Goal: Task Accomplishment & Management: Use online tool/utility

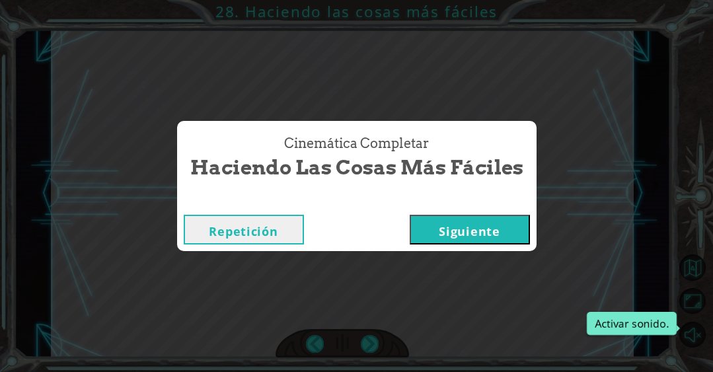
click at [429, 224] on button "Siguiente" at bounding box center [469, 230] width 120 height 30
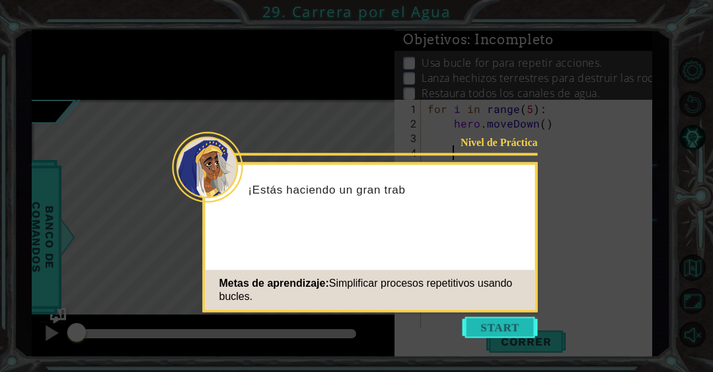
click at [483, 326] on button "Start" at bounding box center [499, 327] width 75 height 21
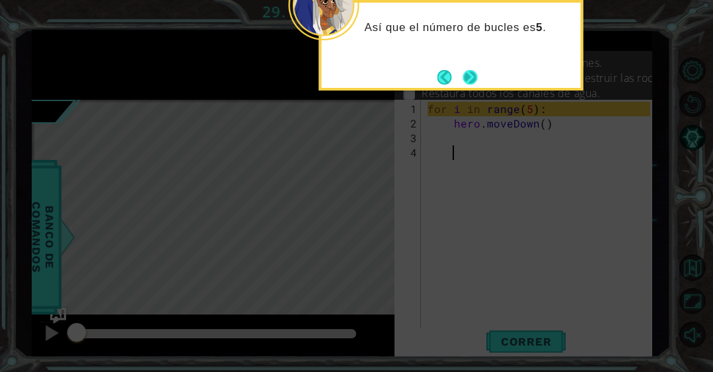
click at [472, 71] on button "Next" at bounding box center [470, 77] width 17 height 17
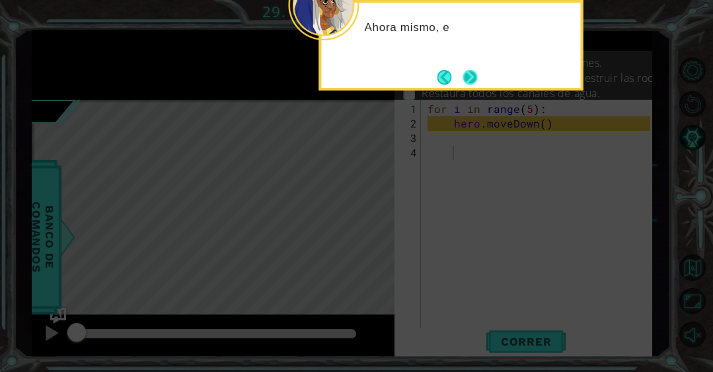
click at [472, 80] on button "Next" at bounding box center [469, 76] width 19 height 19
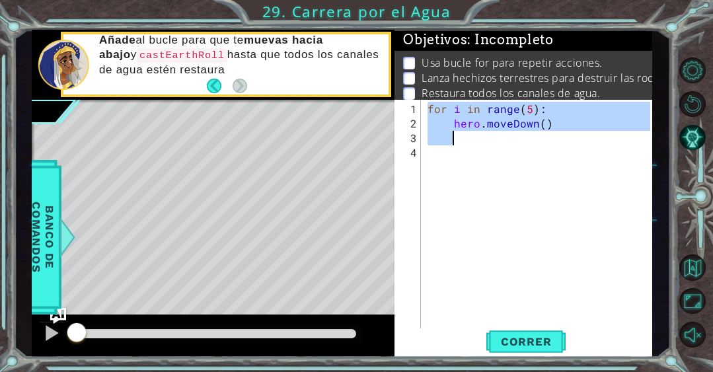
drag, startPoint x: 426, startPoint y: 108, endPoint x: 549, endPoint y: 135, distance: 125.6
click at [549, 135] on div "for i in range ( 5 ) : hero . moveDown ( )" at bounding box center [540, 233] width 231 height 262
click at [544, 110] on div "for i in range ( 5 ) : hero . moveDown ( )" at bounding box center [540, 233] width 231 height 262
type textarea "for i in range(5):"
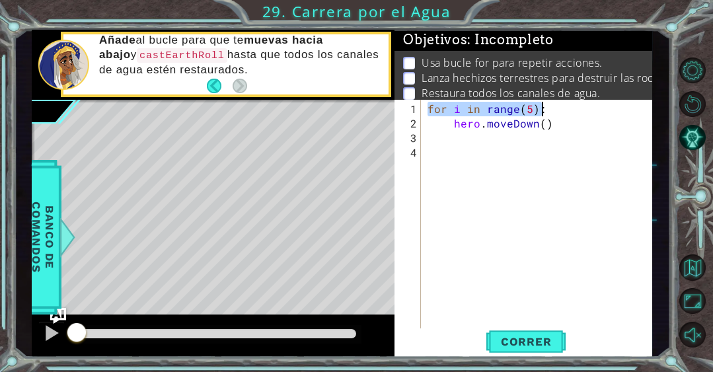
drag, startPoint x: 429, startPoint y: 109, endPoint x: 549, endPoint y: 114, distance: 120.3
click at [549, 114] on div "for i in range ( 5 ) : hero . moveDown ( )" at bounding box center [540, 233] width 231 height 262
click at [454, 193] on div "for i in range ( 5 ) : hero . moveDown ( )" at bounding box center [540, 233] width 231 height 262
click at [500, 135] on div "for i in range ( 5 ) : hero . moveDown ( )" at bounding box center [540, 233] width 231 height 262
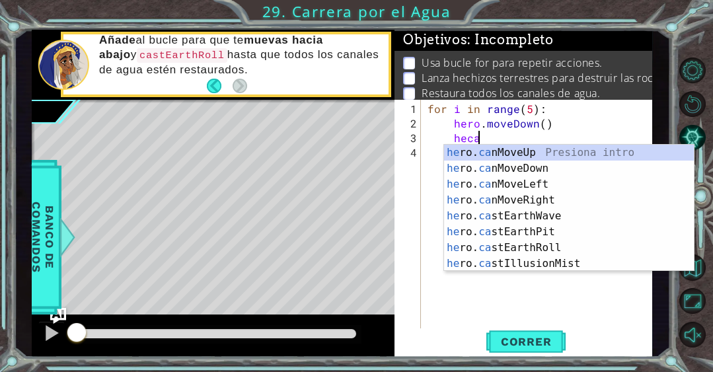
scroll to position [0, 3]
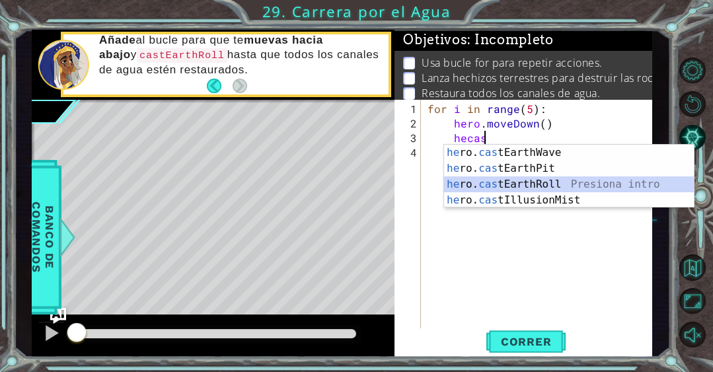
click at [502, 184] on div "he ro. cas tEarthWave Presiona intro he ro. cas tEarthPit Presiona intro he ro.…" at bounding box center [569, 192] width 250 height 95
type textarea "hero.castEarthRoll("right")"
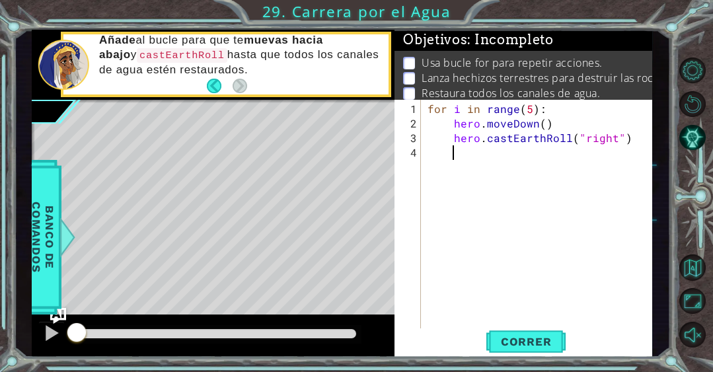
click at [527, 195] on div "for i in range ( 5 ) : hero . moveDown ( ) hero . castEarthRoll ( "right" )" at bounding box center [540, 233] width 231 height 262
click at [530, 339] on span "Correr" at bounding box center [525, 341] width 77 height 13
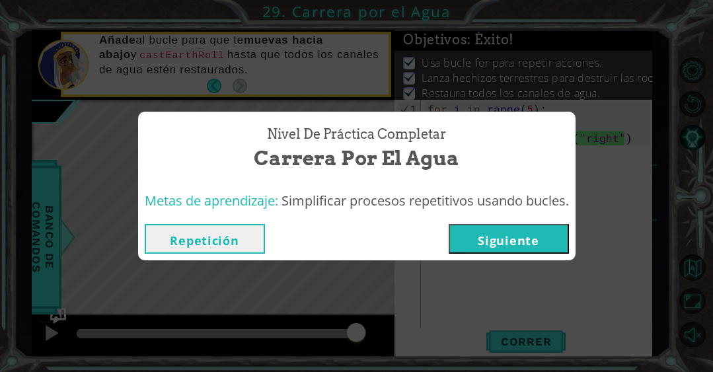
click at [553, 246] on button "Siguiente" at bounding box center [508, 239] width 120 height 30
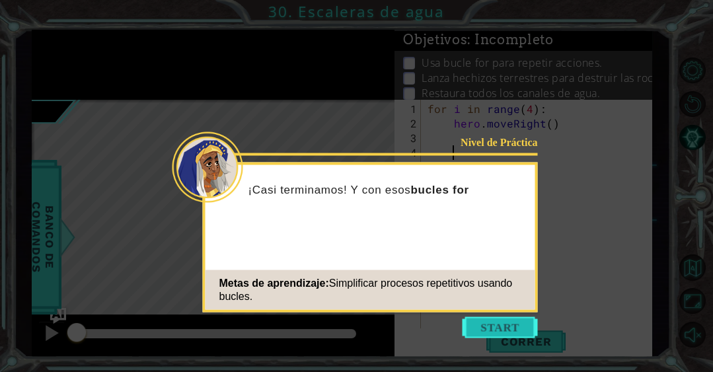
click at [492, 318] on button "Start" at bounding box center [499, 327] width 75 height 21
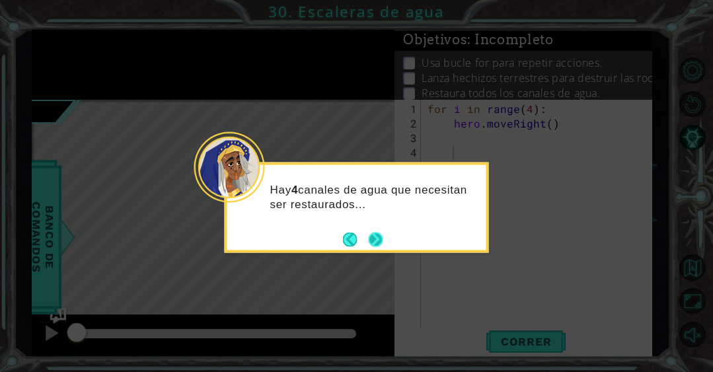
click at [376, 236] on button "Next" at bounding box center [375, 239] width 15 height 15
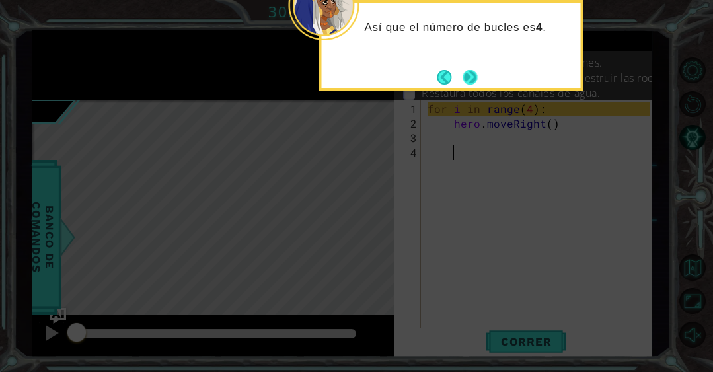
click at [468, 85] on button "Next" at bounding box center [470, 77] width 24 height 24
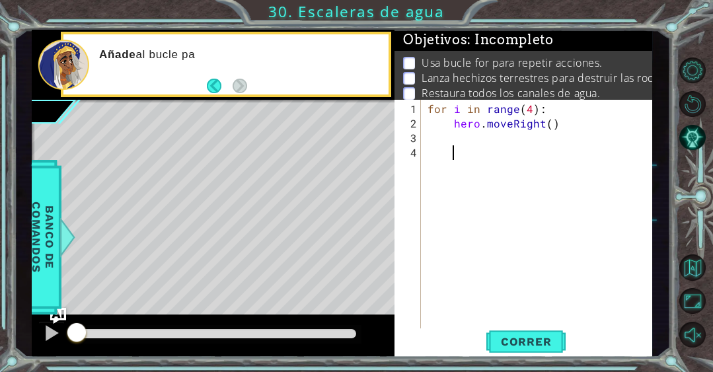
click at [469, 146] on div "for i in range ( 4 ) : hero . moveRight ( )" at bounding box center [540, 233] width 231 height 262
click at [473, 131] on div "for i in range ( 4 ) : hero . moveRight ( )" at bounding box center [540, 233] width 231 height 262
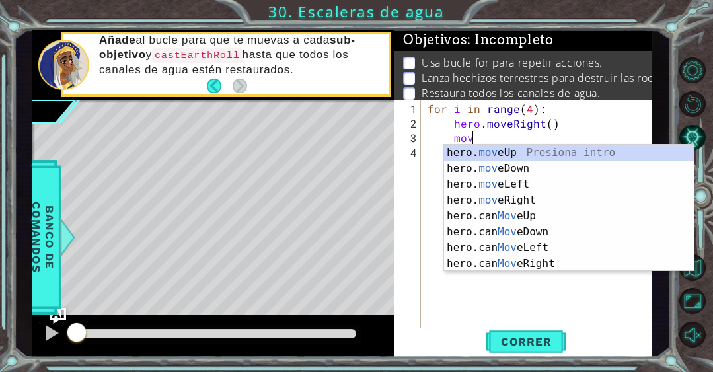
scroll to position [0, 2]
click at [473, 153] on div "hero. move Up Presiona intro hero. move Down Presiona intro hero. move Left Pre…" at bounding box center [569, 224] width 250 height 158
type textarea "hero.moveUp(1)"
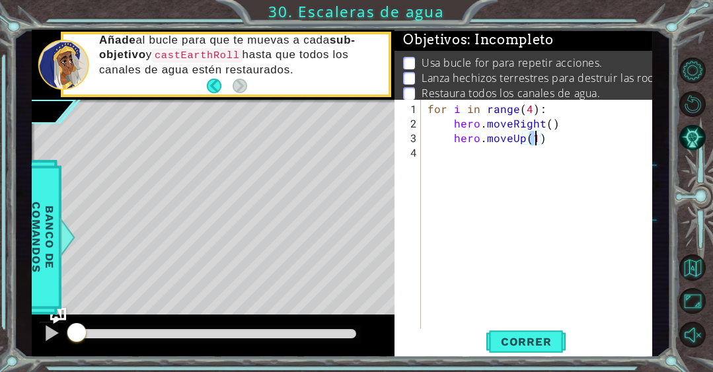
click at [470, 154] on div "for i in range ( 4 ) : hero . moveRight ( ) hero . moveUp ( 1 )" at bounding box center [540, 233] width 231 height 262
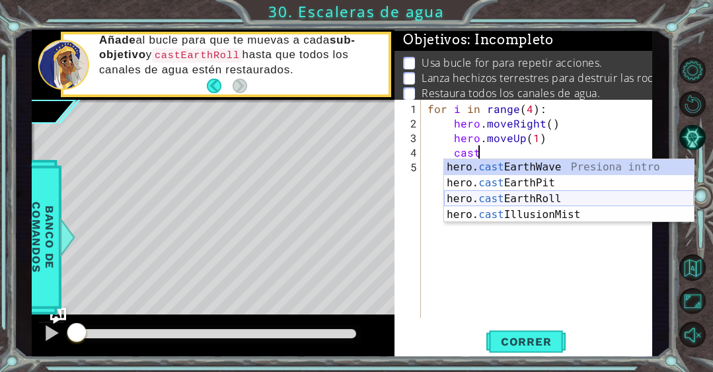
click at [506, 201] on div "hero. cast EarthWave Presiona intro hero. cast EarthPit Presiona intro hero. ca…" at bounding box center [569, 206] width 250 height 95
type textarea "hero.castEarthRoll("right")"
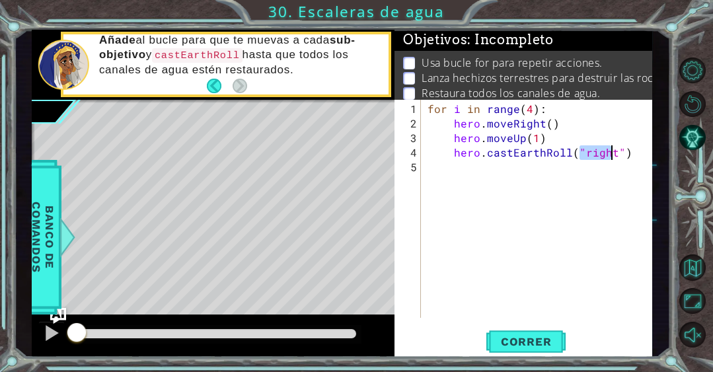
click at [512, 215] on div "for i in range ( 4 ) : hero . moveRight ( ) hero . moveUp ( 1 ) hero . castEart…" at bounding box center [540, 225] width 231 height 247
click at [517, 341] on span "Correr" at bounding box center [525, 341] width 77 height 13
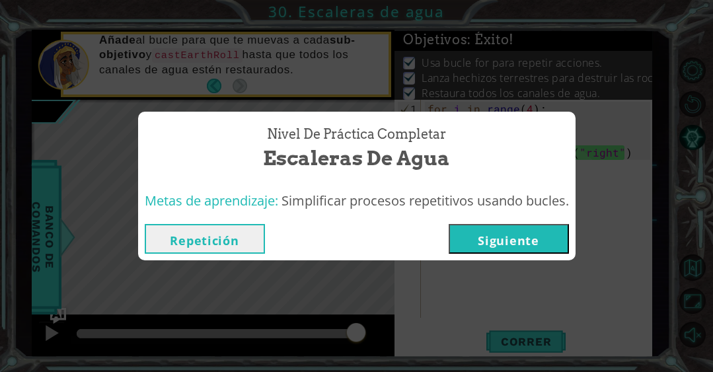
click at [545, 232] on button "Siguiente" at bounding box center [508, 239] width 120 height 30
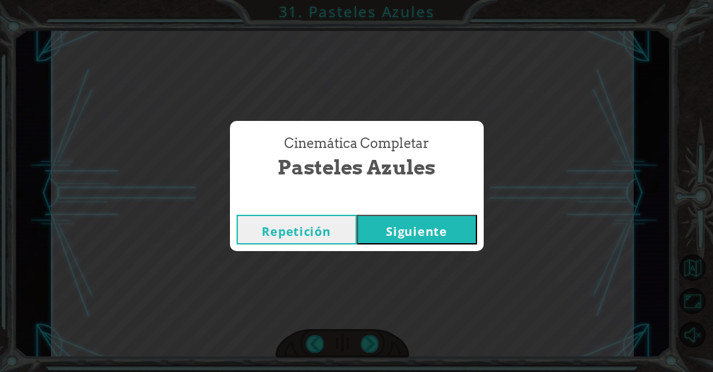
click at [425, 221] on button "Siguiente" at bounding box center [417, 230] width 120 height 30
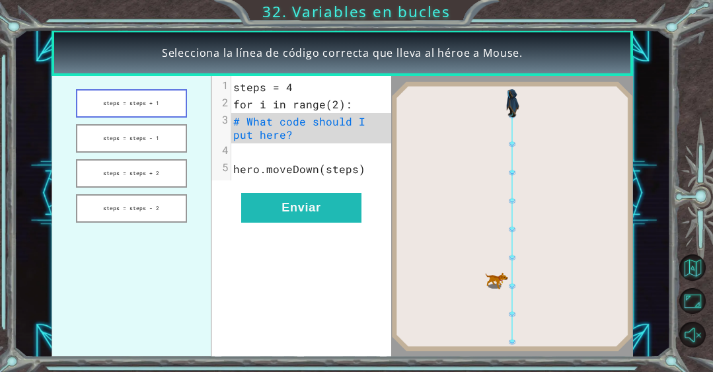
click at [157, 108] on button "steps = steps + 1" at bounding box center [131, 103] width 111 height 28
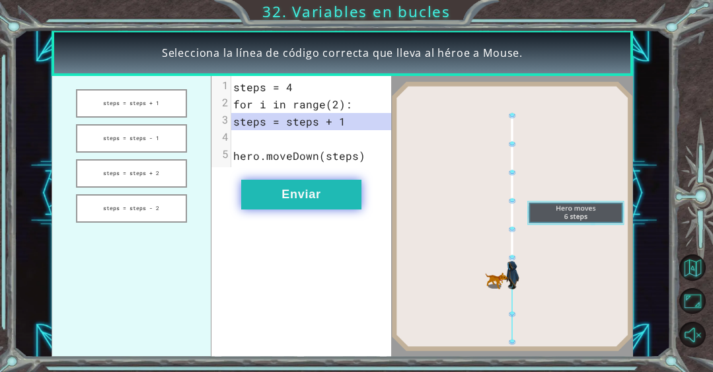
click at [260, 197] on button "Enviar" at bounding box center [301, 195] width 120 height 30
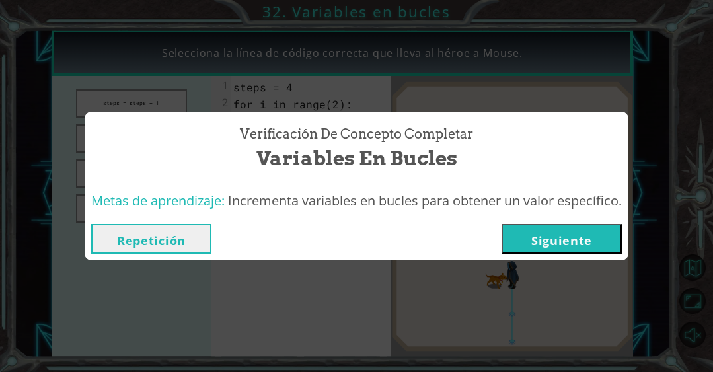
click at [592, 237] on button "Siguiente" at bounding box center [561, 239] width 120 height 30
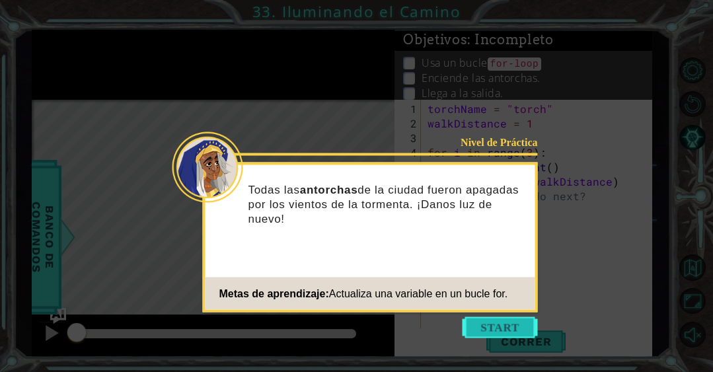
click at [488, 328] on button "Start" at bounding box center [499, 327] width 75 height 21
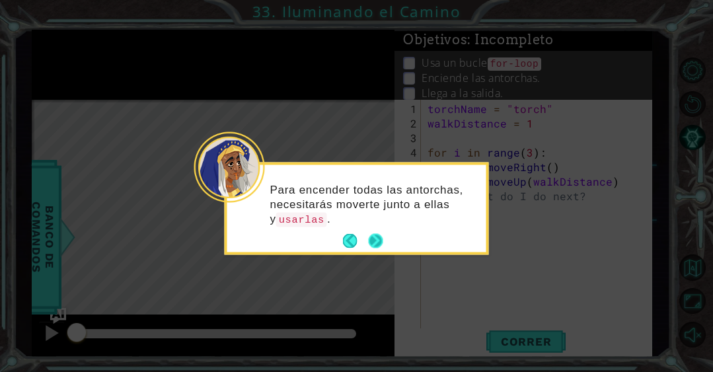
click at [378, 232] on button "Next" at bounding box center [376, 241] width 18 height 18
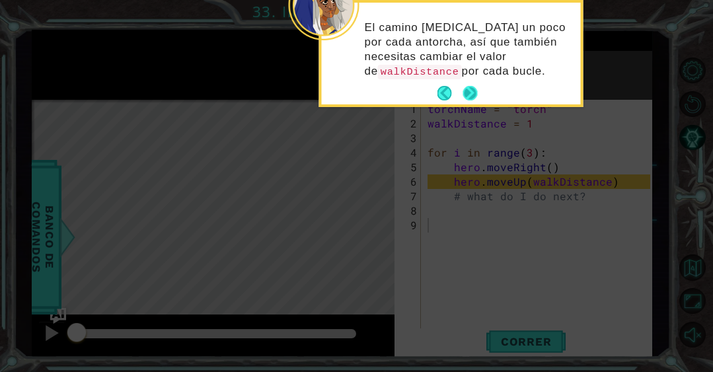
click at [469, 86] on button "Next" at bounding box center [469, 93] width 15 height 15
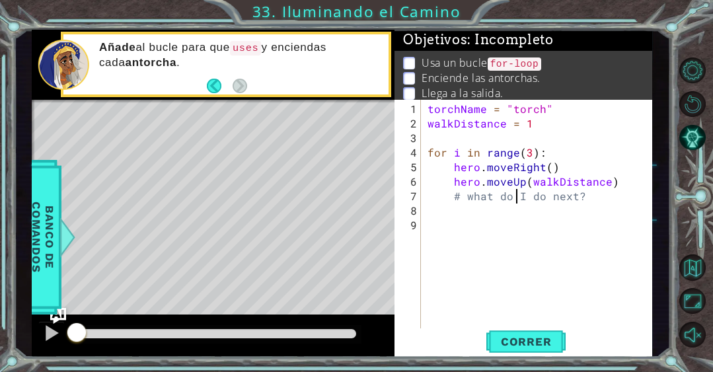
click at [514, 201] on div "torchName = "torch" walkDistance = 1 for i in range ( 3 ) : hero . moveRight ( …" at bounding box center [540, 233] width 231 height 262
type textarea "# what do I do next?"
click at [524, 268] on div "torchName = "torch" walkDistance = 1 for i in range ( 3 ) : hero . moveRight ( …" at bounding box center [540, 233] width 231 height 262
click at [484, 220] on div "torchName = "torch" walkDistance = 1 for i in range ( 3 ) : hero . moveRight ( …" at bounding box center [540, 233] width 231 height 262
click at [481, 208] on div "torchName = "torch" walkDistance = 1 for i in range ( 3 ) : hero . moveRight ( …" at bounding box center [540, 233] width 231 height 262
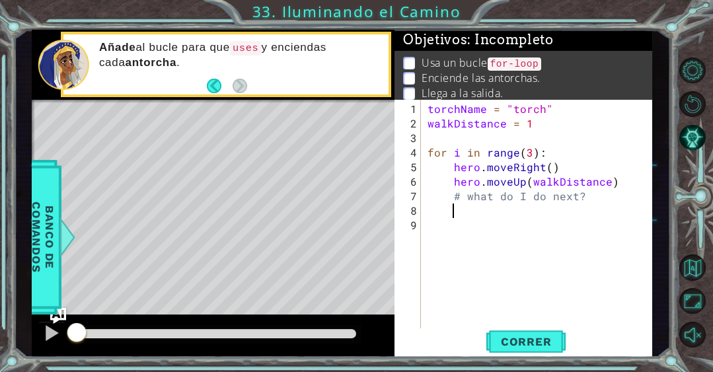
click at [471, 222] on div "torchName = "torch" walkDistance = 1 for i in range ( 3 ) : hero . moveRight ( …" at bounding box center [540, 233] width 231 height 262
click at [501, 337] on span "Correr" at bounding box center [525, 341] width 77 height 13
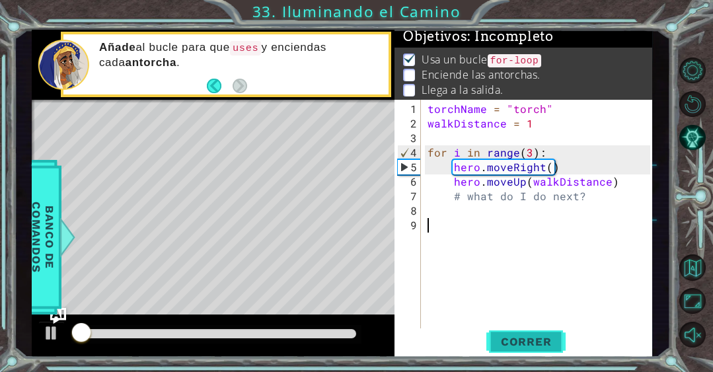
scroll to position [4, 0]
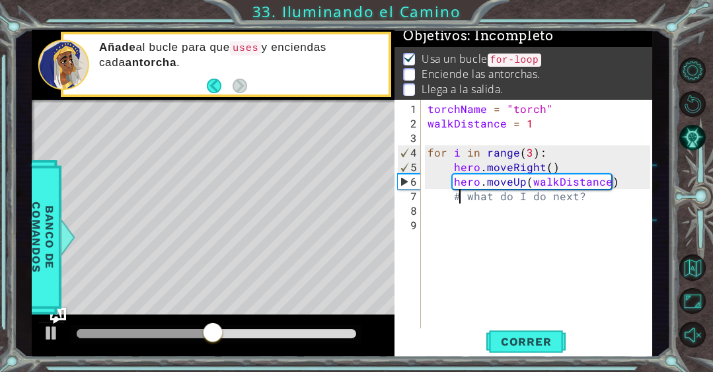
click at [458, 195] on div "torchName = "torch" walkDistance = 1 for i in range ( 3 ) : hero . moveRight ( …" at bounding box center [540, 233] width 231 height 262
click at [456, 195] on div "torchName = "torch" walkDistance = 1 for i in range ( 3 ) : hero . moveRight ( …" at bounding box center [540, 233] width 231 height 262
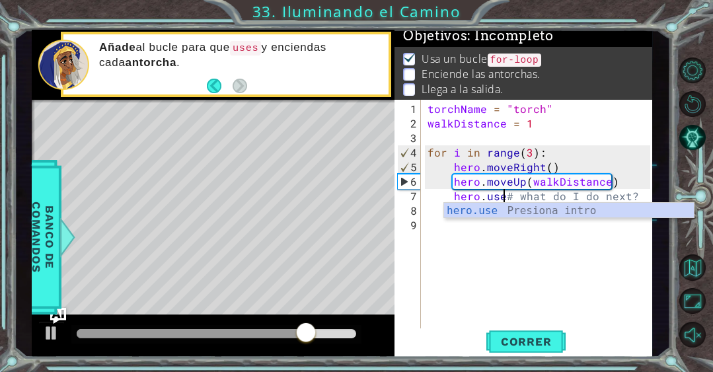
scroll to position [0, 4]
click at [503, 210] on div "hero.use Presiona intro" at bounding box center [569, 227] width 250 height 48
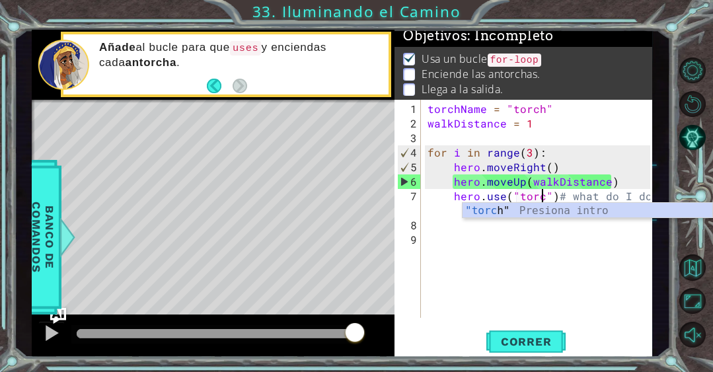
scroll to position [0, 7]
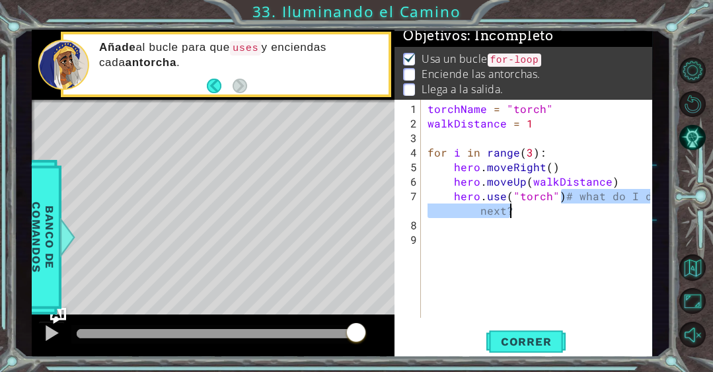
drag, startPoint x: 561, startPoint y: 195, endPoint x: 663, endPoint y: 211, distance: 102.8
click at [663, 211] on div "1 ההההההההההההההההההההההההההההההההההההההההההההההההההההההההההההההההההההההההההההה…" at bounding box center [343, 193] width 656 height 327
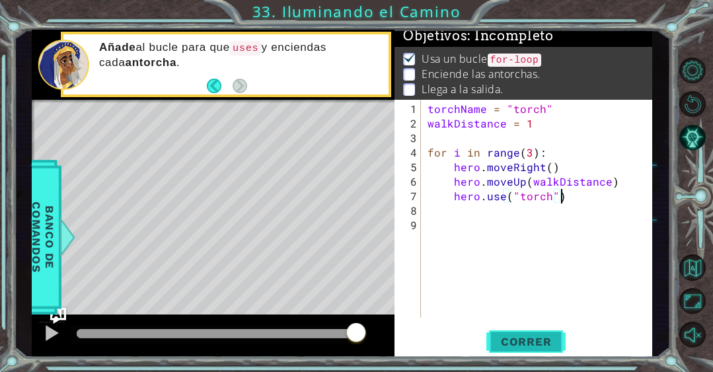
type textarea "hero.use("torch")"
click at [520, 340] on span "Correr" at bounding box center [525, 341] width 77 height 13
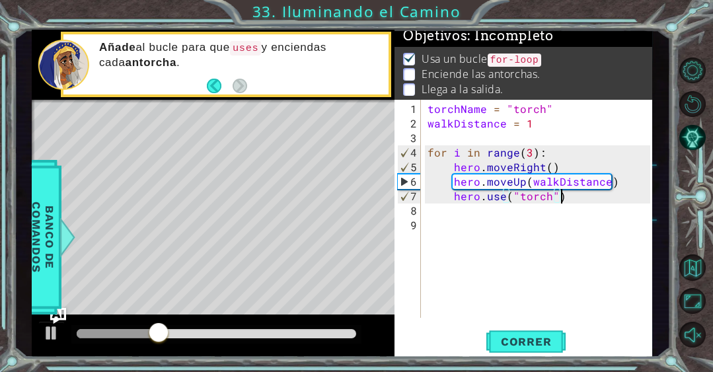
click at [489, 219] on div "torchName = "torch" walkDistance = 1 for i in range ( 3 ) : hero . moveRight ( …" at bounding box center [540, 225] width 231 height 247
click at [488, 209] on div "torchName = "torch" walkDistance = 1 for i in range ( 3 ) : hero . moveRight ( …" at bounding box center [540, 225] width 231 height 247
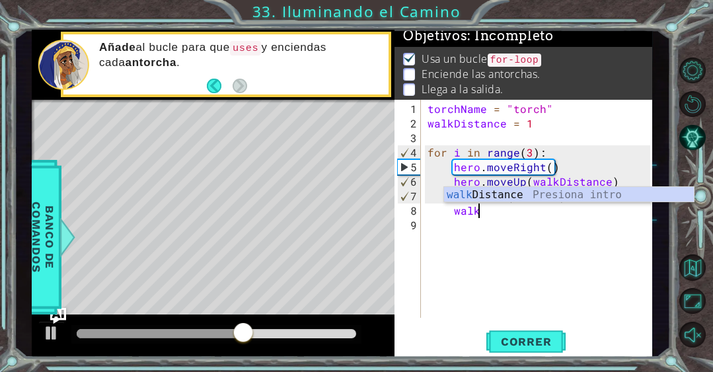
scroll to position [0, 3]
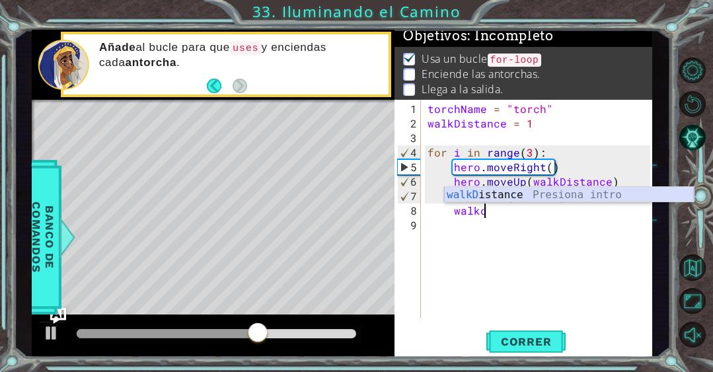
click at [479, 198] on div "walkD istance Presiona intro" at bounding box center [569, 211] width 250 height 48
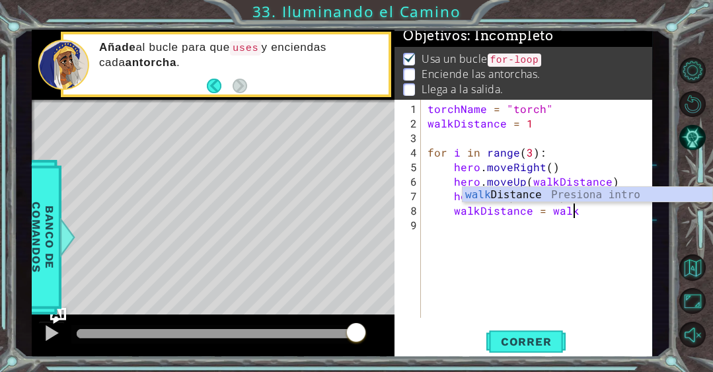
scroll to position [0, 8]
click at [499, 197] on div "walk Distance Presiona intro" at bounding box center [587, 211] width 250 height 48
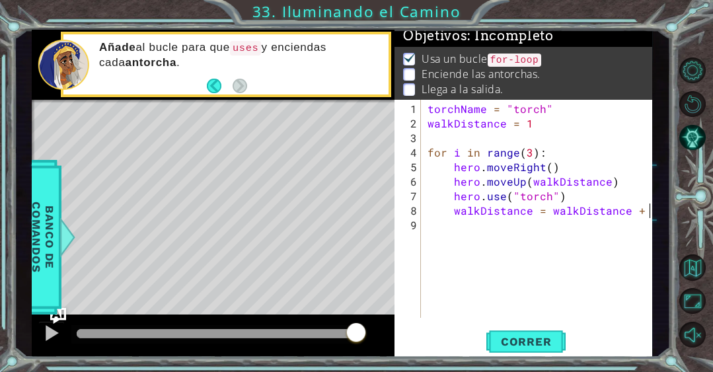
scroll to position [0, 13]
click at [519, 330] on button "Correr" at bounding box center [525, 341] width 79 height 26
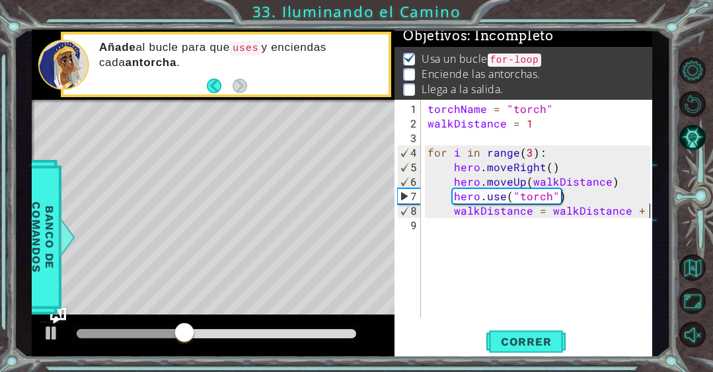
click at [571, 199] on div "torchName = "torch" walkDistance = 1 for i in range ( 3 ) : hero . moveRight ( …" at bounding box center [540, 225] width 231 height 247
type textarea "hero.use("torch")"
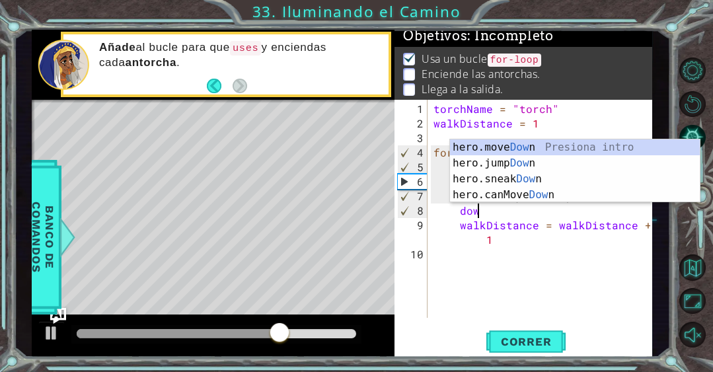
scroll to position [0, 2]
click at [571, 145] on div "hero.move Down Presiona intro hero.jump Down Presiona intro hero.sneak Down Pre…" at bounding box center [575, 186] width 250 height 95
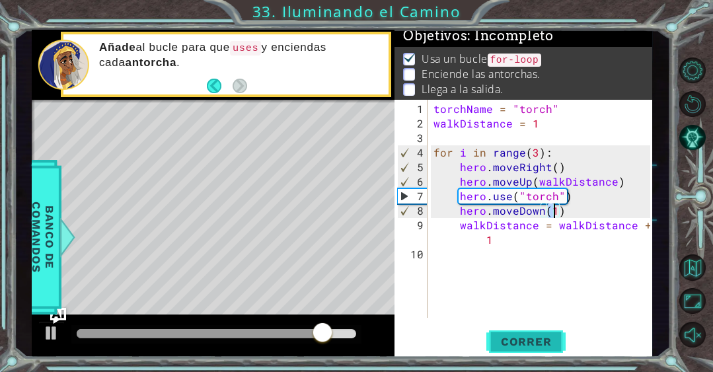
click at [520, 342] on span "Correr" at bounding box center [525, 341] width 77 height 13
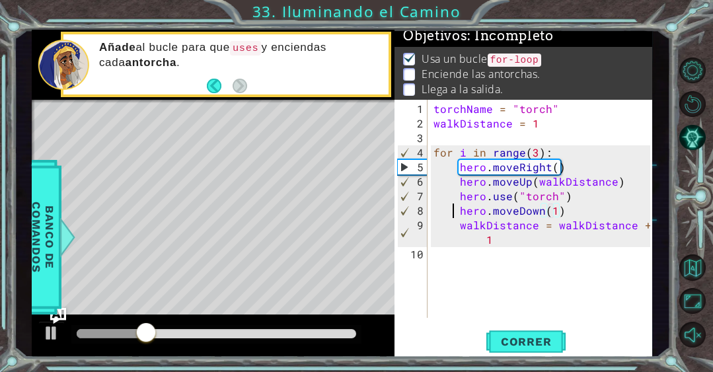
click at [452, 211] on div "torchName = "torch" walkDistance = 1 for i in range ( 3 ) : hero . moveRight ( …" at bounding box center [543, 225] width 225 height 247
click at [569, 192] on div "torchName = "torch" walkDistance = 1 for i in range ( 3 ) : hero . moveRight ( …" at bounding box center [543, 225] width 225 height 247
type textarea "hero.use("torch")"
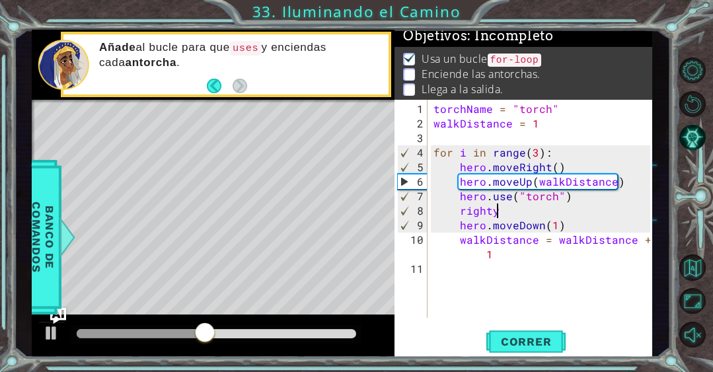
scroll to position [0, 3]
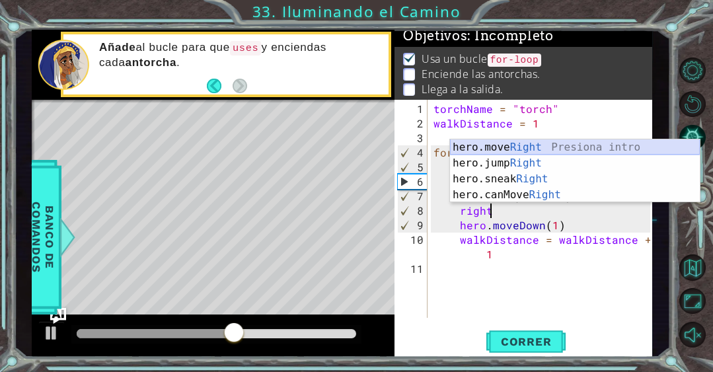
click at [531, 149] on div "hero.move Right Presiona intro hero.jump Right Presiona intro hero.sneak Right …" at bounding box center [575, 186] width 250 height 95
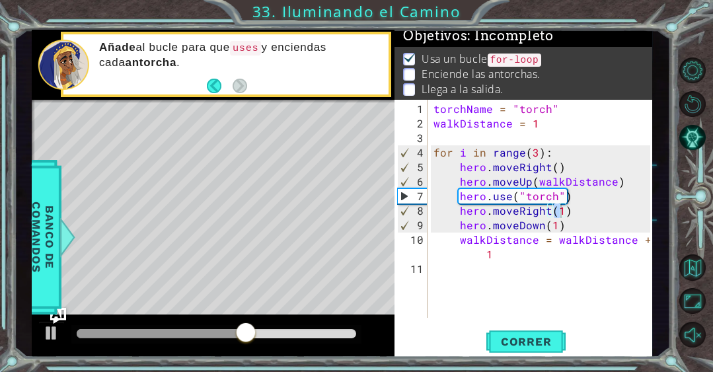
click at [526, 327] on div "hero.moveRight(1) 1 2 3 4 5 6 7 8 9 10 11 torchName = "torch" walkDistance = 1 …" at bounding box center [523, 229] width 258 height 258
click at [526, 341] on span "Correr" at bounding box center [525, 341] width 77 height 13
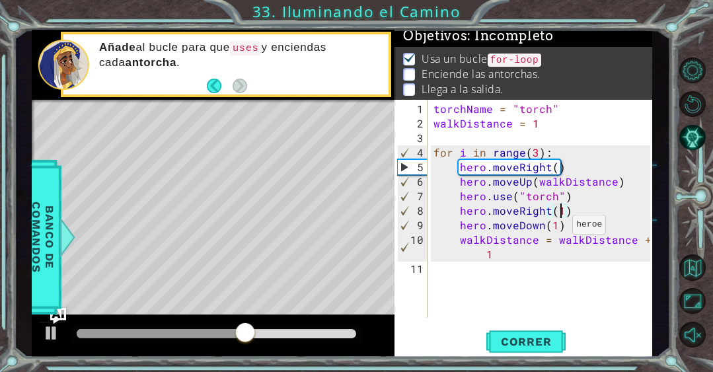
click at [555, 229] on div "torchName = "torch" walkDistance = 1 for i in range ( 3 ) : hero . moveRight ( …" at bounding box center [543, 225] width 225 height 247
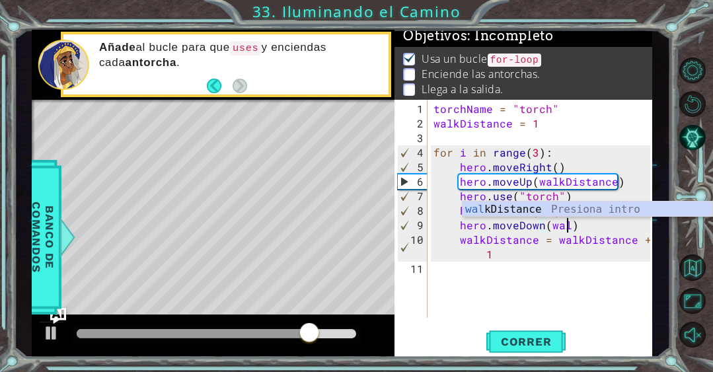
scroll to position [0, 8]
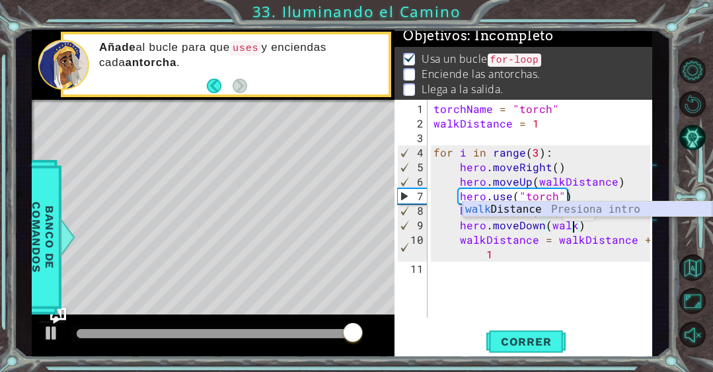
click at [545, 210] on div "walk Distance Presiona intro" at bounding box center [587, 225] width 250 height 48
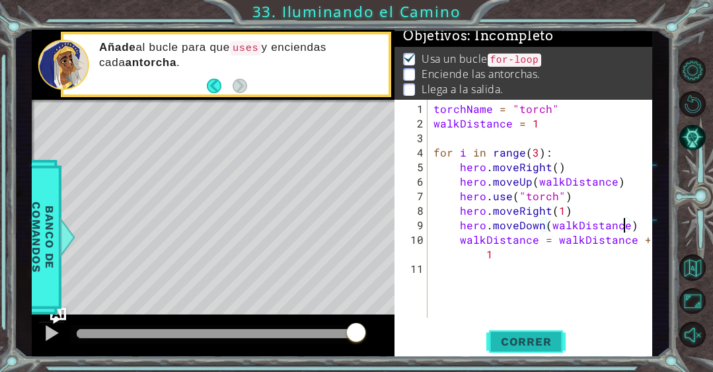
click at [516, 341] on span "Correr" at bounding box center [525, 341] width 77 height 13
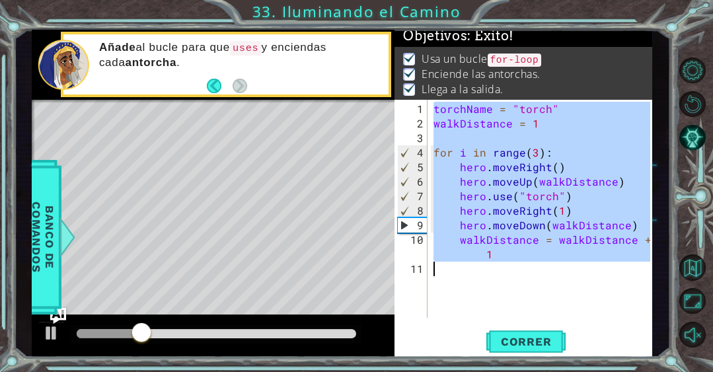
drag, startPoint x: 433, startPoint y: 110, endPoint x: 631, endPoint y: 266, distance: 251.6
click at [631, 266] on div "torchName = "torch" walkDistance = 1 for i in range ( 3 ) : hero . moveRight ( …" at bounding box center [543, 225] width 225 height 247
type textarea "walkDistance = walkDistance + 1"
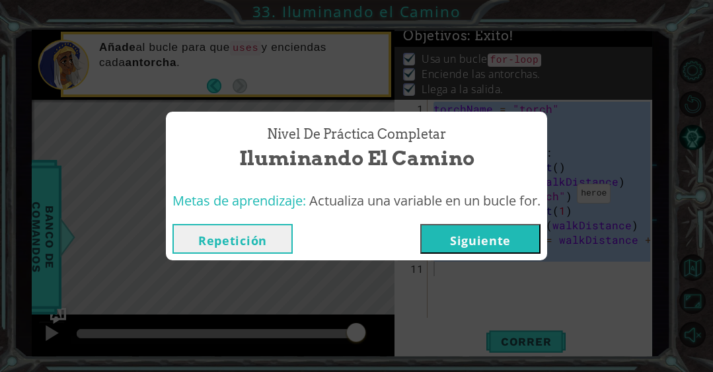
click at [526, 227] on button "Siguiente" at bounding box center [480, 239] width 120 height 30
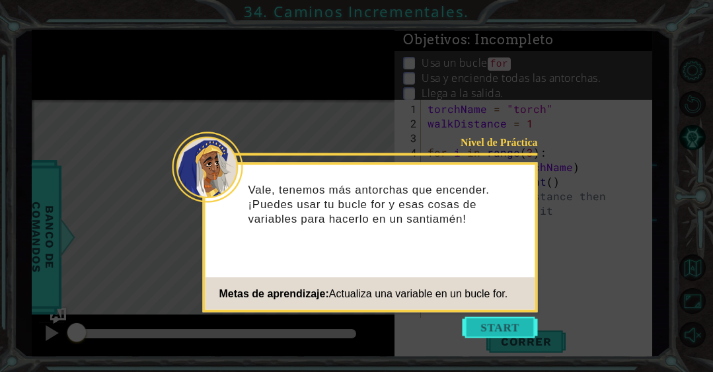
click at [490, 323] on button "Start" at bounding box center [499, 327] width 75 height 21
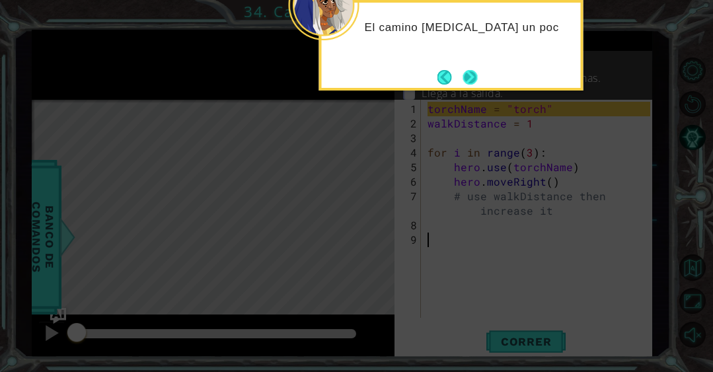
click at [471, 71] on button "Next" at bounding box center [469, 76] width 15 height 15
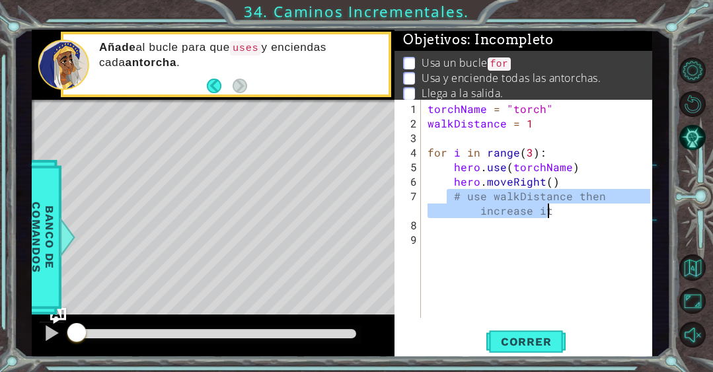
drag, startPoint x: 446, startPoint y: 195, endPoint x: 572, endPoint y: 214, distance: 127.5
click at [572, 214] on div "torchName = "torch" walkDistance = 1 for i in range ( 3 ) : hero . use ( torchN…" at bounding box center [540, 225] width 231 height 247
type textarea "# use walkDistance then increase it"
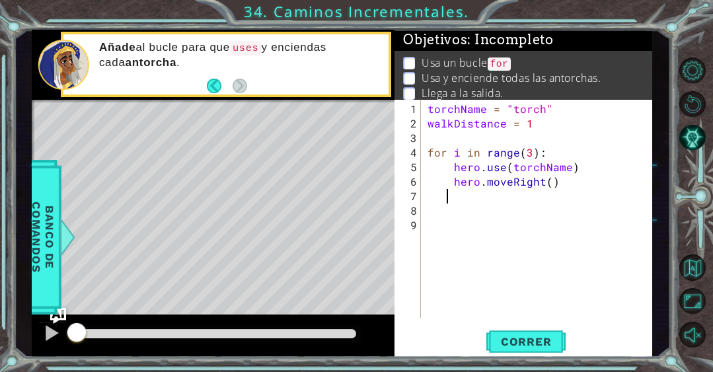
click at [518, 203] on div "torchName = "torch" walkDistance = 1 for i in range ( 3 ) : hero . use ( torchN…" at bounding box center [540, 225] width 231 height 247
click at [514, 192] on div "torchName = "torch" walkDistance = 1 for i in range ( 3 ) : hero . use ( torchN…" at bounding box center [540, 225] width 231 height 247
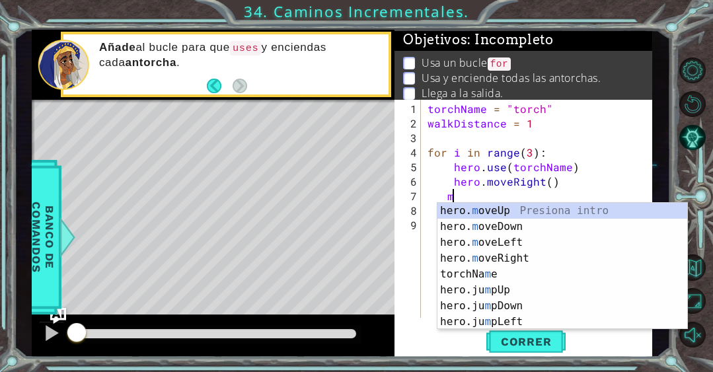
scroll to position [0, 1]
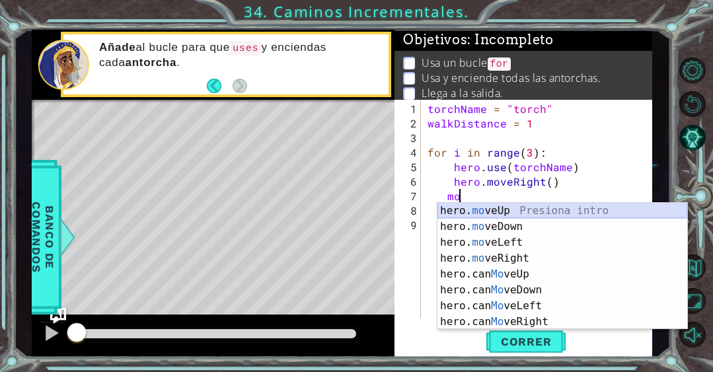
click at [471, 210] on div "hero. mo veUp Presiona intro hero. mo veDown Presiona intro hero. mo veLeft Pre…" at bounding box center [562, 282] width 250 height 158
type textarea "hero.moveUp(1)"
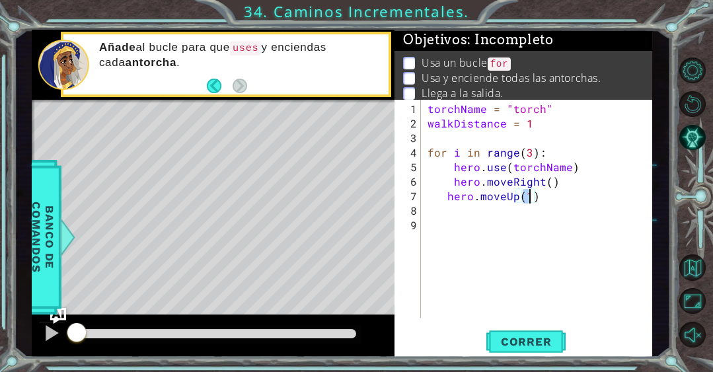
click at [470, 215] on div "torchName = "torch" walkDistance = 1 for i in range ( 3 ) : hero . use ( torchN…" at bounding box center [540, 225] width 231 height 247
click at [447, 193] on div "torchName = "torch" walkDistance = 1 for i in range ( 3 ) : hero . use ( torchN…" at bounding box center [540, 225] width 231 height 247
type textarea "hero.moveUp(1)"
click at [478, 209] on div "torchName = "torch" walkDistance = 1 for i in range ( 3 ) : hero . use ( torchN…" at bounding box center [540, 225] width 231 height 247
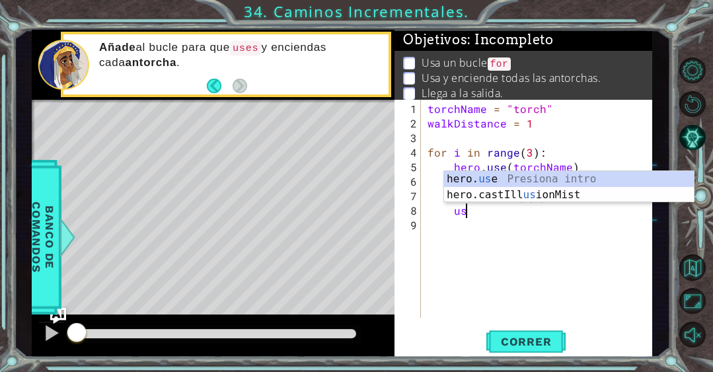
scroll to position [0, 2]
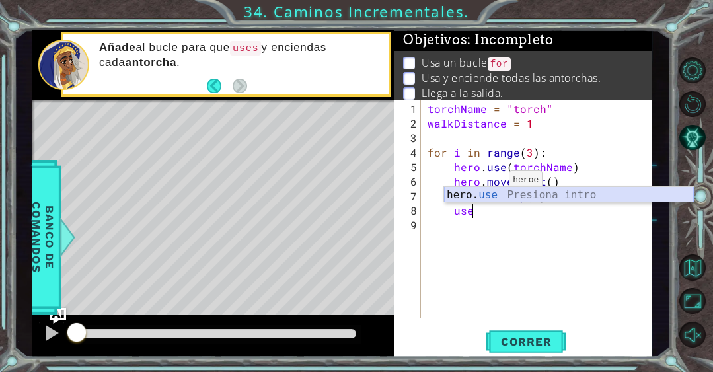
click at [483, 199] on div "hero. use Presiona intro" at bounding box center [569, 211] width 250 height 48
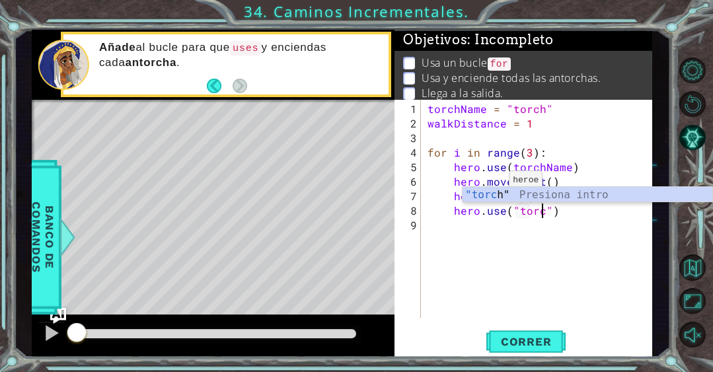
type textarea "hero.use("torch")"
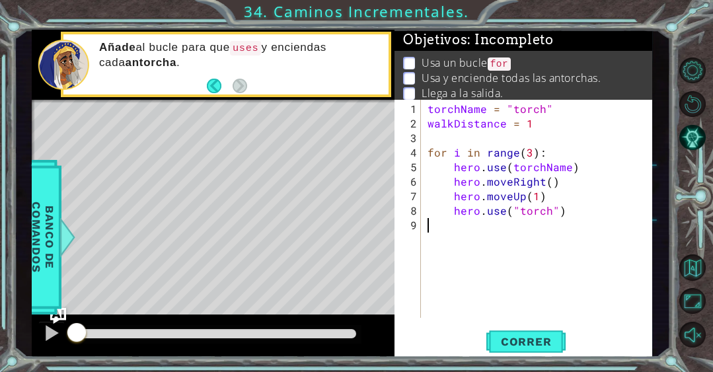
click at [501, 228] on div "torchName = "torch" walkDistance = 1 for i in range ( 3 ) : hero . use ( torchN…" at bounding box center [540, 225] width 231 height 247
click at [591, 217] on div "torchName = "torch" walkDistance = 1 for i in range ( 3 ) : hero . use ( torchN…" at bounding box center [540, 225] width 231 height 247
click at [584, 209] on div "torchName = "torch" walkDistance = 1 for i in range ( 3 ) : hero . use ( torchN…" at bounding box center [540, 225] width 231 height 247
type textarea "hero.use("torch")"
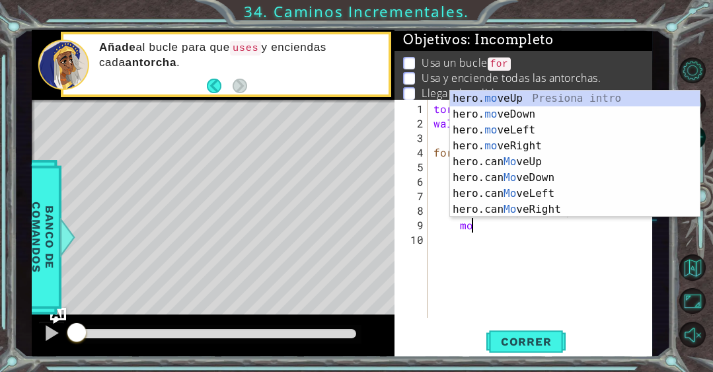
scroll to position [0, 2]
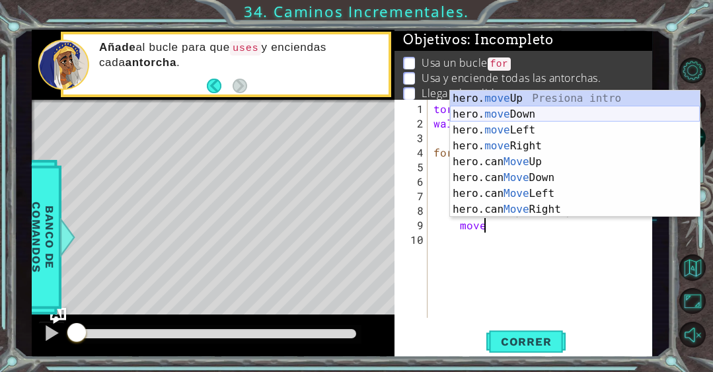
click at [559, 114] on div "hero. move Up Presiona intro hero. move Down Presiona intro hero. move Left Pre…" at bounding box center [575, 169] width 250 height 158
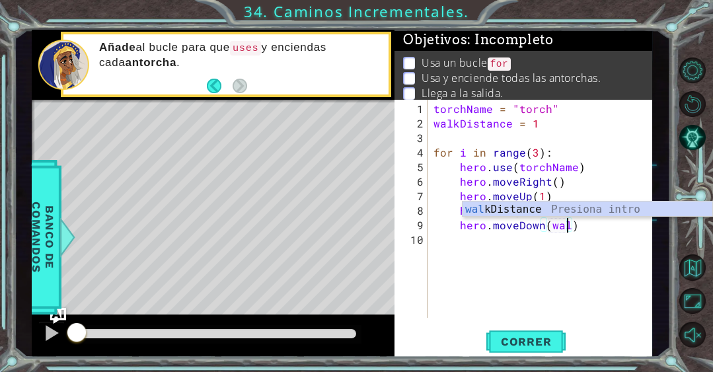
scroll to position [0, 8]
click at [536, 207] on div "wal kDistance Presiona intro" at bounding box center [587, 225] width 250 height 48
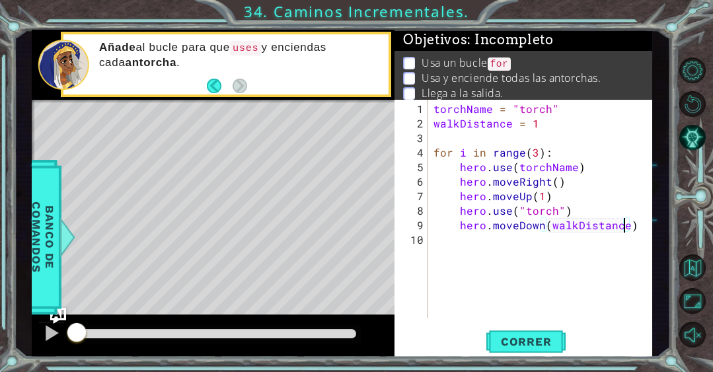
click at [551, 170] on div "torchName = "torch" walkDistance = 1 for i in range ( 3 ) : hero . use ( torchN…" at bounding box center [543, 225] width 225 height 247
click at [541, 197] on div "torchName = "torch" walkDistance = 1 for i in range ( 3 ) : hero . use ( torchN…" at bounding box center [543, 225] width 225 height 247
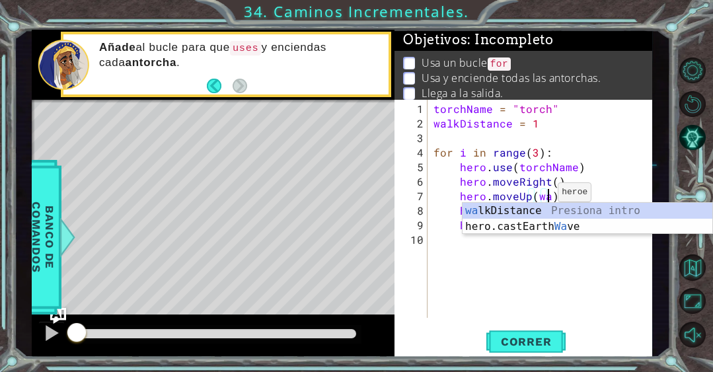
scroll to position [0, 7]
click at [526, 211] on div "wa lkDistance Presiona intro hero.castEarth Wa ve Presiona intro" at bounding box center [587, 234] width 250 height 63
type textarea "hero.moveUp(walkDistance)"
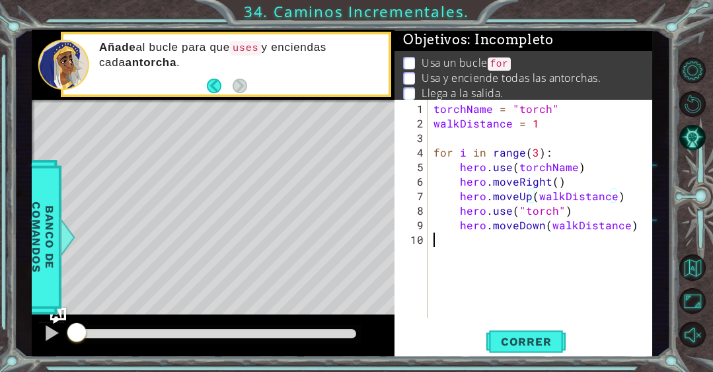
click at [563, 238] on div "torchName = "torch" walkDistance = 1 for i in range ( 3 ) : hero . use ( torchN…" at bounding box center [543, 225] width 225 height 247
click at [553, 243] on div "torchName = "torch" walkDistance = 1 for i in range ( 3 ) : hero . use ( torchN…" at bounding box center [543, 225] width 225 height 247
click at [648, 225] on div "torchName = "torch" walkDistance = 1 for i in range ( 3 ) : hero . use ( torchN…" at bounding box center [543, 225] width 225 height 247
click at [641, 225] on div "torchName = "torch" walkDistance = 1 for i in range ( 3 ) : hero . use ( torchN…" at bounding box center [543, 225] width 225 height 247
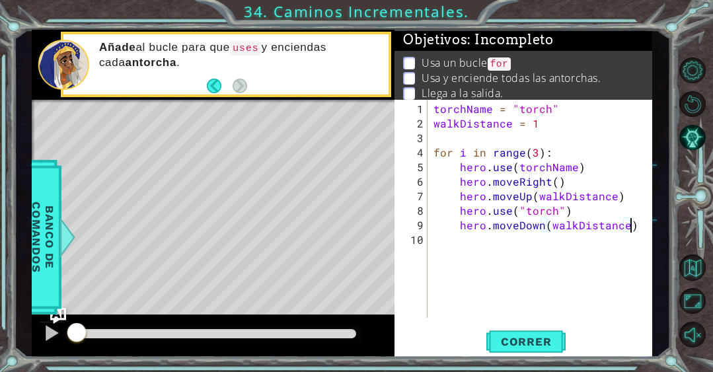
click at [580, 216] on div "torchName = "torch" walkDistance = 1 for i in range ( 3 ) : hero . use ( torchN…" at bounding box center [543, 225] width 225 height 247
click at [569, 174] on div "torchName = "torch" walkDistance = 1 for i in range ( 3 ) : hero . use ( torchN…" at bounding box center [543, 225] width 225 height 247
click at [573, 199] on div "torchName = "torch" walkDistance = 1 for i in range ( 3 ) : hero . use ( torchN…" at bounding box center [543, 225] width 225 height 247
click at [572, 210] on div "torchName = "torch" walkDistance = 1 for i in range ( 3 ) : hero . use ( torchN…" at bounding box center [543, 225] width 225 height 247
type textarea "hero.use("torch")"
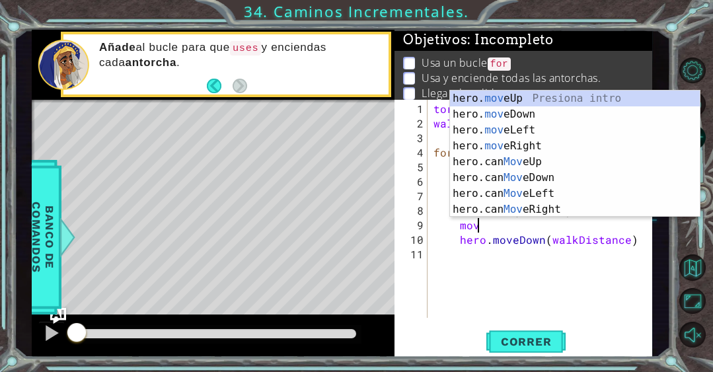
scroll to position [0, 2]
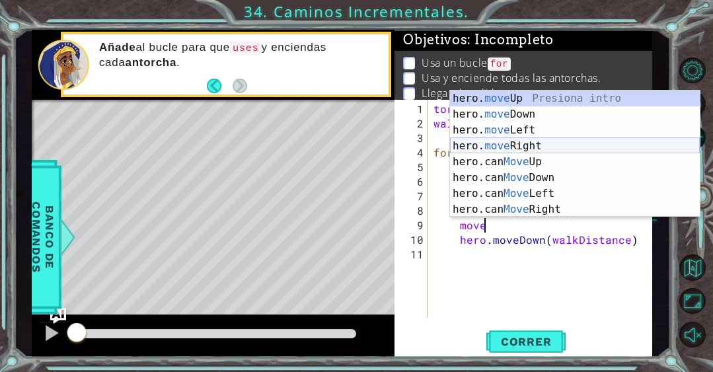
click at [543, 147] on div "hero. move Up Presiona intro hero. move Down Presiona intro hero. move Left Pre…" at bounding box center [575, 169] width 250 height 158
type textarea "hero.moveRight(1)"
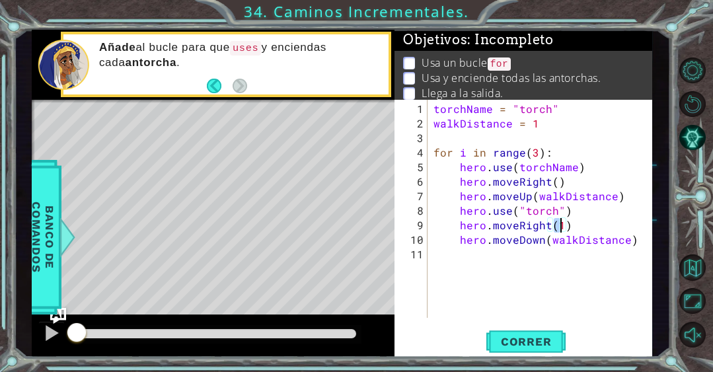
click at [581, 225] on div "torchName = "torch" walkDistance = 1 for i in range ( 3 ) : hero . use ( torchN…" at bounding box center [543, 225] width 225 height 247
click at [572, 265] on div "torchName = "torch" walkDistance = 1 for i in range ( 3 ) : hero . use ( torchN…" at bounding box center [543, 225] width 225 height 247
click at [638, 242] on div "torchName = "torch" walkDistance = 1 for i in range ( 3 ) : hero . use ( torchN…" at bounding box center [543, 225] width 225 height 247
type textarea "hero.moveDown(walkDistance)"
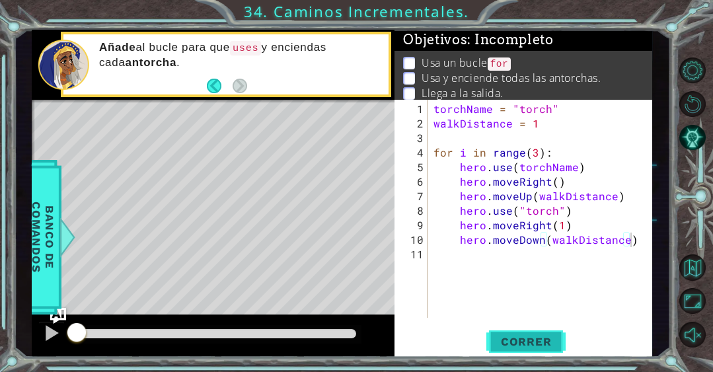
click at [535, 335] on span "Correr" at bounding box center [525, 341] width 77 height 13
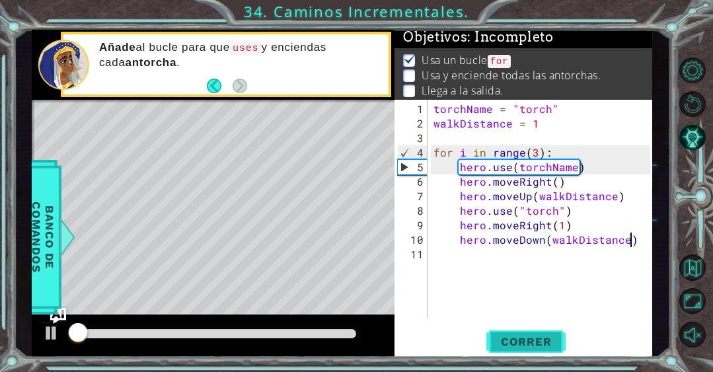
scroll to position [4, 0]
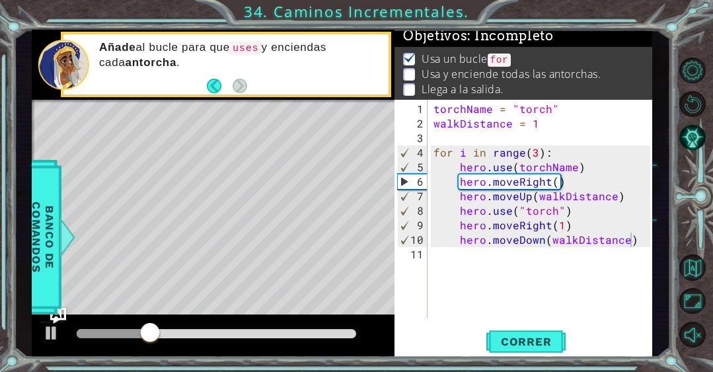
click at [532, 327] on div "hero.moveDown(walkDistance) 1 2 3 4 5 6 7 8 9 10 11 torchName = "torch" walkDis…" at bounding box center [523, 229] width 258 height 258
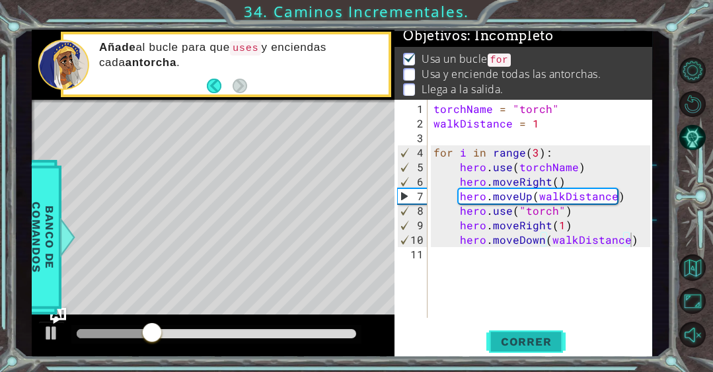
click at [528, 337] on span "Correr" at bounding box center [525, 341] width 77 height 13
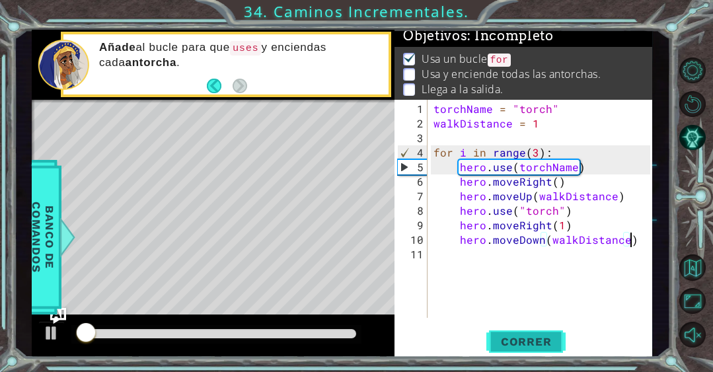
click at [547, 332] on button "Correr" at bounding box center [525, 341] width 79 height 26
click at [594, 254] on div "torchName = "torch" walkDistance = 1 for i in range ( 3 ) : hero . use ( torchN…" at bounding box center [543, 225] width 225 height 247
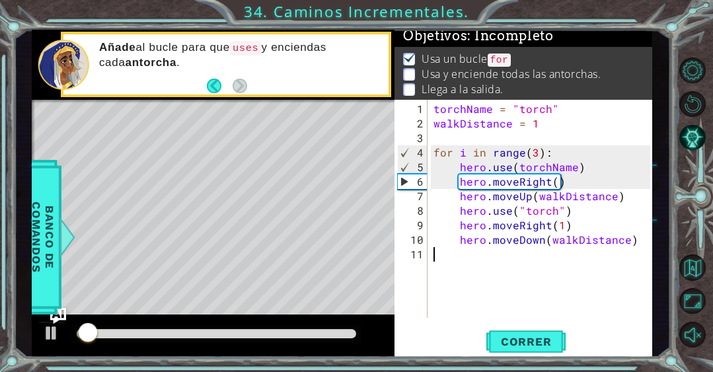
click at [587, 256] on div "torchName = "torch" walkDistance = 1 for i in range ( 3 ) : hero . use ( torchN…" at bounding box center [543, 225] width 225 height 247
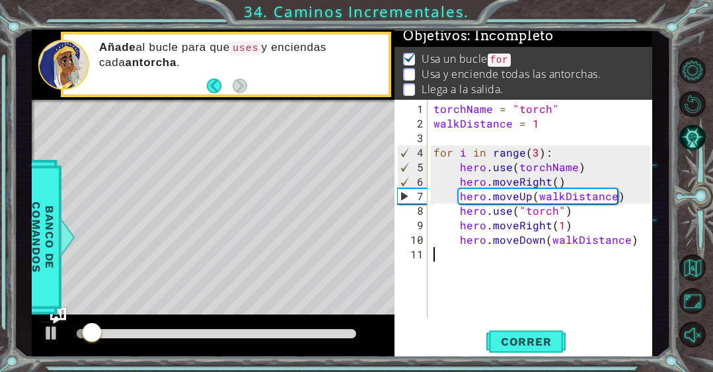
click at [636, 238] on div "torchName = "torch" walkDistance = 1 for i in range ( 3 ) : hero . use ( torchN…" at bounding box center [543, 225] width 225 height 247
type textarea "hero.moveDown(walkDistance)"
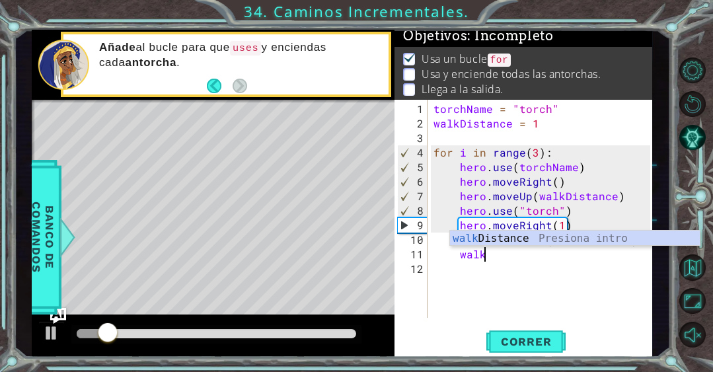
scroll to position [0, 3]
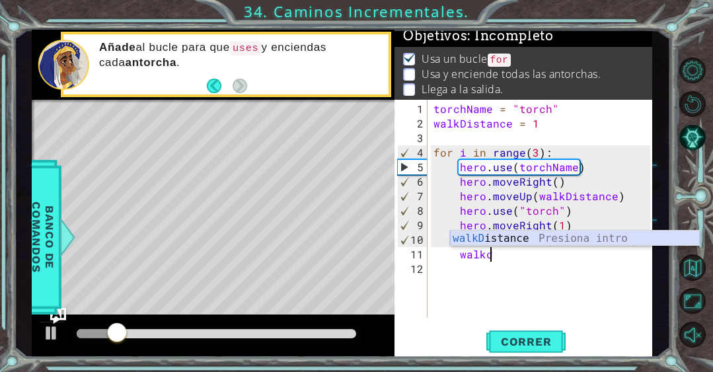
click at [590, 240] on div "walkD istance Presiona intro" at bounding box center [575, 254] width 250 height 48
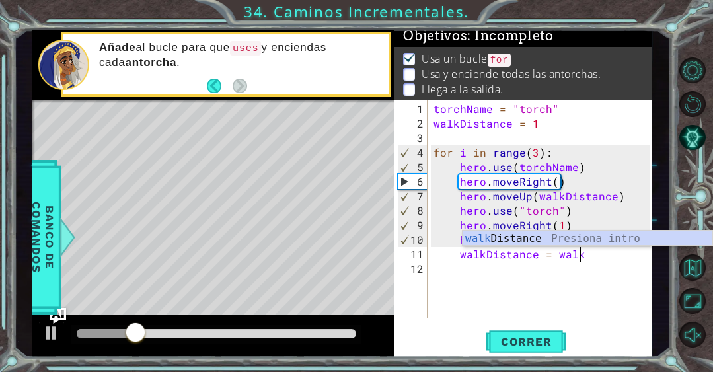
scroll to position [0, 8]
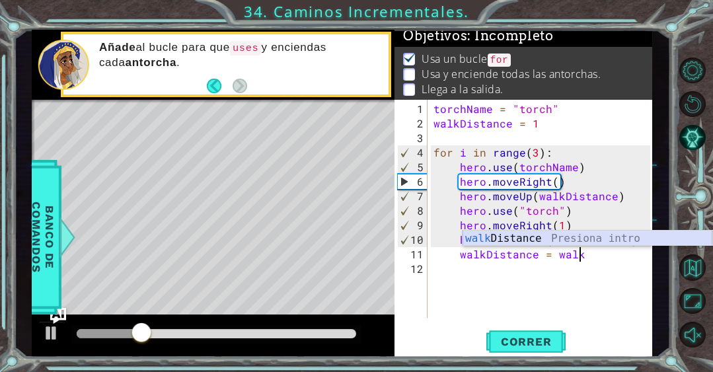
click at [582, 242] on div "walk Distance Presiona intro" at bounding box center [587, 254] width 250 height 48
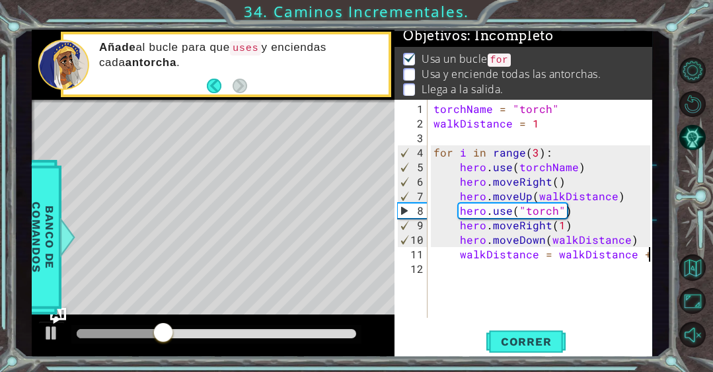
scroll to position [0, 13]
click at [538, 335] on span "Correr" at bounding box center [525, 341] width 77 height 13
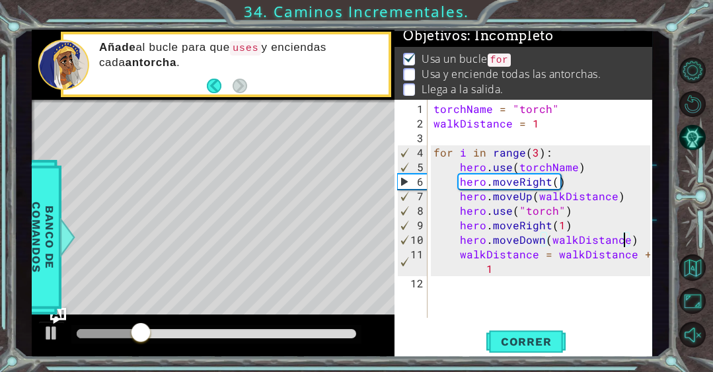
click at [625, 239] on div "torchName = "torch" walkDistance = 1 for i in range ( 3 ) : hero . use ( torchN…" at bounding box center [543, 225] width 225 height 247
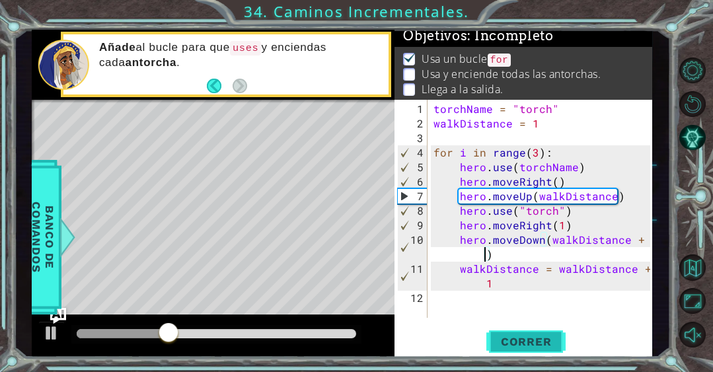
click at [553, 339] on span "Correr" at bounding box center [525, 341] width 77 height 13
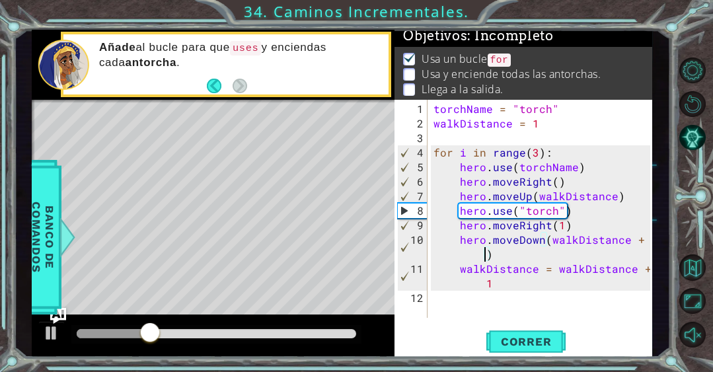
click at [614, 197] on div "torchName = "torch" walkDistance = 1 for i in range ( 3 ) : hero . use ( torchN…" at bounding box center [543, 225] width 225 height 247
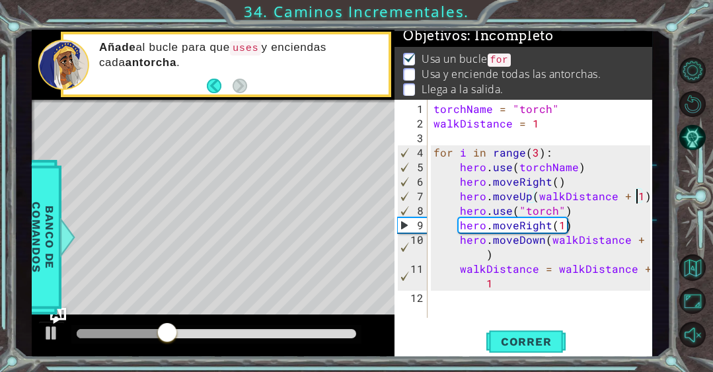
scroll to position [0, 12]
click at [546, 335] on span "Correr" at bounding box center [525, 341] width 77 height 13
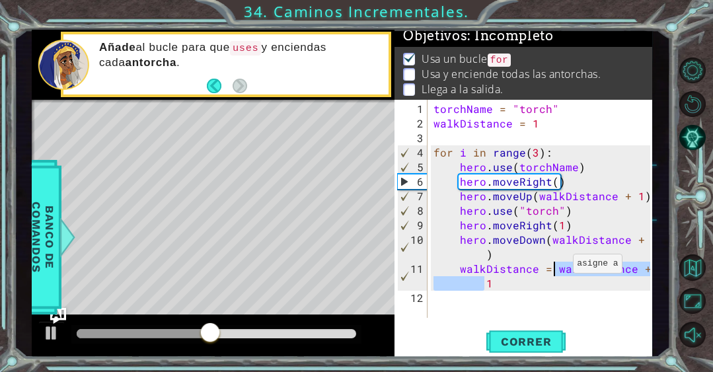
drag, startPoint x: 485, startPoint y: 288, endPoint x: 555, endPoint y: 268, distance: 72.8
click at [555, 268] on div "torchName = "torch" walkDistance = 1 for i in range ( 3 ) : hero . use ( torchN…" at bounding box center [543, 225] width 225 height 247
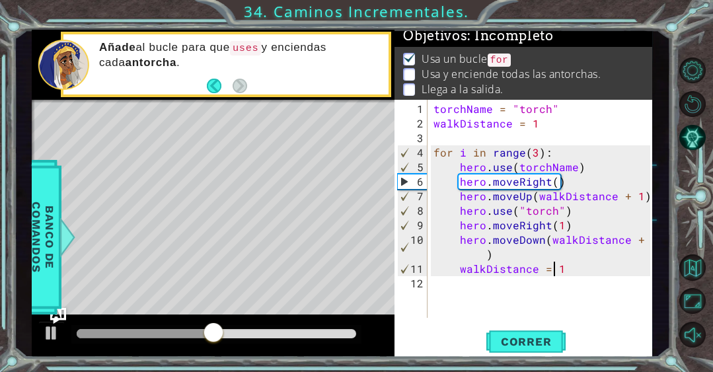
scroll to position [0, 7]
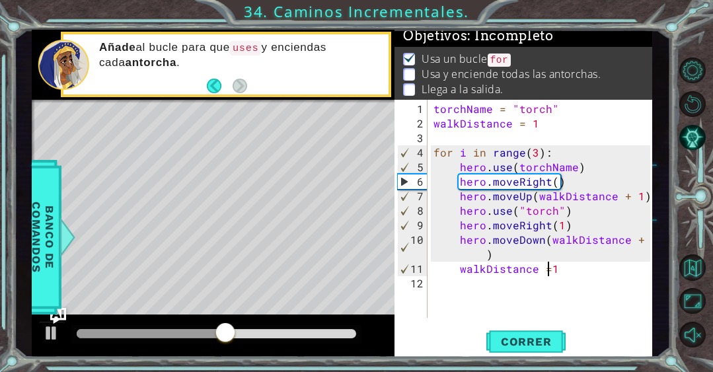
click at [563, 268] on div "torchName = "torch" walkDistance = 1 for i in range ( 3 ) : hero . use ( torchN…" at bounding box center [543, 225] width 225 height 247
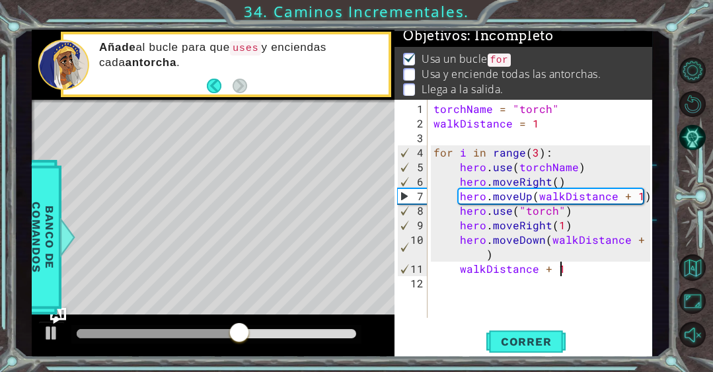
scroll to position [0, 7]
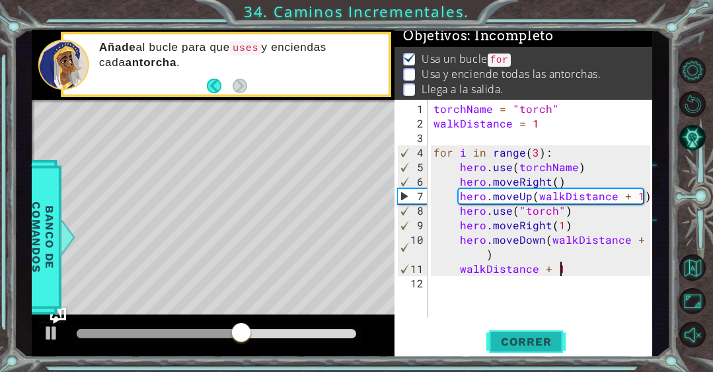
click at [538, 333] on button "Correr" at bounding box center [525, 341] width 79 height 26
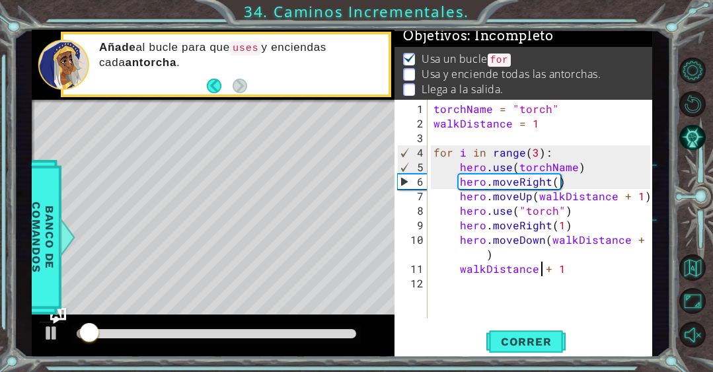
click at [541, 266] on div "torchName = "torch" walkDistance = 1 for i in range ( 3 ) : hero . use ( torchN…" at bounding box center [543, 225] width 225 height 247
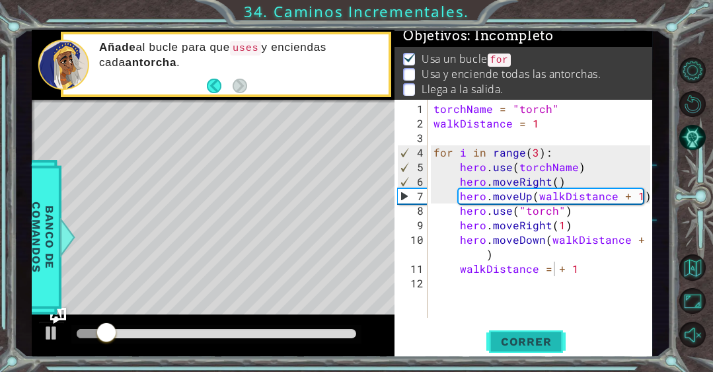
click at [541, 335] on span "Correr" at bounding box center [525, 341] width 77 height 13
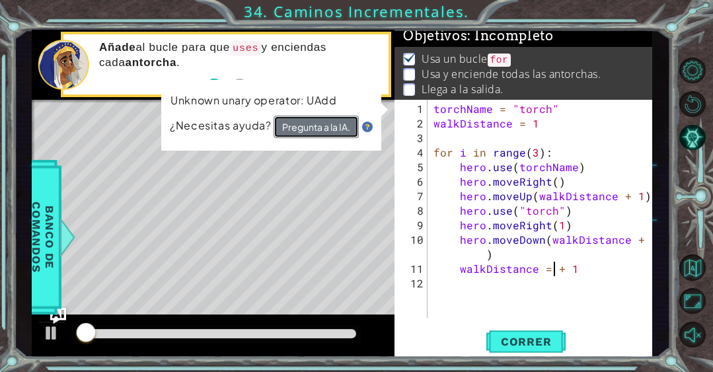
click at [344, 130] on button "Pregunta a la IA." at bounding box center [315, 127] width 85 height 22
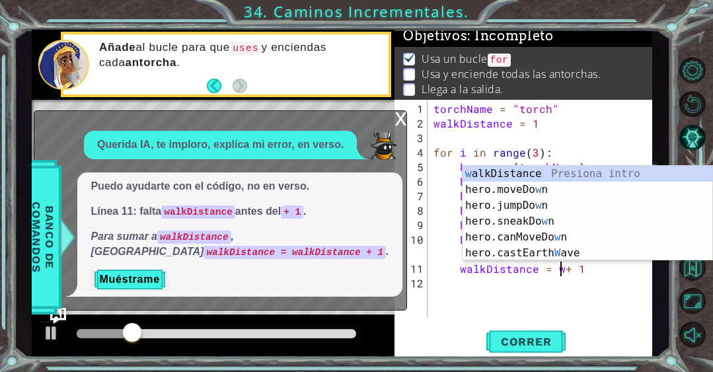
scroll to position [0, 8]
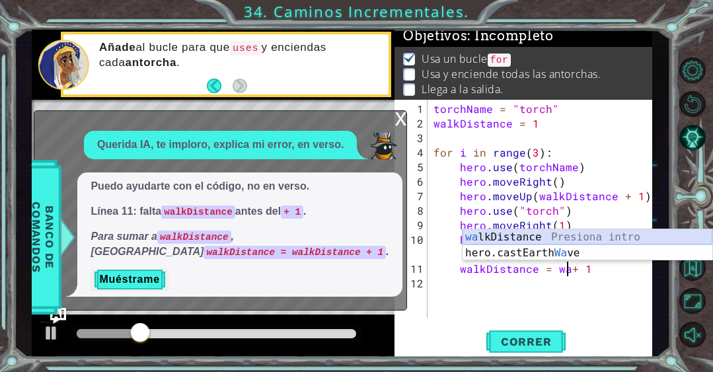
click at [570, 234] on div "wa lkDistance Presiona intro hero.castEarth Wa ve Presiona intro" at bounding box center [587, 260] width 250 height 63
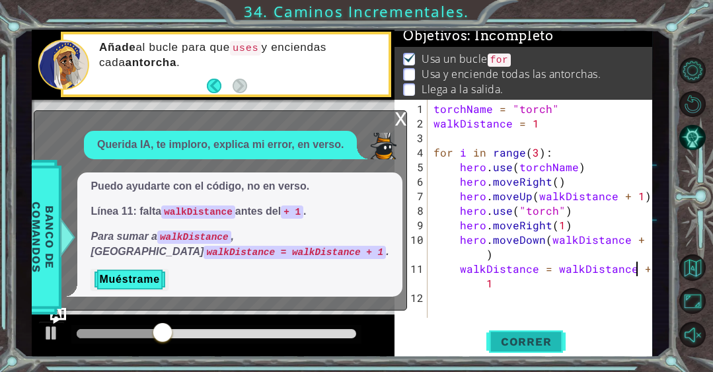
type textarea "walkDistance = walkDistance + 1"
click at [557, 338] on span "Correr" at bounding box center [525, 341] width 77 height 13
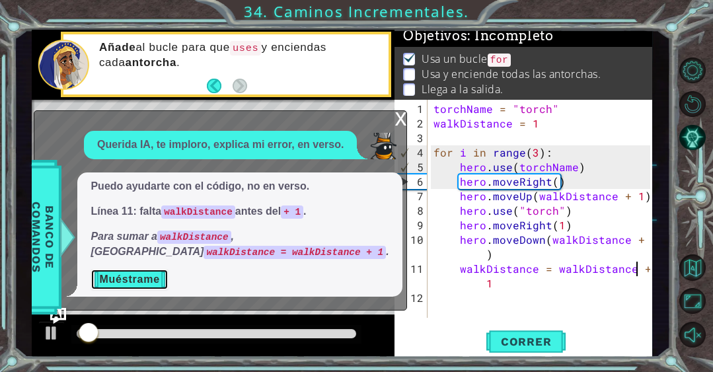
click at [145, 275] on button "Muéstrame" at bounding box center [128, 279] width 77 height 21
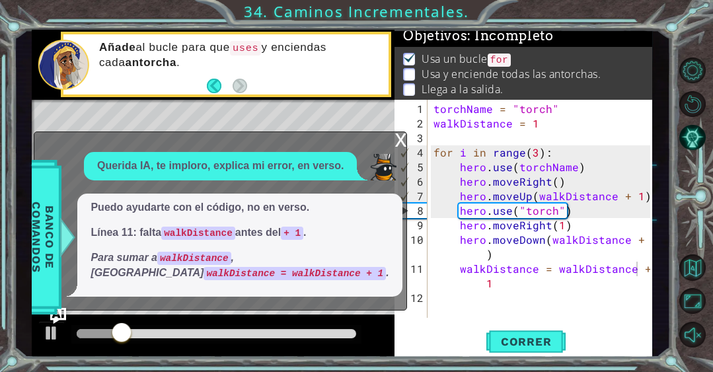
scroll to position [131, 0]
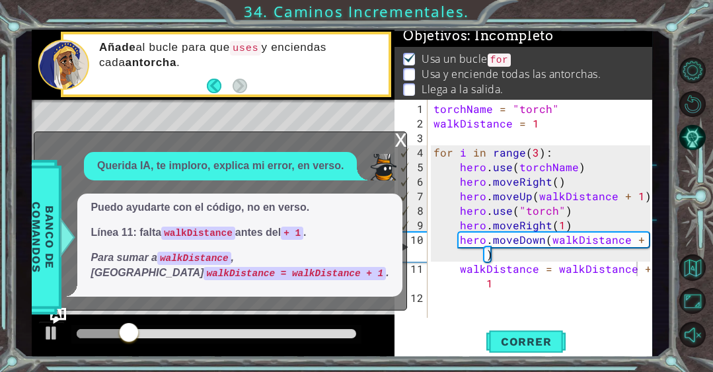
drag, startPoint x: 242, startPoint y: 104, endPoint x: 347, endPoint y: 313, distance: 234.2
click at [347, 313] on div "torchName = "torch" 6 7 8 9 10 11 12 hero . moveRight ( ) hero . moveUp ( walkD…" at bounding box center [342, 193] width 620 height 327
type textarea "walkDistance = walkDistance + 1"
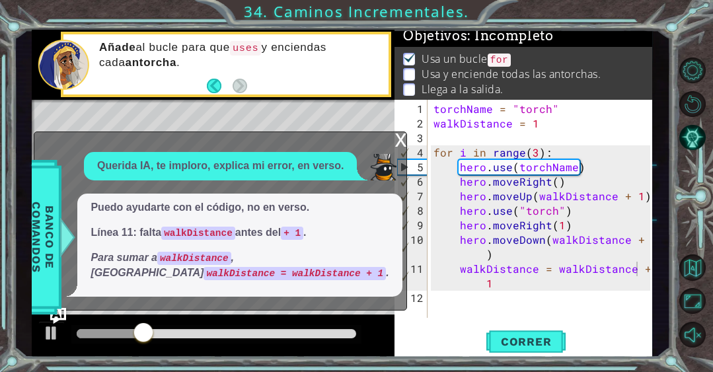
click at [306, 222] on span "Puedo ayudarte con el código, no en verso. Línea 11: falta walkDistance antes d…" at bounding box center [239, 240] width 298 height 80
click at [245, 254] on em "Para sumar a walkDistance , usa walkDistance = walkDistance + 1 ." at bounding box center [239, 265] width 298 height 26
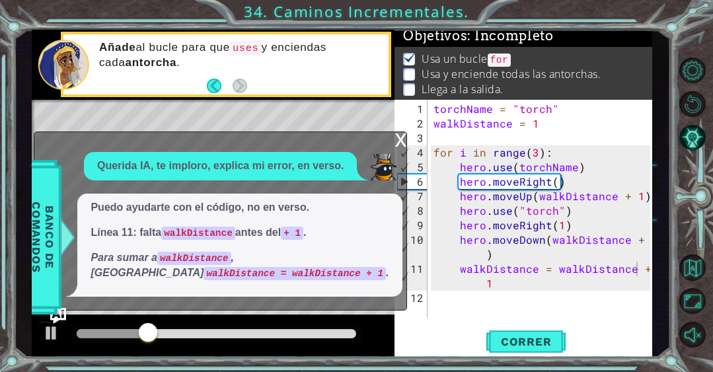
click at [217, 269] on code "walkDistance = walkDistance + 1" at bounding box center [294, 273] width 182 height 13
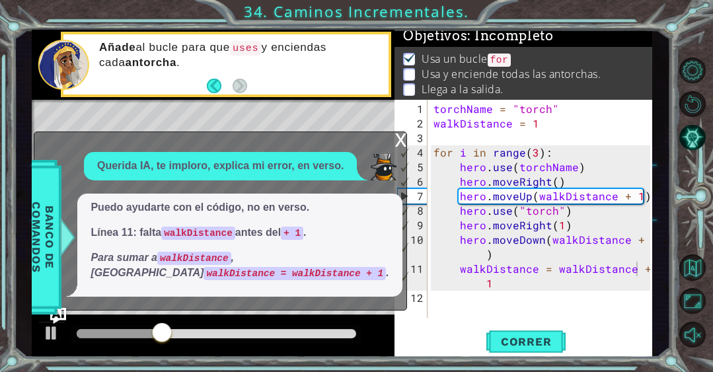
click at [494, 279] on div "torchName = "torch" walkDistance = 1 for i in range ( 3 ) : hero . use ( torchN…" at bounding box center [543, 225] width 225 height 247
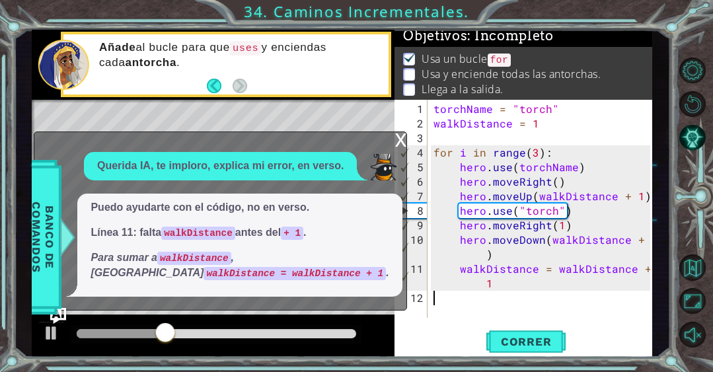
click at [475, 296] on div "torchName = "torch" walkDistance = 1 for i in range ( 3 ) : hero . use ( torchN…" at bounding box center [543, 225] width 225 height 247
click at [536, 292] on div "torchName = "torch" walkDistance = 1 for i in range ( 3 ) : hero . use ( torchN…" at bounding box center [543, 225] width 225 height 247
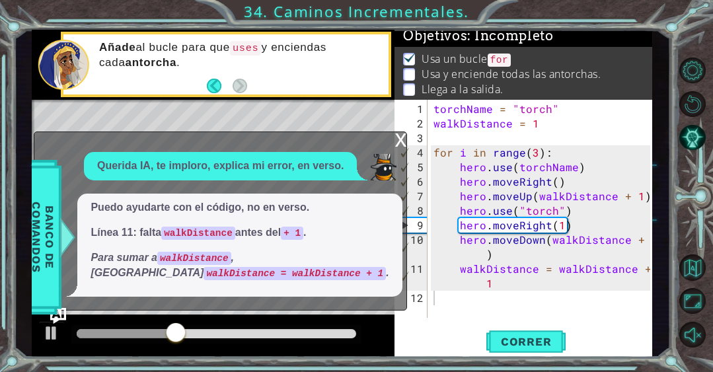
click at [401, 143] on div "x" at bounding box center [400, 138] width 12 height 13
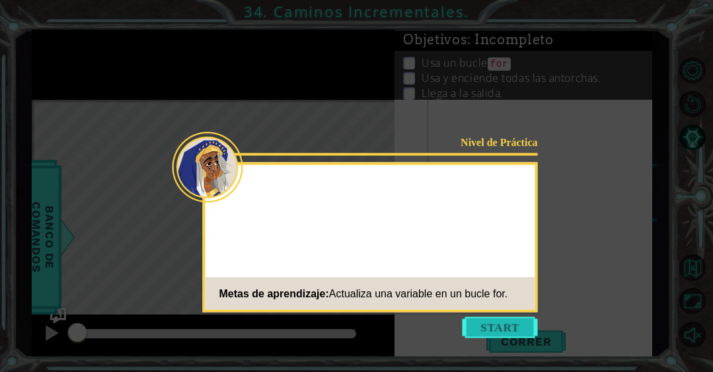
click at [489, 328] on button "Start" at bounding box center [499, 327] width 75 height 21
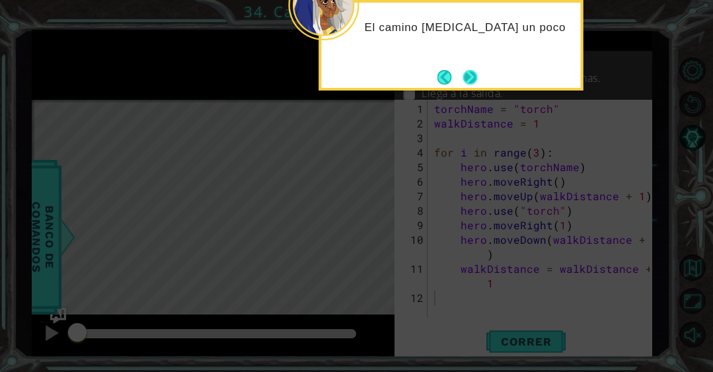
click at [470, 79] on button "Next" at bounding box center [469, 77] width 15 height 15
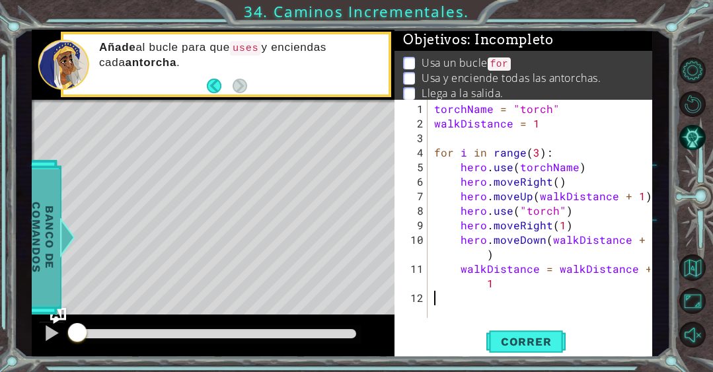
click at [58, 312] on div "Banco de comandos" at bounding box center [42, 237] width 37 height 155
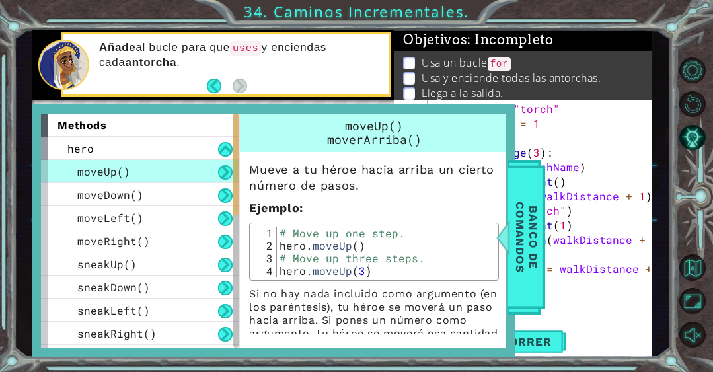
click at [347, 45] on p "Añade al bucle para que uses y enciendas cada antorcha ." at bounding box center [239, 55] width 280 height 30
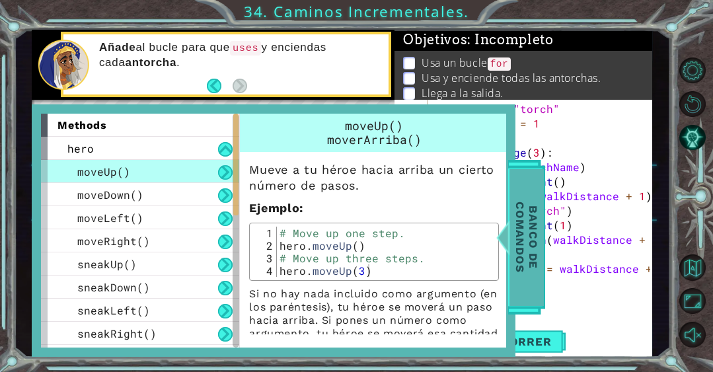
click at [526, 219] on span "Banco de comandos" at bounding box center [526, 237] width 34 height 137
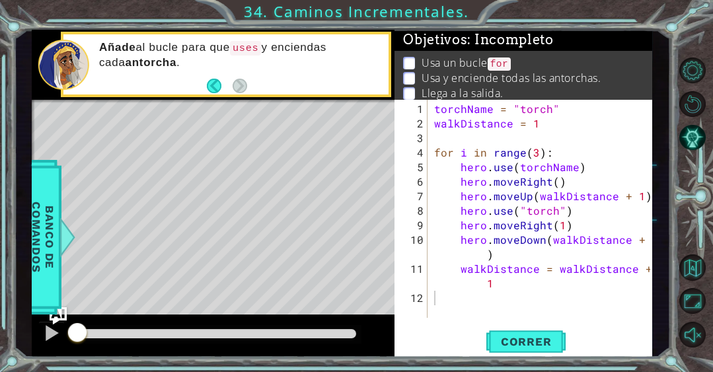
click at [62, 319] on img "Ask AI" at bounding box center [58, 315] width 17 height 17
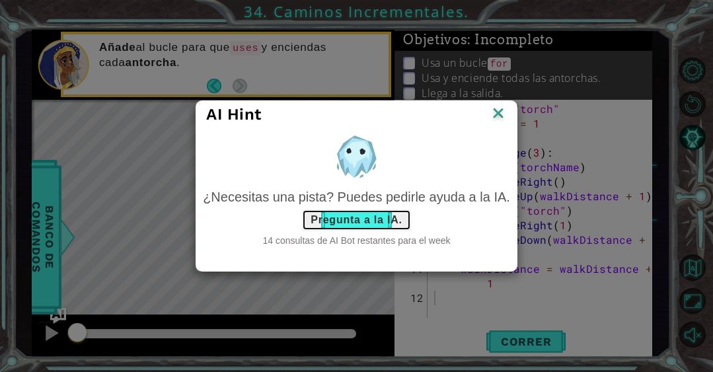
click at [354, 224] on button "Pregunta a la IA." at bounding box center [356, 219] width 108 height 21
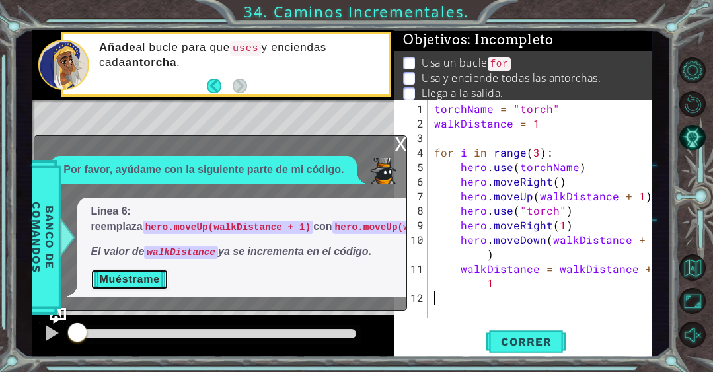
click at [153, 277] on button "Muéstrame" at bounding box center [128, 279] width 77 height 21
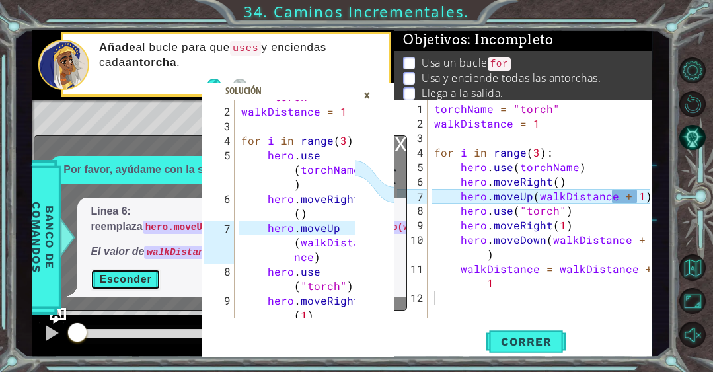
scroll to position [26, 0]
click at [637, 197] on div "torchName = "torch" walkDistance = 1 for i in range ( 3 ) : hero . use ( torchN…" at bounding box center [543, 225] width 225 height 247
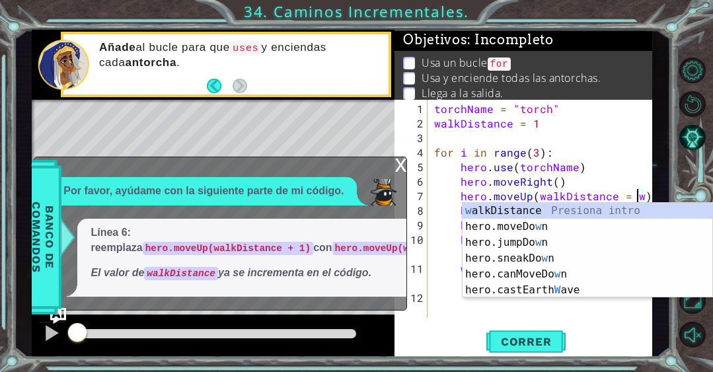
scroll to position [0, 13]
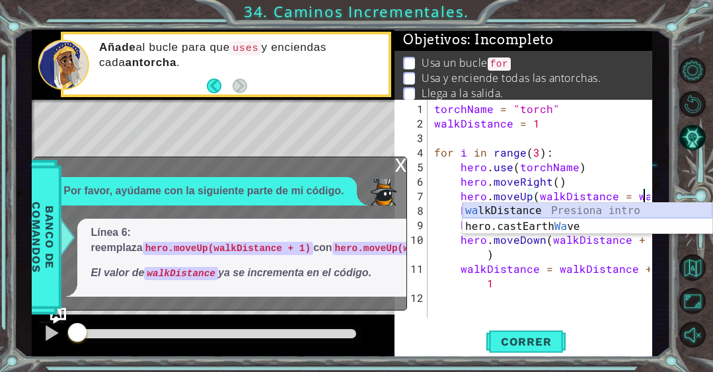
click at [630, 210] on div "wa lkDistance Presiona intro hero.castEarth Wa ve Presiona intro" at bounding box center [587, 234] width 250 height 63
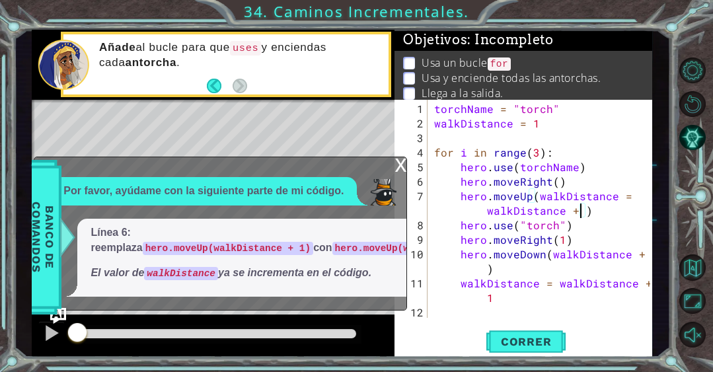
scroll to position [0, 18]
click at [552, 344] on span "Correr" at bounding box center [525, 341] width 77 height 13
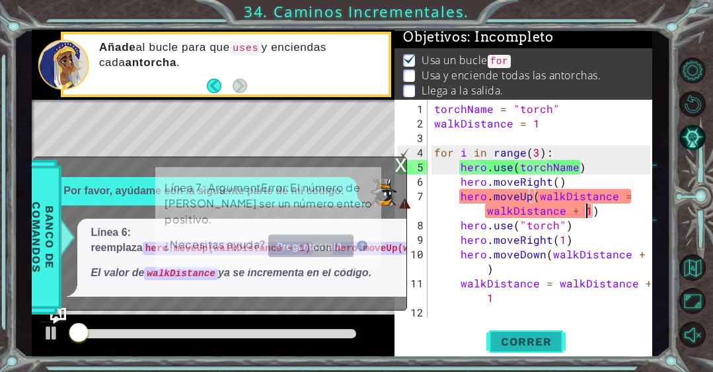
scroll to position [4, 0]
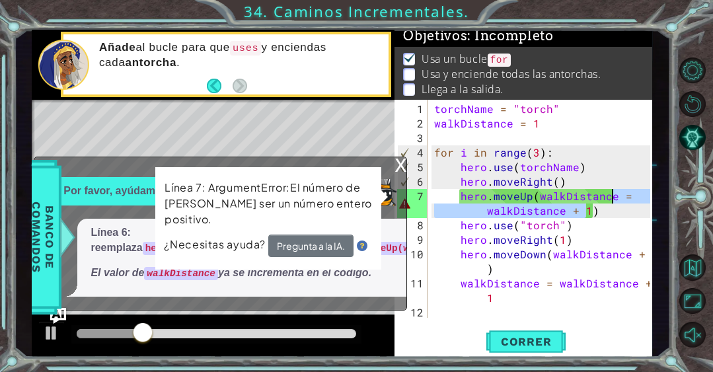
drag, startPoint x: 586, startPoint y: 209, endPoint x: 613, endPoint y: 194, distance: 31.0
click at [613, 194] on div "torchName = "torch" walkDistance = 1 for i in range ( 3 ) : hero . use ( torchN…" at bounding box center [543, 225] width 225 height 247
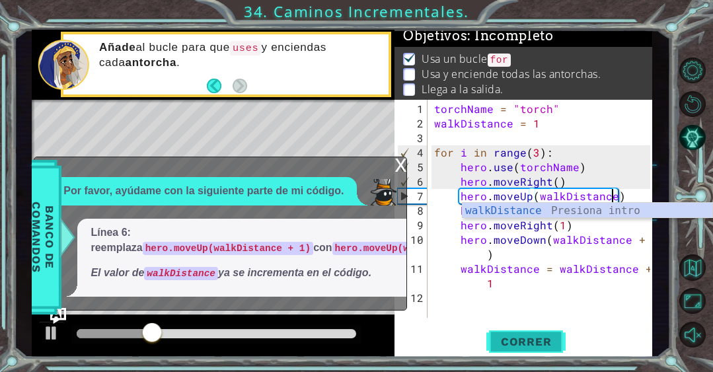
click at [552, 347] on span "Correr" at bounding box center [525, 341] width 77 height 13
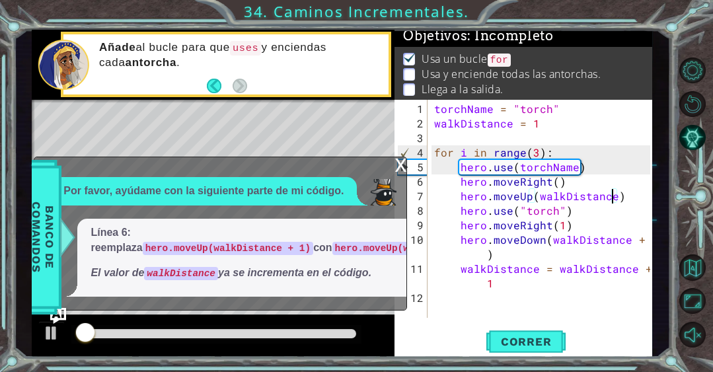
click at [403, 162] on div "x" at bounding box center [400, 163] width 12 height 13
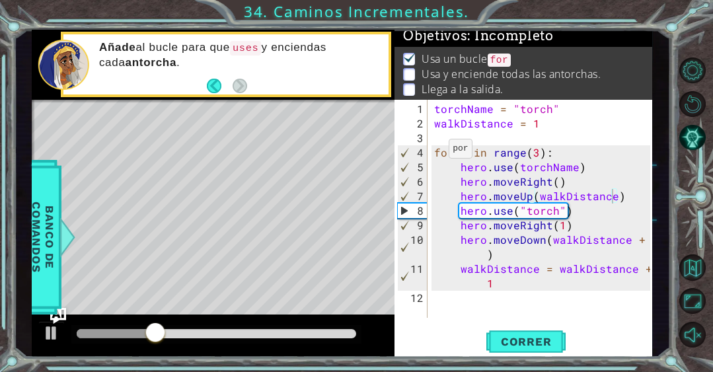
scroll to position [0, 7]
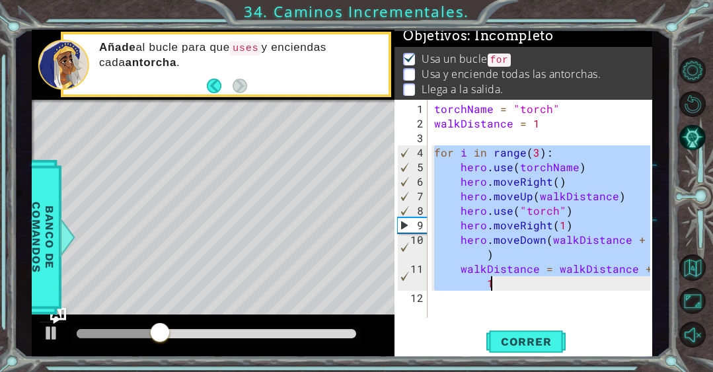
drag, startPoint x: 433, startPoint y: 153, endPoint x: 581, endPoint y: 288, distance: 200.6
click at [581, 288] on div "torchName = "torch" walkDistance = 1 for i in range ( 3 ) : hero . use ( torchN…" at bounding box center [543, 225] width 225 height 247
type textarea "hero.moveDown(walkDistance + 1) walkDistance = walkDistance + 1"
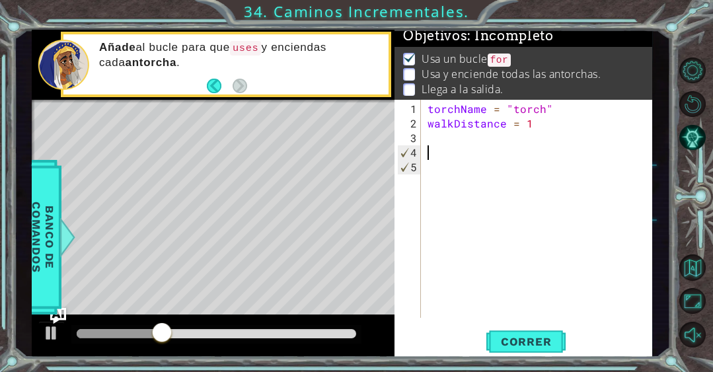
scroll to position [0, 0]
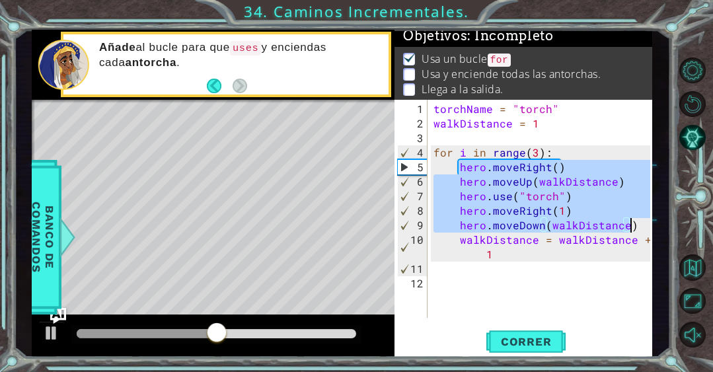
drag, startPoint x: 458, startPoint y: 168, endPoint x: 635, endPoint y: 225, distance: 185.9
click at [635, 225] on div "torchName = "torch" walkDistance = 1 for i in range ( 3 ) : hero . moveRight ( …" at bounding box center [543, 225] width 225 height 247
type textarea "hero.moveRight(1) hero.moveDown(walkDistance)"
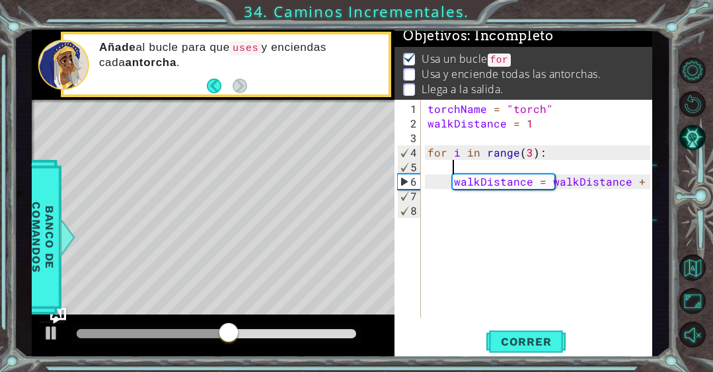
type textarea "y"
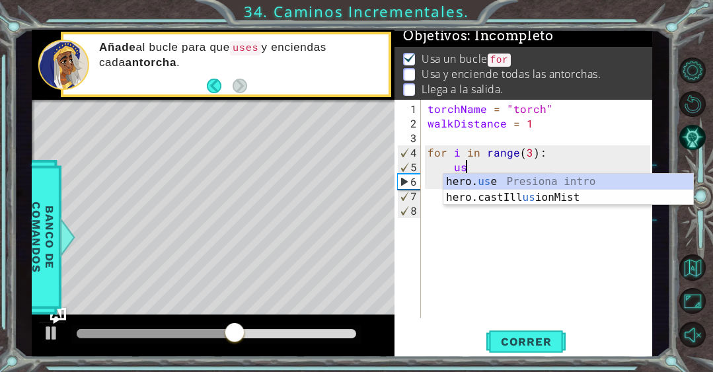
scroll to position [0, 2]
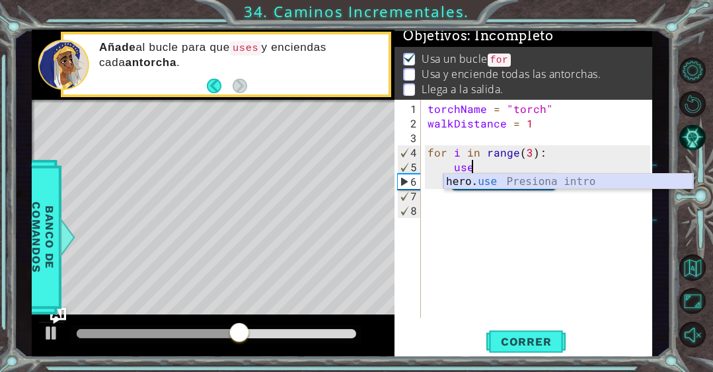
click at [576, 177] on div "hero. use Presiona intro" at bounding box center [568, 198] width 250 height 48
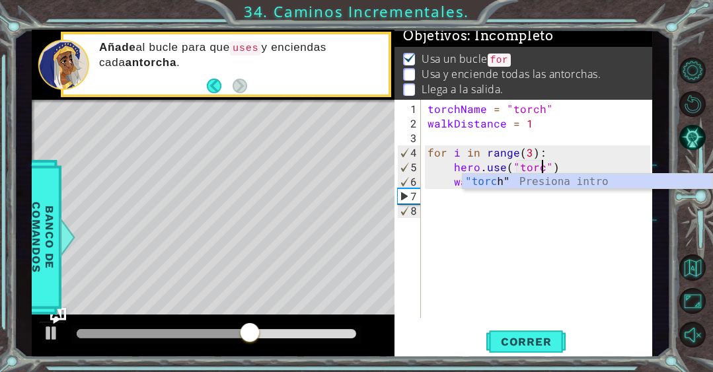
type textarea "hero.use("torch")"
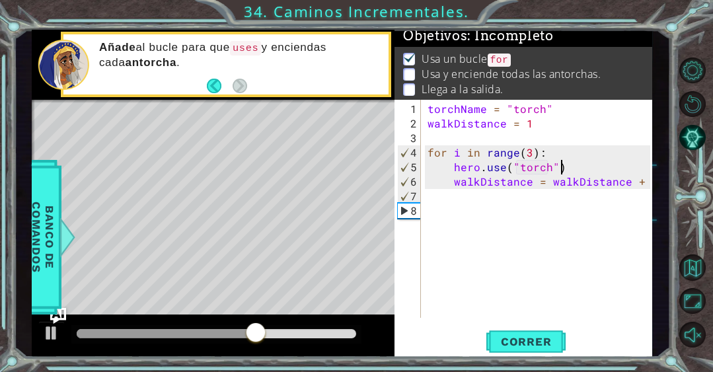
click at [583, 163] on div "torchName = "torch" walkDistance = 1 for i in range ( 3 ) : hero . use ( "torch…" at bounding box center [540, 225] width 231 height 247
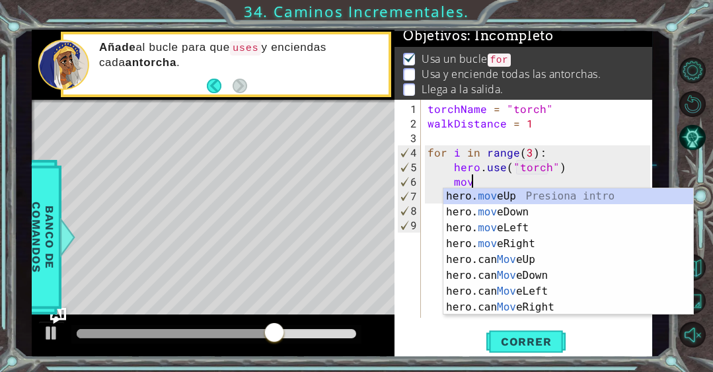
scroll to position [0, 2]
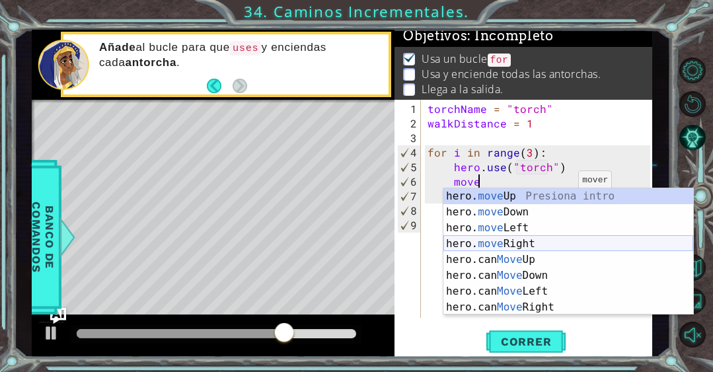
click at [534, 246] on div "hero. move Up Presiona intro hero. move Down Presiona intro hero. move Left Pre…" at bounding box center [568, 267] width 250 height 158
type textarea "hero.moveRight(1)"
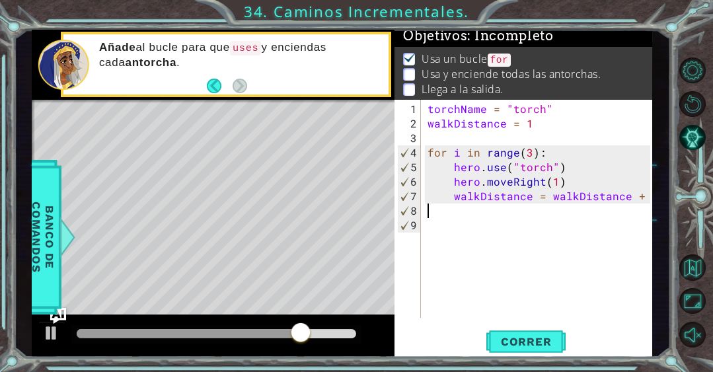
click at [499, 205] on div "torchName = "torch" walkDistance = 1 for i in range ( 3 ) : hero . use ( "torch…" at bounding box center [540, 225] width 231 height 247
click at [600, 184] on div "torchName = "torch" walkDistance = 1 for i in range ( 3 ) : hero . use ( "torch…" at bounding box center [540, 225] width 231 height 247
type textarea "hero.moveRight(1)"
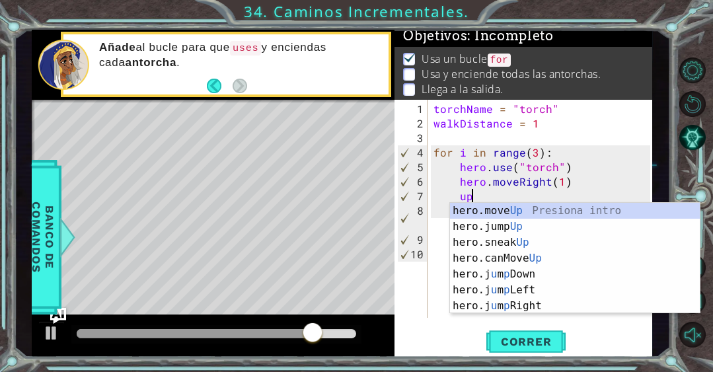
scroll to position [0, 1]
click at [544, 207] on div "hero.move Up Presiona intro hero.jump Up Presiona intro hero.sneak Up Presiona …" at bounding box center [575, 274] width 250 height 143
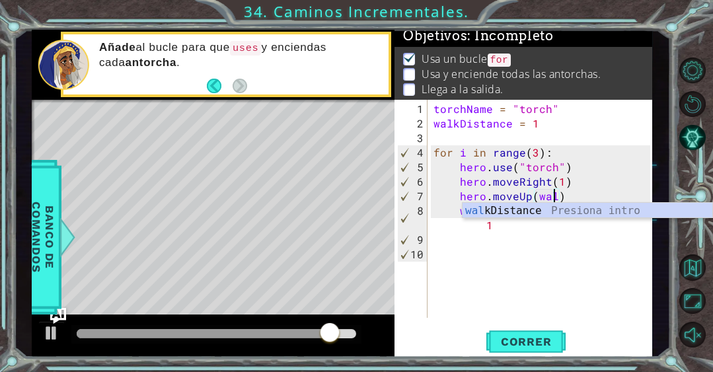
scroll to position [0, 7]
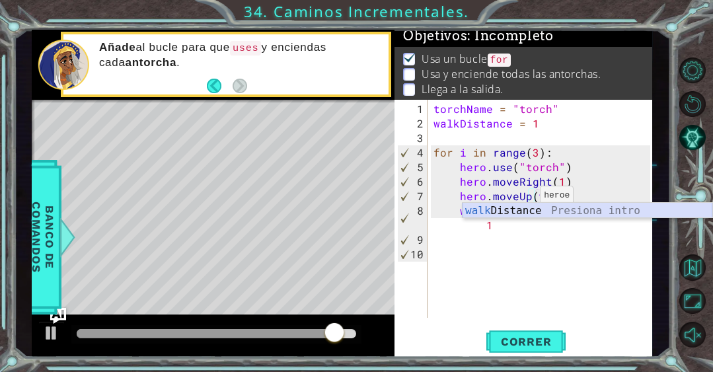
click at [520, 209] on div "walk Distance Presiona intro" at bounding box center [587, 227] width 250 height 48
type textarea "hero.moveUp(walkDistance)"
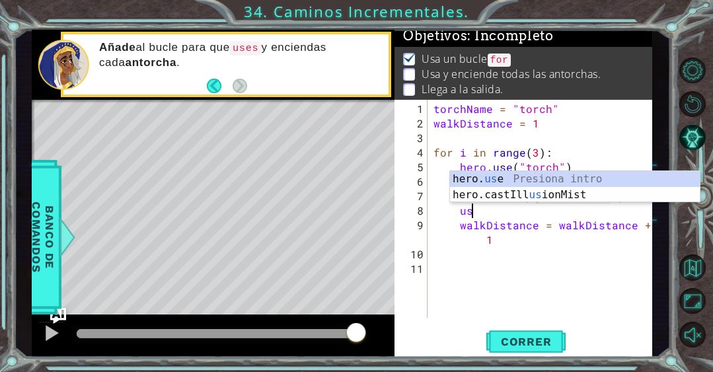
scroll to position [0, 2]
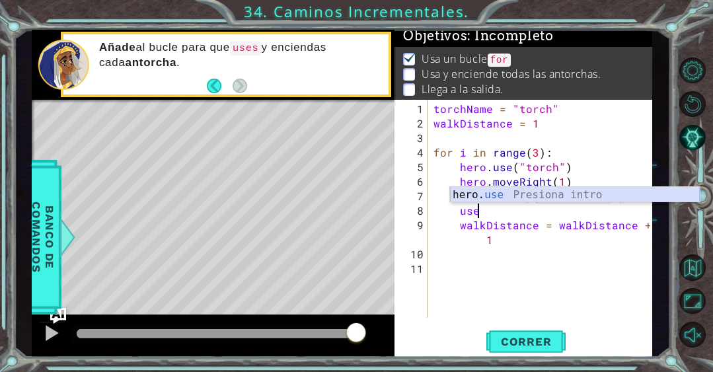
click at [575, 195] on div "hero. use Presiona intro" at bounding box center [575, 211] width 250 height 48
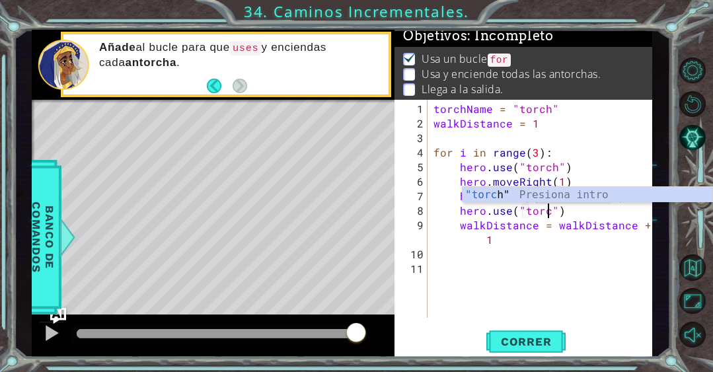
type textarea "hero.use("torch")"
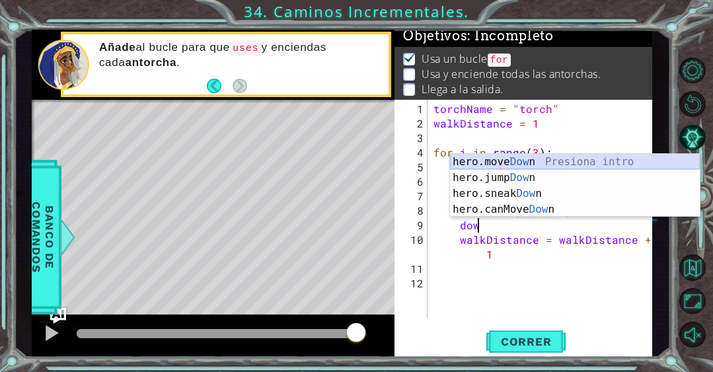
click at [547, 163] on div "hero.move Dow n Presiona intro hero.jump Dow n Presiona intro hero.sneak Dow n …" at bounding box center [575, 201] width 250 height 95
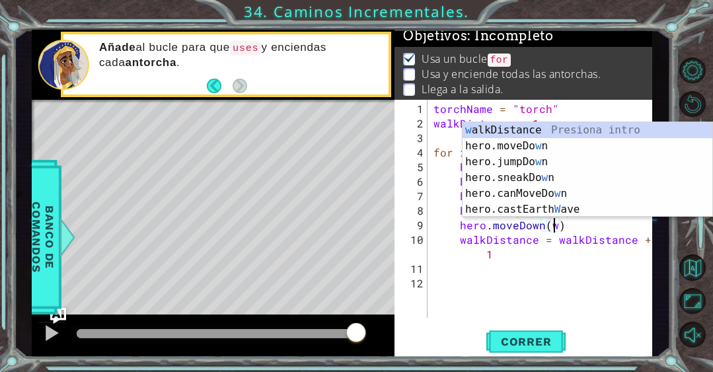
scroll to position [0, 7]
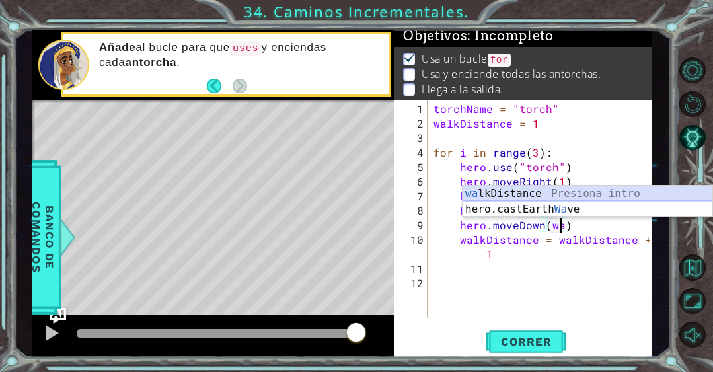
click at [571, 192] on div "wa lkDistance Presiona intro hero.castEarth Wa ve Presiona intro" at bounding box center [587, 217] width 250 height 63
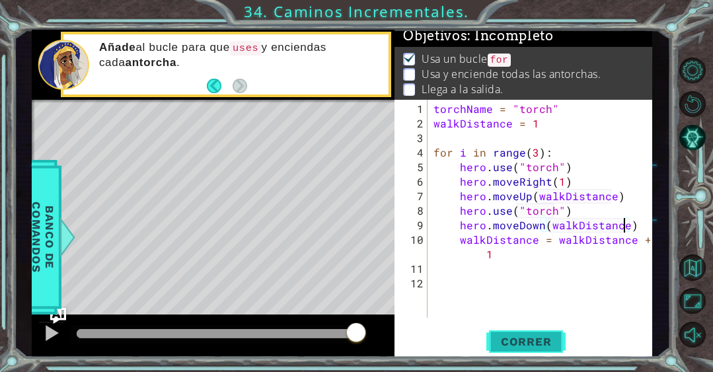
click at [550, 340] on span "Correr" at bounding box center [525, 341] width 77 height 13
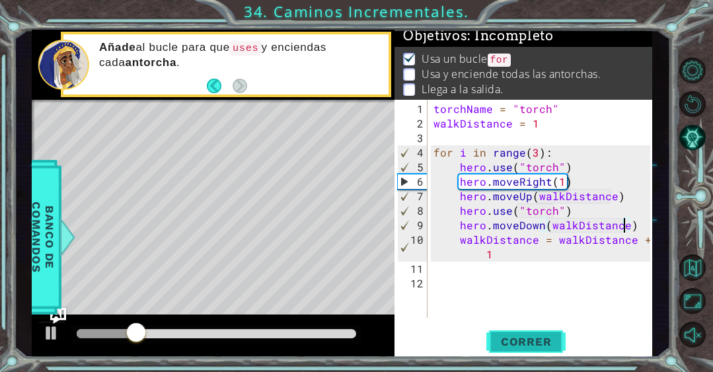
click at [536, 339] on span "Correr" at bounding box center [525, 341] width 77 height 13
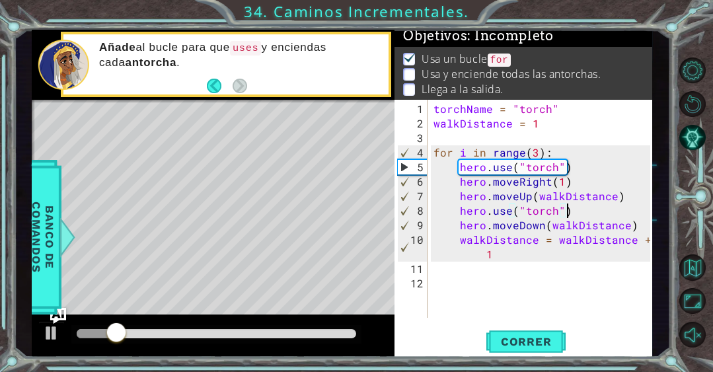
click at [585, 215] on div "torchName = "torch" walkDistance = 1 for i in range ( 3 ) : hero . use ( "torch…" at bounding box center [543, 225] width 225 height 247
type textarea "hero.use("torch")"
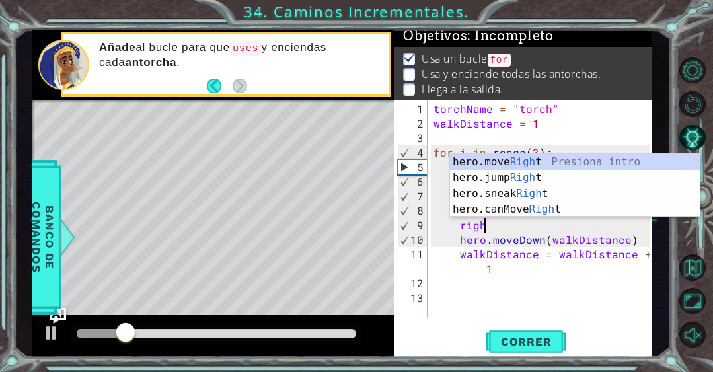
scroll to position [0, 3]
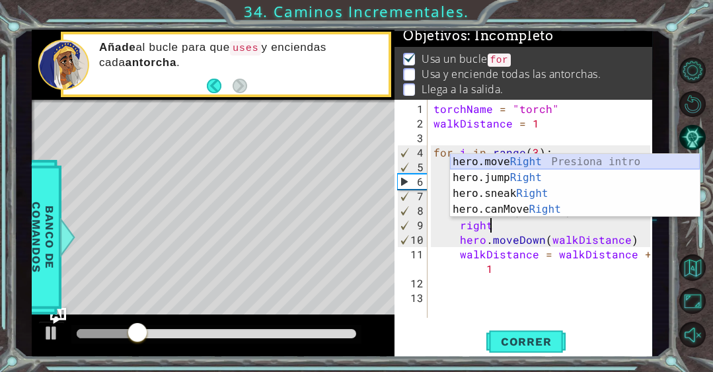
click at [541, 161] on div "hero.move Right Presiona intro hero.jump Right Presiona intro hero.sneak Right …" at bounding box center [575, 201] width 250 height 95
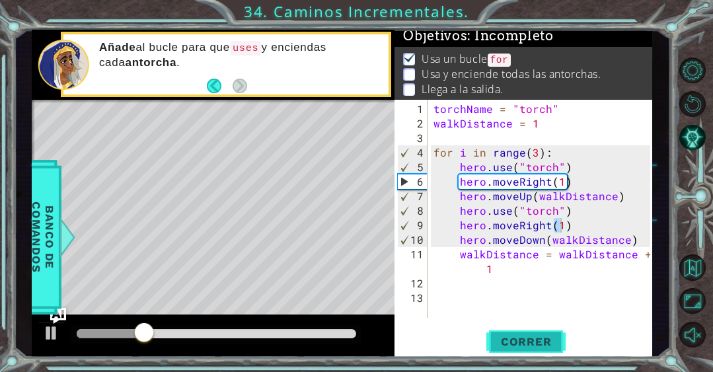
click at [535, 339] on span "Correr" at bounding box center [525, 341] width 77 height 13
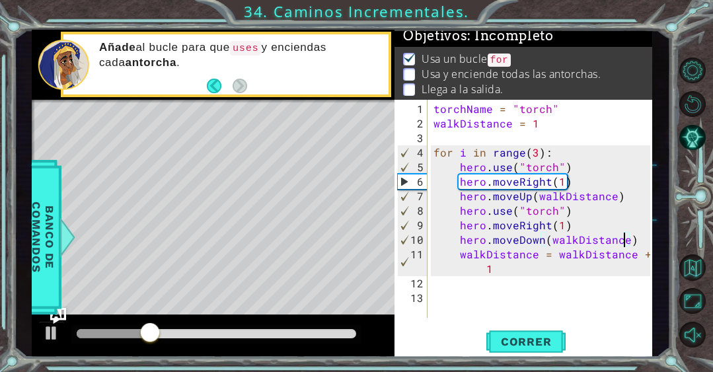
click at [625, 240] on div "torchName = "torch" walkDistance = 1 for i in range ( 3 ) : hero . use ( "torch…" at bounding box center [543, 225] width 225 height 247
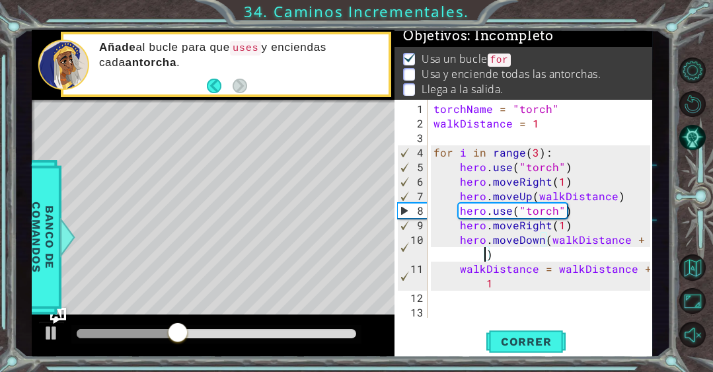
scroll to position [0, 13]
click at [541, 337] on span "Correr" at bounding box center [525, 341] width 77 height 13
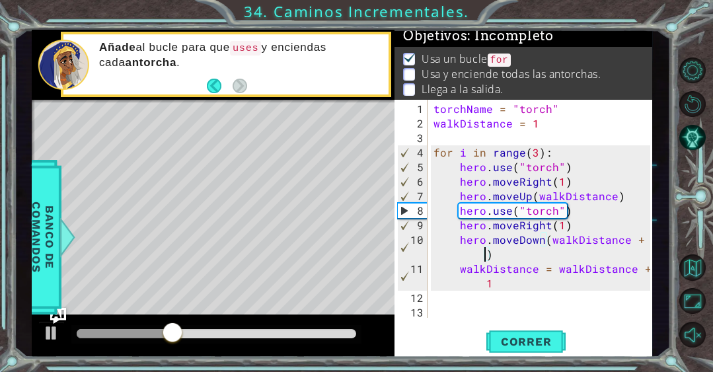
click at [612, 198] on div "torchName = "torch" walkDistance = 1 for i in range ( 3 ) : hero . use ( "torch…" at bounding box center [543, 225] width 225 height 247
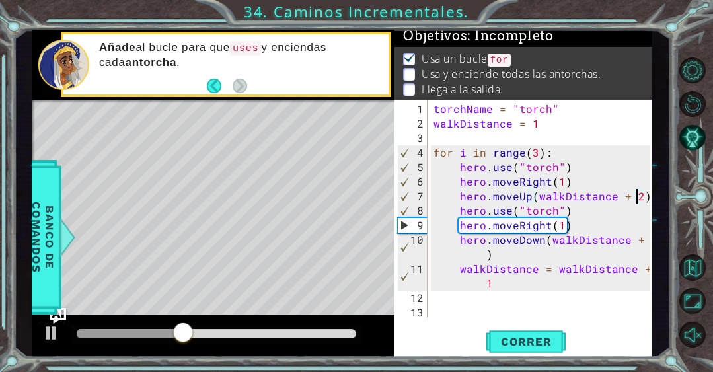
scroll to position [0, 12]
click at [521, 341] on span "Correr" at bounding box center [525, 341] width 77 height 13
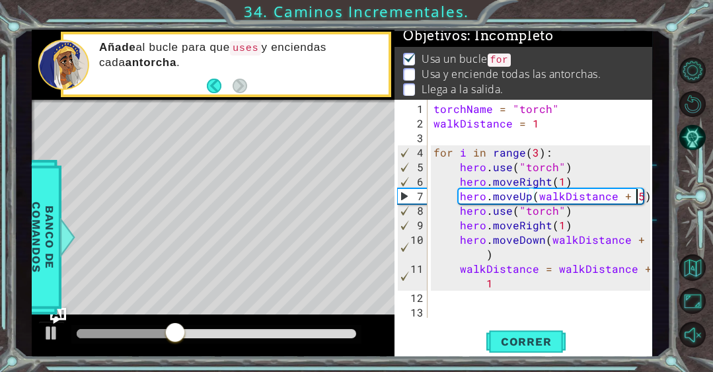
click at [648, 236] on div "torchName = "torch" walkDistance = 1 for i in range ( 3 ) : hero . use ( "torch…" at bounding box center [543, 225] width 225 height 247
click at [649, 238] on div "torchName = "torch" walkDistance = 1 for i in range ( 3 ) : hero . use ( "torch…" at bounding box center [543, 225] width 225 height 247
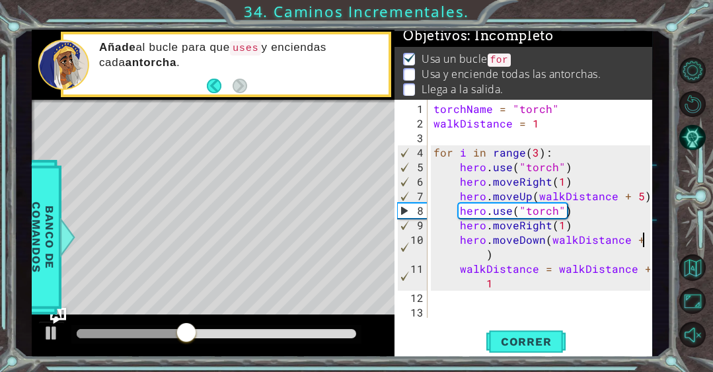
click at [650, 238] on div "hero.moveDown(walkDistance + 2) 1 2 3 4 5 6 7 8 9 10 11 12 13 torchName = "torc…" at bounding box center [523, 229] width 258 height 258
click at [647, 238] on div "torchName = "torch" walkDistance = 1 for i in range ( 3 ) : hero . use ( "torch…" at bounding box center [543, 225] width 225 height 247
click at [487, 254] on div "torchName = "torch" walkDistance = 1 for i in range ( 3 ) : hero . use ( "torch…" at bounding box center [543, 225] width 225 height 247
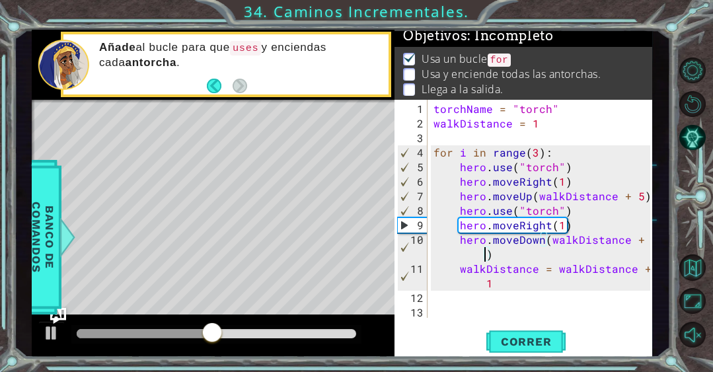
scroll to position [0, 13]
click at [541, 345] on span "Correr" at bounding box center [525, 341] width 77 height 13
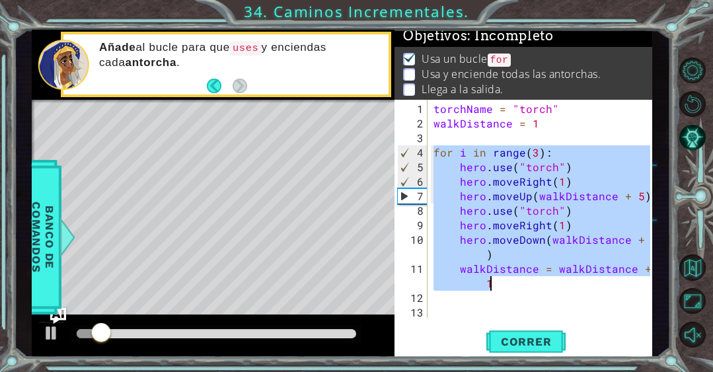
drag, startPoint x: 435, startPoint y: 151, endPoint x: 594, endPoint y: 281, distance: 206.1
click at [598, 281] on div "torchName = "torch" walkDistance = 1 for i in range ( 3 ) : hero . use ( "torch…" at bounding box center [543, 225] width 225 height 247
type textarea "hero.moveDown(walkDistance + 5) walkDistance = walkDistance + 1"
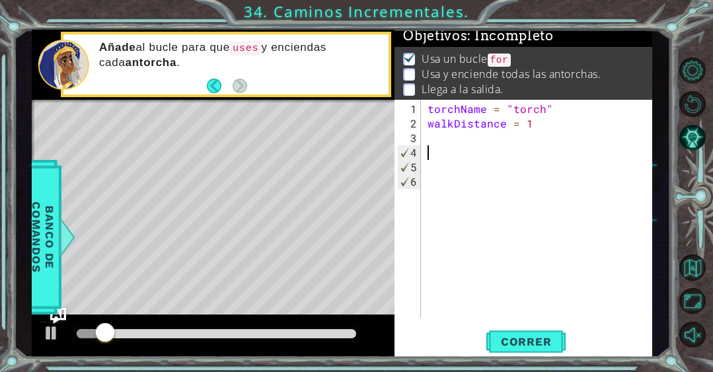
scroll to position [0, 0]
paste textarea "walkDistance = walkDistance + 1"
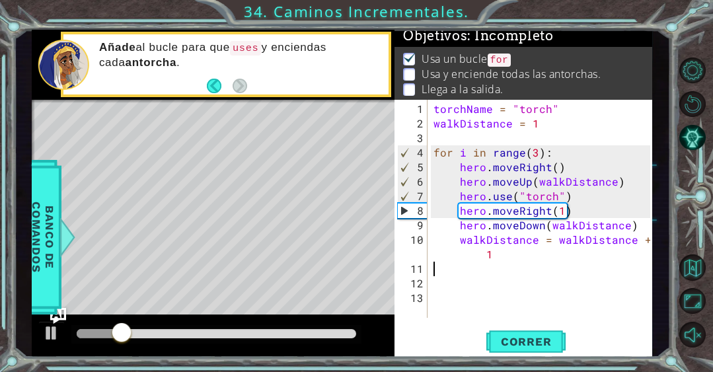
click at [495, 253] on div "torchName = "torch" walkDistance = 1 for i in range ( 3 ) : hero . moveRight ( …" at bounding box center [543, 225] width 225 height 247
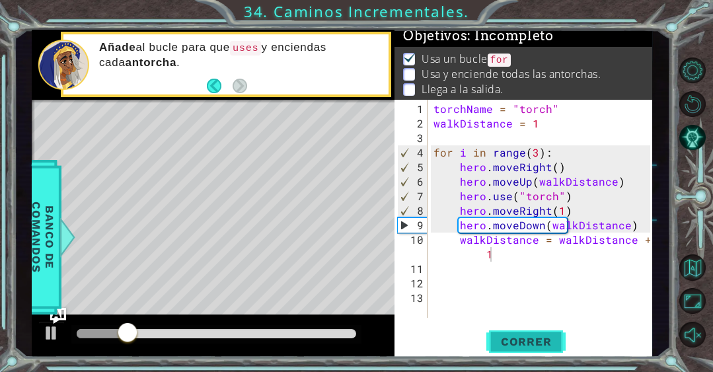
click at [527, 338] on span "Correr" at bounding box center [525, 341] width 77 height 13
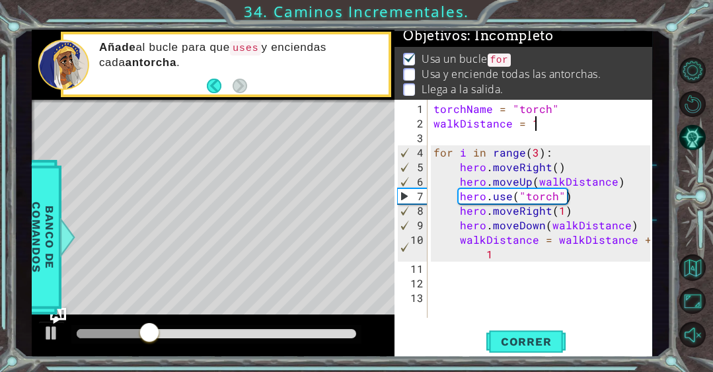
click at [548, 124] on div "torchName = "torch" walkDistance = 1 for i in range ( 3 ) : hero . moveRight ( …" at bounding box center [543, 225] width 225 height 247
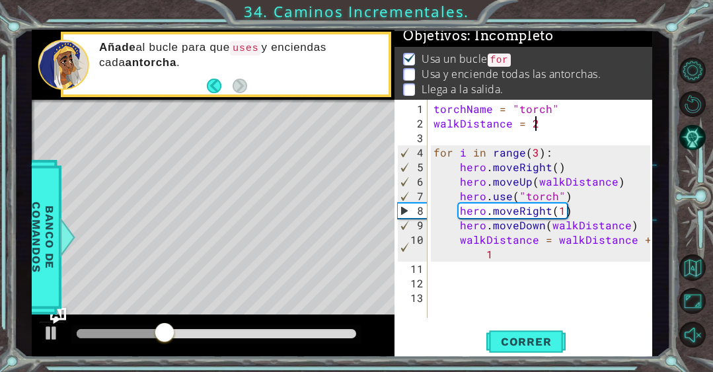
click at [516, 324] on div "walkDistance = 2 1 2 3 4 5 6 7 8 9 10 11 12 13 torchName = "torch" walkDistance…" at bounding box center [523, 229] width 258 height 258
click at [505, 337] on span "Correr" at bounding box center [525, 341] width 77 height 13
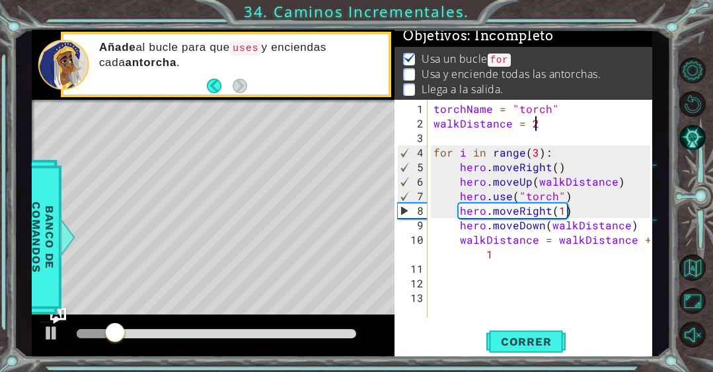
click at [555, 155] on div "torchName = "torch" walkDistance = 2 for i in range ( 3 ) : hero . moveRight ( …" at bounding box center [543, 225] width 225 height 247
type textarea "for i in range(3):"
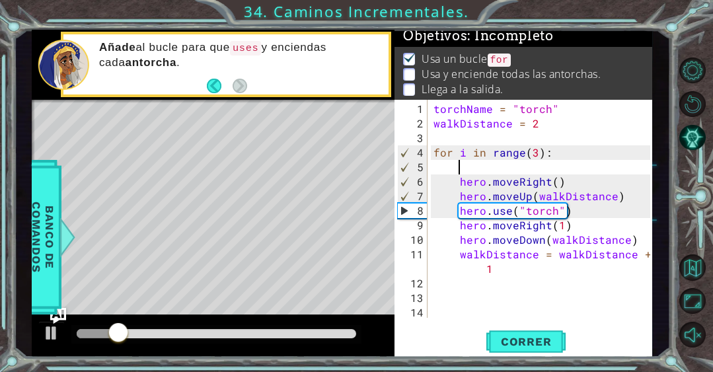
scroll to position [0, 1]
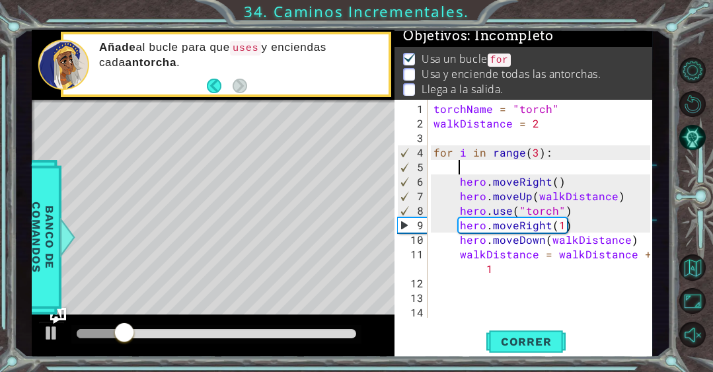
type textarea "t"
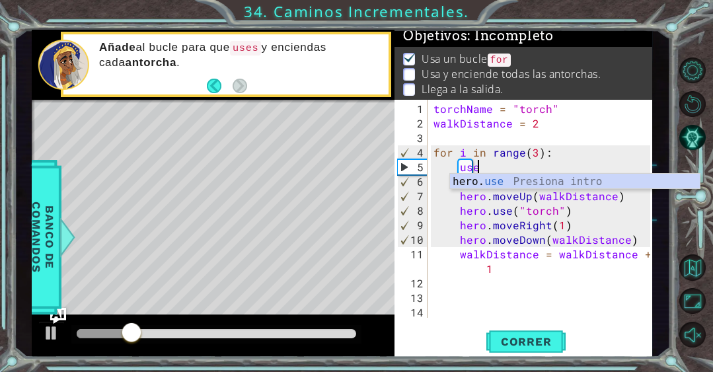
scroll to position [0, 2]
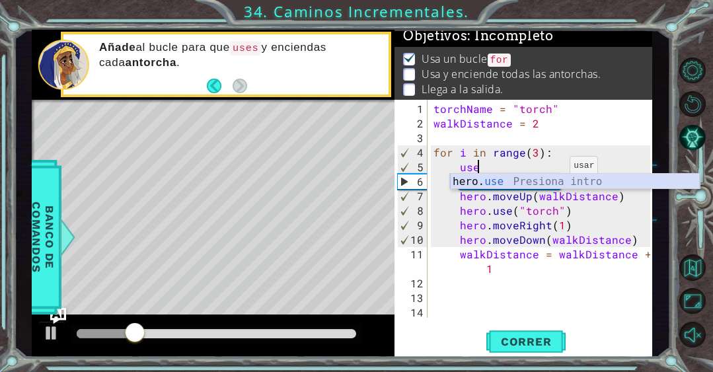
click at [549, 182] on div "hero. use Presiona intro" at bounding box center [575, 198] width 250 height 48
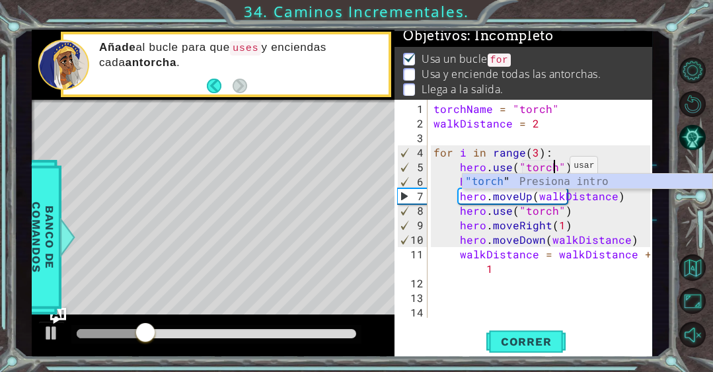
scroll to position [0, 7]
click at [523, 339] on span "Correr" at bounding box center [525, 341] width 77 height 13
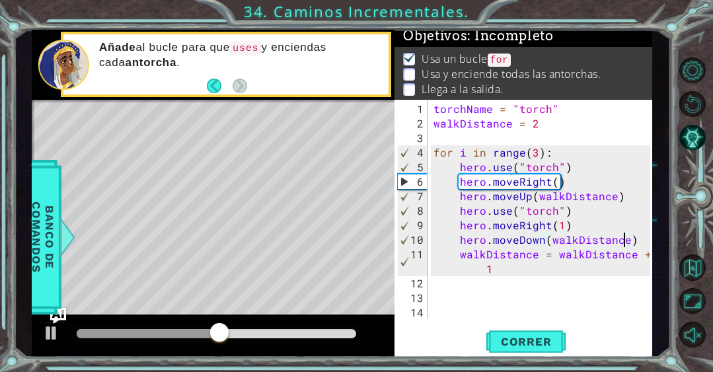
click at [626, 240] on div "torchName = "torch" walkDistance = 2 for i in range ( 3 ) : hero . use ( "torch…" at bounding box center [543, 225] width 225 height 247
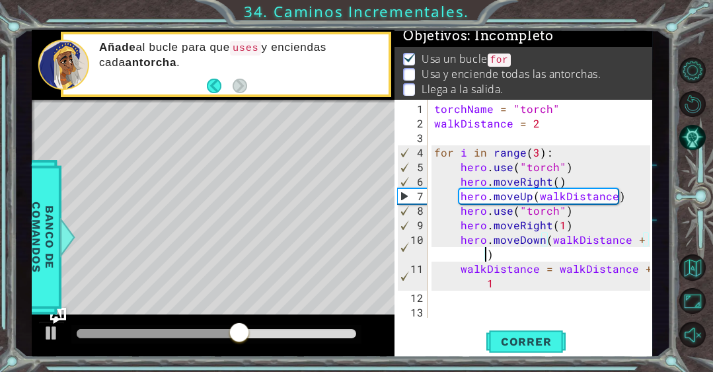
scroll to position [0, 13]
click at [611, 196] on div "torchName = "torch" walkDistance = 2 for i in range ( 3 ) : hero . use ( "torch…" at bounding box center [543, 225] width 225 height 247
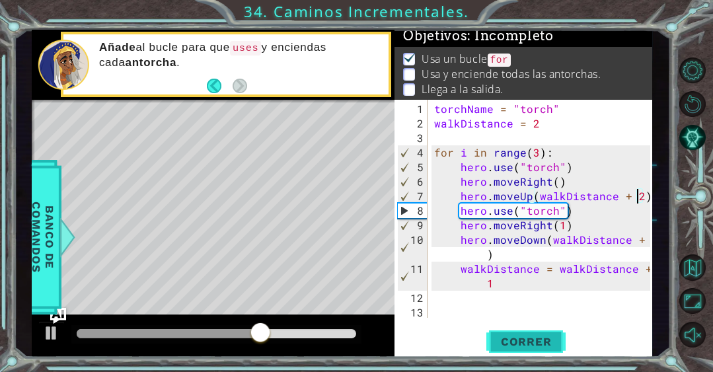
click at [553, 340] on span "Correr" at bounding box center [525, 341] width 77 height 13
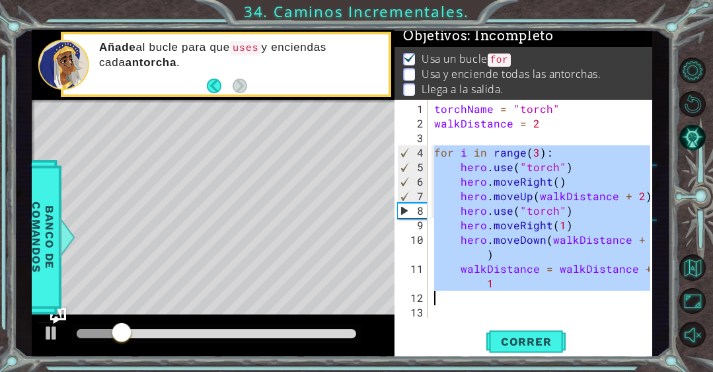
drag, startPoint x: 435, startPoint y: 152, endPoint x: 609, endPoint y: 289, distance: 222.0
click at [612, 290] on div "torchName = "torch" walkDistance = 2 for i in range ( 3 ) : hero . use ( "torch…" at bounding box center [543, 225] width 225 height 247
type textarea "walkDistance = walkDistance + 1"
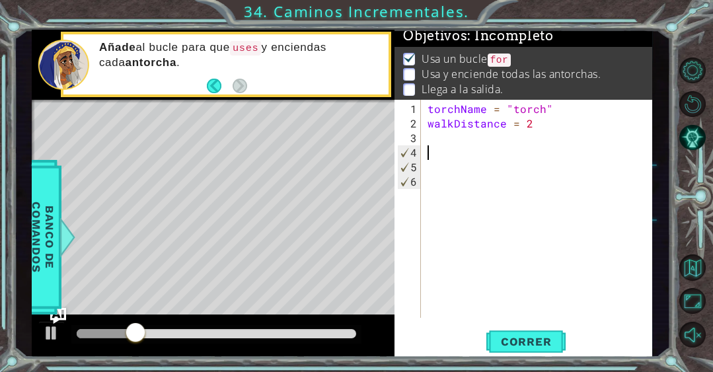
paste textarea "hero.moveDown(walkDistance)"
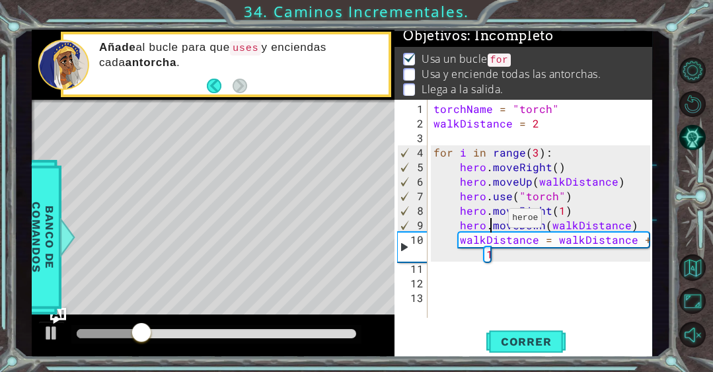
click at [491, 223] on div "torchName = "torch" walkDistance = 2 for i in range ( 3 ) : hero . moveRight ( …" at bounding box center [543, 225] width 225 height 247
click at [483, 175] on div "torchName = "torch" walkDistance = 2 for i in range ( 3 ) : hero . moveRight ( …" at bounding box center [543, 225] width 225 height 247
click at [569, 155] on div "torchName = "torch" walkDistance = 2 for i in range ( 3 ) : hero . moveRight ( …" at bounding box center [543, 225] width 225 height 247
type textarea "for i in range(3):"
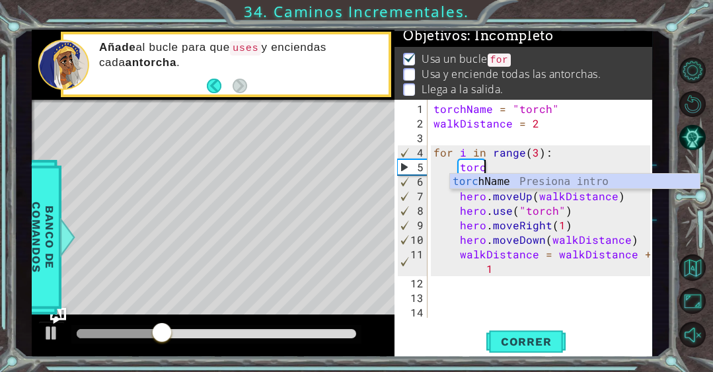
scroll to position [0, 3]
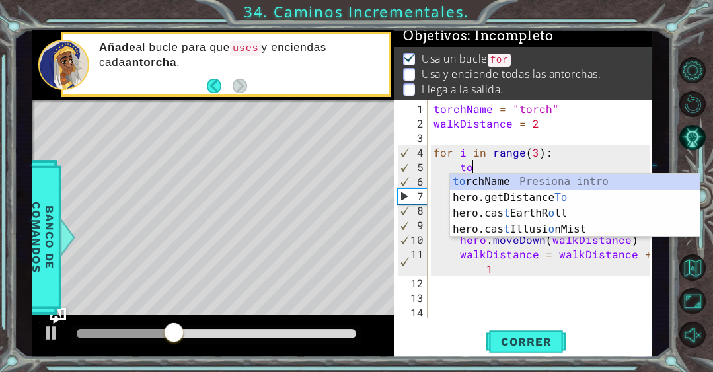
type textarea "t"
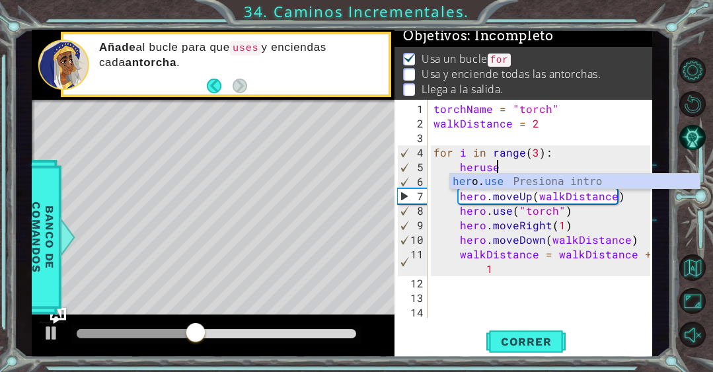
scroll to position [0, 3]
click at [531, 179] on div "her o. use Presiona intro" at bounding box center [575, 198] width 250 height 48
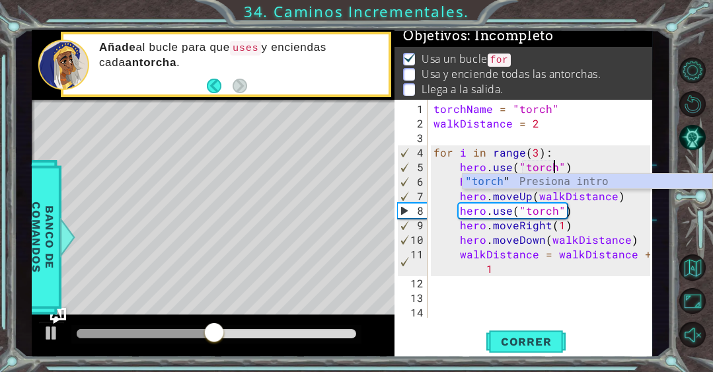
click at [580, 128] on div "torchName = "torch" walkDistance = 2 for i in range ( 3 ) : hero . use ( "torch…" at bounding box center [543, 225] width 225 height 247
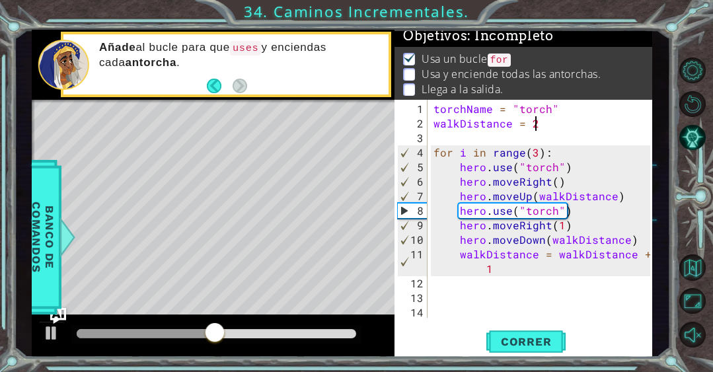
scroll to position [0, 5]
click at [580, 231] on div "torchName = "torch" walkDistance = 2 for i in range ( 3 ) : hero . use ( "torch…" at bounding box center [543, 225] width 225 height 247
click at [587, 260] on div "torchName = "torch" walkDistance = 2 for i in range ( 3 ) : hero . use ( "torch…" at bounding box center [543, 225] width 225 height 247
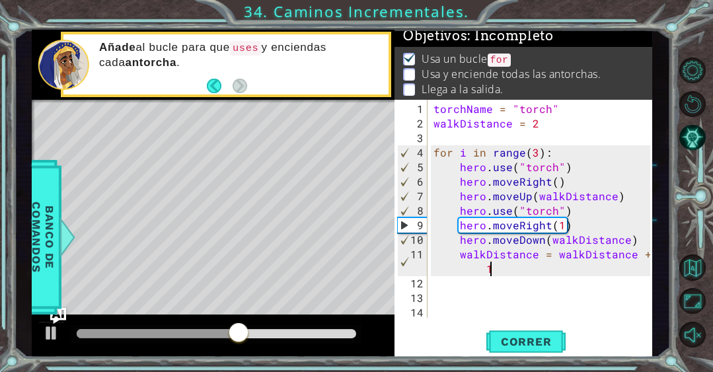
type textarea "walkDistance = walkDistance + 1"
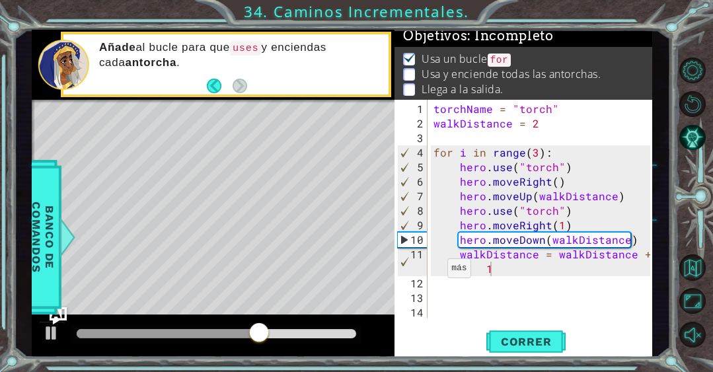
click at [64, 318] on img "Ask AI" at bounding box center [58, 315] width 17 height 17
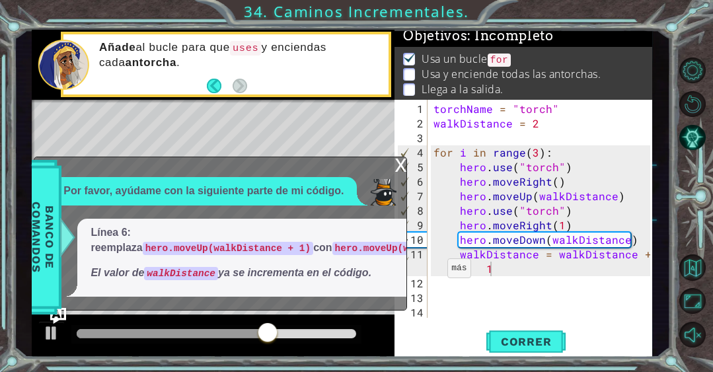
click at [400, 157] on div "x" at bounding box center [400, 163] width 12 height 13
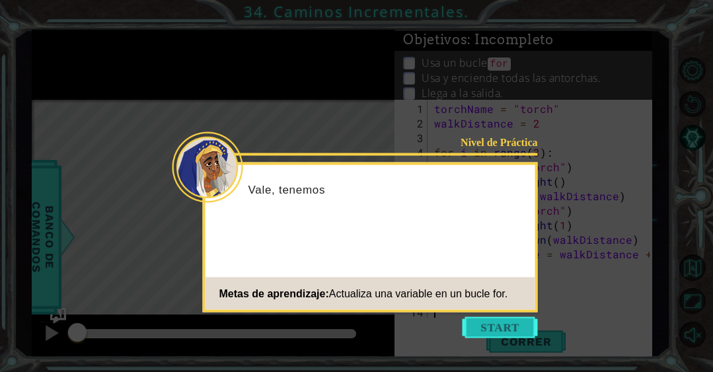
click at [477, 324] on button "Start" at bounding box center [499, 327] width 75 height 21
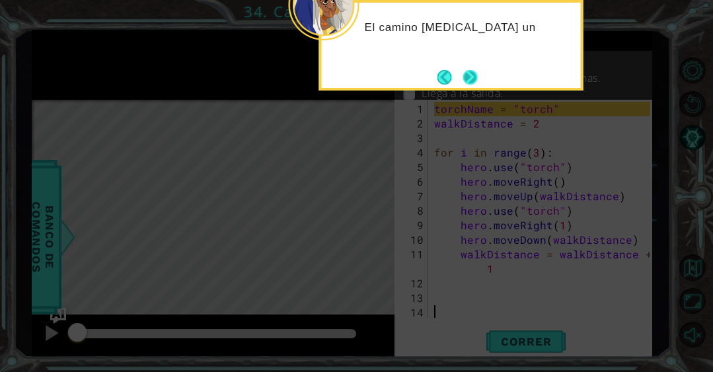
click at [465, 73] on button "Next" at bounding box center [469, 76] width 15 height 15
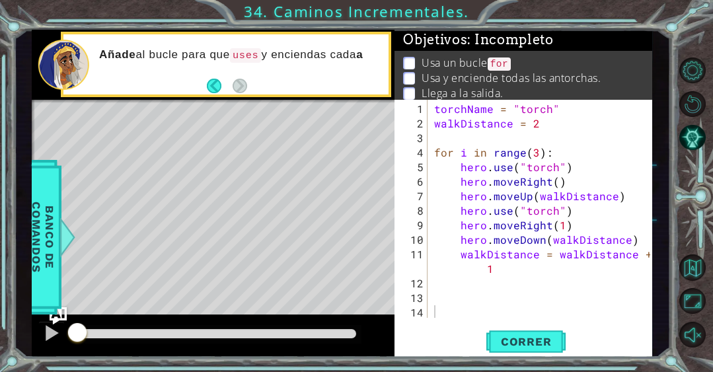
click at [65, 312] on img "Ask AI" at bounding box center [58, 315] width 17 height 17
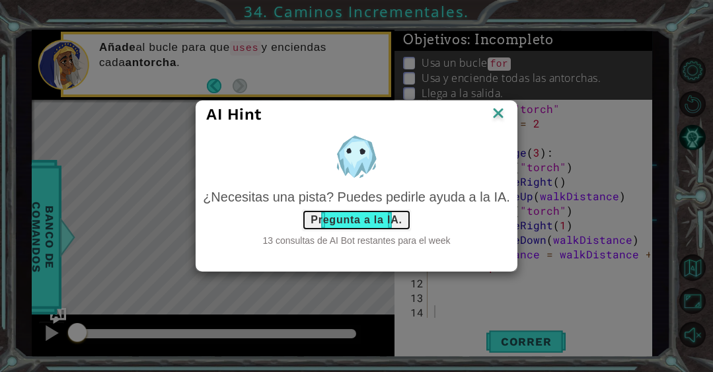
click at [351, 227] on button "Pregunta a la IA." at bounding box center [356, 219] width 108 height 21
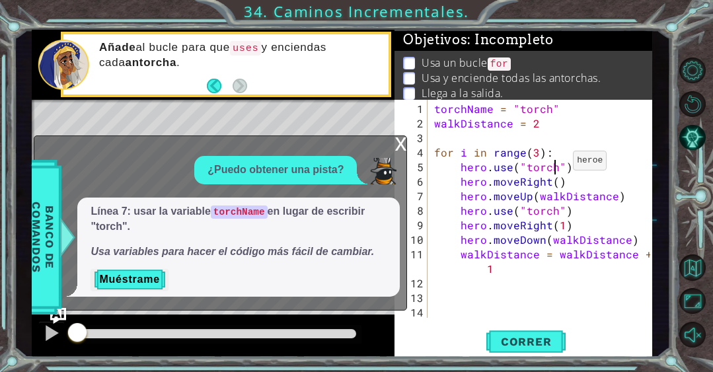
click at [557, 165] on div "torchName = "torch" walkDistance = 2 for i in range ( 3 ) : hero . use ( "torch…" at bounding box center [543, 225] width 225 height 247
click at [553, 210] on div "torchName = "torch" walkDistance = 2 for i in range ( 3 ) : hero . use ( "torch…" at bounding box center [543, 225] width 225 height 247
type textarea "hero.use("torchName")"
click at [540, 328] on div "hero.use("torchName") 1 2 3 4 5 6 7 8 9 10 11 12 13 14 torchName = "torch" walk…" at bounding box center [523, 229] width 258 height 258
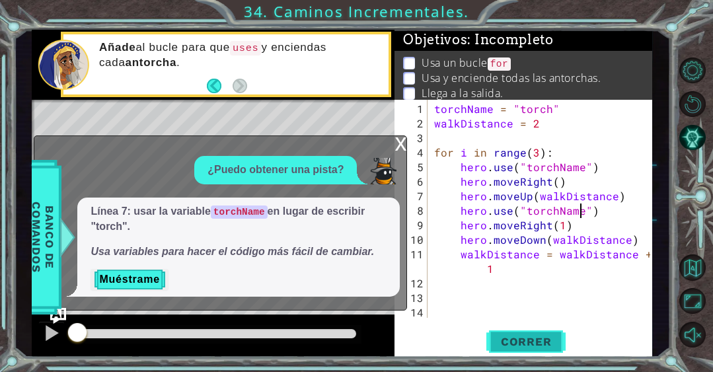
click at [531, 339] on span "Correr" at bounding box center [525, 341] width 77 height 13
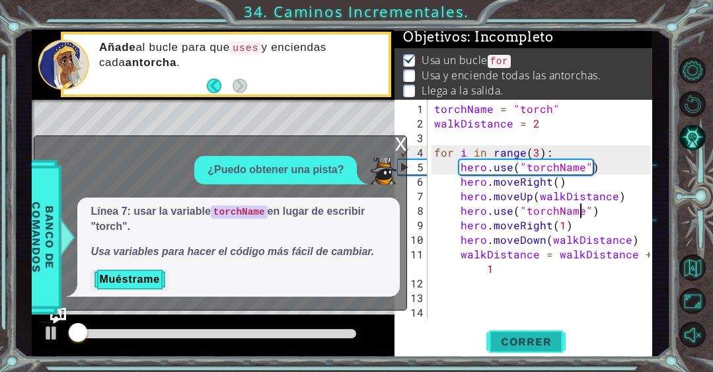
scroll to position [4, 0]
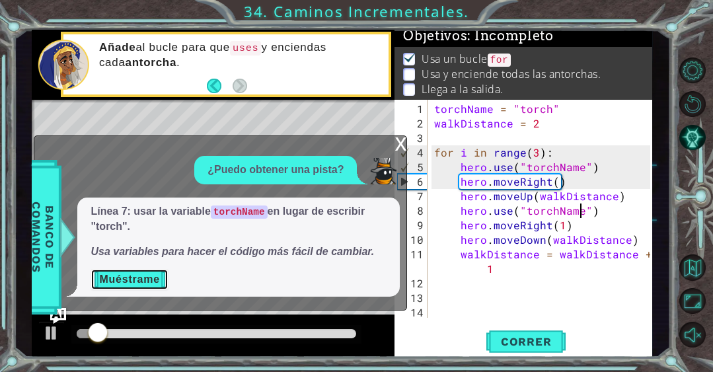
click at [156, 277] on button "Muéstrame" at bounding box center [128, 279] width 77 height 21
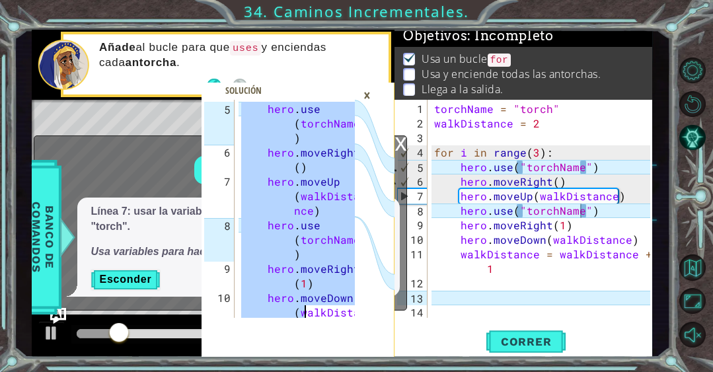
scroll to position [145, 0]
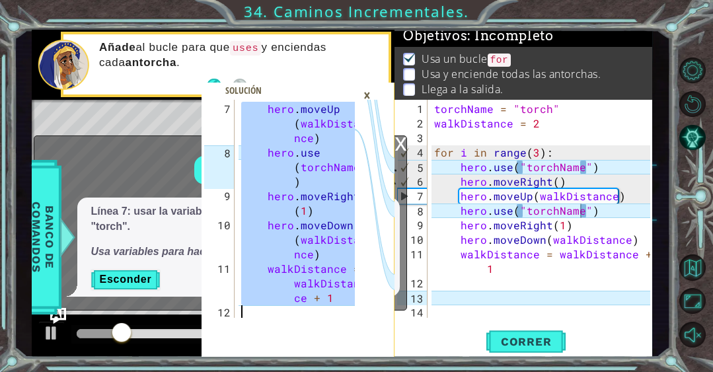
drag, startPoint x: 242, startPoint y: 108, endPoint x: 308, endPoint y: 346, distance: 246.7
click at [308, 346] on div "torchName = "torch" 7 8 9 10 11 12 hero . moveUp ( walkDista nce ) hero . use (…" at bounding box center [297, 229] width 193 height 258
type textarea "walkDistance = walkDistance + 1"
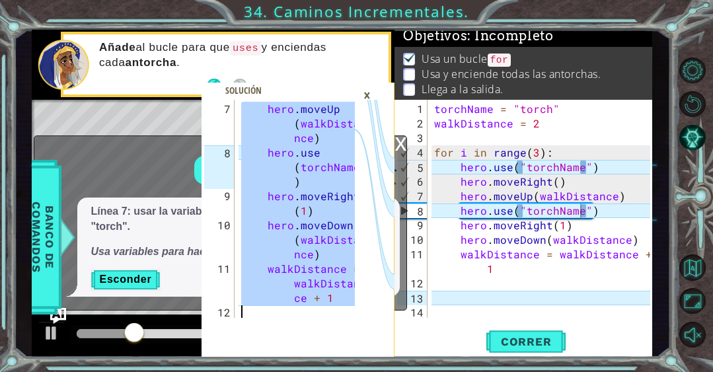
click at [365, 91] on div "×" at bounding box center [367, 95] width 20 height 22
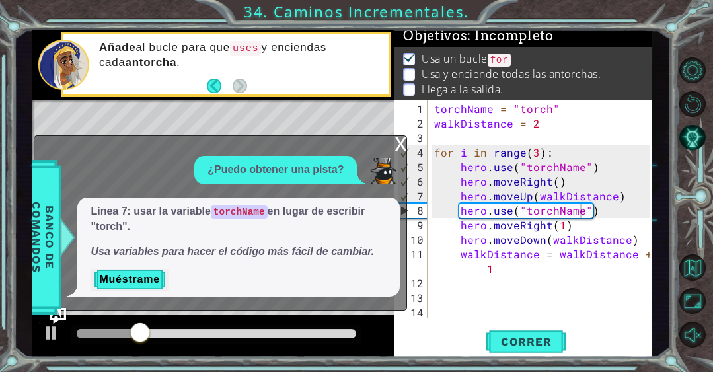
scroll to position [0, 7]
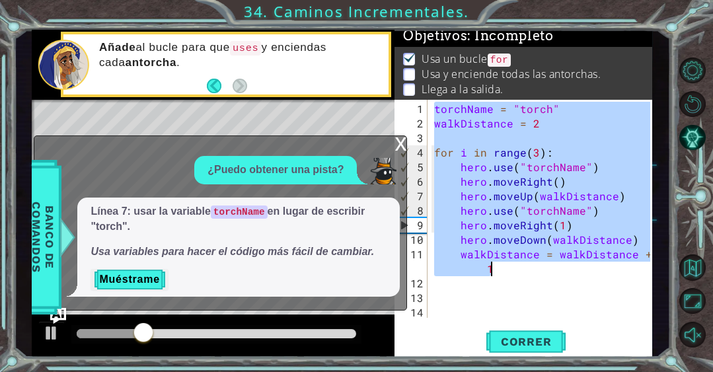
drag, startPoint x: 437, startPoint y: 110, endPoint x: 573, endPoint y: 275, distance: 213.5
click at [573, 275] on div "torchName = "torch" walkDistance = 2 for i in range ( 3 ) : hero . use ( "torch…" at bounding box center [543, 225] width 225 height 247
type textarea "walkDistance = walkDistance + 1"
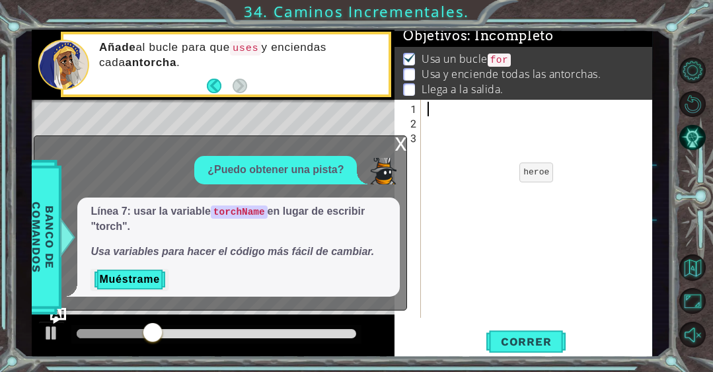
scroll to position [0, 0]
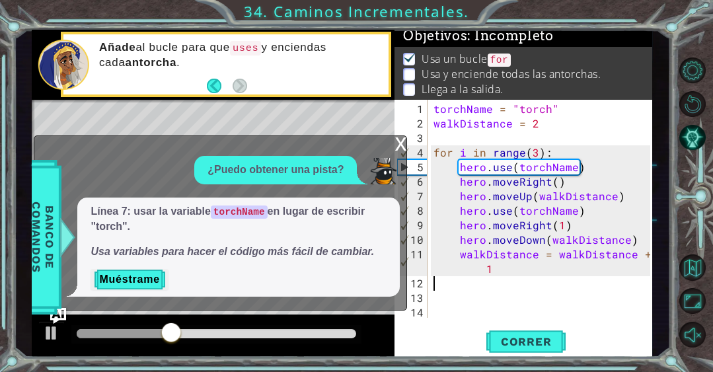
click at [402, 145] on div "x" at bounding box center [400, 142] width 12 height 13
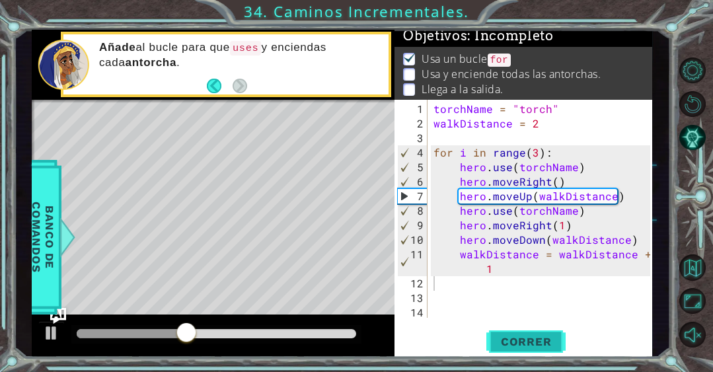
click at [548, 336] on span "Correr" at bounding box center [525, 341] width 77 height 13
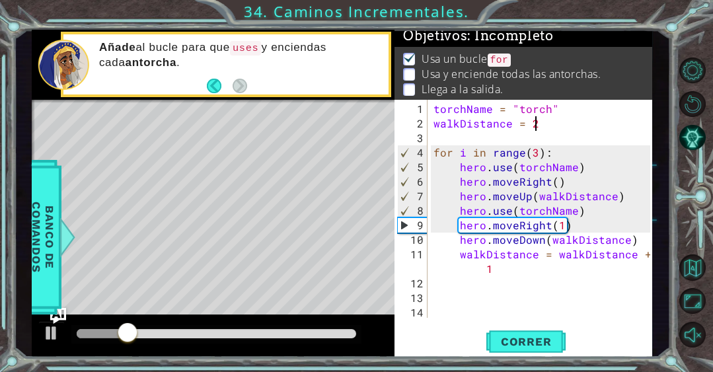
click at [547, 121] on div "torchName = "torch" walkDistance = 2 for i in range ( 3 ) : hero . use ( torchN…" at bounding box center [543, 225] width 225 height 247
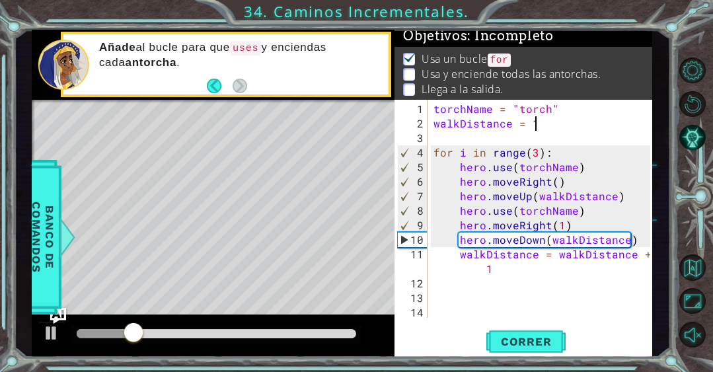
scroll to position [0, 5]
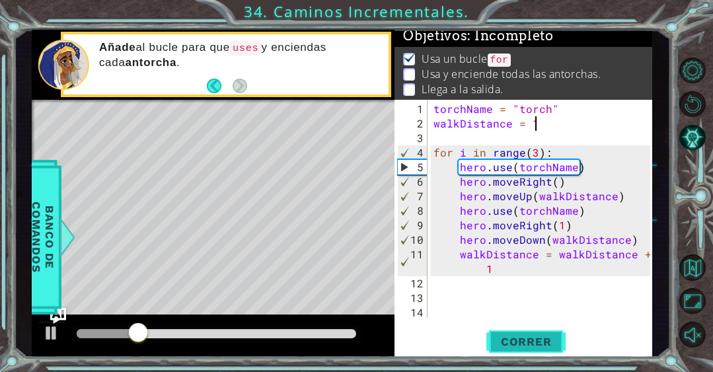
click at [505, 332] on button "Correr" at bounding box center [525, 341] width 79 height 26
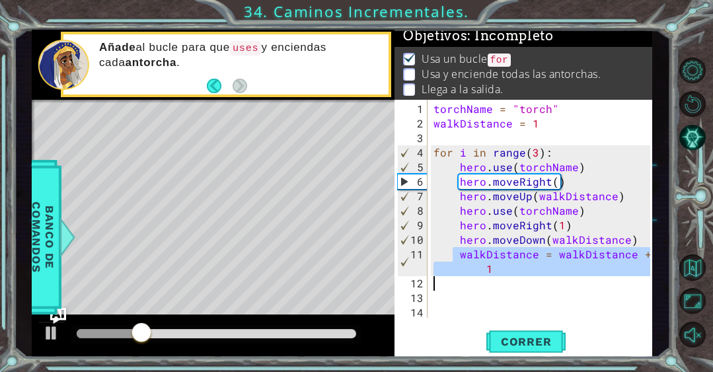
drag, startPoint x: 450, startPoint y: 253, endPoint x: 609, endPoint y: 278, distance: 161.1
click at [609, 278] on div "torchName = "torch" walkDistance = 1 for i in range ( 3 ) : hero . use ( torchN…" at bounding box center [543, 225] width 225 height 247
type textarea "walkDistance = walkDistance + 1"
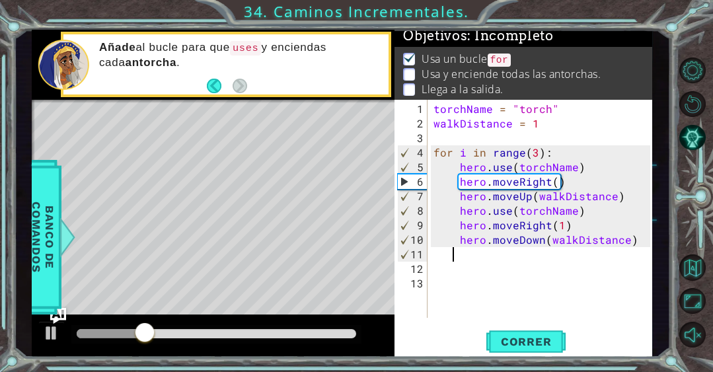
scroll to position [0, 1]
click at [591, 227] on div "torchName = "torch" walkDistance = 1 for i in range ( 3 ) : hero . use ( torchN…" at bounding box center [543, 225] width 225 height 247
type textarea "hero.moveRight(1)"
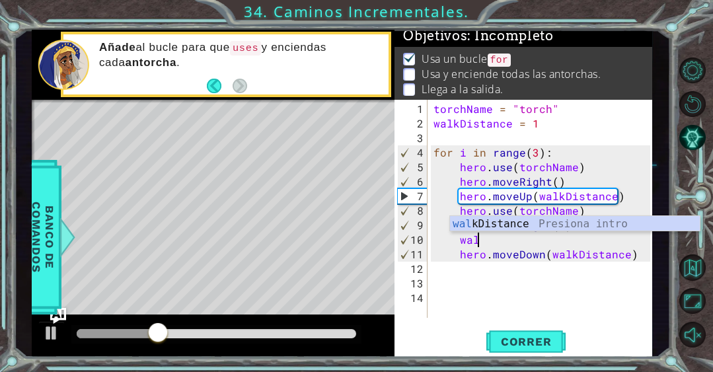
scroll to position [0, 2]
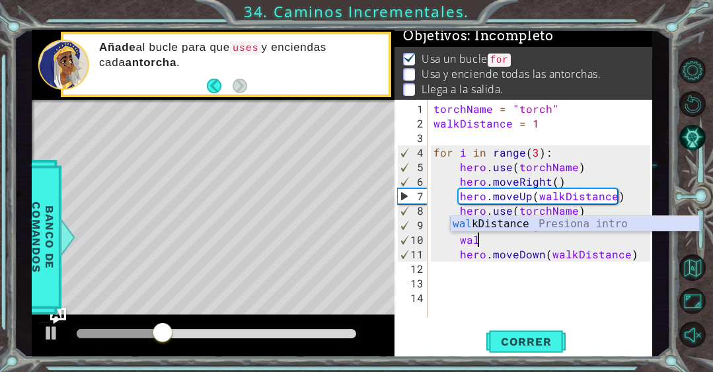
click at [557, 219] on div "wal kDistance Presiona intro" at bounding box center [575, 240] width 250 height 48
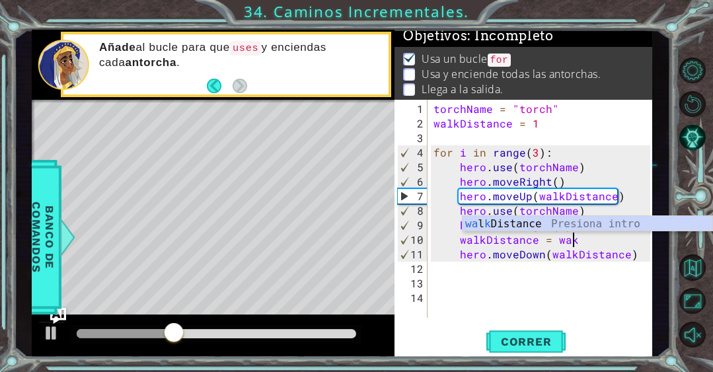
scroll to position [0, 8]
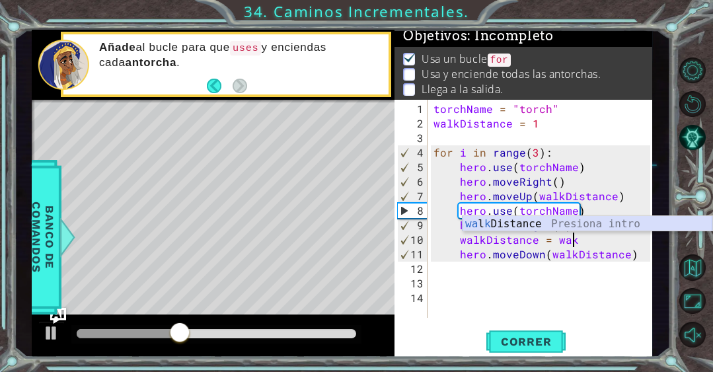
click at [551, 221] on div "wa l k Distance Presiona intro" at bounding box center [587, 240] width 250 height 48
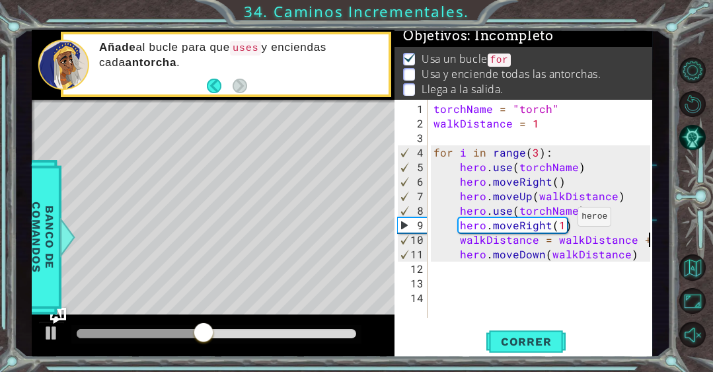
scroll to position [0, 13]
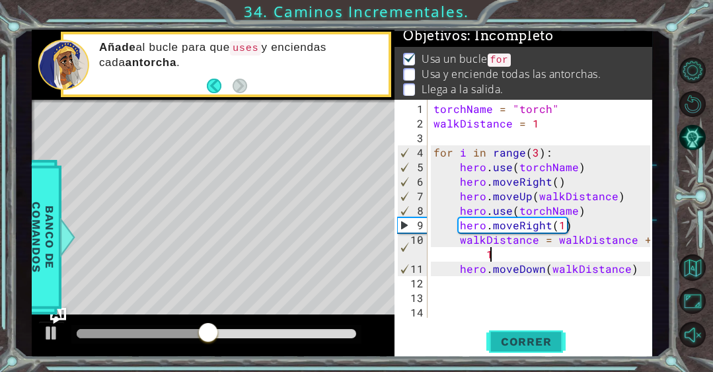
click at [503, 343] on span "Correr" at bounding box center [525, 341] width 77 height 13
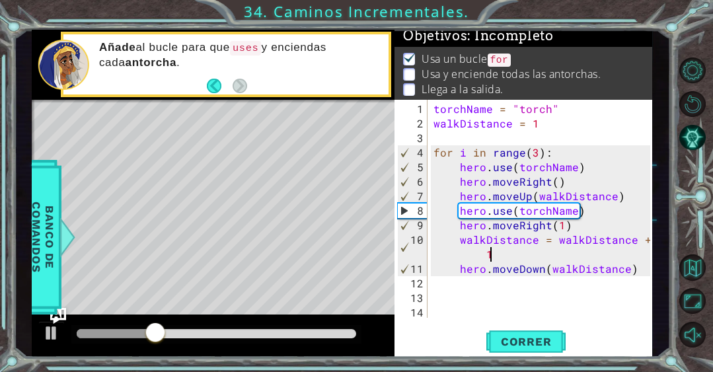
click at [574, 184] on div "torchName = "torch" walkDistance = 1 for i in range ( 3 ) : hero . use ( torchN…" at bounding box center [543, 225] width 225 height 247
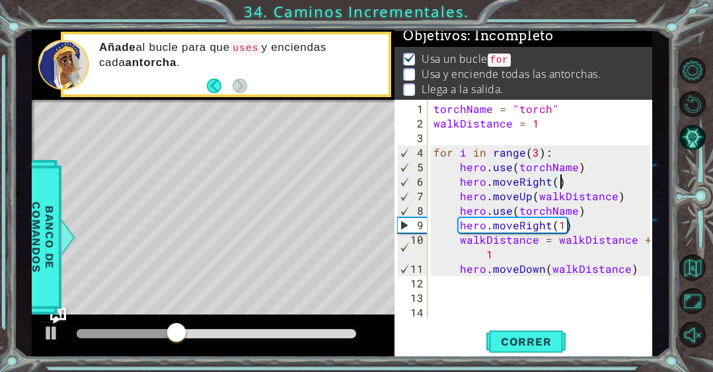
click at [489, 258] on div "torchName = "torch" walkDistance = 1 for i in range ( 3 ) : hero . use ( torchN…" at bounding box center [543, 225] width 225 height 247
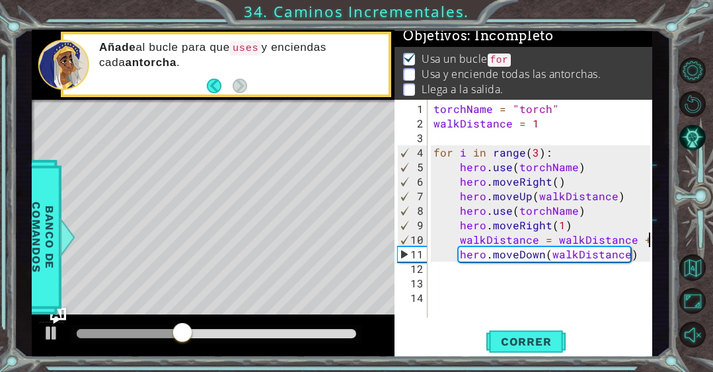
scroll to position [0, 13]
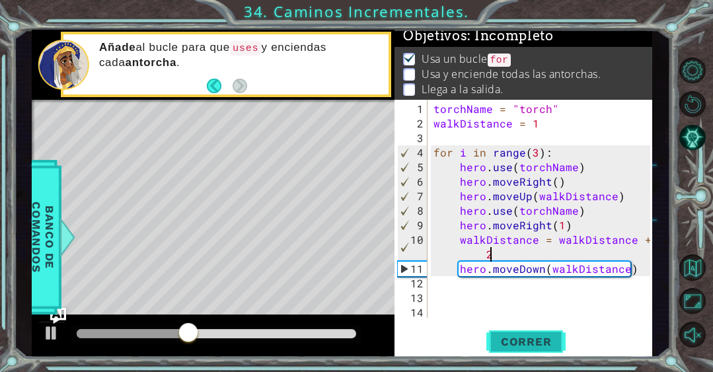
type textarea "walkDistance = walkDistance + 2"
click at [540, 342] on span "Correr" at bounding box center [525, 341] width 77 height 13
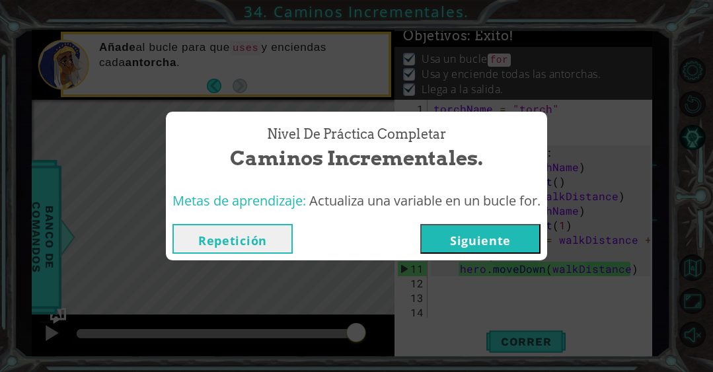
click at [516, 238] on button "Siguiente" at bounding box center [480, 239] width 120 height 30
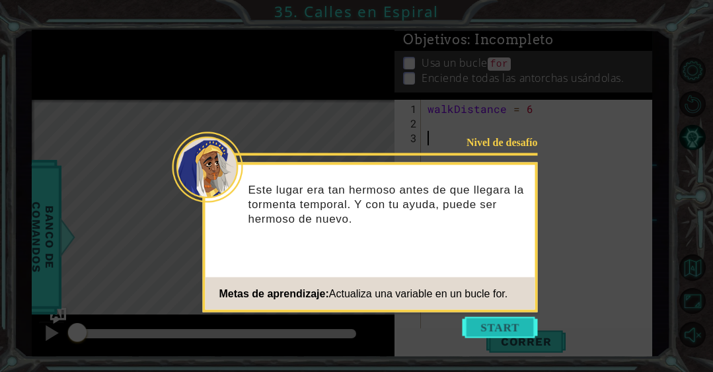
click at [502, 321] on button "Start" at bounding box center [499, 327] width 75 height 21
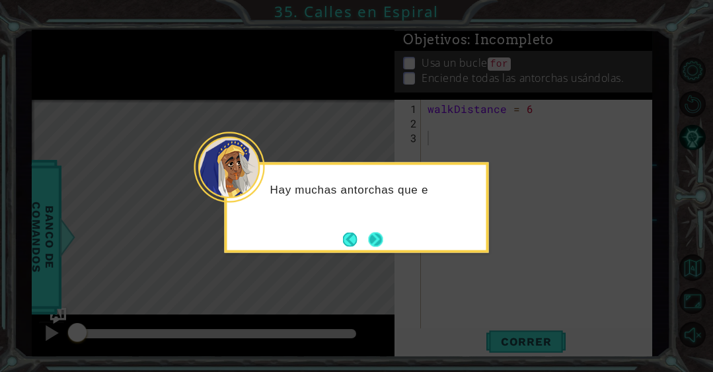
click at [380, 241] on button "Next" at bounding box center [375, 239] width 15 height 15
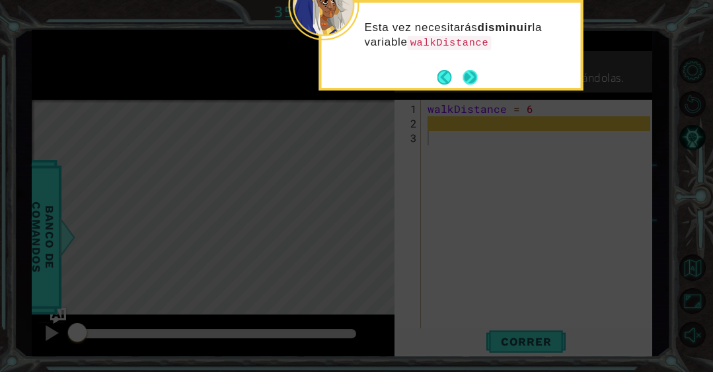
click at [476, 73] on button "Next" at bounding box center [469, 76] width 18 height 18
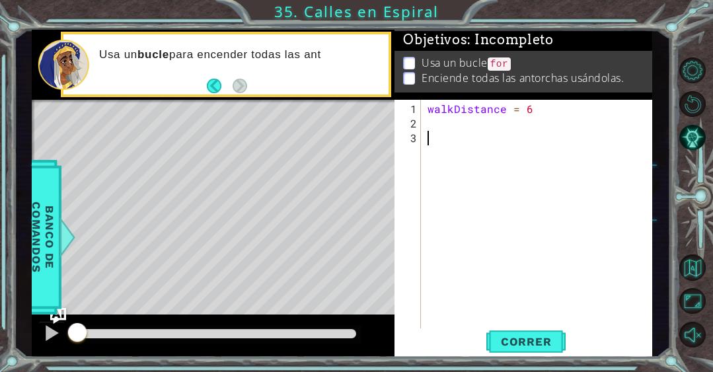
click at [466, 122] on div "walkDistance = 6" at bounding box center [540, 233] width 231 height 262
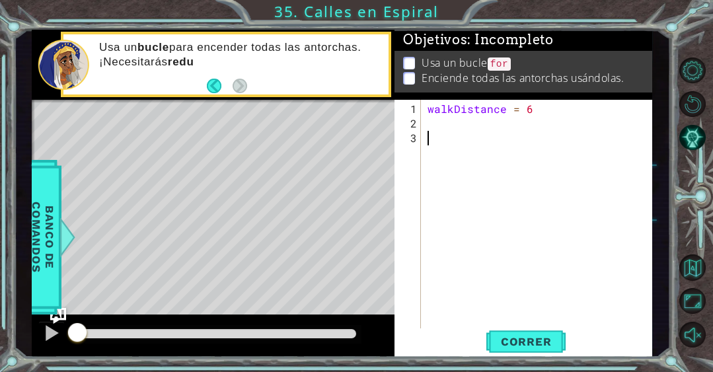
click at [465, 130] on div "walkDistance = 6" at bounding box center [540, 233] width 231 height 262
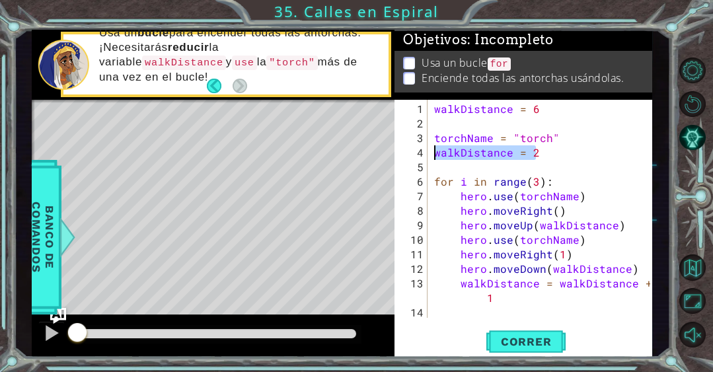
drag, startPoint x: 550, startPoint y: 155, endPoint x: 433, endPoint y: 150, distance: 117.7
click at [433, 150] on div "walkDistance = 6 torchName = "torch" walkDistance = 2 for i in range ( 3 ) : he…" at bounding box center [543, 225] width 225 height 247
type textarea "walkDistance = 2"
click at [584, 130] on div "walkDistance = 6 torchName = "torch" for i in range ( 3 ) : hero . use ( torchN…" at bounding box center [543, 225] width 225 height 247
type textarea "torchName = "torch""
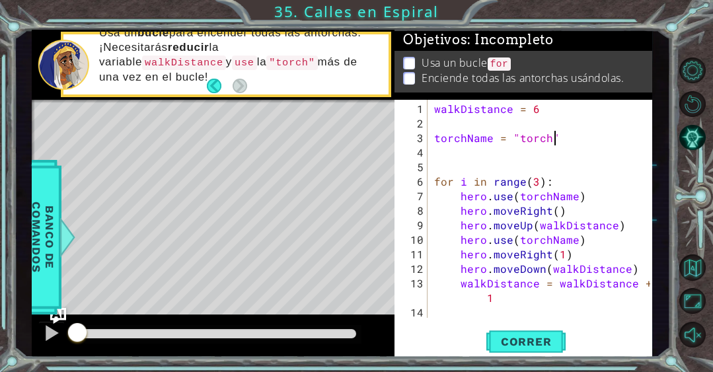
click at [479, 123] on div "walkDistance = 6 torchName = "torch" for i in range ( 3 ) : hero . use ( torchN…" at bounding box center [543, 225] width 225 height 247
type textarea "walkDistance = 6"
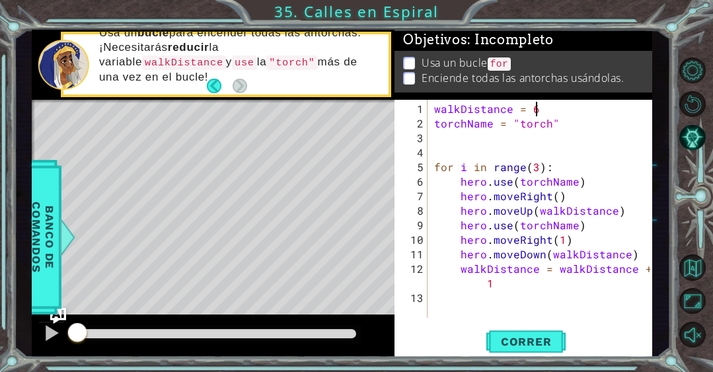
click at [453, 156] on div "walkDistance = 6 torchName = "torch" for i in range ( 3 ) : hero . use ( torchN…" at bounding box center [543, 225] width 225 height 247
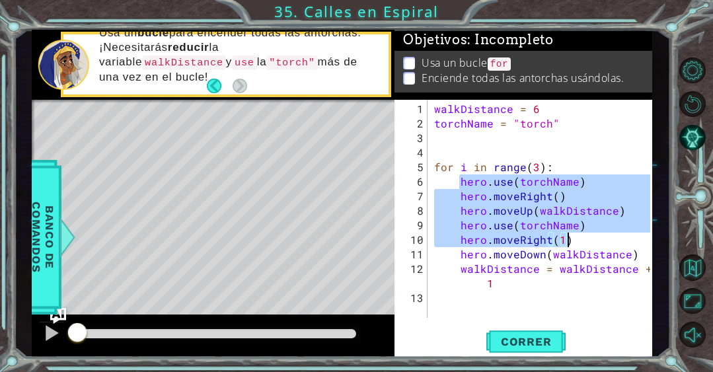
drag, startPoint x: 459, startPoint y: 183, endPoint x: 571, endPoint y: 229, distance: 121.4
click at [571, 230] on div "walkDistance = 6 torchName = "torch" for i in range ( 3 ) : hero . use ( torchN…" at bounding box center [543, 225] width 225 height 247
click at [458, 180] on div "walkDistance = 6 torchName = "torch" for i in range ( 3 ) : hero . use ( torchN…" at bounding box center [543, 225] width 225 height 247
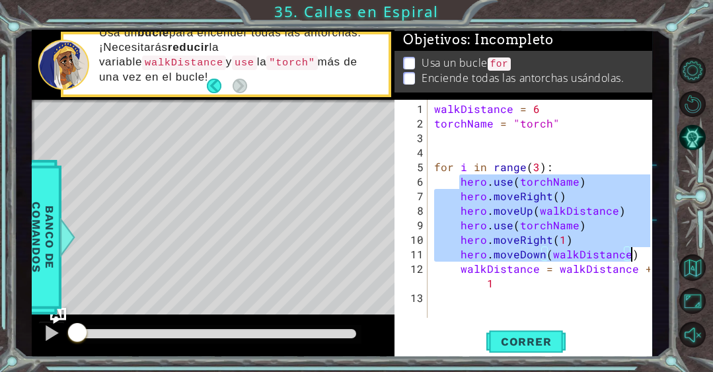
drag, startPoint x: 458, startPoint y: 180, endPoint x: 630, endPoint y: 249, distance: 185.8
click at [630, 249] on div "walkDistance = 6 torchName = "torch" for i in range ( 3 ) : hero . use ( torchN…" at bounding box center [543, 225] width 225 height 247
type textarea "hero.moveRight(1) hero.moveDown(walkDistance)"
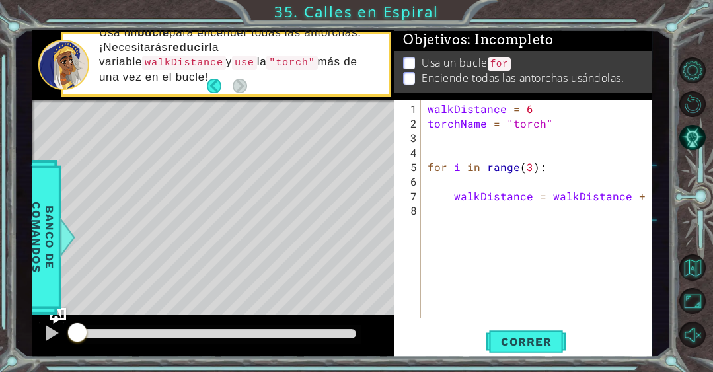
click at [649, 190] on div "walkDistance = 6 torchName = "torch" for i in range ( 3 ) : walkDistance = walk…" at bounding box center [540, 225] width 231 height 247
type textarea "walkDistance = walkDistance - 1"
click at [559, 187] on div "walkDistance = 6 torchName = "torch" for i in range ( 3 ) : walkDistance = walk…" at bounding box center [540, 225] width 231 height 247
click at [542, 182] on div "walkDistance = 6 torchName = "torch" for i in range ( 3 ) : walkDistance = walk…" at bounding box center [540, 225] width 231 height 247
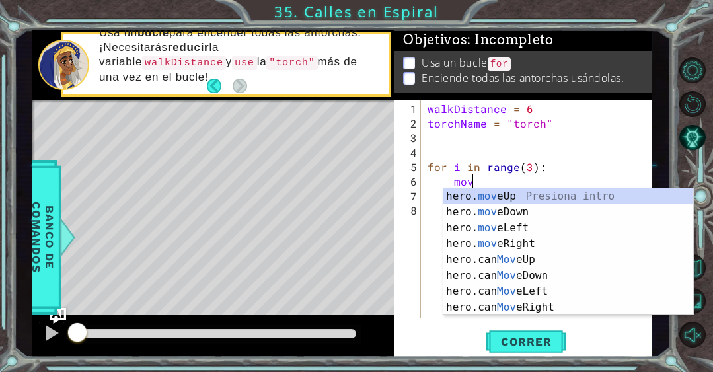
scroll to position [0, 2]
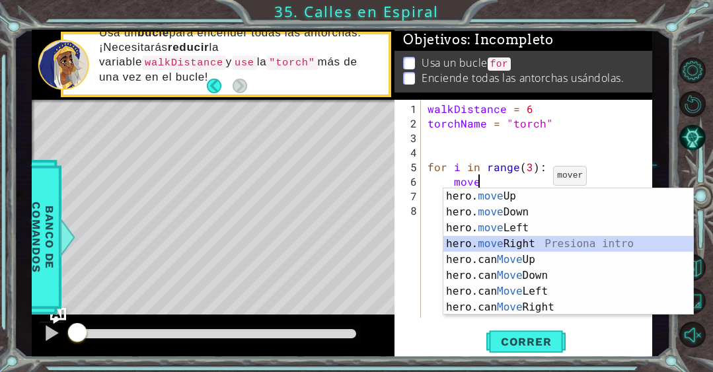
click at [525, 244] on div "hero. move Up Presiona intro hero. move Down Presiona intro hero. move Left Pre…" at bounding box center [568, 267] width 250 height 158
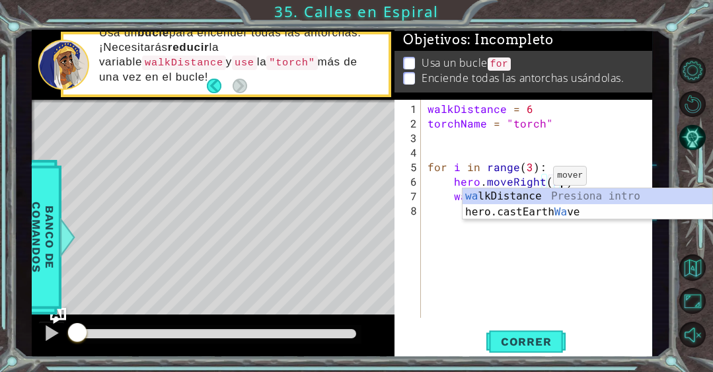
scroll to position [0, 8]
click at [504, 191] on div "wa lkDistance Presiona intro hero.castEarth Wa ve Presiona intro" at bounding box center [587, 219] width 250 height 63
type textarea "hero.moveRight(walkDistance)"
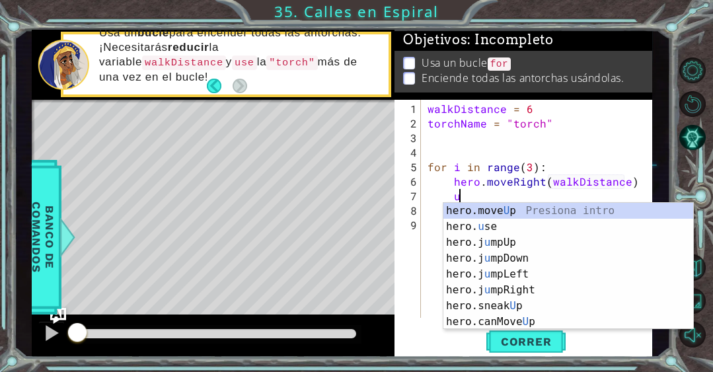
scroll to position [0, 1]
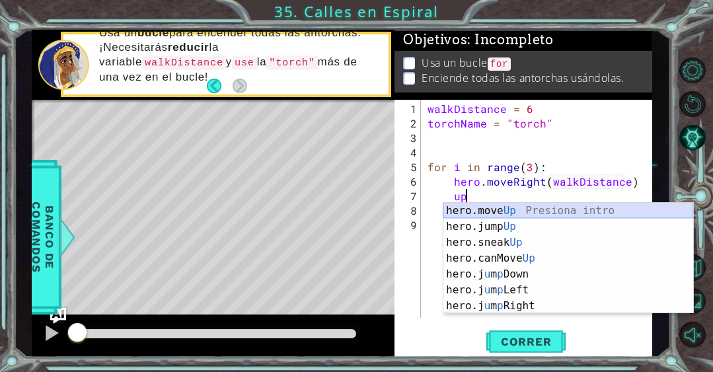
click at [529, 209] on div "hero.move Up Presiona intro hero.jump Up Presiona intro hero.sneak Up Presiona …" at bounding box center [568, 274] width 250 height 143
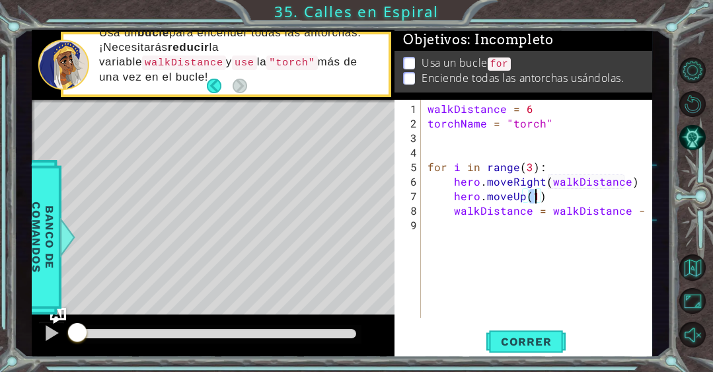
scroll to position [0, 6]
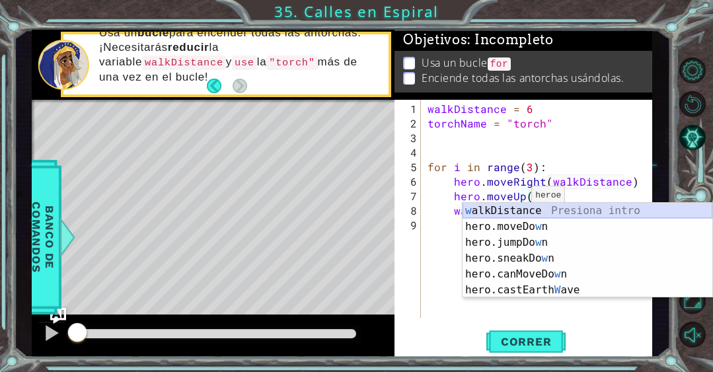
click at [505, 209] on div "w alkDistance Presiona intro hero.moveDo w n Presiona intro hero.jumpDo w n Pre…" at bounding box center [587, 266] width 250 height 127
type textarea "hero.moveUp(walkDistance)"
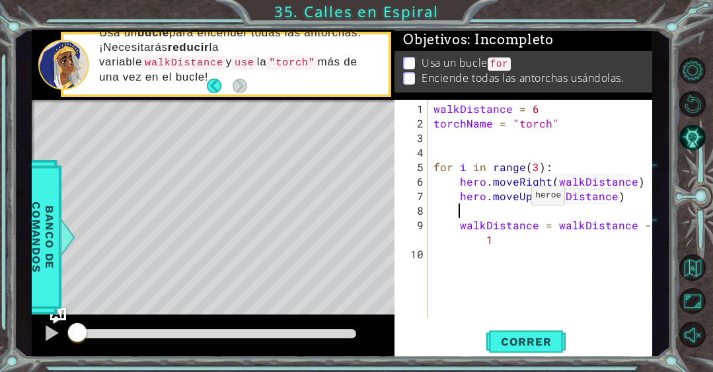
type textarea "l"
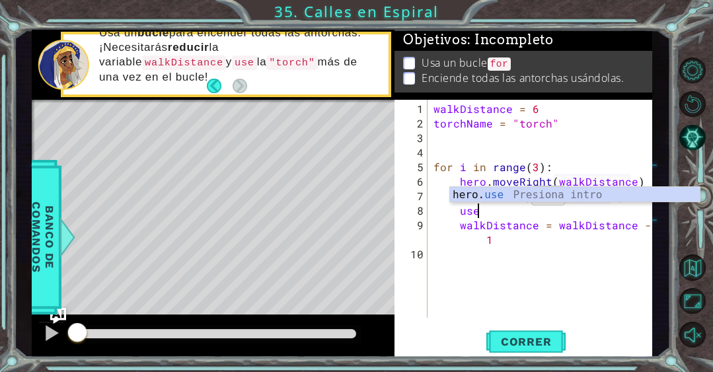
scroll to position [0, 2]
click at [509, 193] on div "hero. use Presiona intro" at bounding box center [575, 211] width 250 height 48
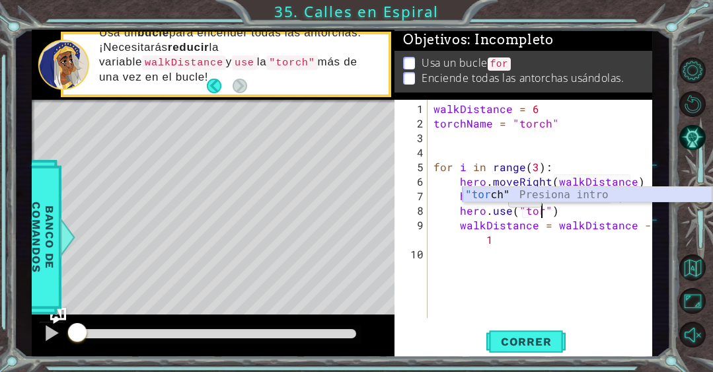
click at [491, 198] on div ""tor ch" Presiona intro" at bounding box center [587, 211] width 250 height 48
type textarea "hero.use("torch")"
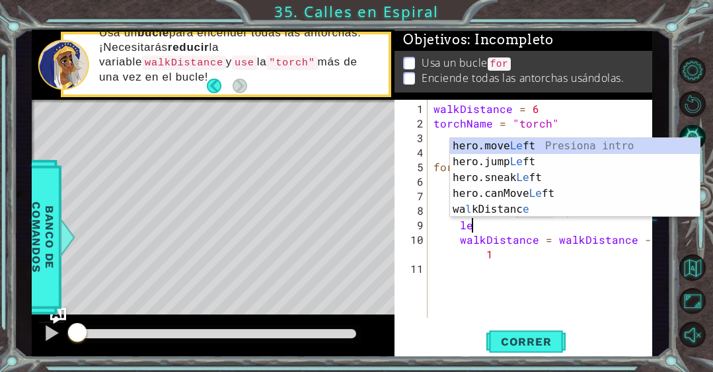
scroll to position [0, 2]
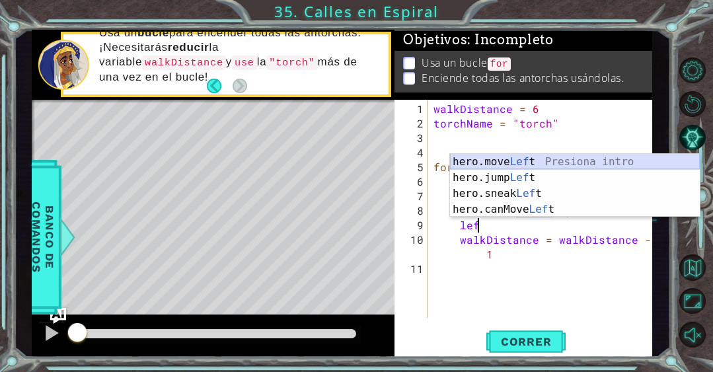
click at [565, 156] on div "hero.move Lef t Presiona intro hero.jump Lef t Presiona intro hero.sneak Lef t …" at bounding box center [575, 201] width 250 height 95
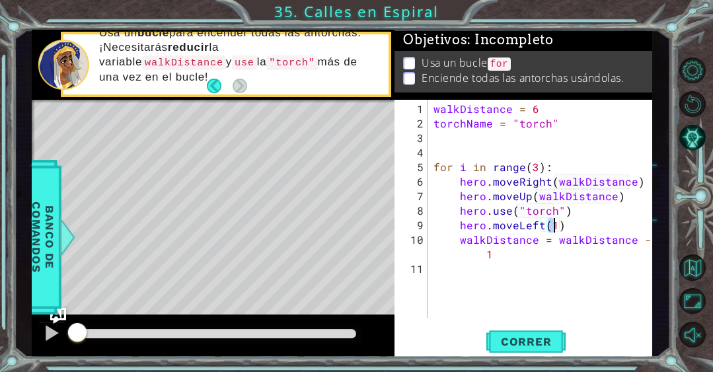
scroll to position [0, 7]
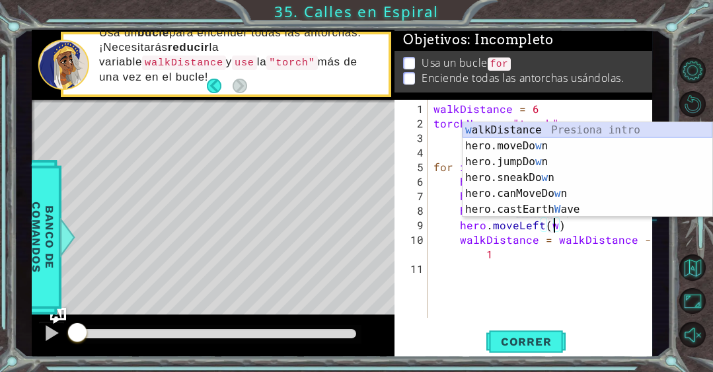
click at [545, 126] on div "w alkDistance Presiona intro hero.moveDo w n Presiona intro hero.jumpDo w n Pre…" at bounding box center [587, 185] width 250 height 127
type textarea "hero.moveLeft(walkDistance)"
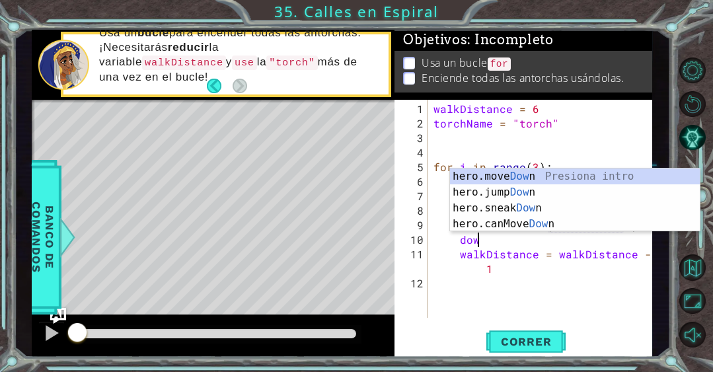
scroll to position [0, 2]
click at [499, 175] on div "hero.move Dow n Presiona intro hero.jump Dow n Presiona intro hero.sneak Dow n …" at bounding box center [575, 215] width 250 height 95
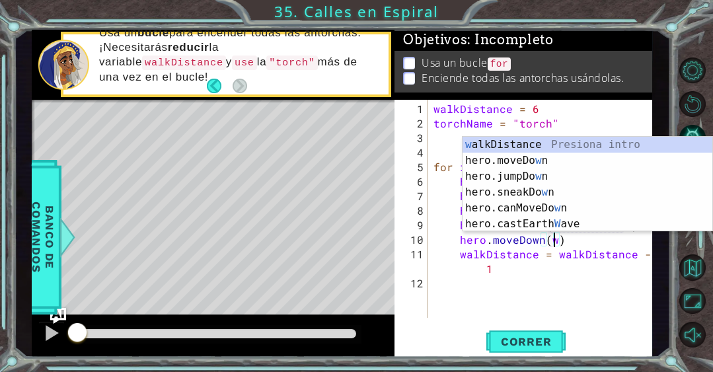
scroll to position [0, 7]
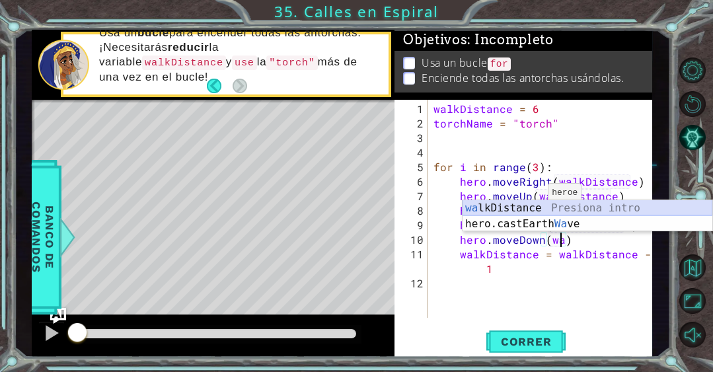
click at [528, 207] on div "wa lkDistance Presiona intro hero.castEarth Wa ve Presiona intro" at bounding box center [587, 231] width 250 height 63
type textarea "hero.moveDown(walkDistance)"
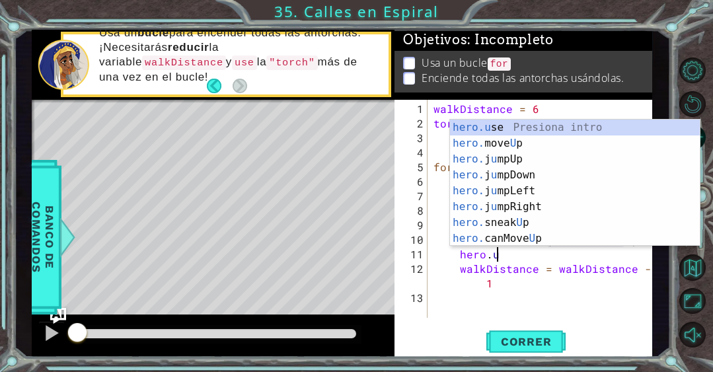
scroll to position [0, 3]
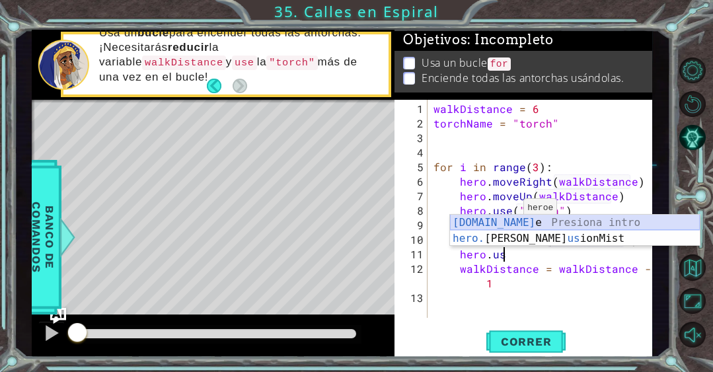
click at [503, 222] on div "hero.us e Presiona intro hero. castIll us ionMist Presiona intro" at bounding box center [575, 246] width 250 height 63
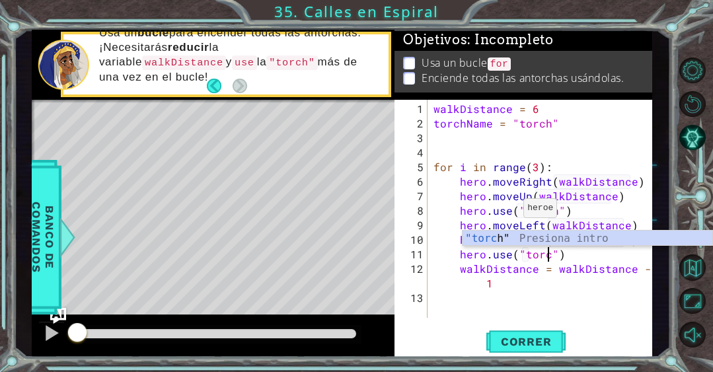
scroll to position [0, 7]
click at [529, 341] on span "Correr" at bounding box center [525, 341] width 77 height 13
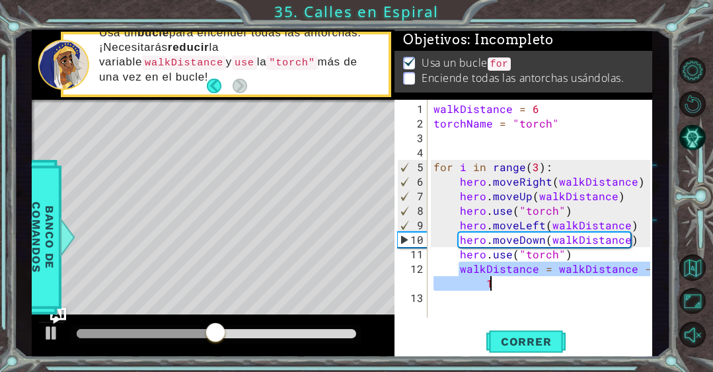
drag, startPoint x: 458, startPoint y: 268, endPoint x: 524, endPoint y: 277, distance: 66.0
click at [524, 277] on div "walkDistance = 6 torchName = "torch" for i in range ( 3 ) : hero . moveRight ( …" at bounding box center [543, 225] width 225 height 247
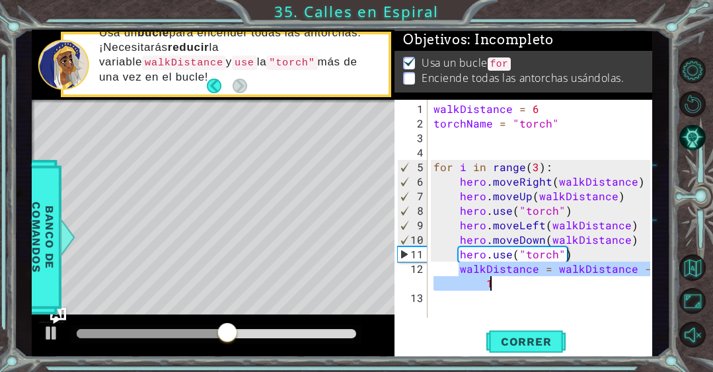
click at [572, 207] on div "walkDistance = 6 torchName = "torch" for i in range ( 3 ) : hero . moveRight ( …" at bounding box center [543, 225] width 225 height 247
type textarea "hero.use("torch")"
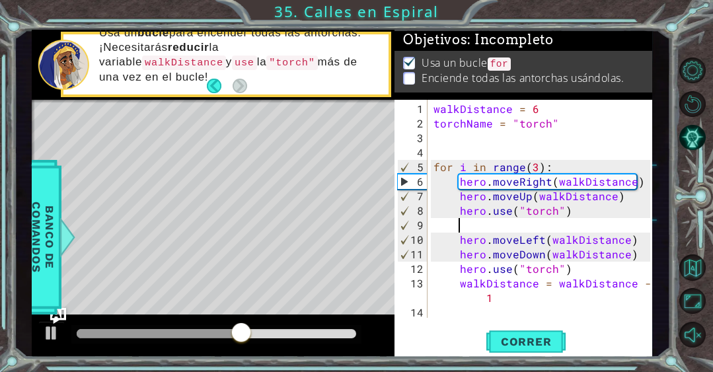
scroll to position [0, 0]
paste textarea "walkDistance = walkDistance - 1"
type textarea "walkDistance = walkDistance - 1"
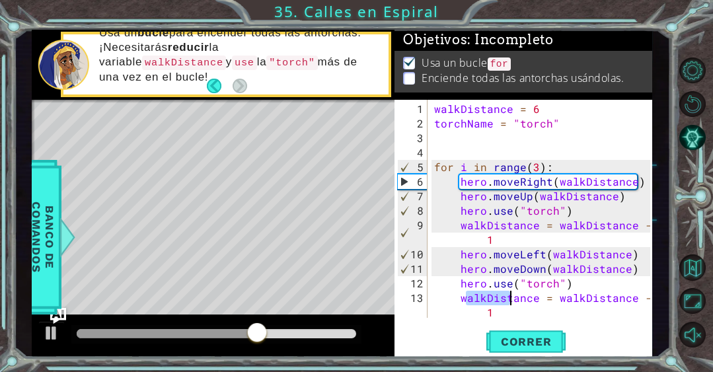
drag, startPoint x: 463, startPoint y: 300, endPoint x: 514, endPoint y: 306, distance: 51.9
click at [514, 304] on div "walkDistance = 6 torchName = "torch" for i in range ( 3 ) : hero . moveRight ( …" at bounding box center [543, 225] width 225 height 247
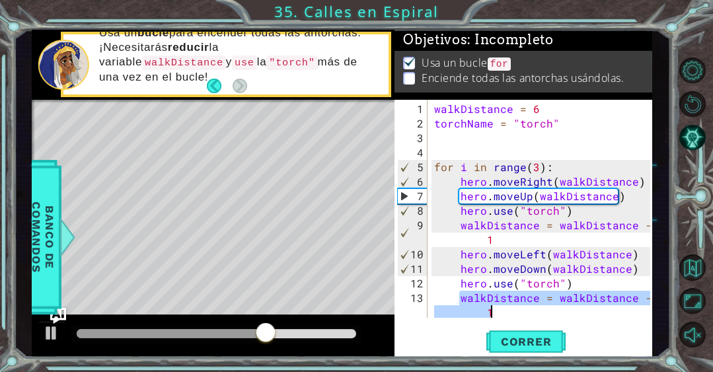
drag, startPoint x: 458, startPoint y: 297, endPoint x: 563, endPoint y: 309, distance: 105.1
click at [563, 309] on div "walkDistance = 6 torchName = "torch" for i in range ( 3 ) : hero . moveRight ( …" at bounding box center [543, 225] width 225 height 247
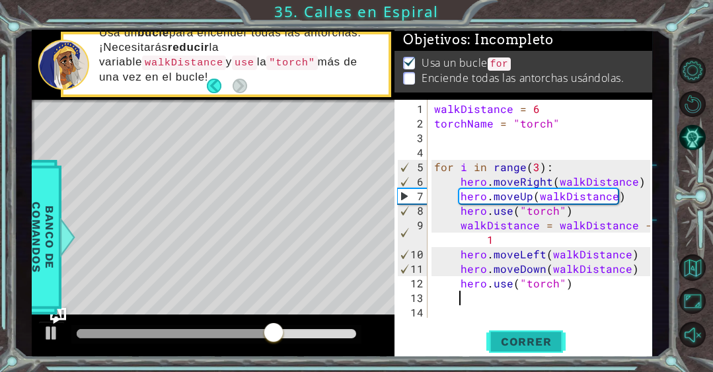
click at [504, 345] on span "Correr" at bounding box center [525, 341] width 77 height 13
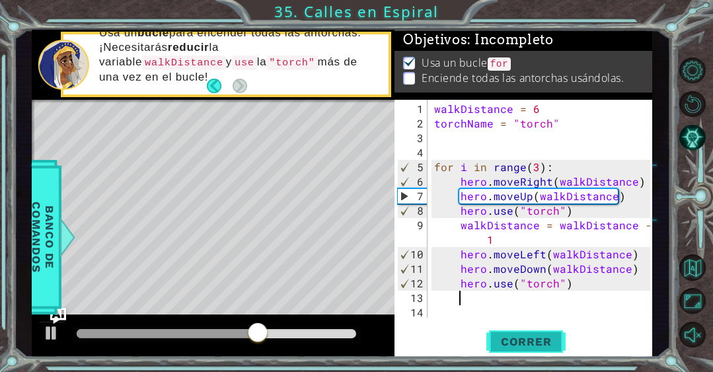
click at [497, 341] on span "Correr" at bounding box center [525, 341] width 77 height 13
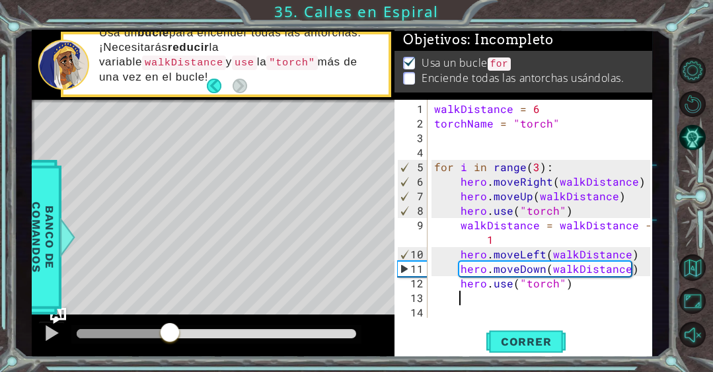
drag, startPoint x: 87, startPoint y: 332, endPoint x: 178, endPoint y: 335, distance: 91.8
click at [178, 335] on div at bounding box center [170, 334] width 24 height 24
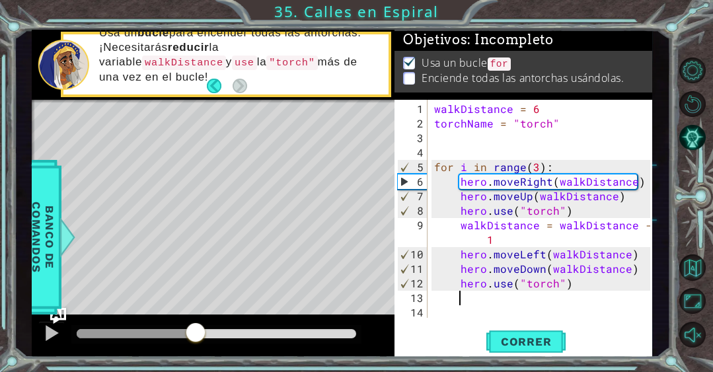
drag, startPoint x: 178, startPoint y: 335, endPoint x: 196, endPoint y: 336, distance: 17.9
click at [196, 336] on div at bounding box center [196, 334] width 24 height 24
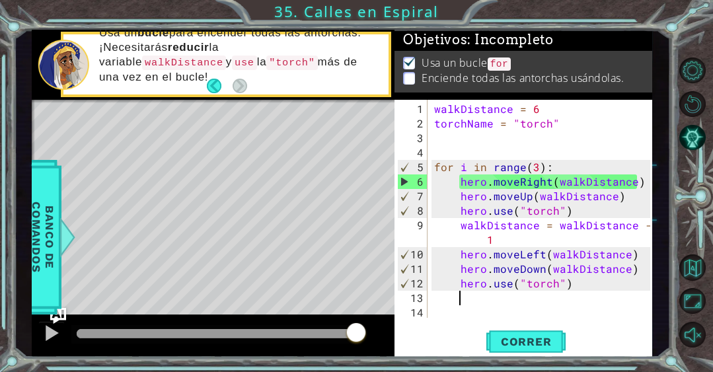
click at [497, 238] on div "walkDistance = 6 torchName = "torch" for i in range ( 3 ) : hero . moveRight ( …" at bounding box center [543, 225] width 225 height 247
type textarea "walkDistance = walkDistance - 1"
click at [534, 333] on button "Correr" at bounding box center [525, 341] width 79 height 26
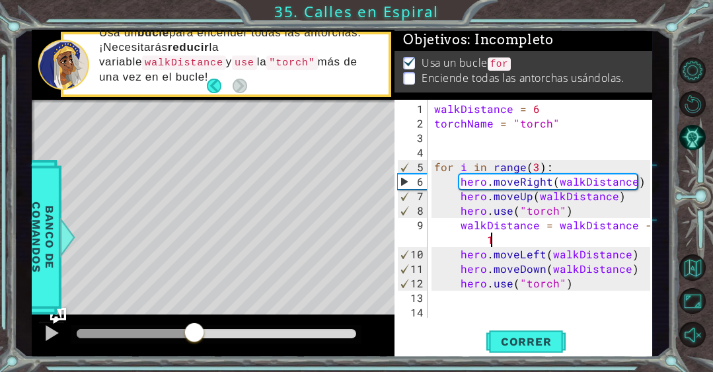
drag, startPoint x: 88, startPoint y: 329, endPoint x: 194, endPoint y: 330, distance: 106.3
click at [194, 330] on div at bounding box center [194, 334] width 24 height 24
click at [464, 296] on div "walkDistance = 6 torchName = "torch" for i in range ( 3 ) : hero . moveRight ( …" at bounding box center [543, 225] width 225 height 247
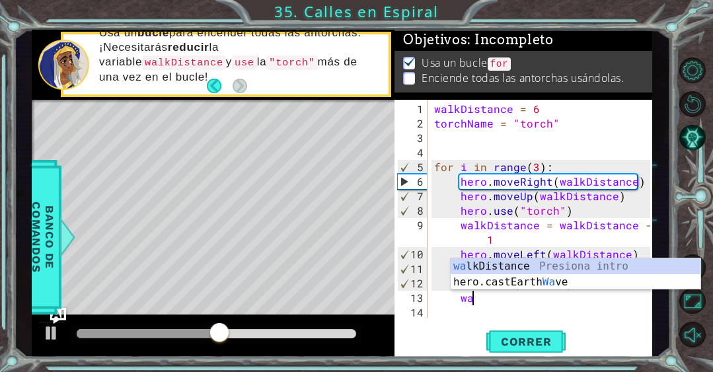
scroll to position [0, 2]
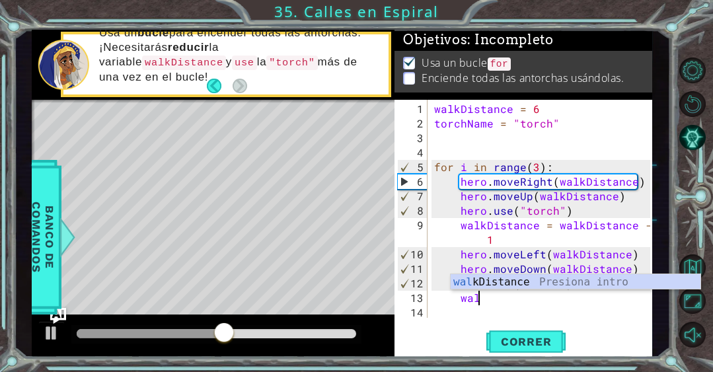
click at [486, 284] on div "wal kDistance Presiona intro" at bounding box center [575, 298] width 250 height 48
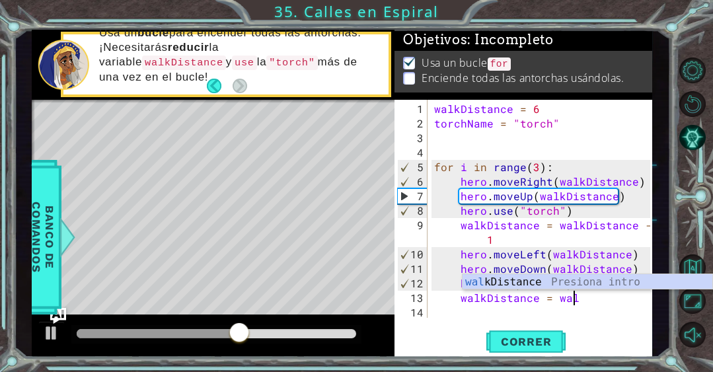
scroll to position [0, 8]
click at [477, 275] on div "wal kDistance Presiona intro" at bounding box center [587, 298] width 250 height 48
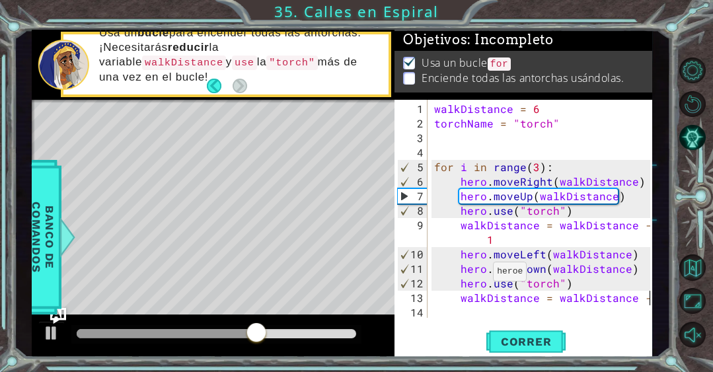
scroll to position [15, 0]
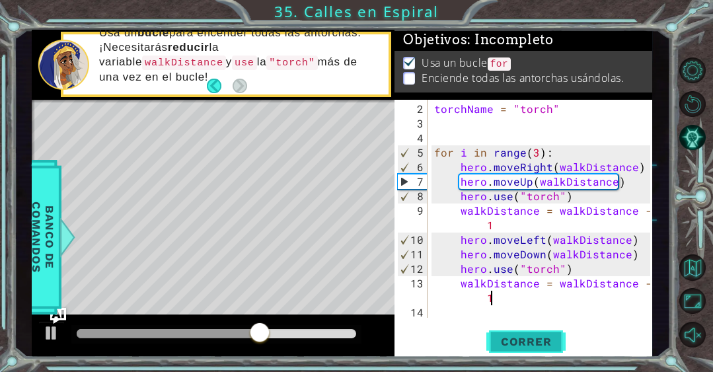
type textarea "walkDistance = walkDistance - 1"
click at [507, 339] on span "Correr" at bounding box center [525, 341] width 77 height 13
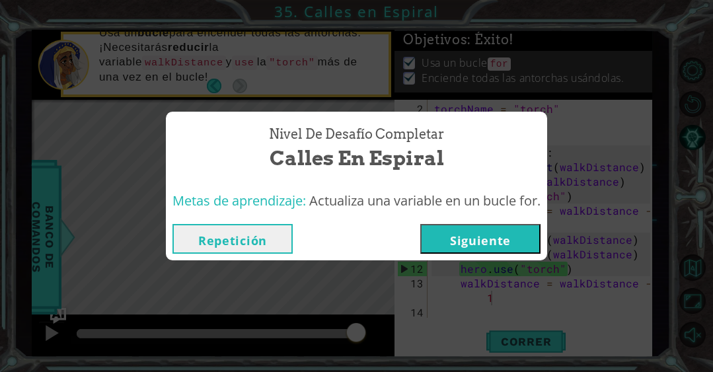
click at [496, 233] on button "Siguiente" at bounding box center [480, 239] width 120 height 30
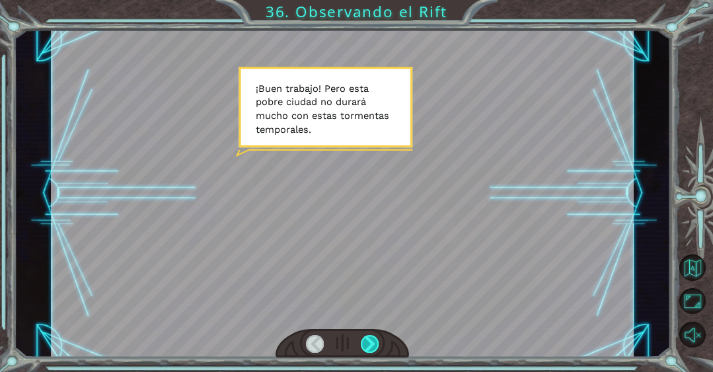
click at [370, 346] on div at bounding box center [370, 344] width 18 height 18
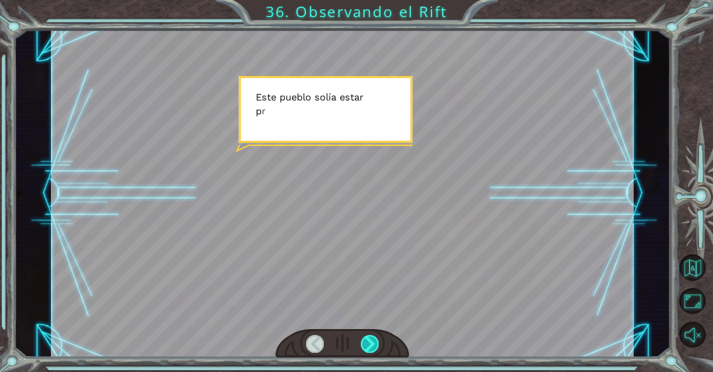
click at [370, 346] on div at bounding box center [370, 344] width 18 height 18
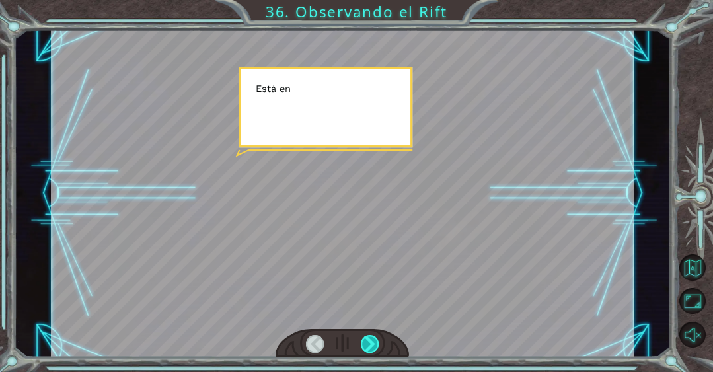
click at [370, 346] on div at bounding box center [370, 344] width 18 height 18
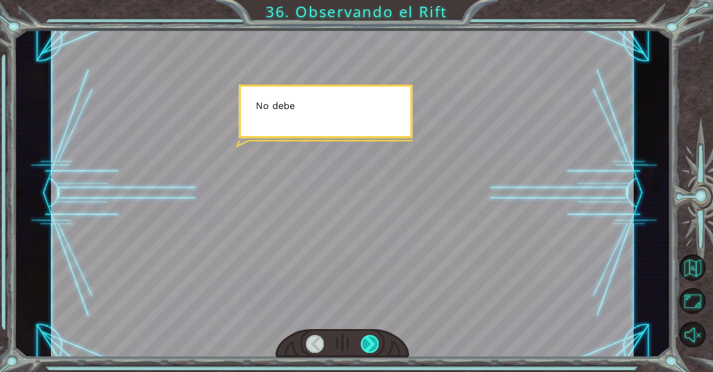
click at [370, 346] on div at bounding box center [370, 344] width 18 height 18
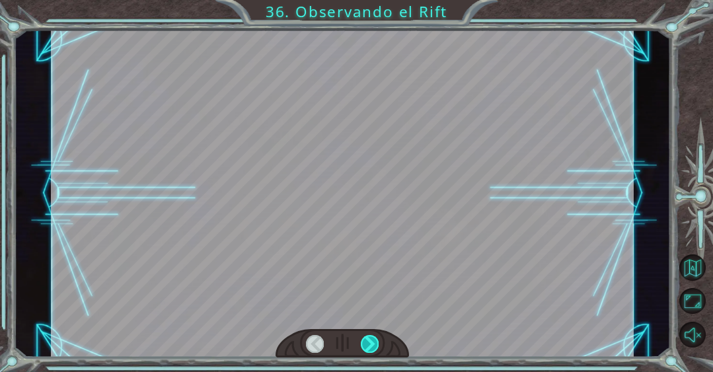
click at [370, 346] on div at bounding box center [370, 344] width 18 height 18
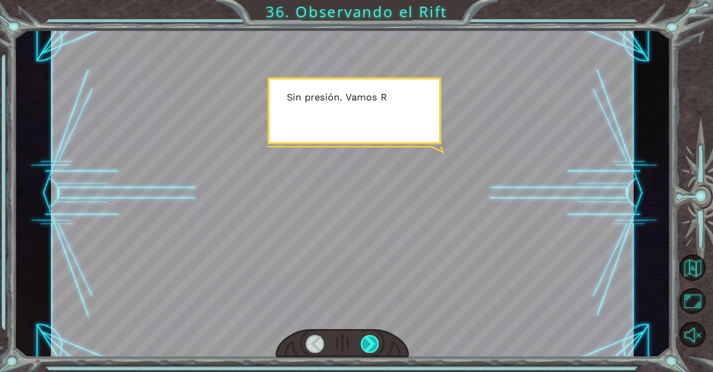
click at [370, 346] on div at bounding box center [370, 344] width 18 height 18
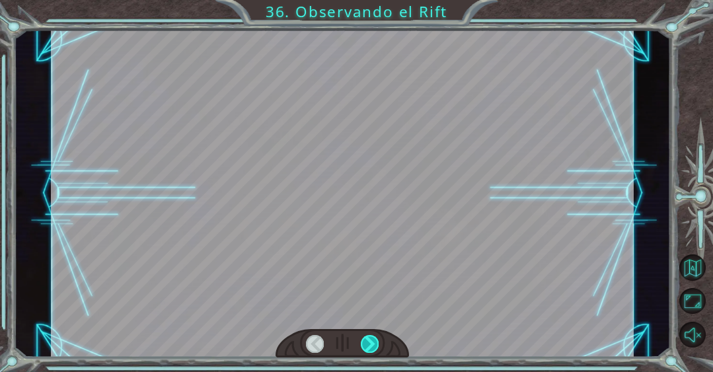
click at [370, 346] on div at bounding box center [370, 344] width 18 height 18
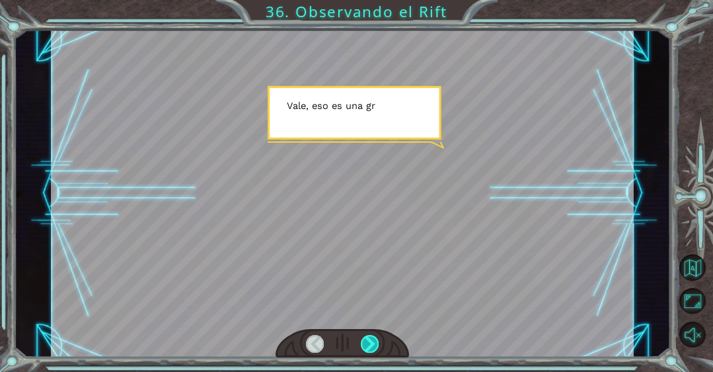
click at [371, 345] on div at bounding box center [370, 344] width 18 height 18
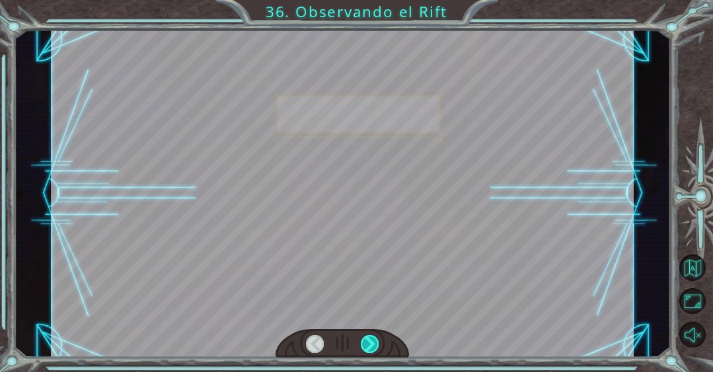
click at [371, 345] on div at bounding box center [370, 344] width 18 height 18
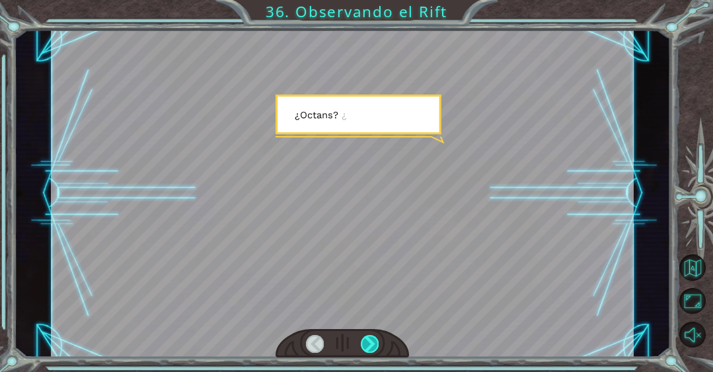
click at [371, 345] on div at bounding box center [370, 344] width 18 height 18
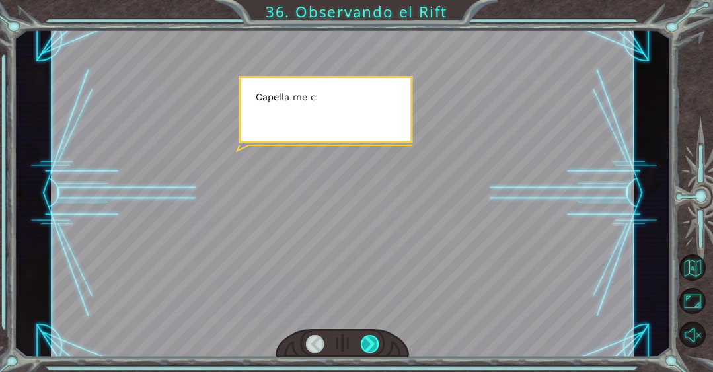
click at [371, 345] on div at bounding box center [370, 344] width 18 height 18
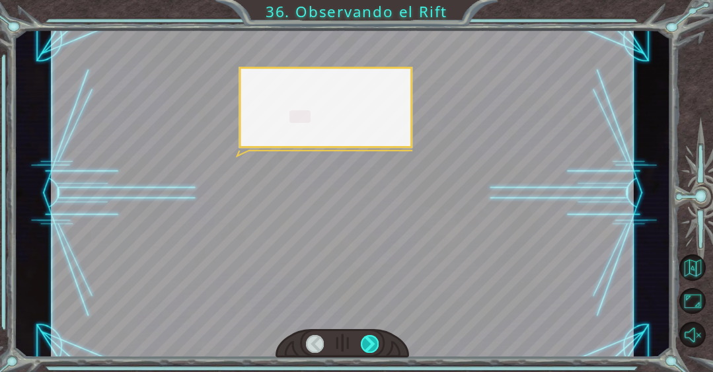
click at [371, 345] on div at bounding box center [370, 344] width 18 height 18
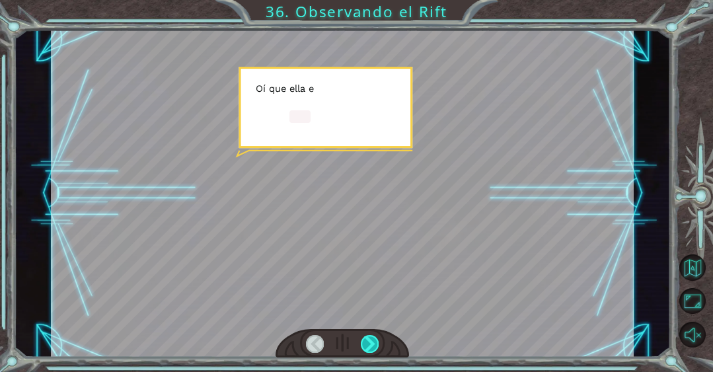
click at [371, 345] on div at bounding box center [370, 344] width 18 height 18
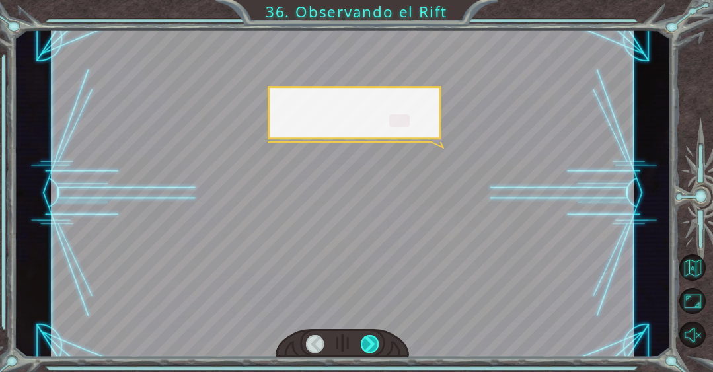
click at [371, 345] on div at bounding box center [370, 344] width 18 height 18
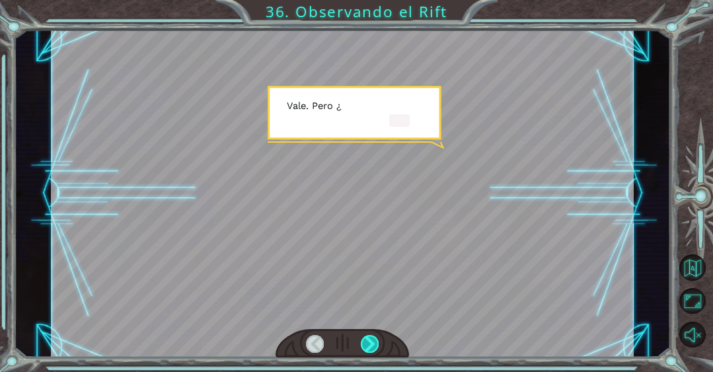
click at [371, 345] on div at bounding box center [370, 344] width 18 height 18
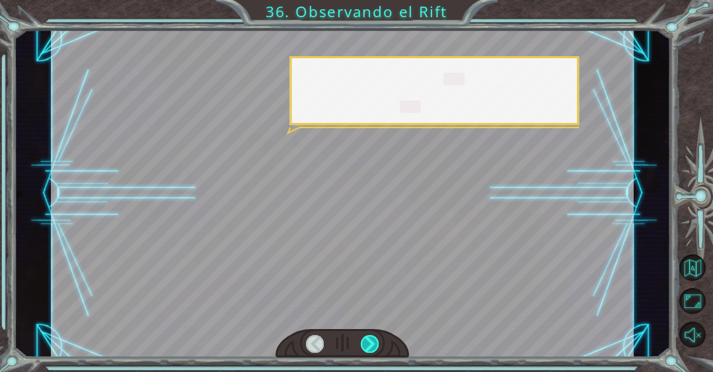
click at [371, 345] on div at bounding box center [370, 344] width 18 height 18
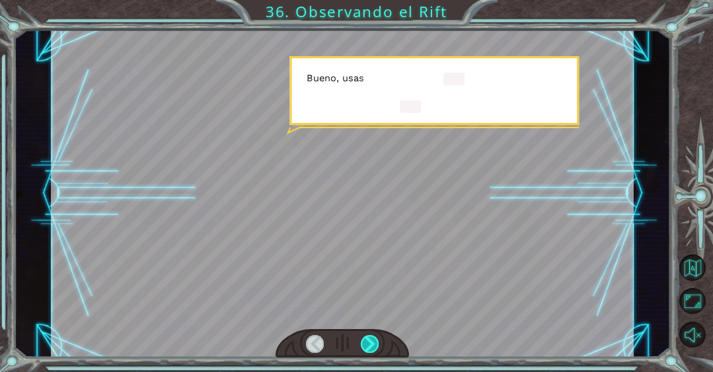
click at [371, 345] on div at bounding box center [370, 344] width 18 height 18
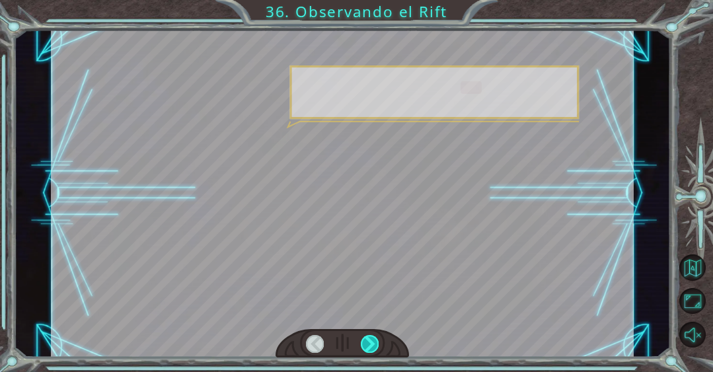
click at [371, 345] on div at bounding box center [370, 344] width 18 height 18
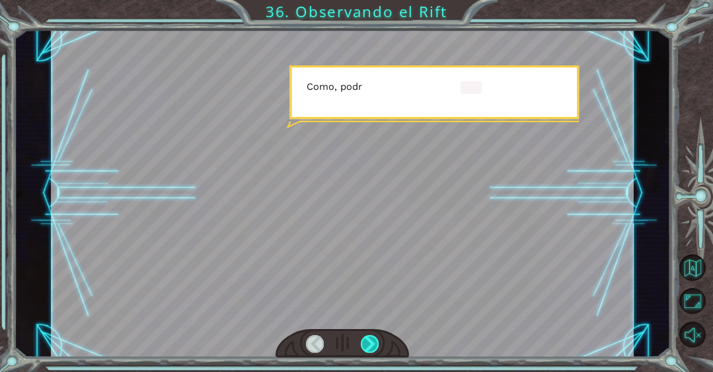
click at [371, 345] on div at bounding box center [370, 344] width 18 height 18
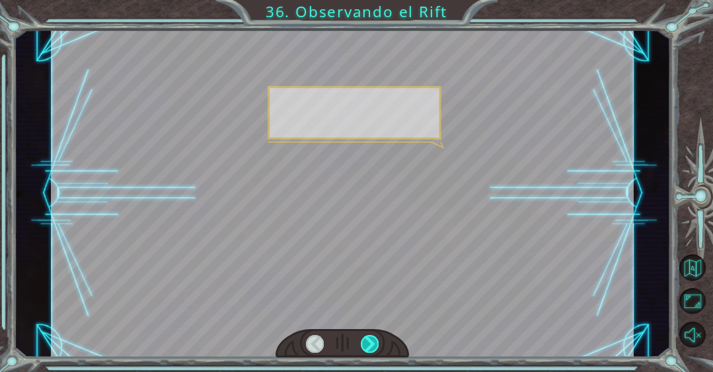
click at [371, 345] on div at bounding box center [370, 344] width 18 height 18
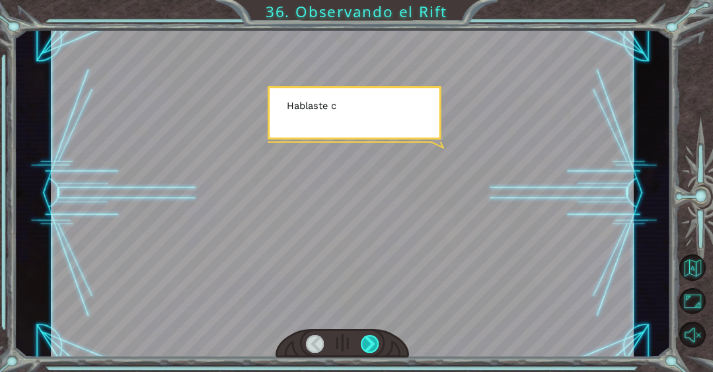
click at [371, 345] on div at bounding box center [370, 344] width 18 height 18
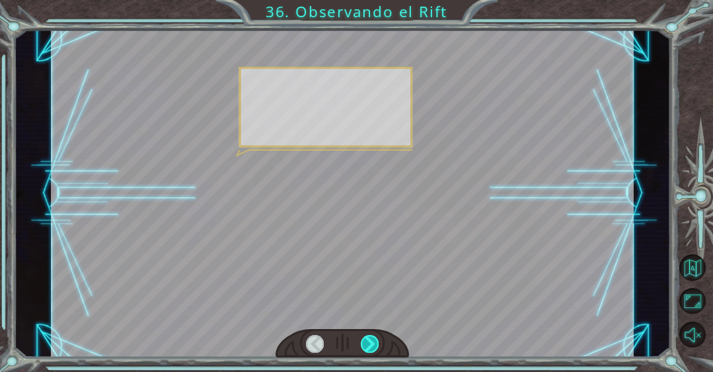
click at [371, 345] on div at bounding box center [370, 344] width 18 height 18
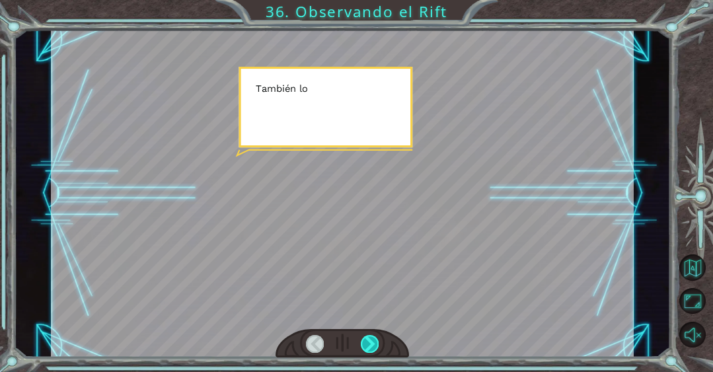
click at [371, 345] on div at bounding box center [370, 344] width 18 height 18
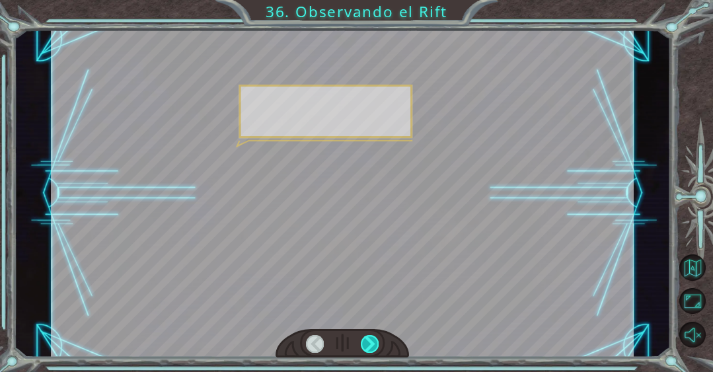
click at [371, 345] on div at bounding box center [370, 344] width 18 height 18
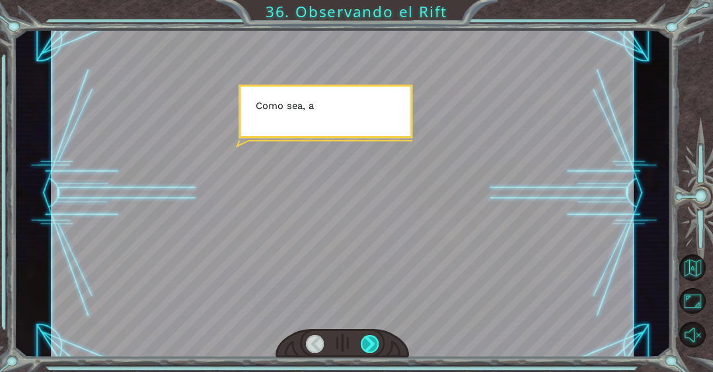
click at [371, 345] on div at bounding box center [370, 344] width 18 height 18
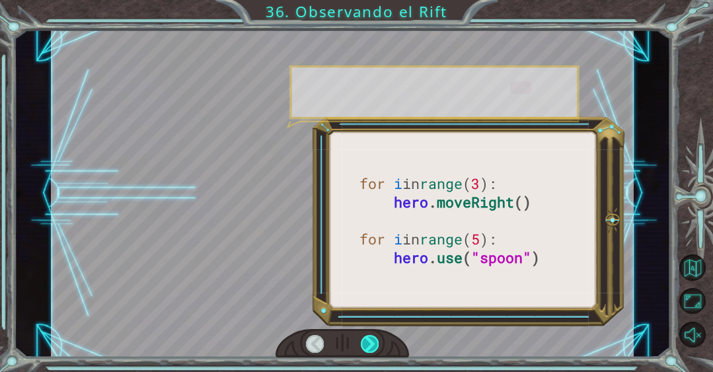
click at [371, 345] on div at bounding box center [370, 344] width 18 height 18
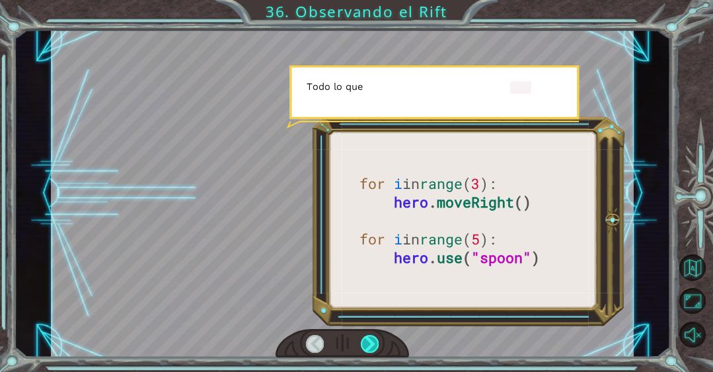
click at [371, 345] on div at bounding box center [370, 344] width 18 height 18
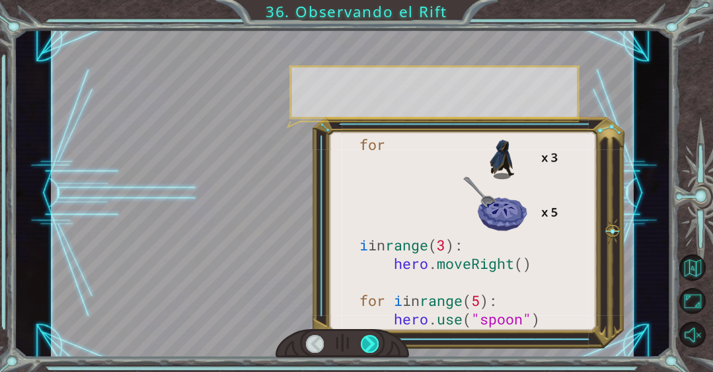
click at [371, 345] on div at bounding box center [370, 344] width 18 height 18
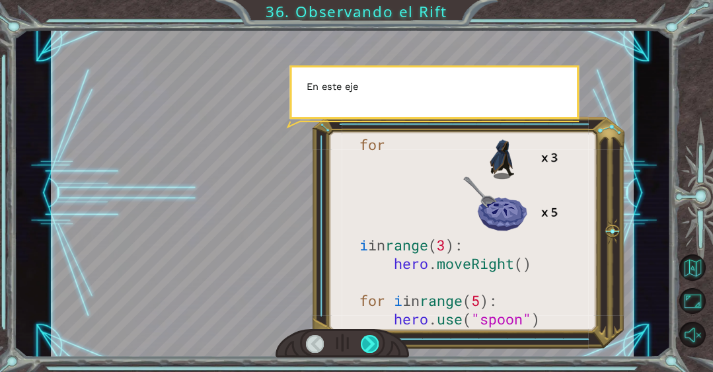
click at [371, 345] on div at bounding box center [370, 344] width 18 height 18
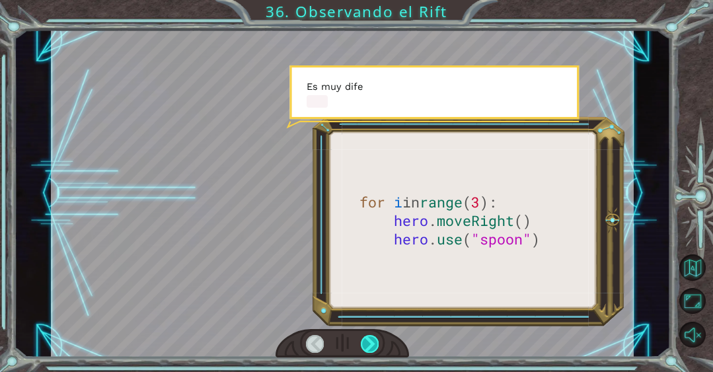
click at [371, 345] on div at bounding box center [370, 344] width 18 height 18
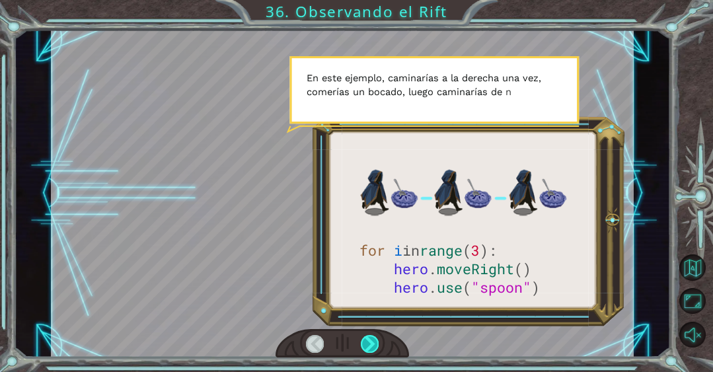
click at [362, 341] on div at bounding box center [370, 344] width 18 height 18
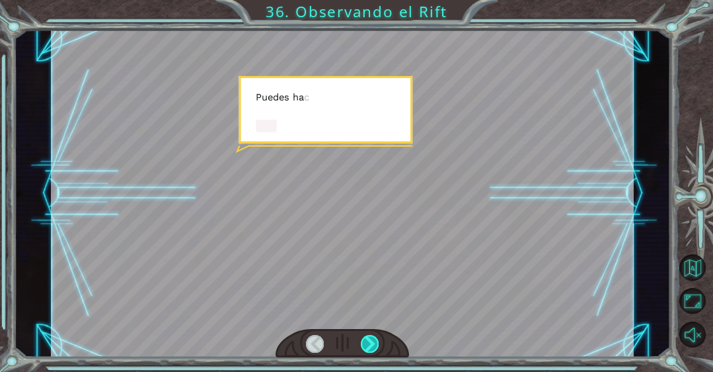
click at [362, 341] on div at bounding box center [370, 344] width 18 height 18
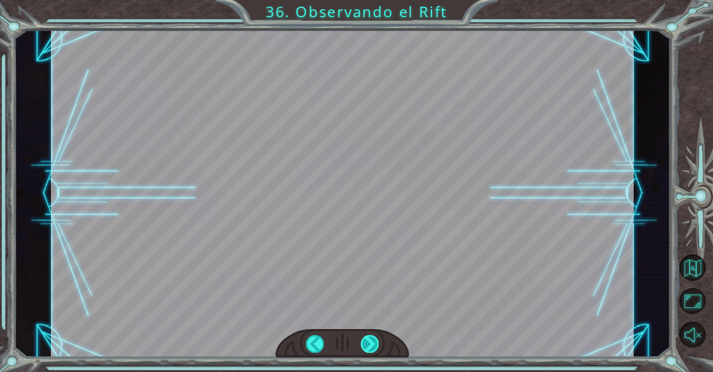
click at [362, 0] on div "for i in range ( 3 ): hero . moveRight () hero . use ( "spoon" ) ¡ B u e n t r …" at bounding box center [356, 0] width 713 height 0
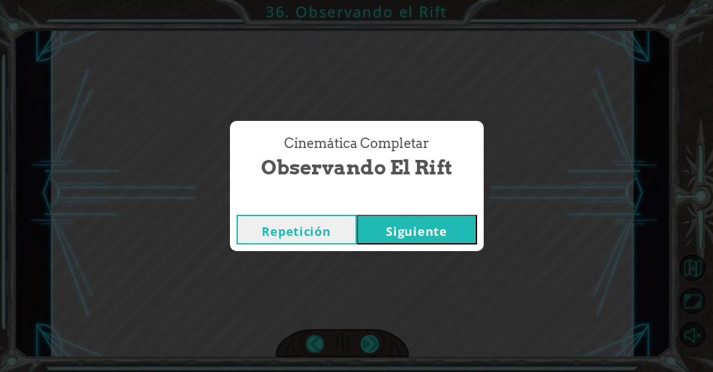
click at [362, 341] on div "Cinemática Completar Observando el Rift Repetición Siguiente" at bounding box center [356, 186] width 713 height 372
click at [394, 232] on button "Siguiente" at bounding box center [417, 230] width 120 height 30
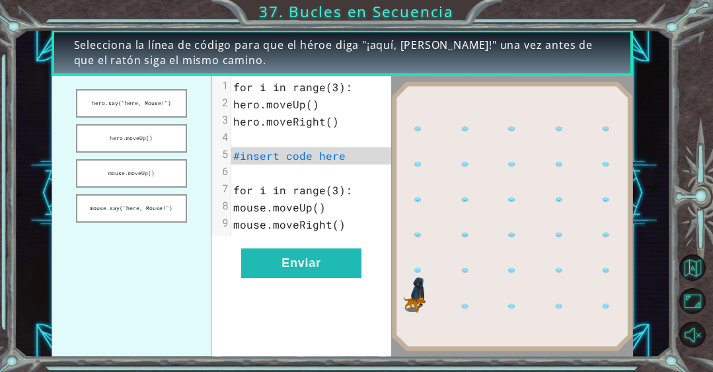
click at [385, 210] on pre "mouse.moveUp()" at bounding box center [311, 207] width 160 height 17
click at [378, 201] on pre "mouse.moveUp()" at bounding box center [311, 207] width 160 height 17
click at [153, 99] on button "hero.say("here, Mouse!")" at bounding box center [131, 103] width 111 height 28
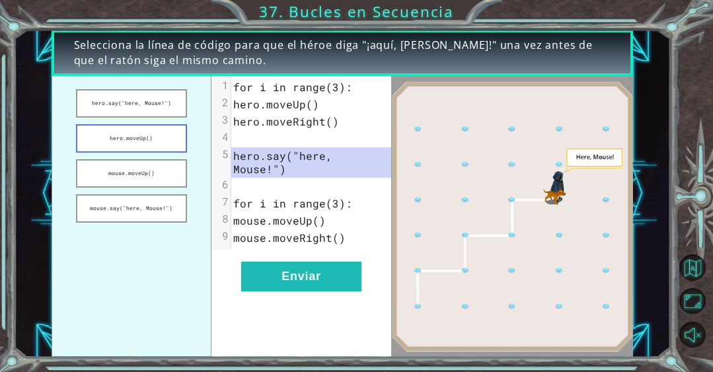
click at [162, 135] on button "hero.moveUp()" at bounding box center [131, 138] width 111 height 28
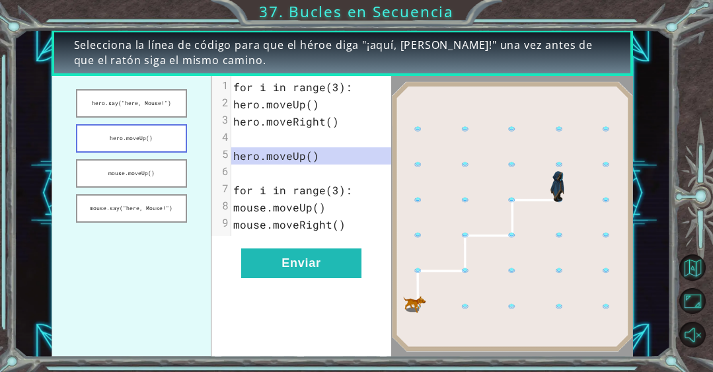
click at [162, 152] on button "hero.moveUp()" at bounding box center [131, 138] width 111 height 28
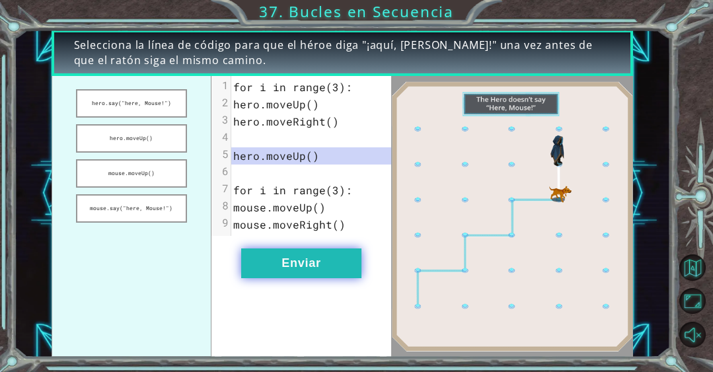
click at [271, 252] on button "Enviar" at bounding box center [301, 263] width 120 height 30
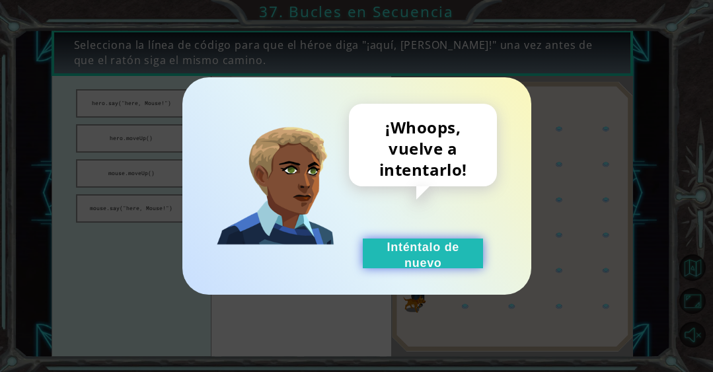
click at [407, 260] on button "Inténtalo de nuevo" at bounding box center [423, 253] width 120 height 30
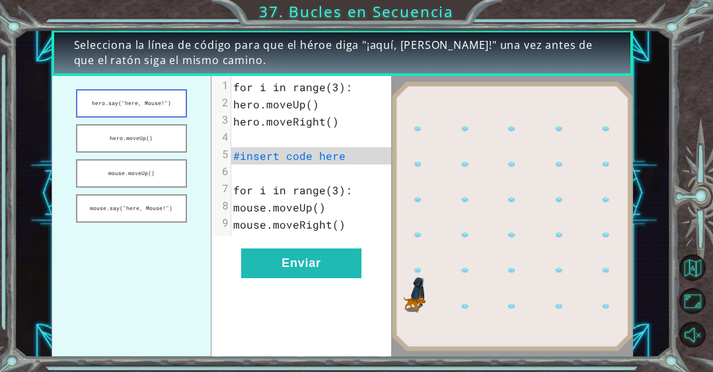
click at [155, 104] on button "hero.say("here, Mouse!")" at bounding box center [131, 103] width 111 height 28
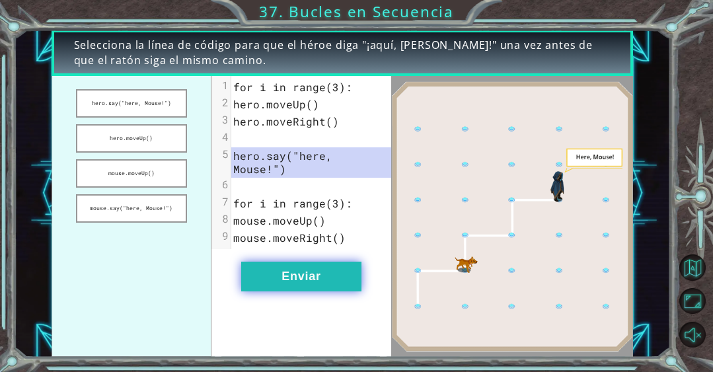
click at [345, 262] on button "Enviar" at bounding box center [301, 277] width 120 height 30
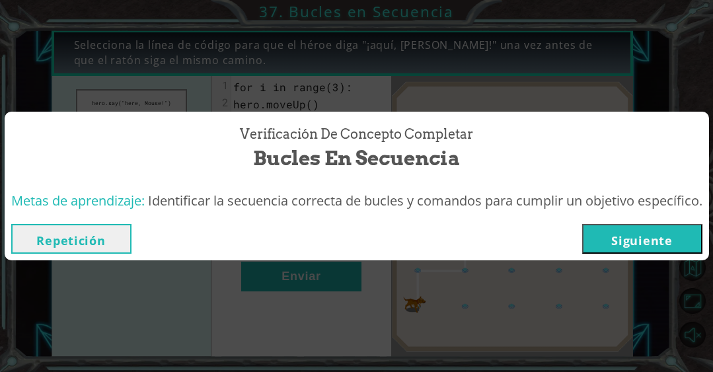
click at [605, 232] on button "Siguiente" at bounding box center [642, 239] width 120 height 30
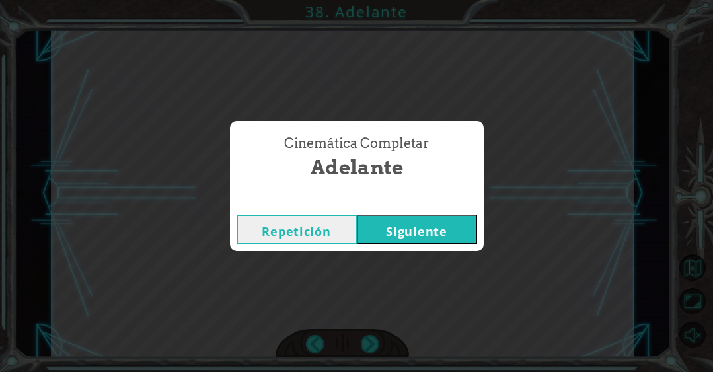
click at [439, 230] on button "Siguiente" at bounding box center [417, 230] width 120 height 30
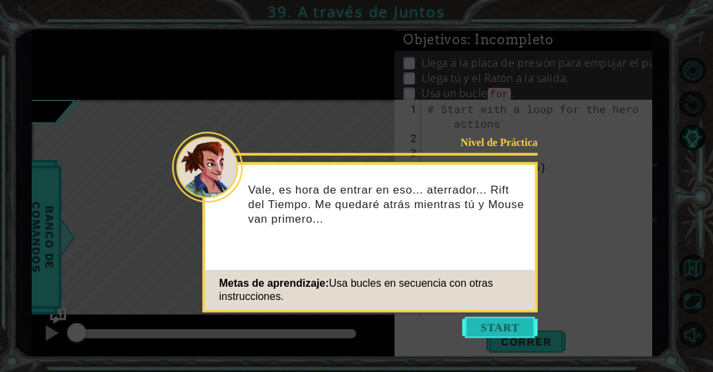
click at [475, 321] on button "Start" at bounding box center [499, 327] width 75 height 21
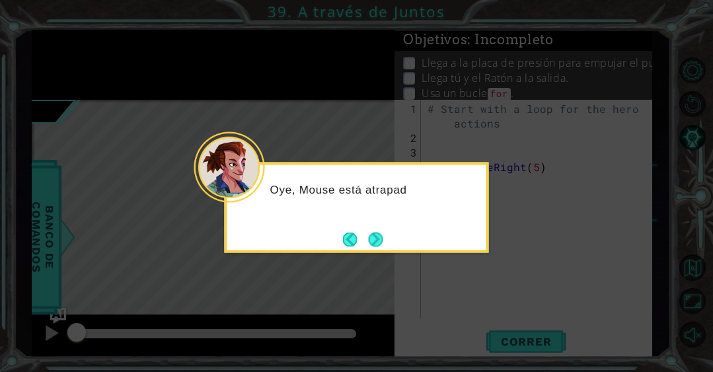
click at [381, 240] on button "Next" at bounding box center [375, 239] width 18 height 18
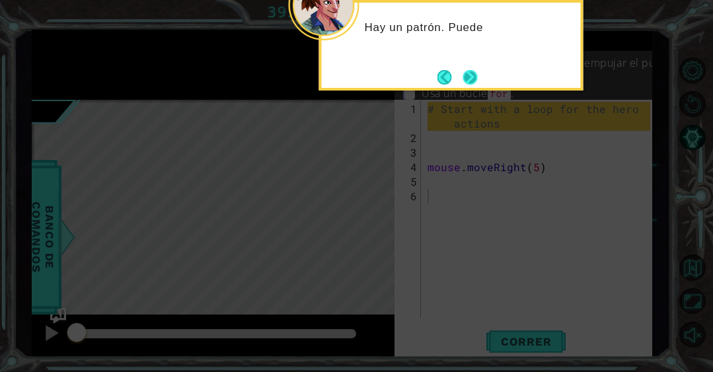
click at [468, 83] on button "Next" at bounding box center [470, 77] width 17 height 17
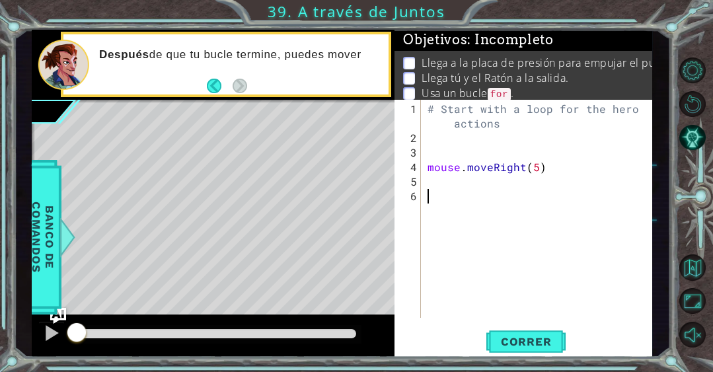
click at [468, 182] on div "# Start with a loop for the hero actions mouse . moveRight ( 5 )" at bounding box center [540, 233] width 231 height 262
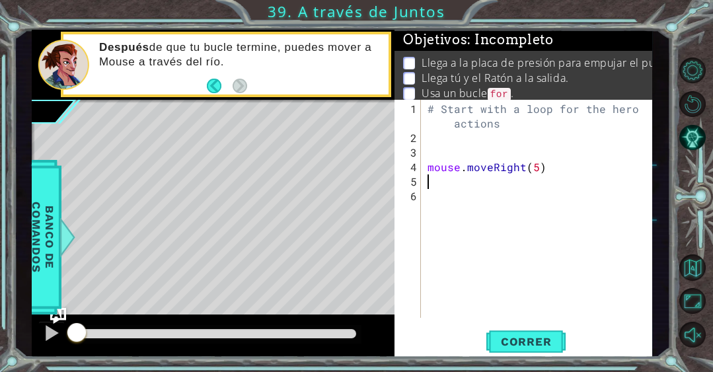
click at [461, 190] on div "# Start with a loop for the hero actions mouse . moveRight ( 5 )" at bounding box center [540, 233] width 231 height 262
click at [458, 175] on div "# Start with a loop for the hero actions mouse . moveRight ( 5 )" at bounding box center [540, 233] width 231 height 262
click at [511, 317] on div "1 2 3 4 5 6 # Start with a loop for the hero actions mouse . moveRight ( 5 ) הה…" at bounding box center [523, 229] width 258 height 258
click at [513, 327] on div "1 2 3 4 5 6 # Start with a loop for the hero actions mouse . moveRight ( 5 ) הה…" at bounding box center [523, 229] width 258 height 258
click at [513, 331] on button "Correr" at bounding box center [525, 341] width 79 height 26
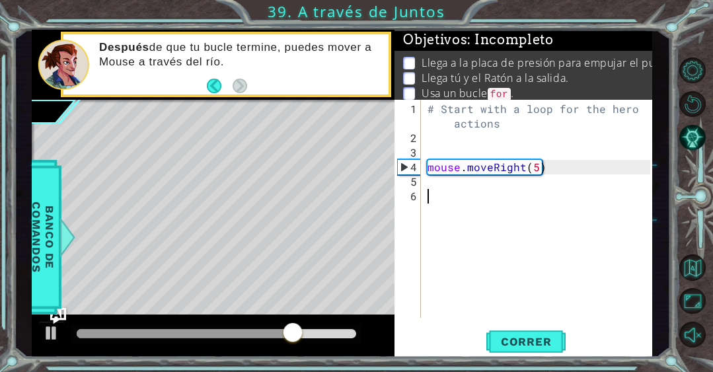
click at [458, 183] on div "# Start with a loop for the hero actions mouse . moveRight ( 5 )" at bounding box center [540, 233] width 231 height 262
click at [441, 192] on div "# Start with a loop for the hero actions mouse . moveRight ( 5 )" at bounding box center [540, 233] width 231 height 262
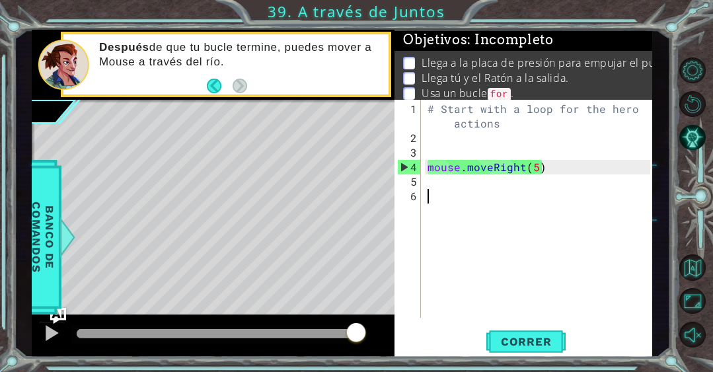
click at [439, 197] on div "# Start with a loop for the hero actions mouse . moveRight ( 5 )" at bounding box center [540, 233] width 231 height 262
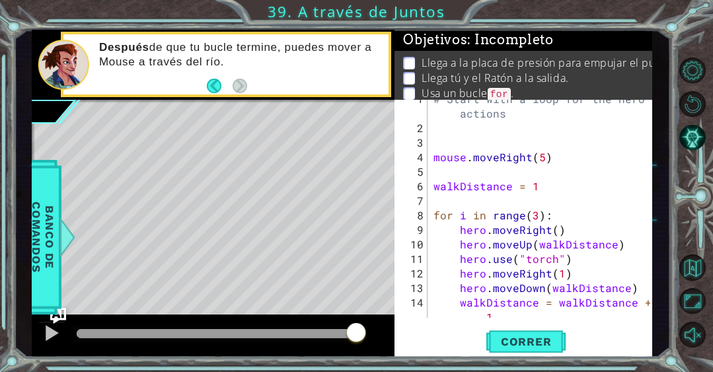
scroll to position [6, 0]
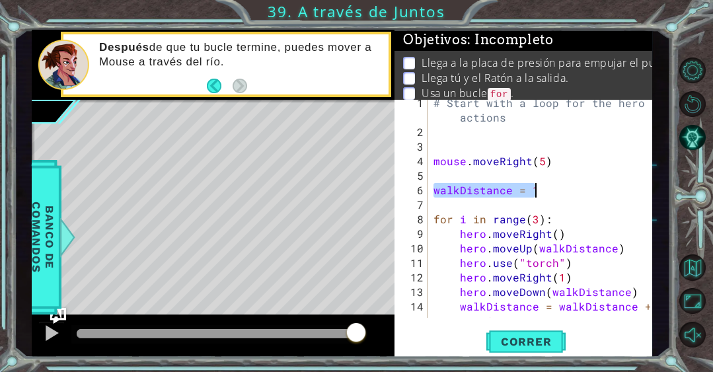
drag, startPoint x: 433, startPoint y: 190, endPoint x: 544, endPoint y: 186, distance: 111.0
click at [544, 186] on div "# Start with a loop for the hero actions mouse . moveRight ( 5 ) walkDistance =…" at bounding box center [543, 234] width 225 height 276
type textarea "walkDistance = 1"
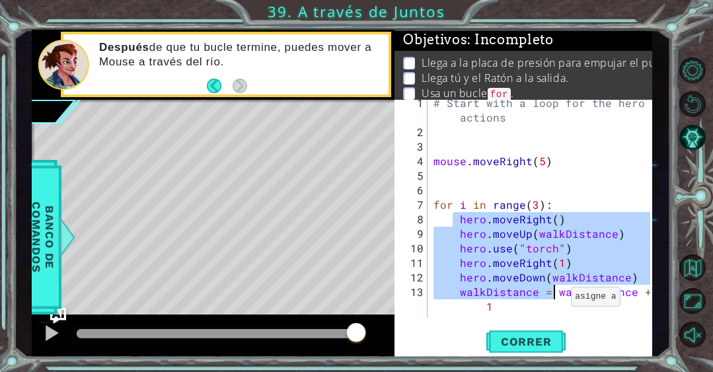
drag, startPoint x: 456, startPoint y: 223, endPoint x: 555, endPoint y: 296, distance: 123.2
click at [555, 296] on div "# Start with a loop for the hero actions mouse . moveRight ( 5 ) for i in range…" at bounding box center [543, 227] width 225 height 262
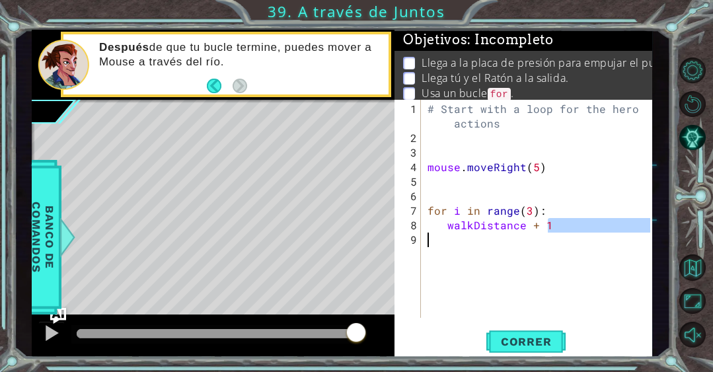
drag, startPoint x: 557, startPoint y: 225, endPoint x: 442, endPoint y: 230, distance: 115.1
click at [442, 230] on div "# Start with a loop for the hero actions mouse . moveRight ( 5 ) for i in range…" at bounding box center [540, 233] width 231 height 262
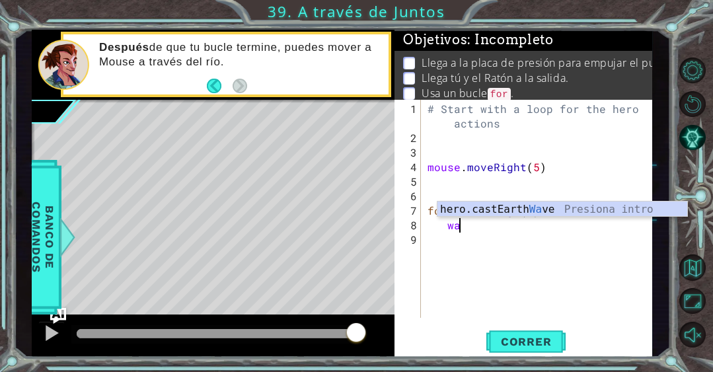
type textarea "w"
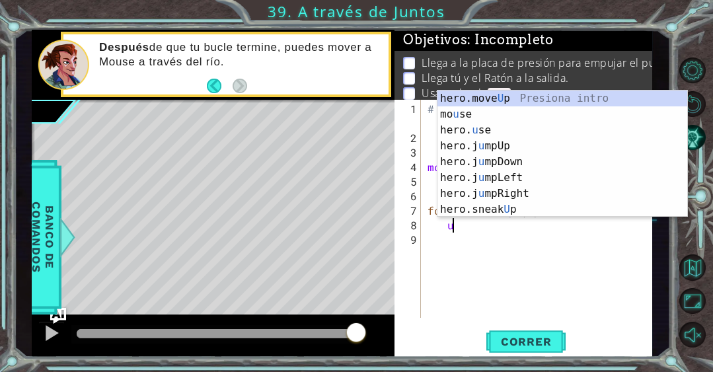
scroll to position [0, 1]
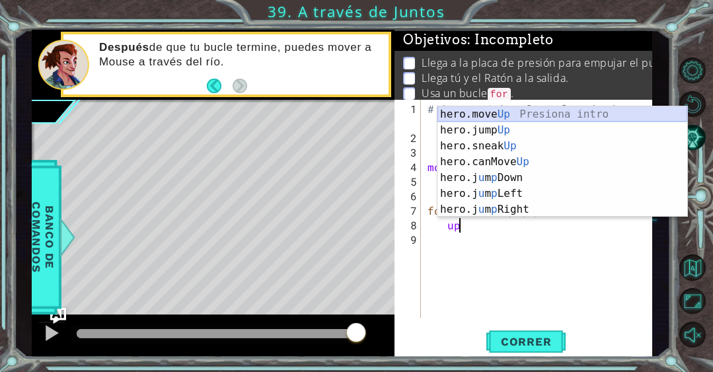
click at [500, 114] on div "hero.move Up Presiona intro hero.jump Up Presiona intro hero.sneak Up Presiona …" at bounding box center [562, 177] width 250 height 143
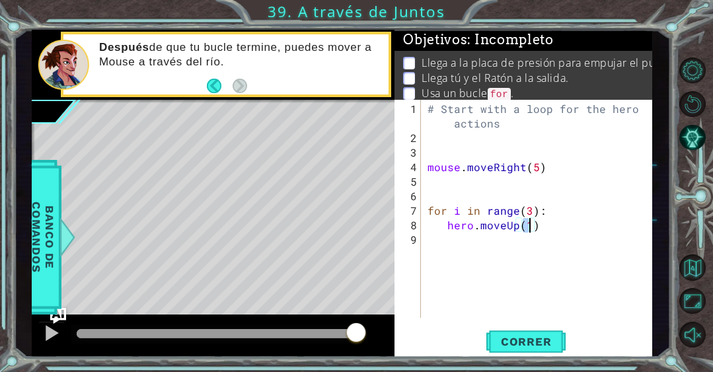
type textarea "hero.moveUp(2)"
click at [490, 240] on div "# Start with a loop for the hero actions mouse . moveRight ( 5 ) for i in range…" at bounding box center [540, 233] width 231 height 262
click at [529, 232] on div "# Start with a loop for the hero actions mouse . moveRight ( 5 ) for i in range…" at bounding box center [540, 233] width 231 height 262
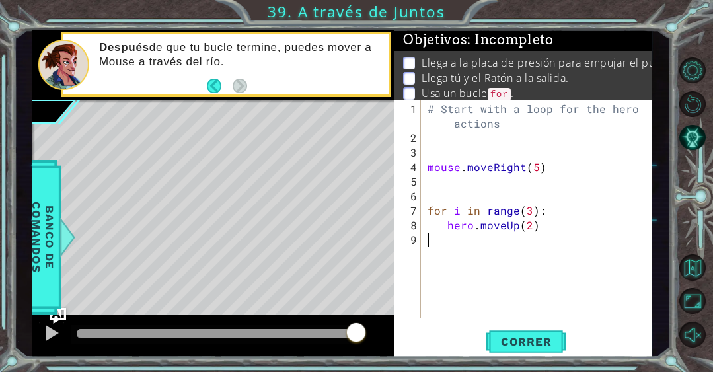
click at [550, 221] on div "# Start with a loop for the hero actions mouse . moveRight ( 5 ) for i in range…" at bounding box center [540, 233] width 231 height 262
type textarea "hero.moveUp(2)"
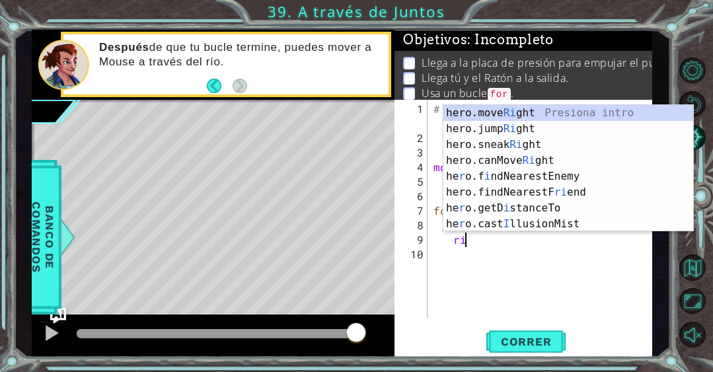
scroll to position [0, 1]
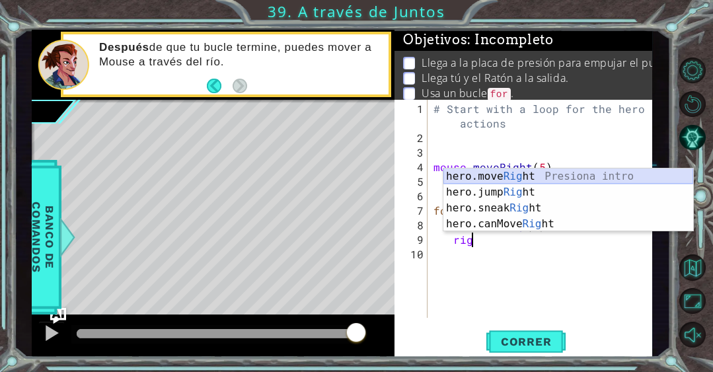
click at [510, 174] on div "hero.move Rig ht Presiona intro hero.jump Rig ht Presiona intro hero.sneak Rig …" at bounding box center [568, 215] width 250 height 95
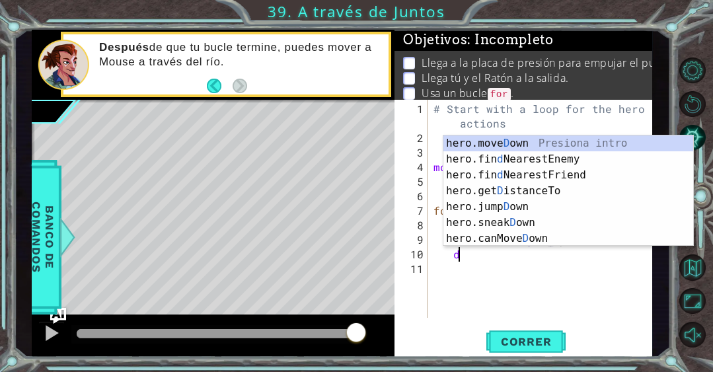
scroll to position [0, 8]
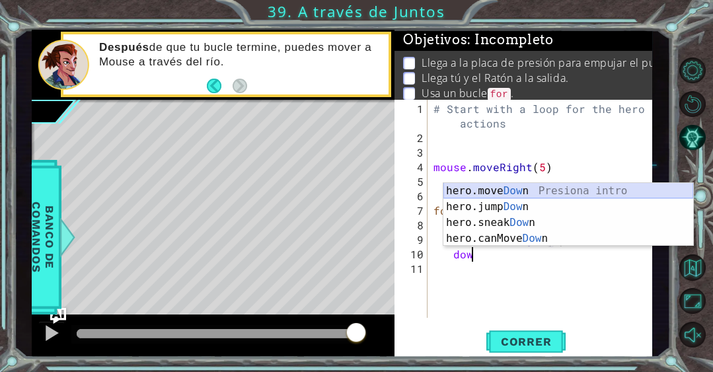
click at [538, 189] on div "hero.move Dow n Presiona intro hero.jump Dow n Presiona intro hero.sneak Dow n …" at bounding box center [568, 230] width 250 height 95
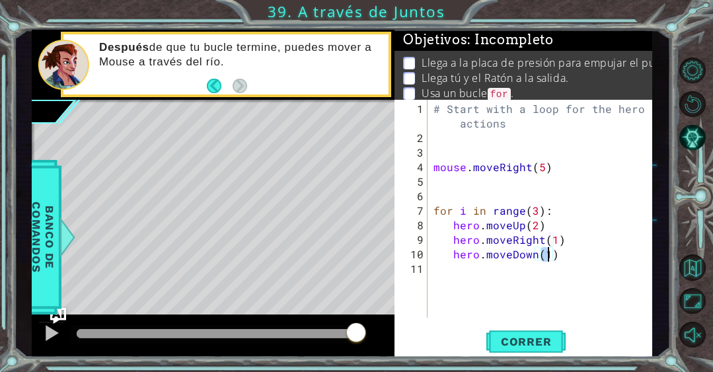
type textarea "hero.moveDown(2)"
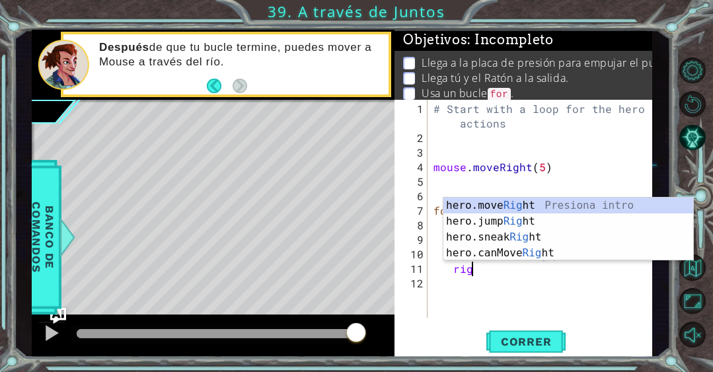
scroll to position [0, 1]
click at [516, 205] on div "hero.move Rig ht Presiona intro hero.jump Rig ht Presiona intro hero.sneak Rig …" at bounding box center [568, 244] width 250 height 95
type textarea "hero.moveRight(1)"
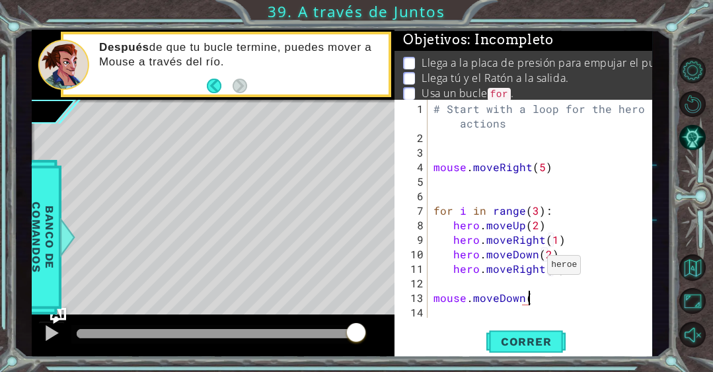
scroll to position [0, 5]
type textarea "mouse.moveDown(3)"
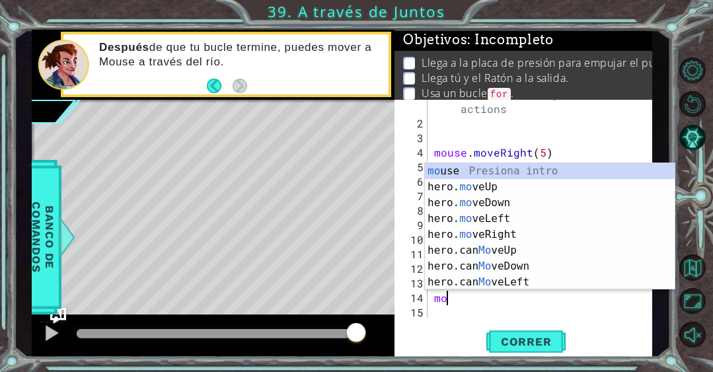
scroll to position [0, 0]
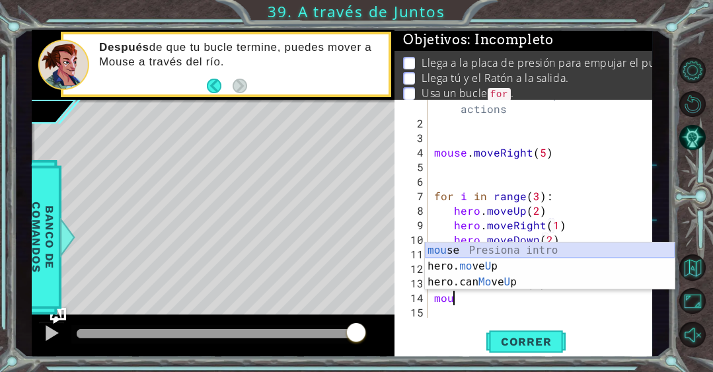
click at [504, 250] on div "mou se Presiona intro hero. mo ve U p Presiona intro hero.can Mo ve U p Presion…" at bounding box center [550, 281] width 250 height 79
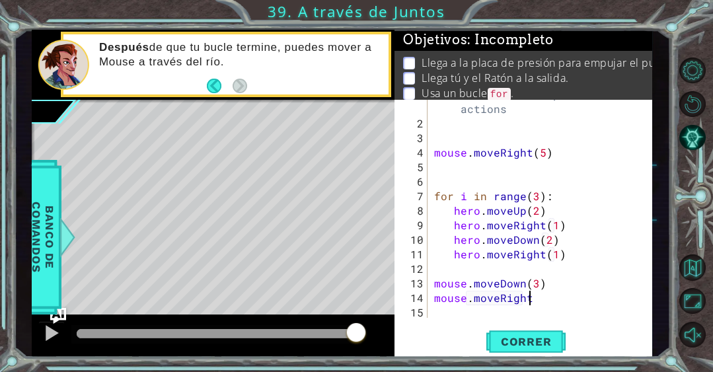
scroll to position [0, 5]
type textarea "mouse.moveRight()"
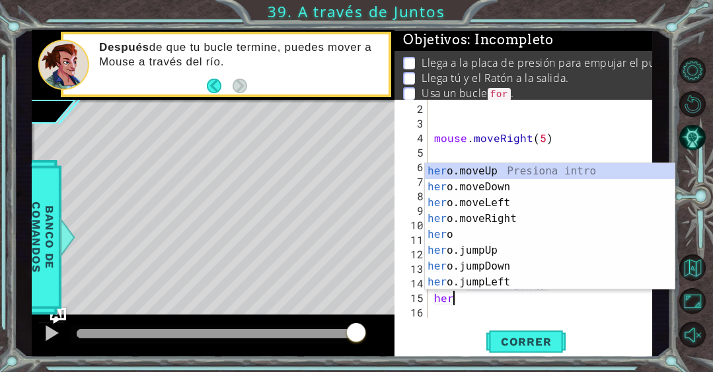
scroll to position [0, 1]
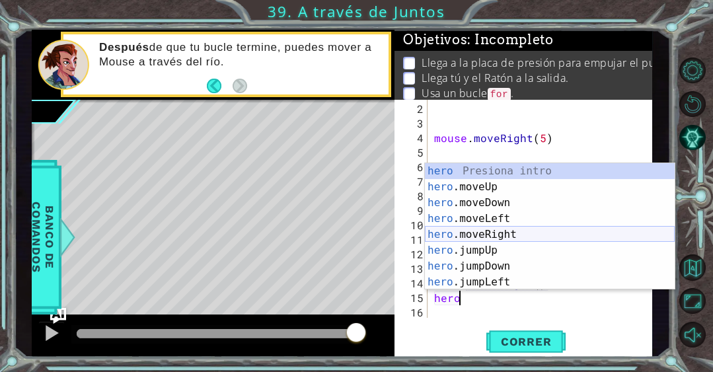
click at [555, 230] on div "hero Presiona intro hero .moveUp Presiona intro hero .moveDown Presiona intro h…" at bounding box center [550, 242] width 250 height 158
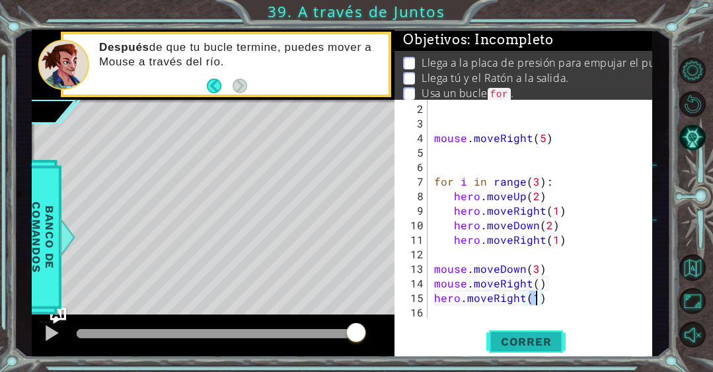
type textarea "hero.moveRight(1)"
click at [544, 335] on span "Correr" at bounding box center [525, 341] width 77 height 13
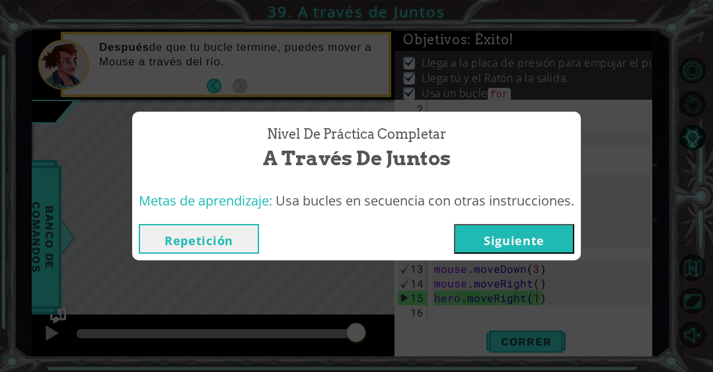
click at [532, 239] on button "Siguiente" at bounding box center [514, 239] width 120 height 30
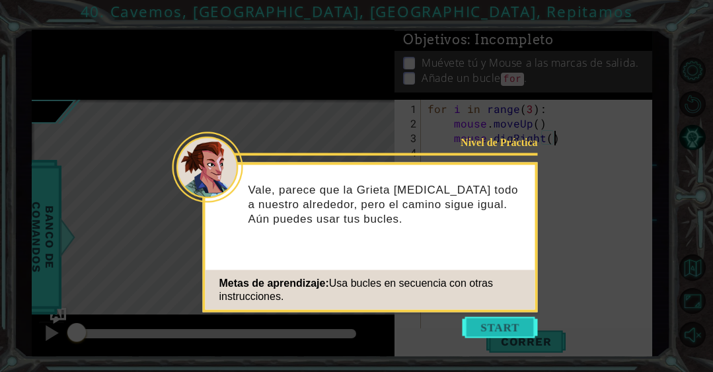
click at [485, 326] on button "Start" at bounding box center [499, 327] width 75 height 21
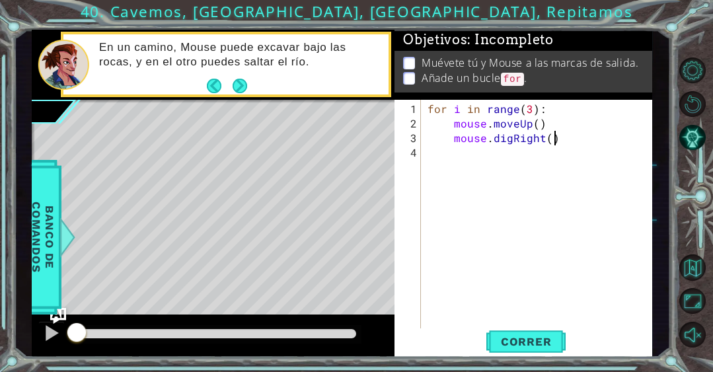
click at [455, 152] on div "for i in range ( 3 ) : mouse . moveUp ( ) mouse . digRight ( )" at bounding box center [540, 233] width 231 height 262
click at [570, 131] on div "for i in range ( 3 ) : mouse . moveUp ( ) mouse . digRight ( )" at bounding box center [540, 233] width 231 height 262
type textarea "mouse.digRight()"
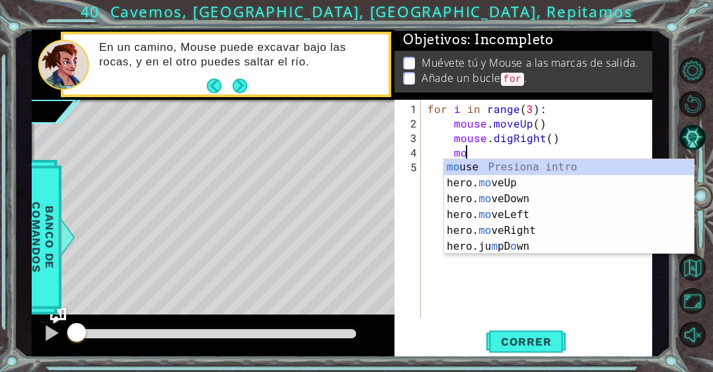
scroll to position [0, 2]
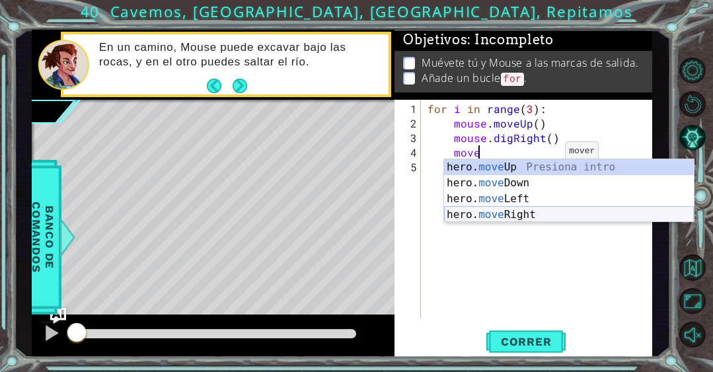
click at [536, 216] on div "hero. move Up Presiona intro hero. move Down Presiona intro hero. move Left Pre…" at bounding box center [569, 206] width 250 height 95
type textarea "hero.moveRight(1)"
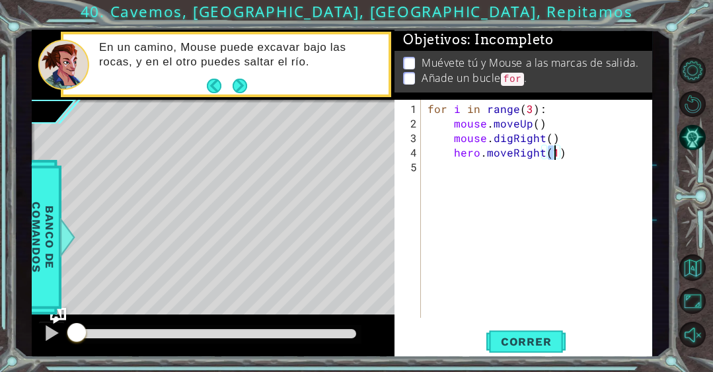
click at [539, 158] on div "for i in range ( 3 ) : mouse . moveUp ( ) mouse . digRight ( ) hero . moveRight…" at bounding box center [540, 225] width 231 height 247
click at [542, 155] on div "for i in range ( 3 ) : mouse . moveUp ( ) mouse . digRight ( ) hero . moveRight…" at bounding box center [540, 225] width 231 height 247
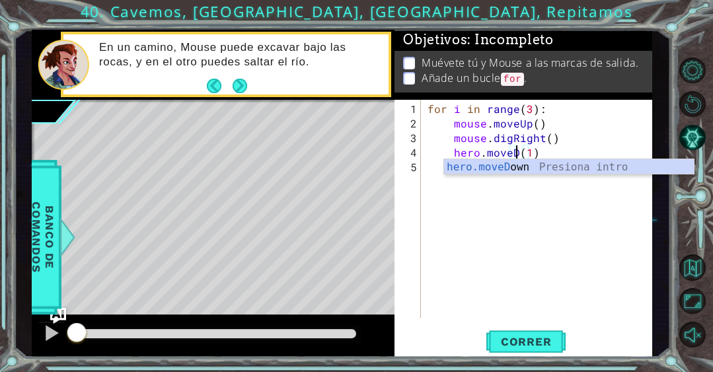
scroll to position [0, 5]
type textarea "hero.moveDown(1)"
click at [547, 206] on div "for i in range ( 3 ) : mouse . moveUp ( ) mouse . digRight ( ) hero . moveDown …" at bounding box center [540, 225] width 231 height 247
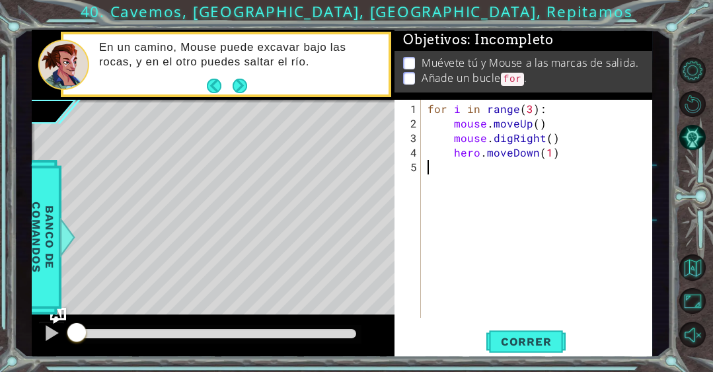
scroll to position [0, 0]
click at [505, 166] on div "for i in range ( 3 ) : mouse . moveUp ( ) mouse . digRight ( ) hero . moveDown …" at bounding box center [540, 225] width 231 height 247
click at [569, 154] on div "for i in range ( 3 ) : mouse . moveUp ( ) mouse . digRight ( ) hero . moveDown …" at bounding box center [540, 225] width 231 height 247
type textarea "hero.moveDown(1)"
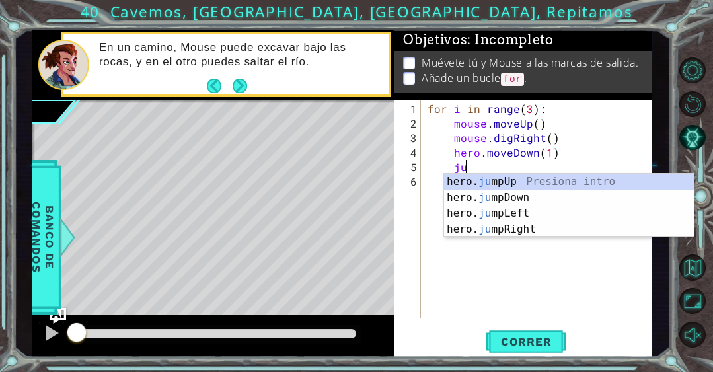
type textarea "jum"
click at [517, 182] on div "hero. jum pUp Presiona intro hero. jum pDown Presiona intro hero. jum pLeft Pre…" at bounding box center [569, 221] width 250 height 95
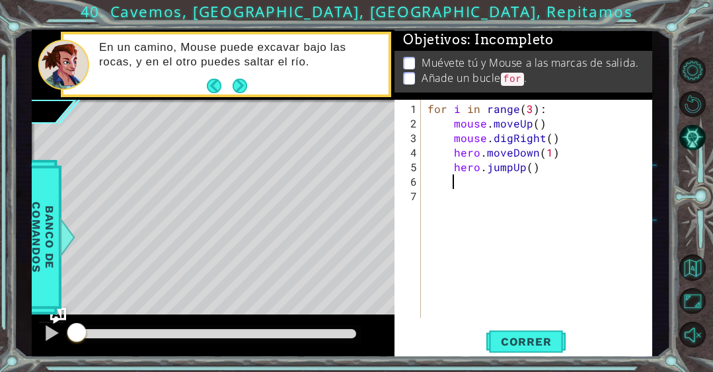
scroll to position [0, 1]
click at [522, 169] on div "for i in range ( 3 ) : mouse . moveUp ( ) mouse . digRight ( ) hero . moveDown …" at bounding box center [540, 225] width 231 height 247
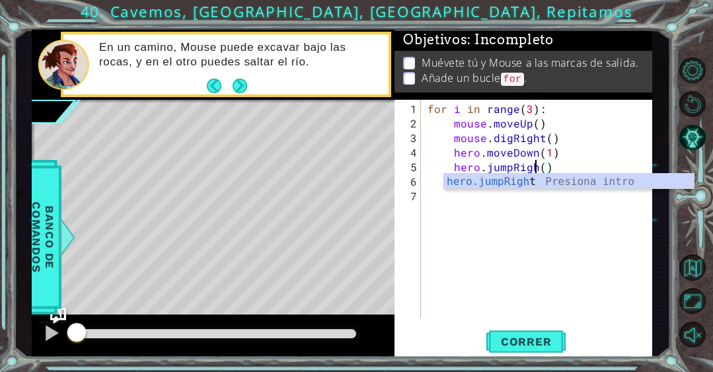
type textarea "hero.jumpRight()"
click at [538, 230] on div "for i in range ( 3 ) : mouse . moveUp ( ) mouse . digRight ( ) hero . moveDown …" at bounding box center [540, 225] width 231 height 247
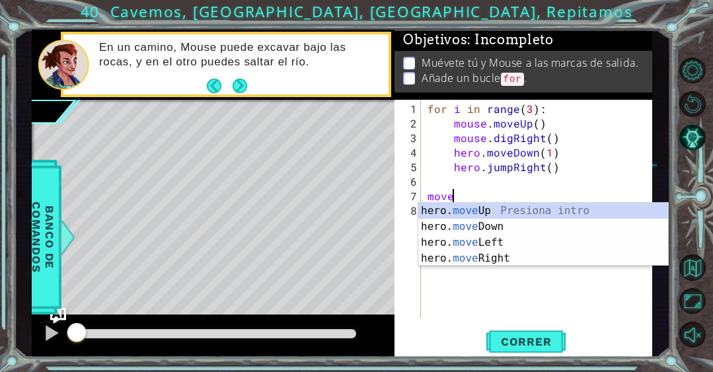
scroll to position [0, 1]
click at [501, 253] on div "hero. move Up Presiona intro hero. move Down Presiona intro hero. move Left Pre…" at bounding box center [543, 250] width 250 height 95
type textarea "hero.moveRight(1)"
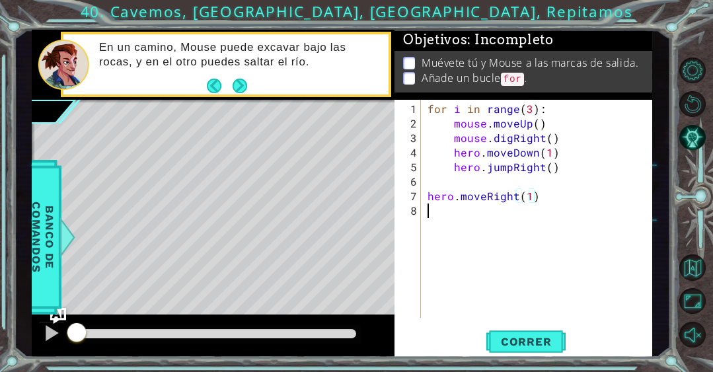
click at [495, 214] on div "for i in range ( 3 ) : mouse . moveUp ( ) mouse . digRight ( ) hero . moveDown …" at bounding box center [540, 225] width 231 height 247
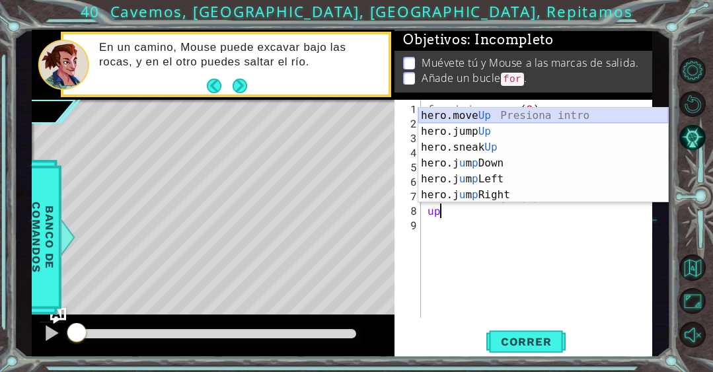
click at [487, 115] on div "hero.move Up Presiona intro hero.jump Up Presiona intro hero.sneak Up Presiona …" at bounding box center [543, 171] width 250 height 127
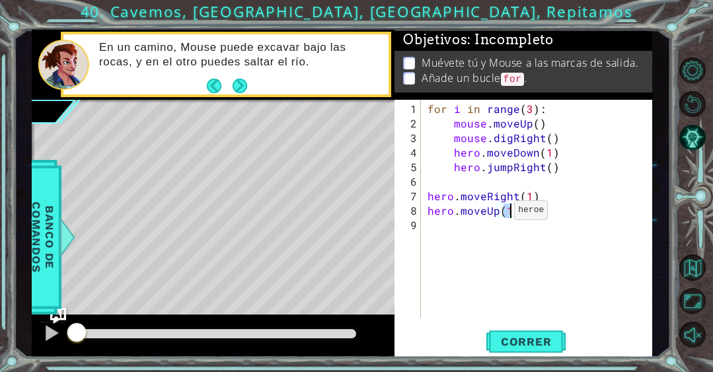
type textarea "hero.moveUp(2)"
click at [459, 236] on div "for i in range ( 3 ) : mouse . moveUp ( ) mouse . digRight ( ) hero . moveDown …" at bounding box center [540, 225] width 231 height 247
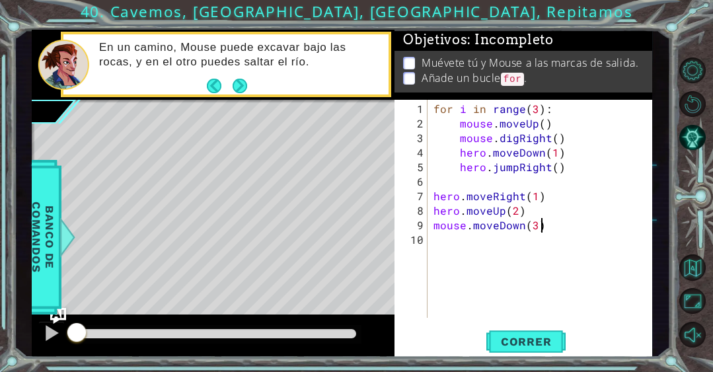
scroll to position [0, 6]
type textarea "mouse.moveDown(3)"
click at [520, 339] on span "Correr" at bounding box center [525, 341] width 77 height 13
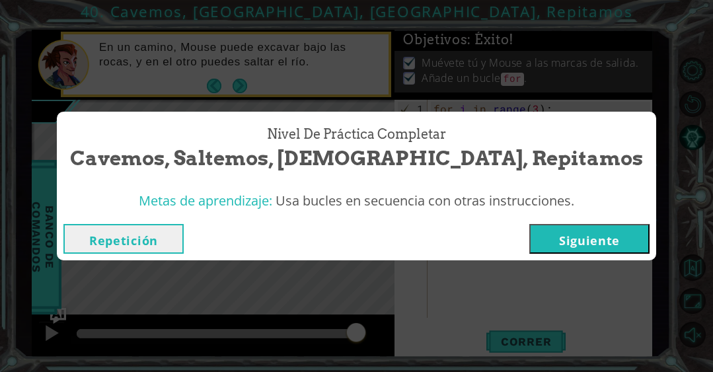
click at [529, 238] on button "Siguiente" at bounding box center [589, 239] width 120 height 30
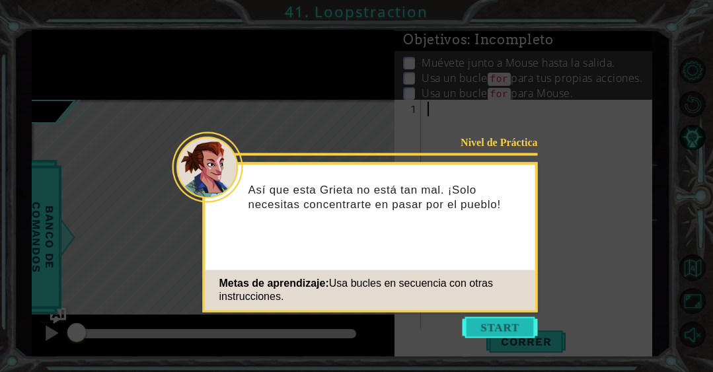
click at [489, 324] on button "Start" at bounding box center [499, 327] width 75 height 21
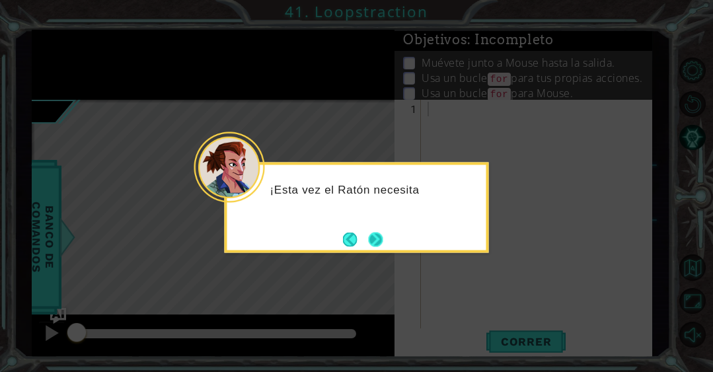
click at [381, 239] on button "Next" at bounding box center [375, 239] width 16 height 16
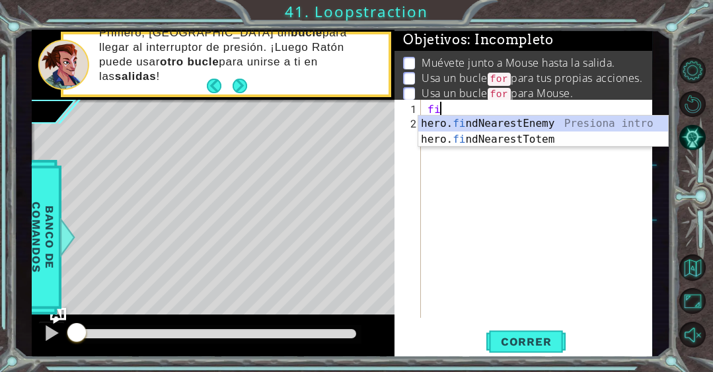
type textarea "f"
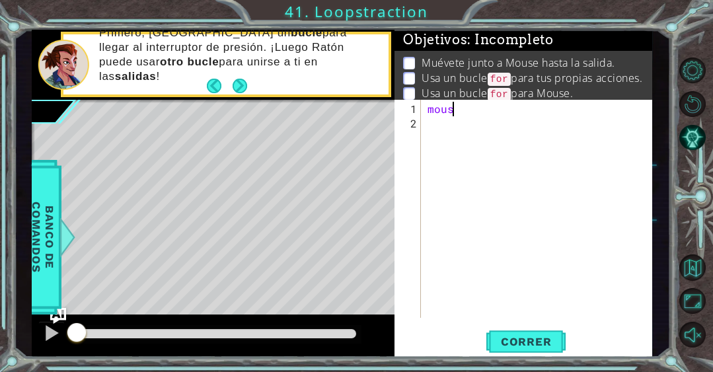
scroll to position [0, 1]
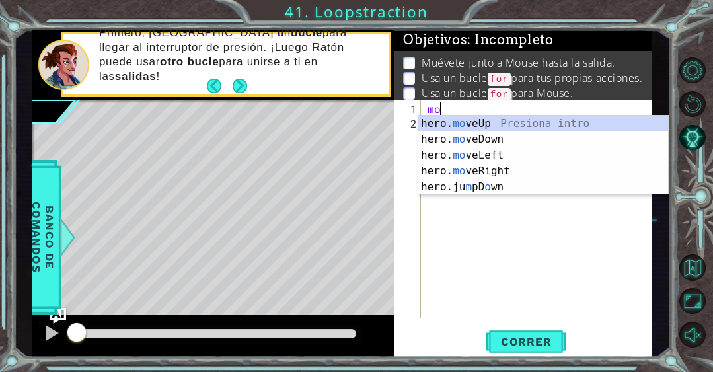
type textarea "m"
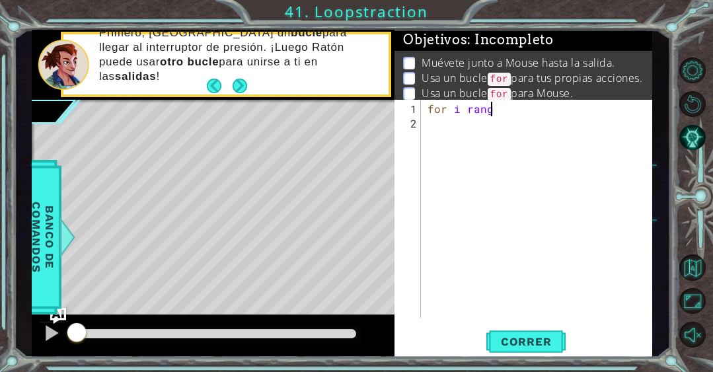
scroll to position [0, 3]
click at [466, 109] on div "for i range" at bounding box center [540, 225] width 231 height 247
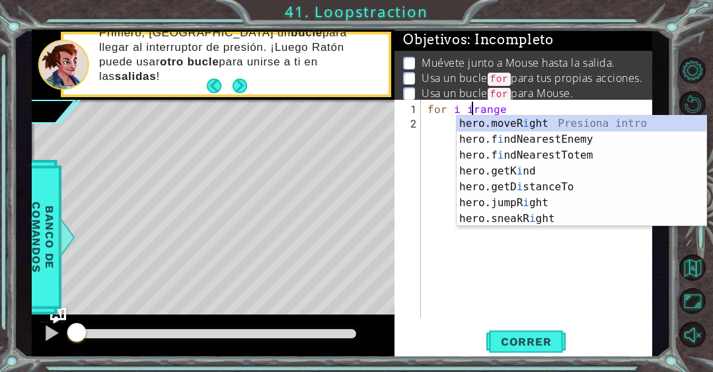
scroll to position [0, 3]
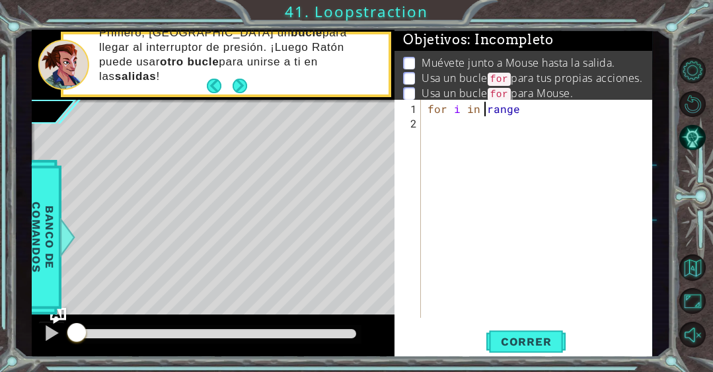
click at [533, 111] on div "for i in range" at bounding box center [540, 225] width 231 height 247
type textarea "for i in range(3)"
type textarea "for i in range(3):"
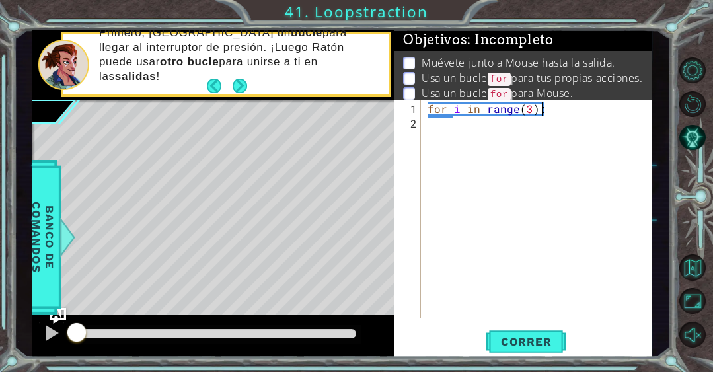
scroll to position [0, 1]
type textarea "H"
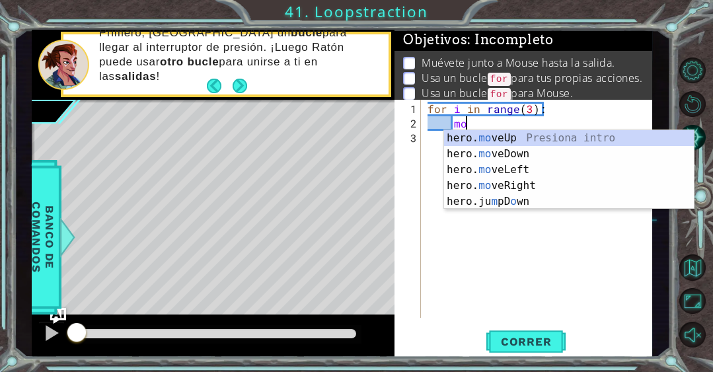
scroll to position [0, 2]
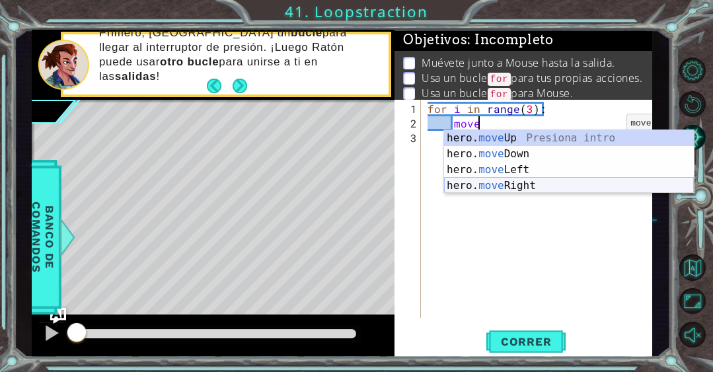
click at [547, 185] on div "hero. move Up Presiona intro hero. move Down Presiona intro hero. move Left Pre…" at bounding box center [569, 177] width 250 height 95
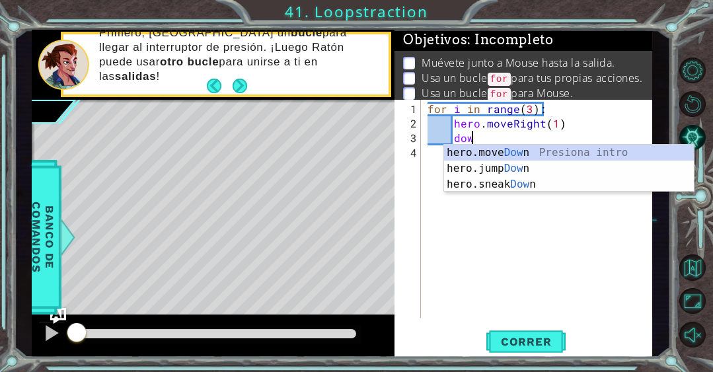
scroll to position [0, 9]
click at [545, 151] on div "hero.move Down Presiona intro hero.jump Down Presiona intro hero.sneak Down Pre…" at bounding box center [569, 184] width 250 height 79
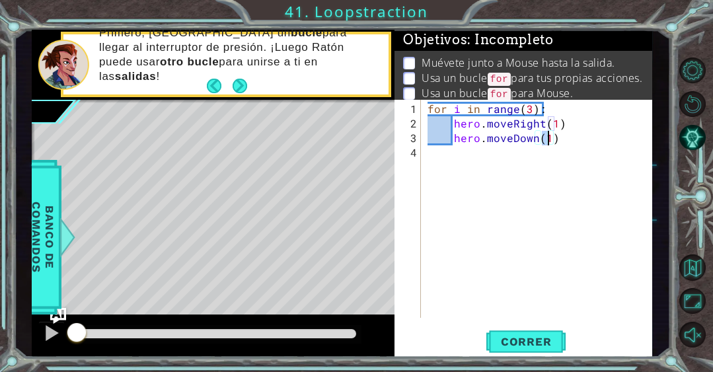
scroll to position [0, 7]
type textarea "hero.moveDown(1)"
click at [499, 338] on span "Correr" at bounding box center [525, 341] width 77 height 13
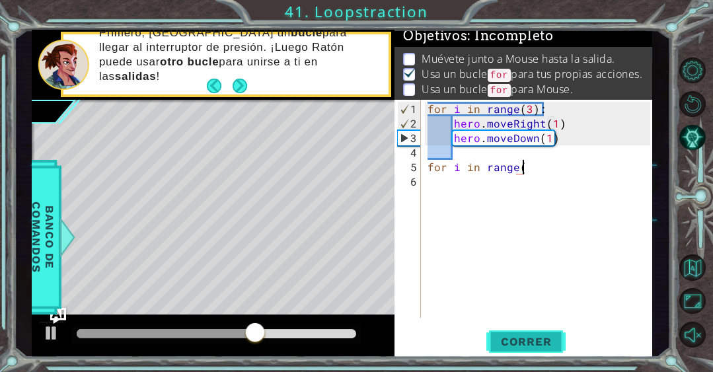
scroll to position [0, 5]
type textarea "for i in range(3):"
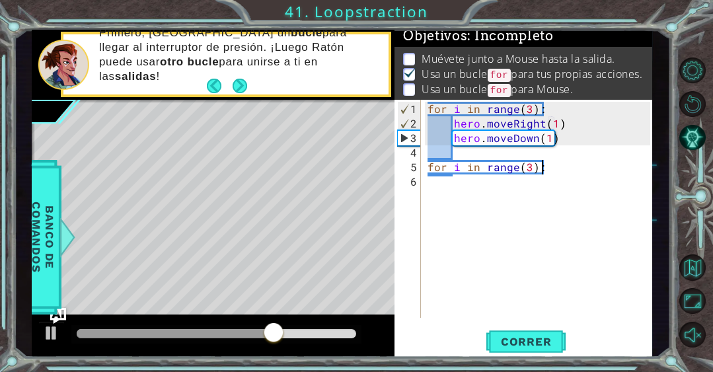
click at [562, 164] on div "for i in range ( 3 ) : hero . moveRight ( 1 ) hero . moveDown ( 1 ) for i in ra…" at bounding box center [540, 225] width 231 height 247
click at [555, 156] on div "for i in range ( 3 ) : hero . moveRight ( 1 ) hero . moveDown ( 1 ) for i in ra…" at bounding box center [540, 225] width 231 height 247
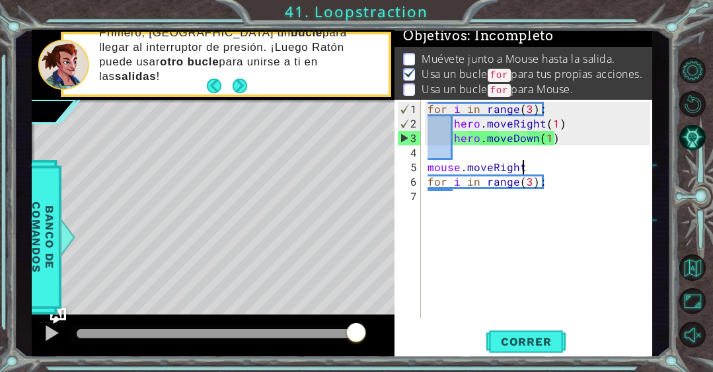
scroll to position [0, 5]
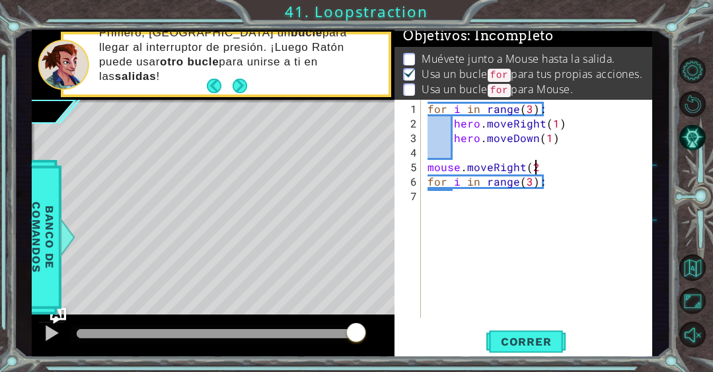
type textarea "mouse.moveRight(2)"
click at [575, 187] on div "for i in range ( 3 ) : hero . moveRight ( 1 ) hero . moveDown ( 1 ) mouse . mov…" at bounding box center [540, 225] width 231 height 247
click at [569, 178] on div "for i in range ( 3 ) : hero . moveRight ( 1 ) hero . moveDown ( 1 ) mouse . mov…" at bounding box center [540, 225] width 231 height 247
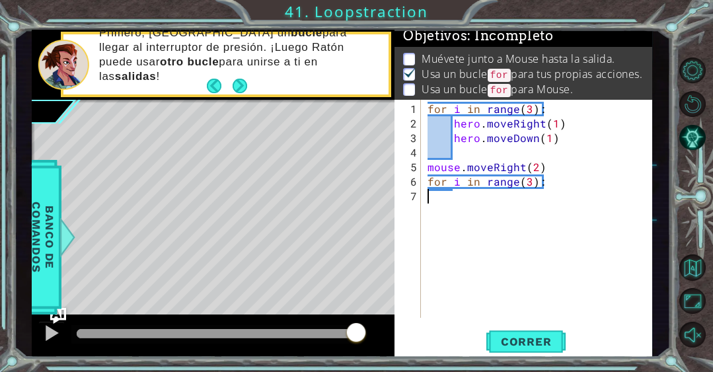
type textarea "for i in range(3):"
click at [574, 188] on div "for i in range ( 3 ) : hero . moveRight ( 1 ) hero . moveDown ( 1 ) mouse . mov…" at bounding box center [540, 225] width 231 height 247
click at [574, 182] on div "for i in range ( 3 ) : hero . moveRight ( 1 ) hero . moveDown ( 1 ) mouse . mov…" at bounding box center [540, 225] width 231 height 247
type textarea "for i in range(3):"
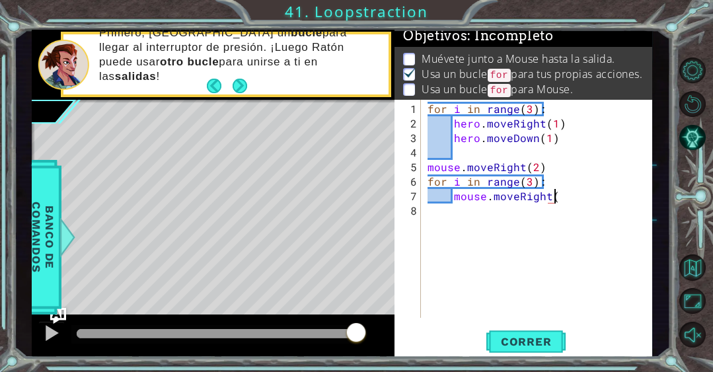
type textarea "mouse.moveRight()"
type textarea "mouse.moveDown()"
click at [507, 234] on div "for i in range ( 3 ) : hero . moveRight ( 1 ) hero . moveDown ( 1 ) mouse . mov…" at bounding box center [540, 225] width 231 height 247
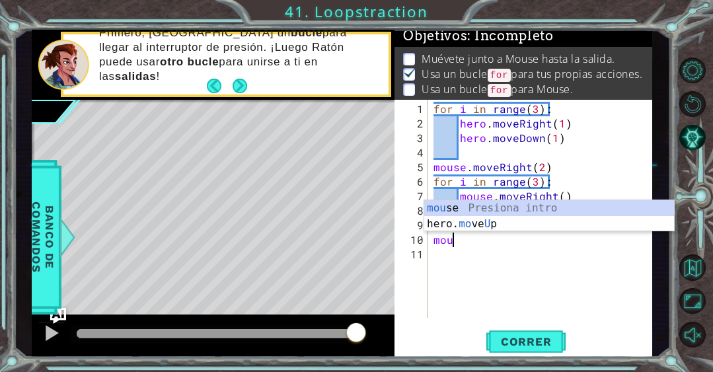
scroll to position [0, 1]
click at [477, 201] on div "mou se Presiona intro hero. mo ve U p Presiona intro" at bounding box center [549, 231] width 250 height 63
type textarea "m"
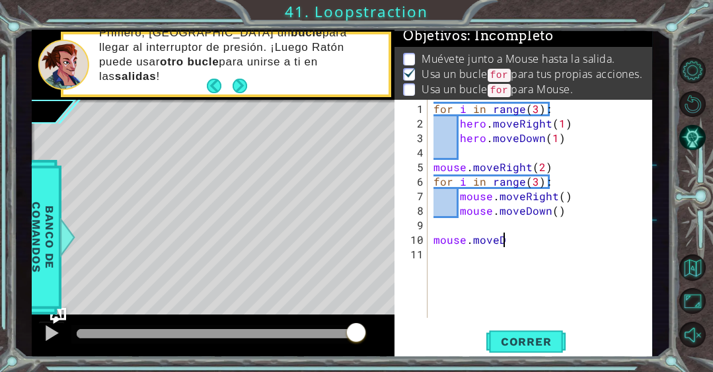
scroll to position [0, 3]
click at [554, 197] on div "for i in range ( 3 ) : hero . moveRight ( 1 ) hero . moveDown ( 1 ) mouse . mov…" at bounding box center [543, 225] width 225 height 247
click at [547, 209] on div "for i in range ( 3 ) : hero . moveRight ( 1 ) hero . moveDown ( 1 ) mouse . mov…" at bounding box center [543, 225] width 225 height 247
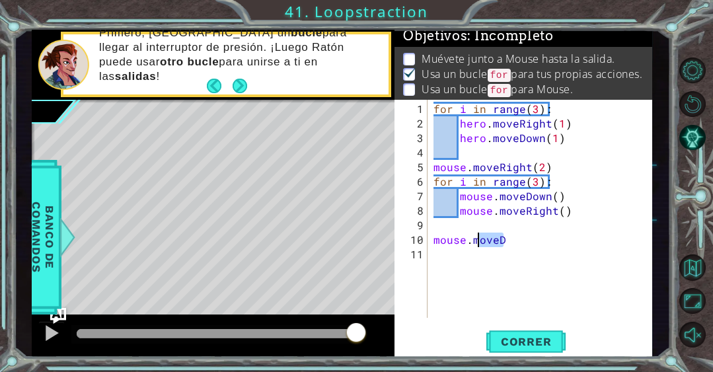
drag, startPoint x: 512, startPoint y: 230, endPoint x: 421, endPoint y: 239, distance: 91.5
click at [422, 238] on div "mouse.moveRight() 1 2 3 4 5 6 7 8 9 10 11 for i in range ( 3 ) : hero . moveRig…" at bounding box center [521, 209] width 255 height 218
type textarea "mouse.moveD"
click at [535, 179] on div "for i in range ( 3 ) : hero . moveRight ( 1 ) hero . moveDown ( 1 ) mouse . mov…" at bounding box center [543, 225] width 225 height 247
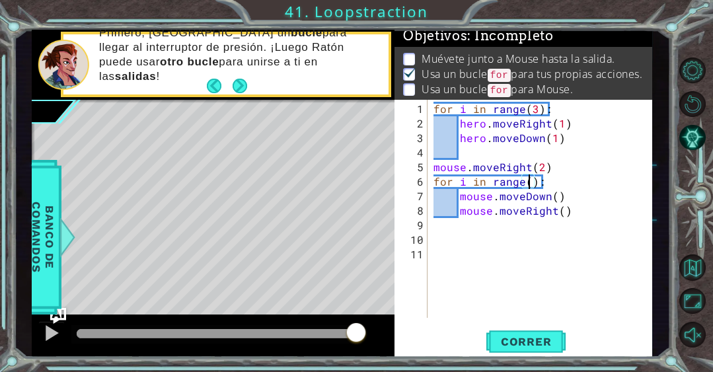
type textarea "for i in range(4):"
click at [486, 227] on div "for i in range ( 3 ) : hero . moveRight ( 1 ) hero . moveDown ( 1 ) mouse . mov…" at bounding box center [543, 225] width 225 height 247
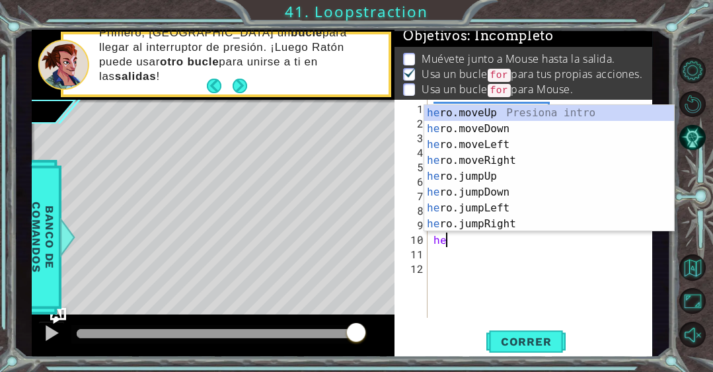
scroll to position [0, 1]
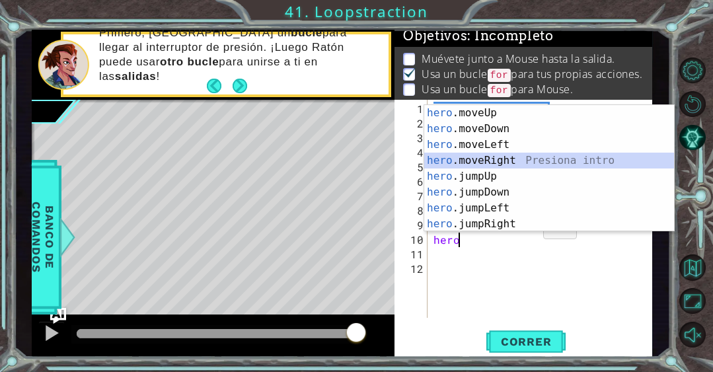
click at [519, 158] on div "hero .moveUp Presiona intro hero .moveDown Presiona intro hero .moveLeft Presio…" at bounding box center [549, 184] width 250 height 158
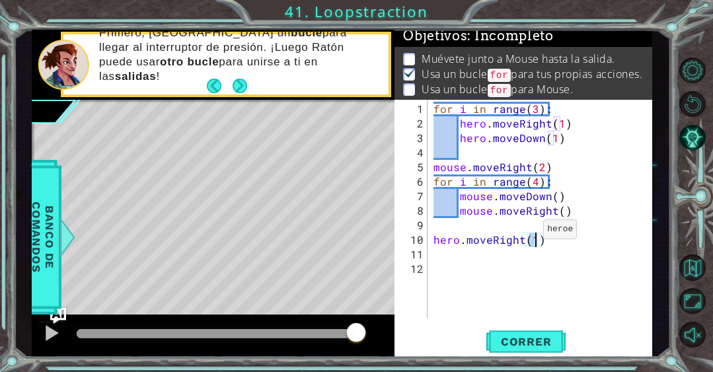
scroll to position [0, 6]
type textarea "hero.moveRight(3)"
click at [528, 335] on span "Correr" at bounding box center [525, 341] width 77 height 13
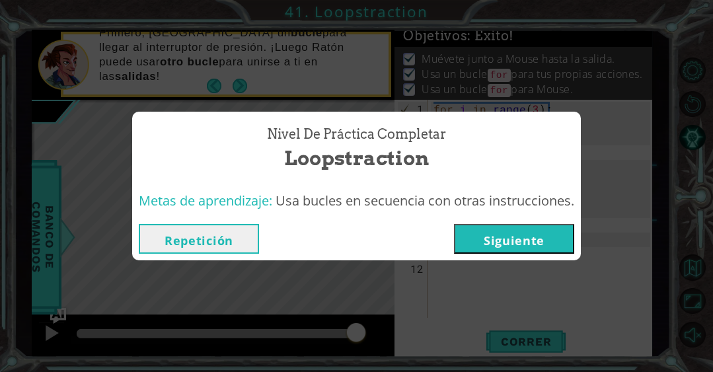
click at [526, 230] on button "Siguiente" at bounding box center [514, 239] width 120 height 30
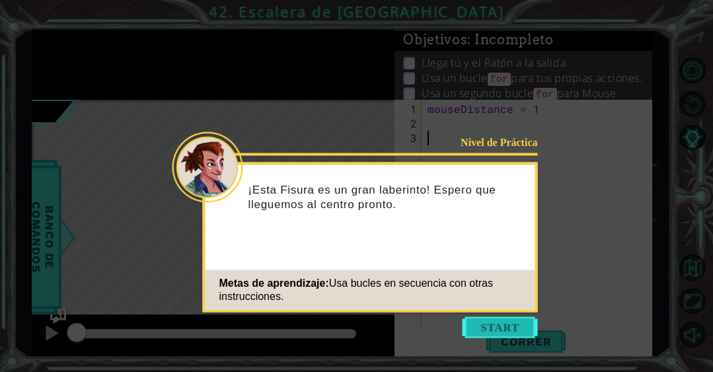
click at [495, 324] on button "Start" at bounding box center [499, 327] width 75 height 21
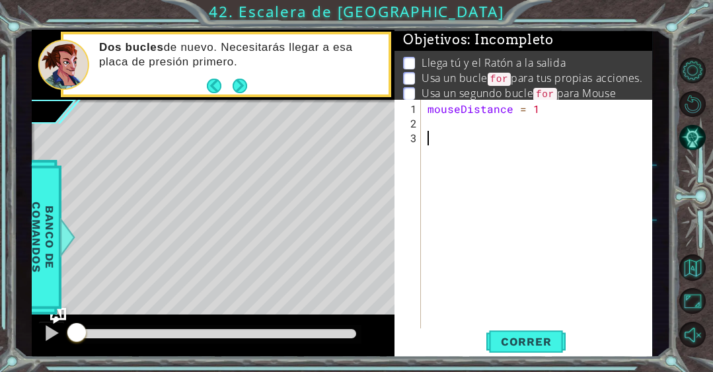
click at [477, 125] on div "mouseDistance = 1" at bounding box center [540, 233] width 231 height 262
type textarea "for i in range(3)"
type textarea "for i in range(3):"
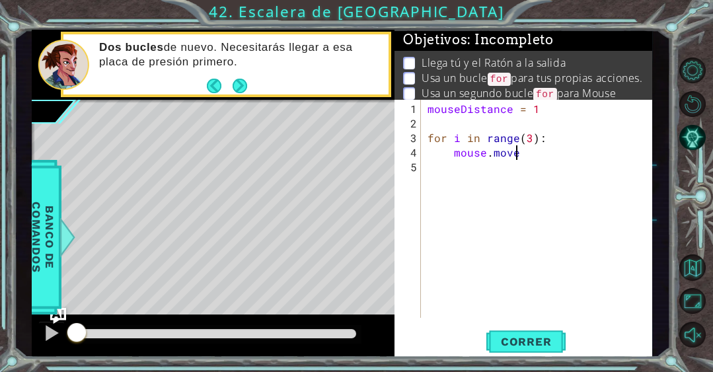
scroll to position [0, 5]
type textarea "mouse.moveUp"
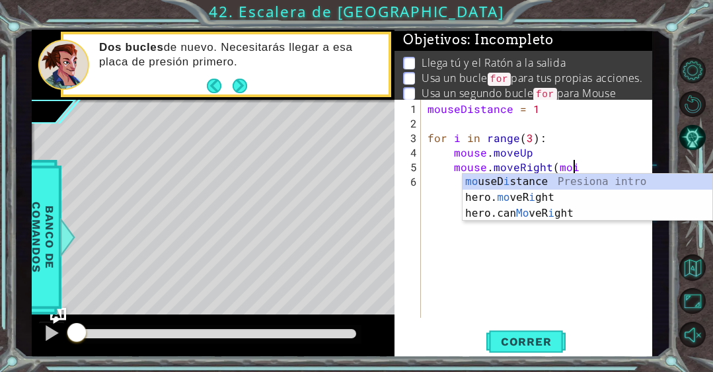
scroll to position [0, 8]
click at [489, 184] on div "mo useD i stance Presiona intro hero. mo veR i ght Presiona intro hero.can Mo v…" at bounding box center [587, 213] width 250 height 79
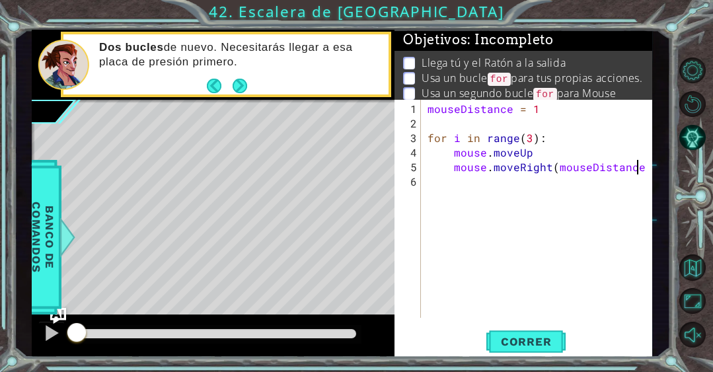
type textarea "mouse.moveRight(mouseDistance)"
click at [566, 148] on div "mouseDistance = 1 for i in range ( 3 ) : mouse . moveUp mouse . moveRight ( mou…" at bounding box center [540, 225] width 231 height 247
type textarea "mouse.moveUp()"
click at [554, 182] on div "mouseDistance = 1 for i in range ( 3 ) : mouse . moveUp ( ) mouse . moveRight (…" at bounding box center [540, 225] width 231 height 247
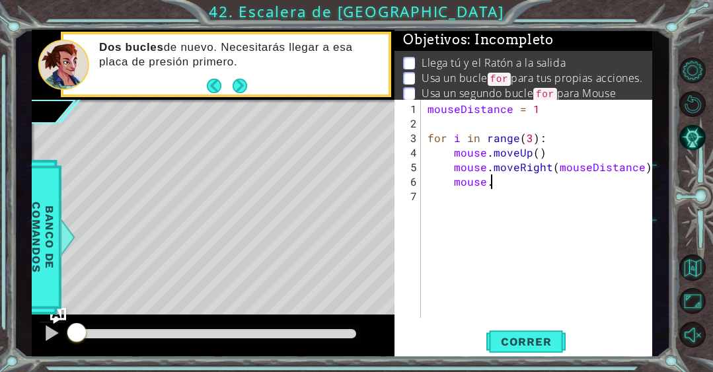
scroll to position [0, 3]
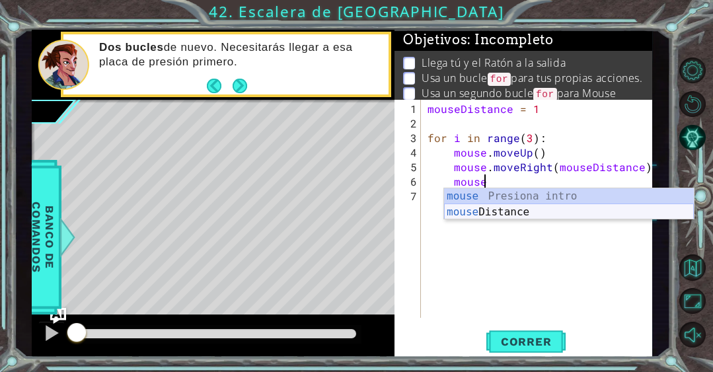
click at [532, 207] on div "mouse Presiona intro mouse Distance Presiona intro" at bounding box center [569, 219] width 250 height 63
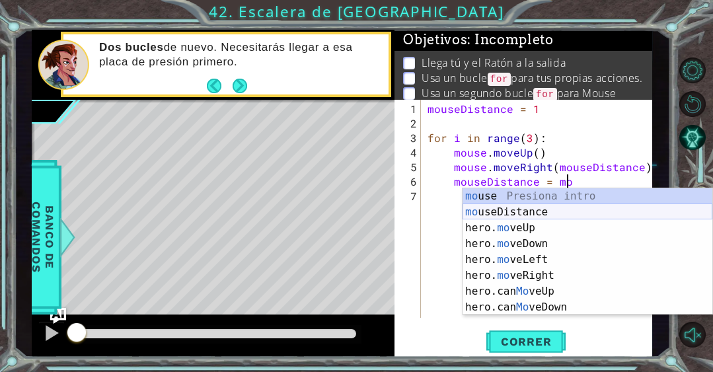
scroll to position [0, 8]
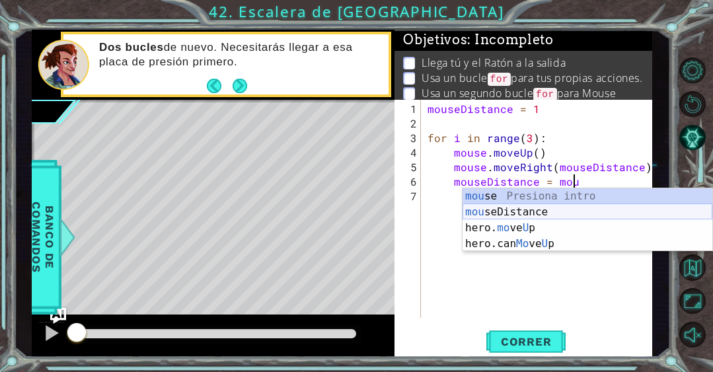
click at [532, 213] on div "mou se Presiona intro mou seDistance Presiona intro hero. mo ve U p Presiona in…" at bounding box center [587, 235] width 250 height 95
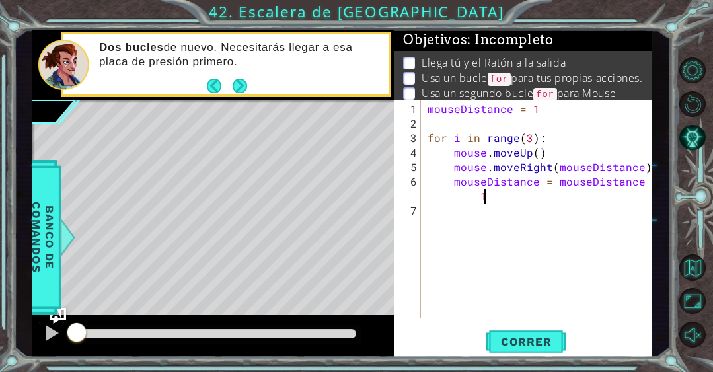
scroll to position [0, 14]
click at [503, 332] on button "Correr" at bounding box center [525, 341] width 79 height 26
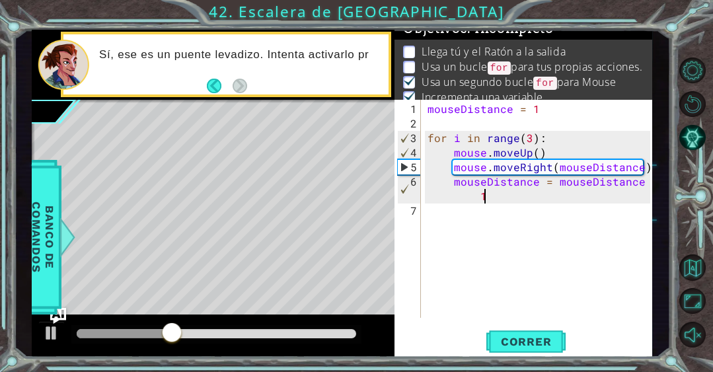
scroll to position [24, 0]
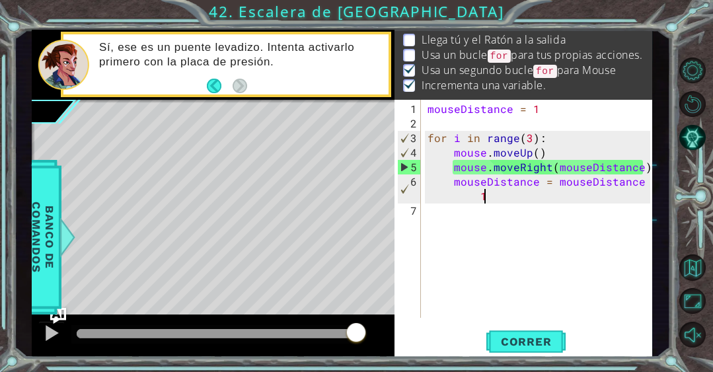
click at [551, 106] on div "mouseDistance = 1 for i in range ( 3 ) : mouse . moveUp ( ) mouse . moveRight (…" at bounding box center [540, 225] width 231 height 247
type textarea "mouseDistance = 1"
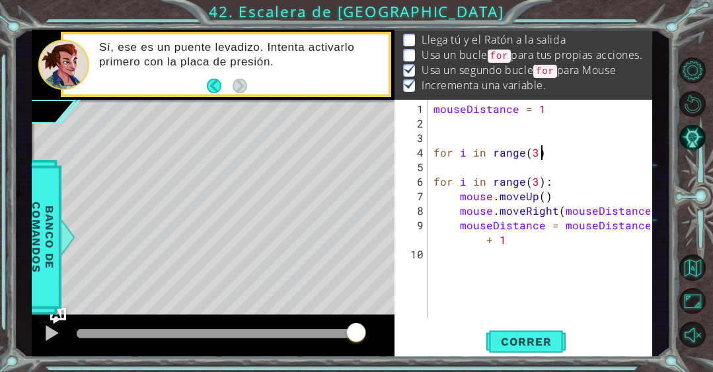
scroll to position [0, 6]
type textarea "for i in range(3):"
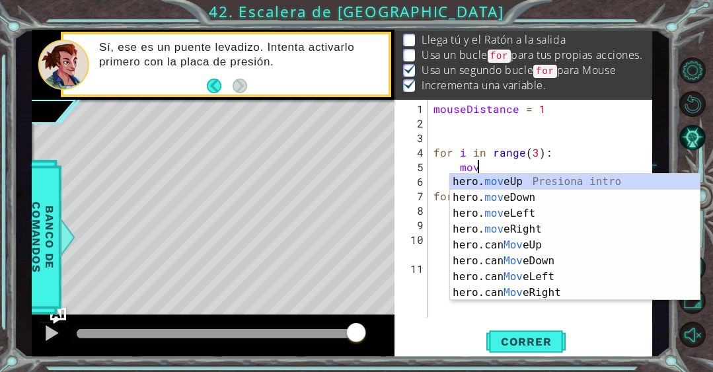
scroll to position [0, 2]
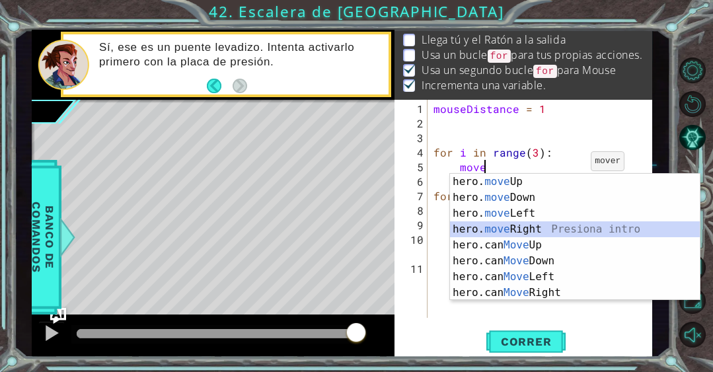
click at [540, 222] on div "hero. move Up Presiona intro hero. move Down Presiona intro hero. move Left Pre…" at bounding box center [575, 253] width 250 height 158
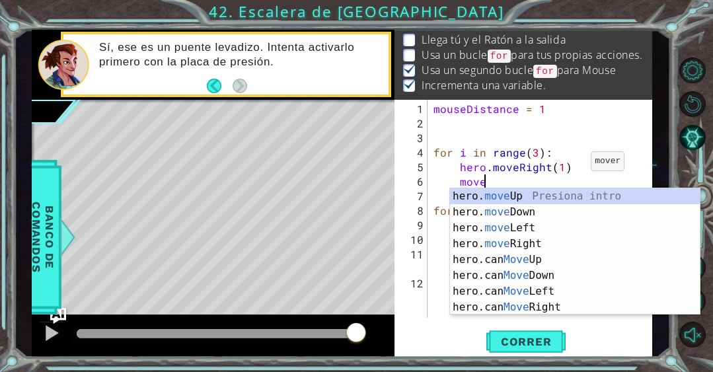
scroll to position [0, 9]
click at [530, 195] on div "hero. move Up Presiona intro hero. move Down Presiona intro hero. move Left Pre…" at bounding box center [575, 267] width 250 height 158
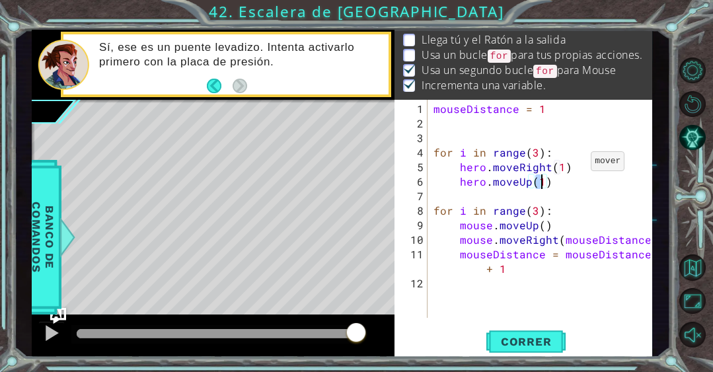
scroll to position [0, 7]
click at [559, 205] on div "mouseDistance = 1 for i in range ( 3 ) : hero . moveRight ( 1 ) hero . moveUp (…" at bounding box center [543, 225] width 225 height 247
type textarea "for i in range(3):"
click at [569, 190] on div "mouseDistance = 1 for i in range ( 3 ) : hero . moveRight ( 1 ) hero . moveUp (…" at bounding box center [543, 225] width 225 height 247
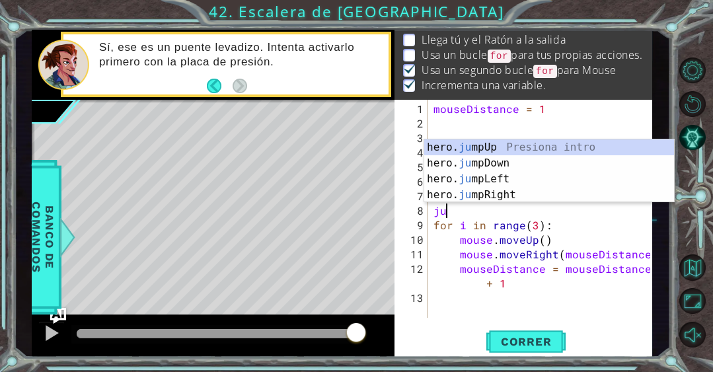
type textarea "jum"
click at [533, 195] on div "hero. jum pUp Presiona intro hero. jum pDown Presiona intro hero. jum pLeft Pre…" at bounding box center [549, 186] width 250 height 95
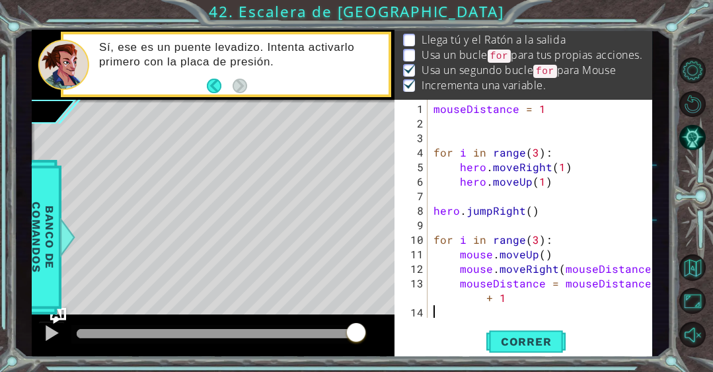
click at [515, 308] on div "mouseDistance = 1 for i in range ( 3 ) : hero . moveRight ( 1 ) hero . moveUp (…" at bounding box center [543, 225] width 225 height 247
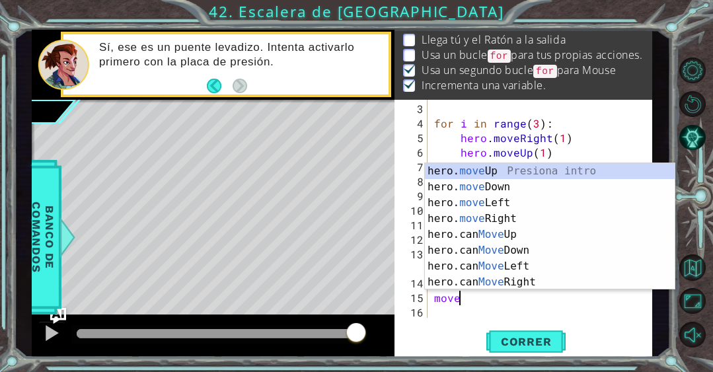
scroll to position [0, 1]
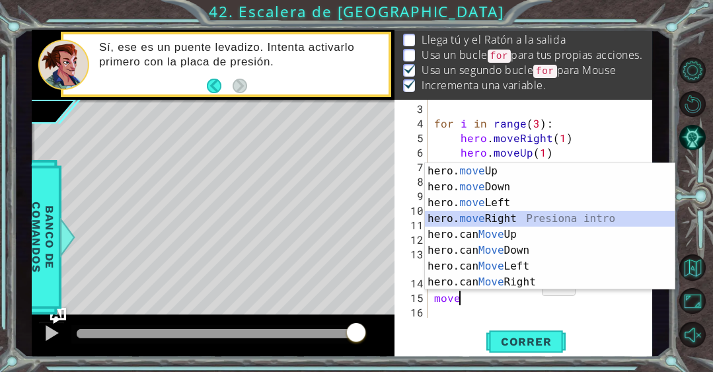
click at [515, 219] on div "hero. move Up Presiona intro hero. move Down Presiona intro hero. move Left Pre…" at bounding box center [550, 242] width 250 height 158
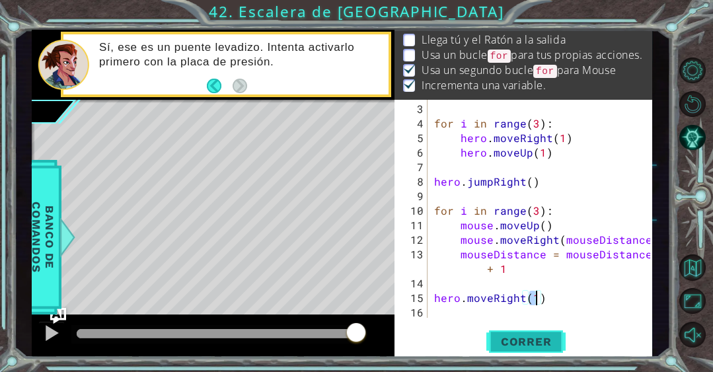
type textarea "hero.moveRight(1)"
click at [528, 339] on span "Correr" at bounding box center [525, 341] width 77 height 13
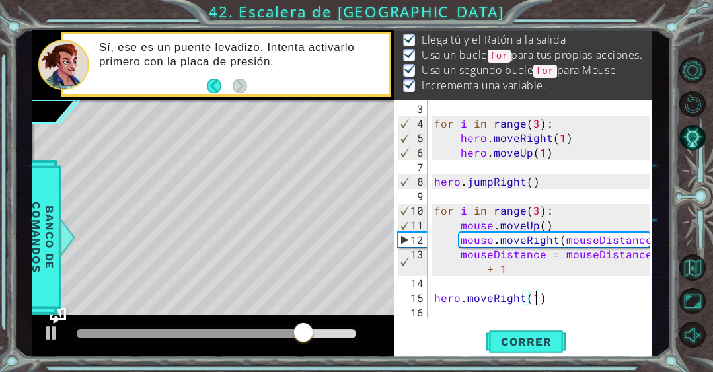
scroll to position [0, 0]
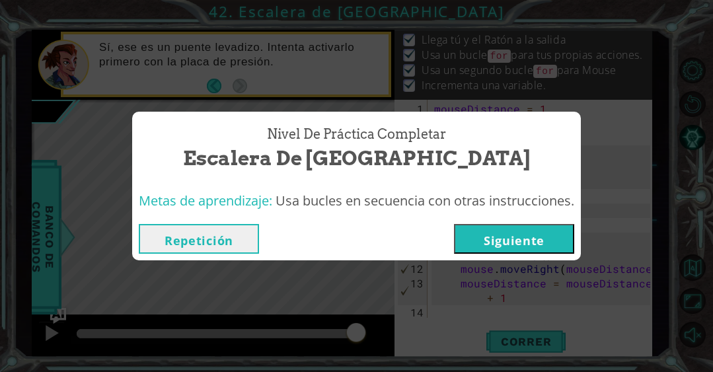
click at [461, 236] on button "Siguiente" at bounding box center [514, 239] width 120 height 30
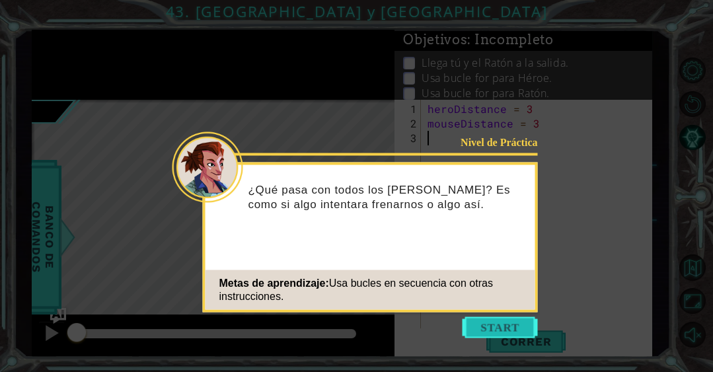
click at [510, 327] on button "Start" at bounding box center [499, 327] width 75 height 21
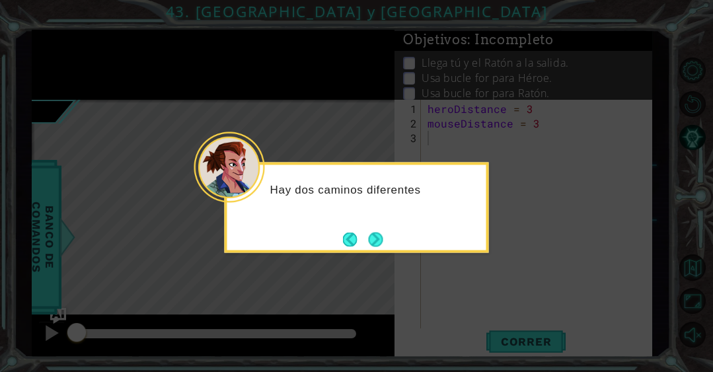
click at [388, 232] on div "Hay dos caminos diferentes" at bounding box center [357, 207] width 264 height 90
click at [380, 234] on button "Next" at bounding box center [375, 238] width 17 height 17
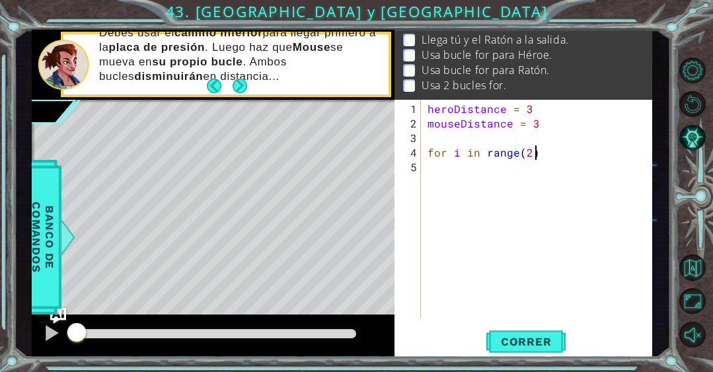
scroll to position [0, 6]
click at [528, 149] on div "heroDistance = 3 mouseDistance = 3 for i in range ( 2 )" at bounding box center [540, 225] width 231 height 247
type textarea "for i in range(3)"
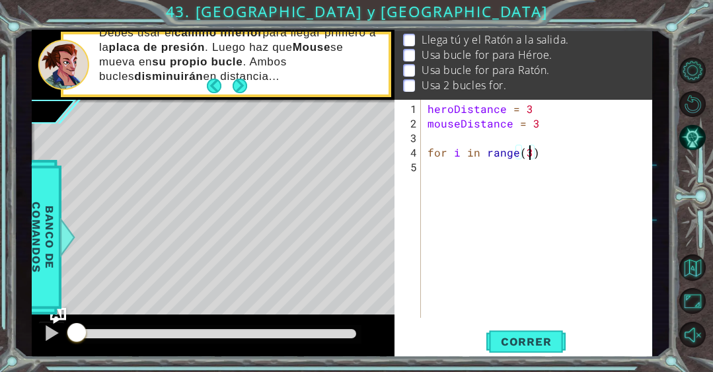
click at [575, 150] on div "heroDistance = 3 mouseDistance = 3 for i in range ( 3 )" at bounding box center [540, 225] width 231 height 247
type textarea "for i in range(3):"
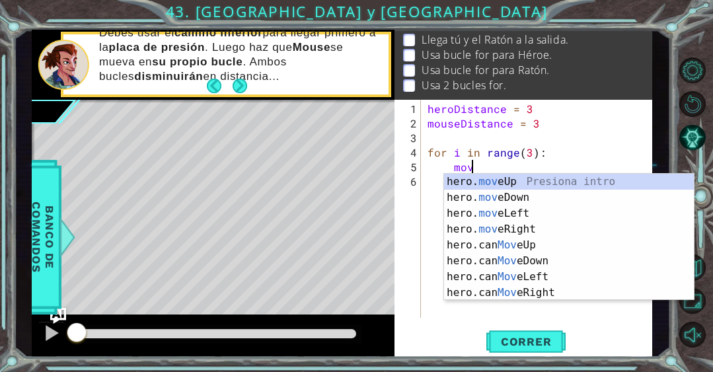
scroll to position [0, 2]
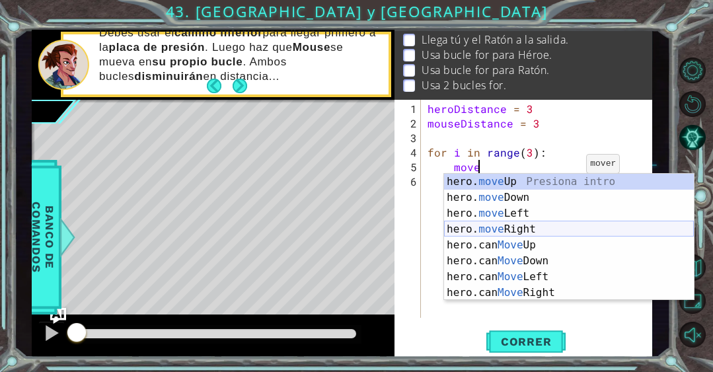
click at [521, 233] on div "hero. move Up Presiona intro hero. move Down Presiona intro hero. move Left Pre…" at bounding box center [569, 253] width 250 height 158
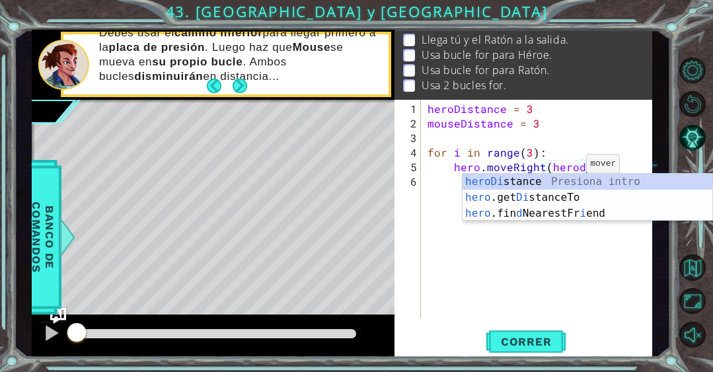
scroll to position [0, 9]
click at [538, 182] on div "heroDi stance Presiona intro hero .get Di stanceTo Presiona intro hero .fin d N…" at bounding box center [587, 213] width 250 height 79
type textarea "hero.moveRight(heroDistance)"
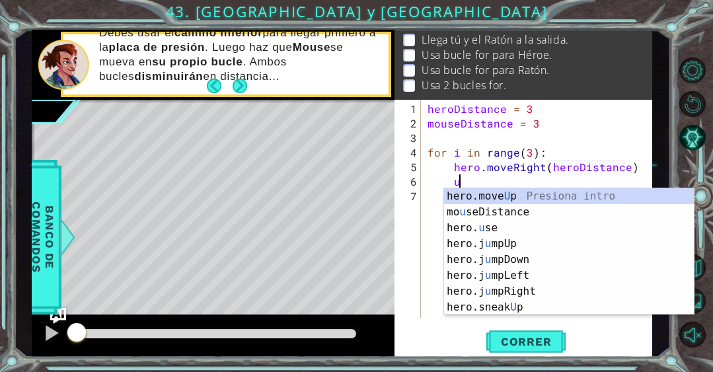
scroll to position [0, 1]
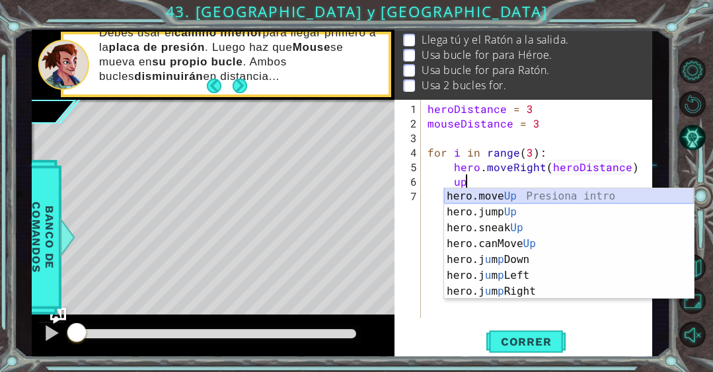
click at [530, 197] on div "hero.move Up Presiona intro hero.jump Up Presiona intro hero.sneak Up Presiona …" at bounding box center [569, 259] width 250 height 143
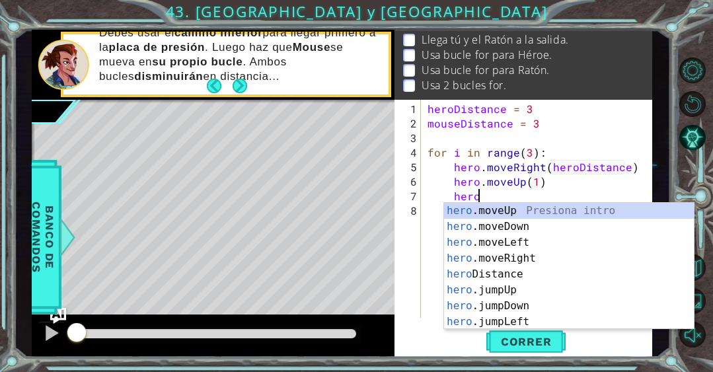
scroll to position [0, 8]
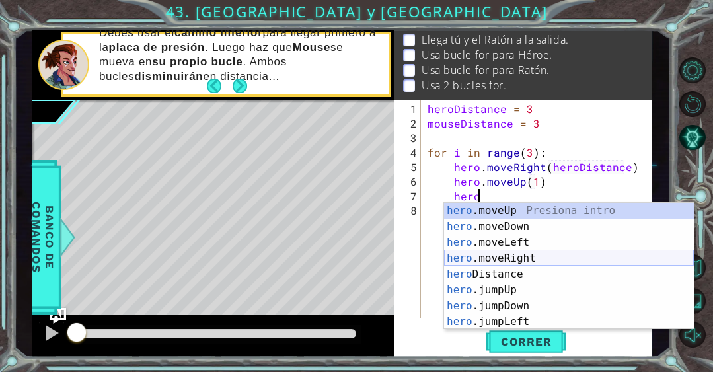
click at [507, 273] on div "hero .moveUp Presiona intro hero .moveDown Presiona intro hero .moveLeft Presio…" at bounding box center [569, 282] width 250 height 158
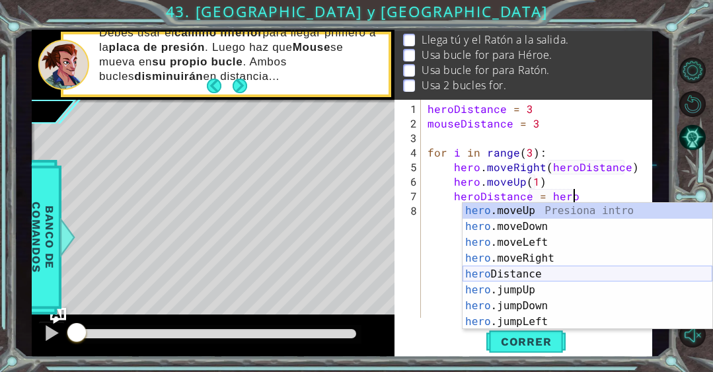
click at [536, 275] on div "hero .moveUp Presiona intro hero .moveDown Presiona intro hero .moveLeft Presio…" at bounding box center [587, 282] width 250 height 158
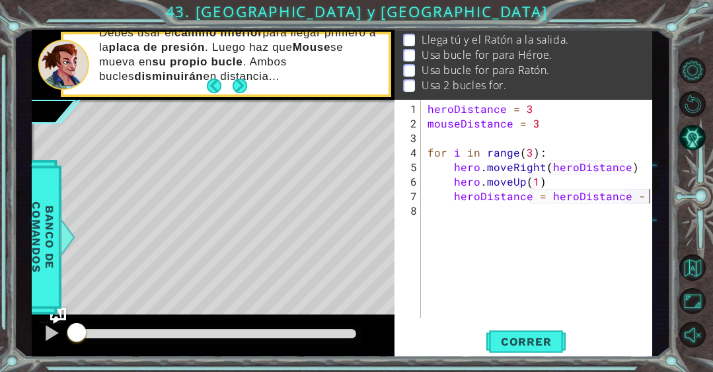
scroll to position [0, 13]
type textarea "heroDistance = heroDistance - 1"
click at [505, 342] on span "Correr" at bounding box center [525, 341] width 77 height 13
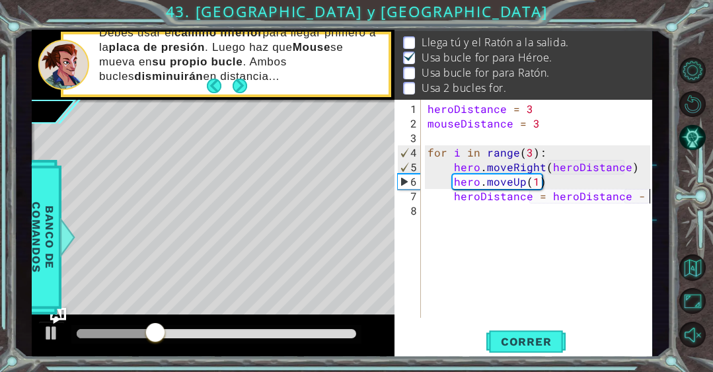
scroll to position [24, 0]
click at [504, 230] on div "heroDistance = 3 mouseDistance = 3 for i in range ( 3 ) : hero . moveRight ( he…" at bounding box center [540, 225] width 231 height 247
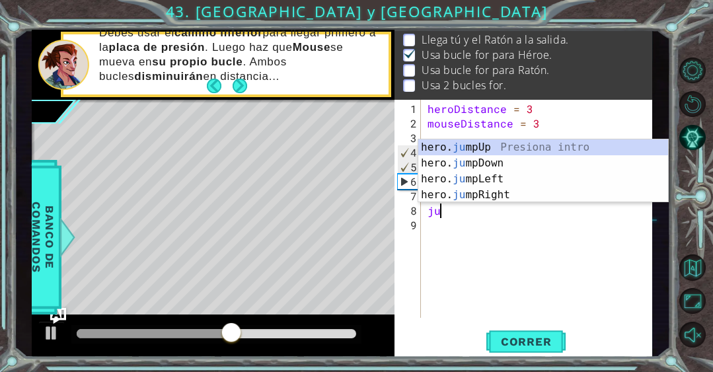
type textarea "jum"
click at [488, 147] on div "hero. jum pUp Presiona intro hero. jum pDown Presiona intro hero. jum pLeft Pre…" at bounding box center [543, 186] width 250 height 95
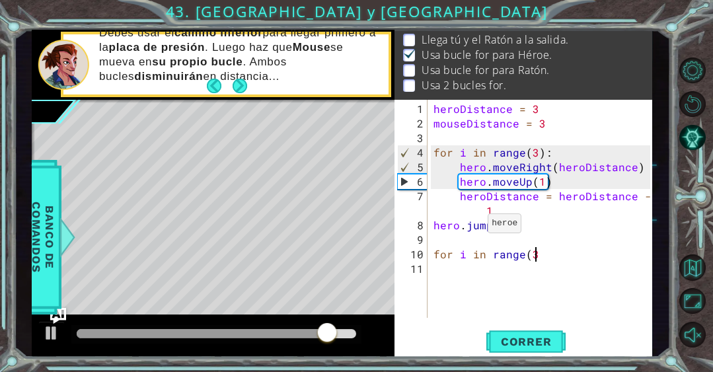
scroll to position [0, 6]
type textarea "for i in range(3):"
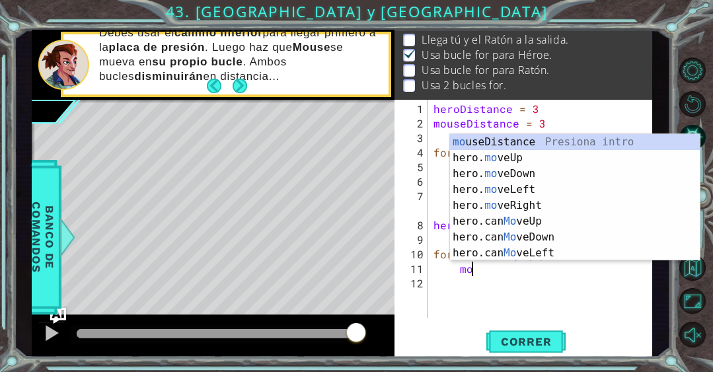
type textarea "m"
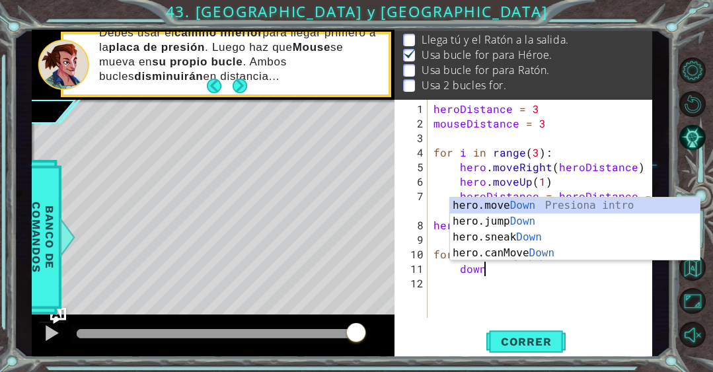
scroll to position [0, 2]
click at [481, 207] on div "hero.move Down Presiona intro hero.jump Down Presiona intro hero.sneak Down Pre…" at bounding box center [575, 244] width 250 height 95
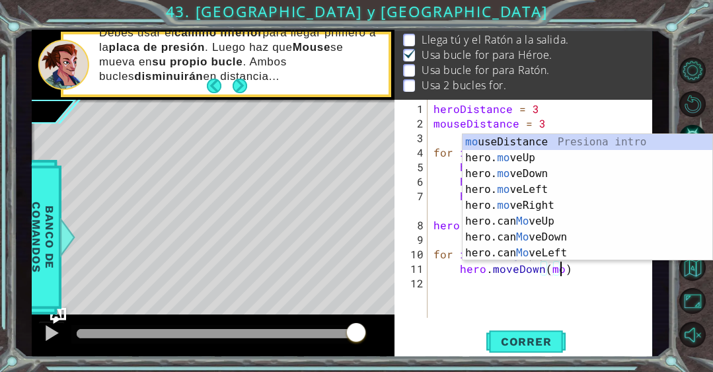
scroll to position [0, 7]
click at [518, 137] on div "mo useDistance Presiona intro hero. mo veUp Presiona intro hero. mo veDown Pres…" at bounding box center [587, 213] width 250 height 158
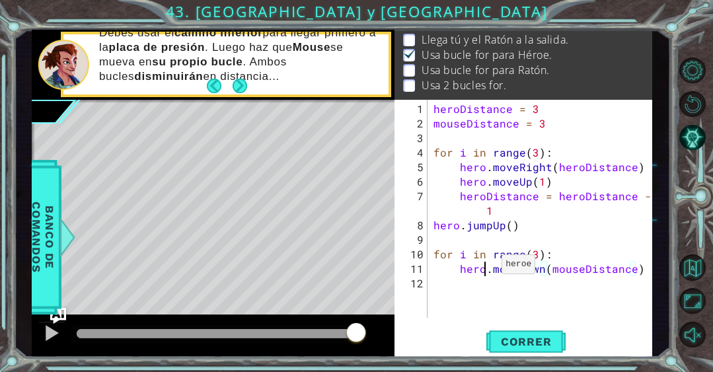
click at [485, 269] on div "heroDistance = 3 mouseDistance = 3 for i in range ( 3 ) : hero . moveRight ( he…" at bounding box center [543, 225] width 225 height 247
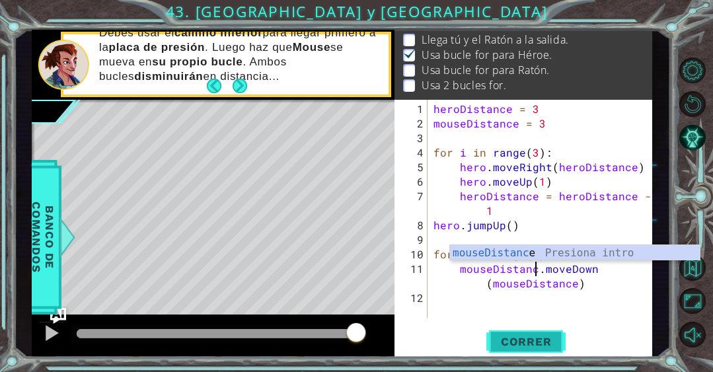
scroll to position [0, 6]
click at [482, 282] on div "heroDistance = 3 mouseDistance = 3 for i in range ( 3 ) : hero . moveRight ( he…" at bounding box center [543, 225] width 225 height 247
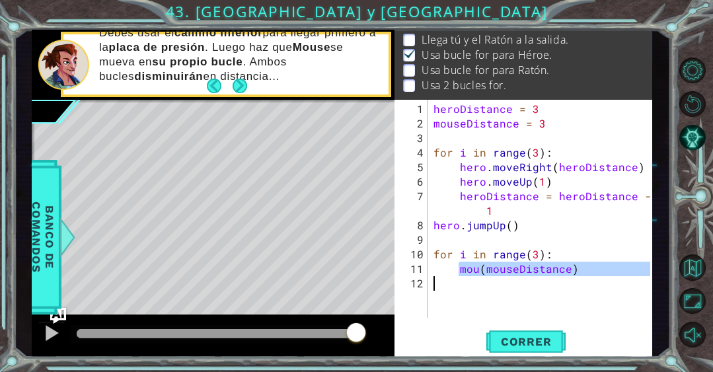
drag, startPoint x: 461, startPoint y: 270, endPoint x: 581, endPoint y: 275, distance: 120.3
click at [581, 275] on div "heroDistance = 3 mouseDistance = 3 for i in range ( 3 ) : hero . moveRight ( he…" at bounding box center [543, 225] width 225 height 247
type textarea "mou(mouseDistance)"
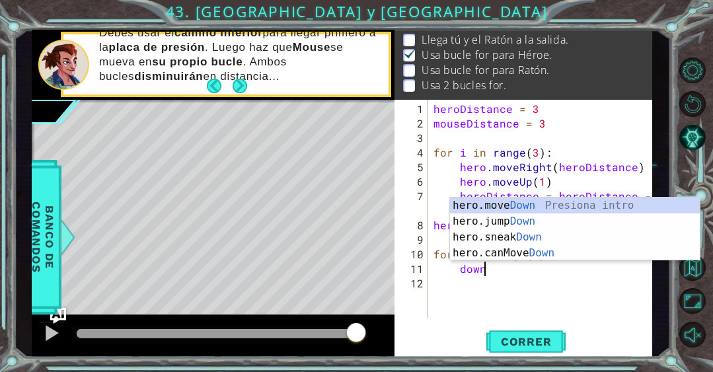
scroll to position [0, 2]
click at [564, 207] on div "hero.move Down Presiona intro hero.jump Down Presiona intro hero.sneak Down Pre…" at bounding box center [575, 244] width 250 height 95
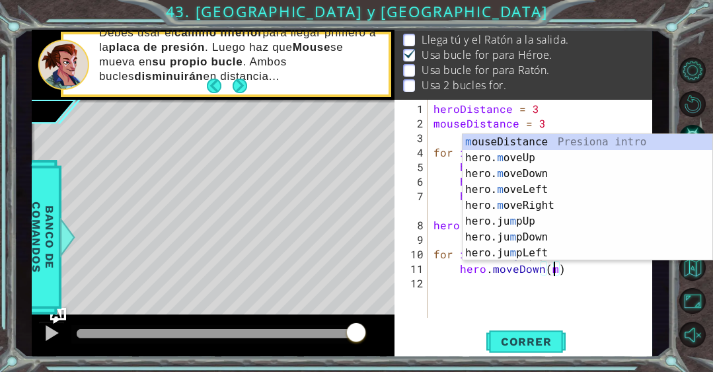
scroll to position [0, 7]
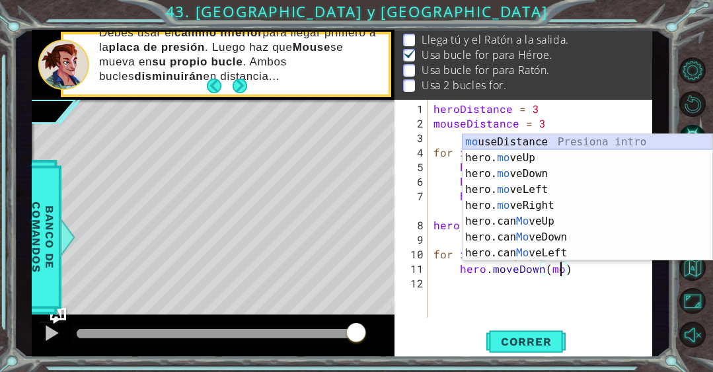
click at [538, 145] on div "mo useDistance Presiona intro hero. mo veUp Presiona intro hero. mo veDown Pres…" at bounding box center [587, 213] width 250 height 158
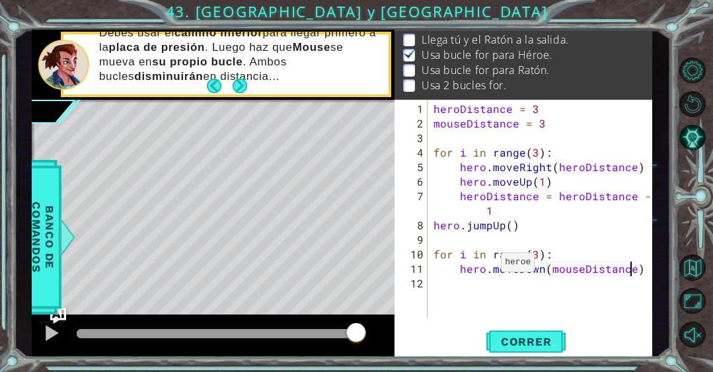
click at [483, 267] on div "heroDistance = 3 mouseDistance = 3 for i in range ( 3 ) : hero . moveRight ( he…" at bounding box center [543, 225] width 225 height 247
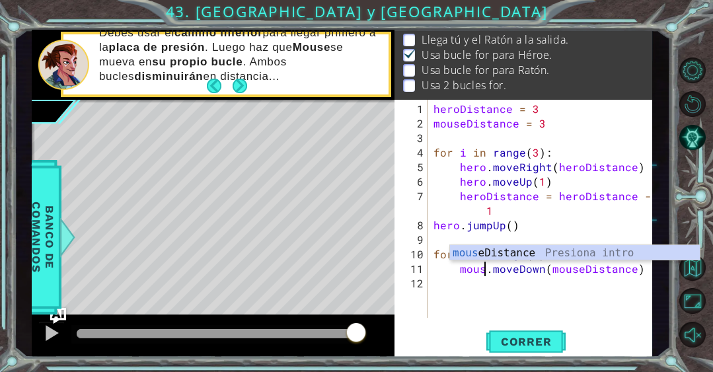
type textarea "mouse.moveDown(mouseDistance)"
click at [595, 287] on div "heroDistance = 3 mouseDistance = 3 for i in range ( 3 ) : hero . moveRight ( he…" at bounding box center [543, 225] width 225 height 247
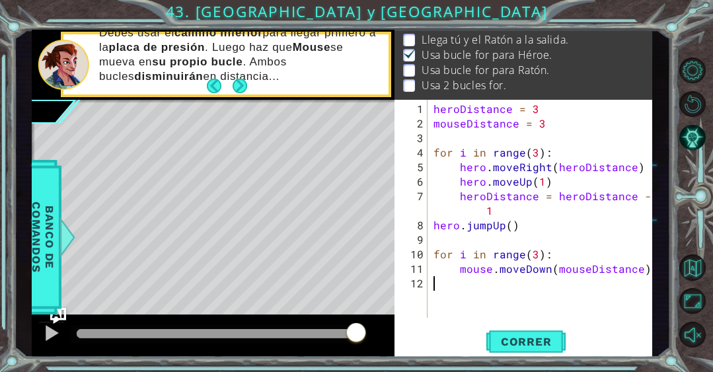
scroll to position [0, 0]
click at [645, 275] on div "heroDistance = 3 mouseDistance = 3 for i in range ( 3 ) : hero . moveRight ( he…" at bounding box center [543, 225] width 225 height 247
click at [646, 267] on div "heroDistance = 3 mouseDistance = 3 for i in range ( 3 ) : hero . moveRight ( he…" at bounding box center [543, 225] width 225 height 247
type textarea "mouse.moveDown(mouseDistance)"
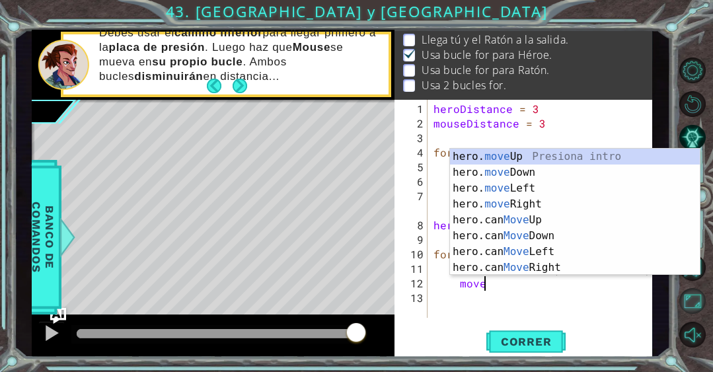
scroll to position [0, 2]
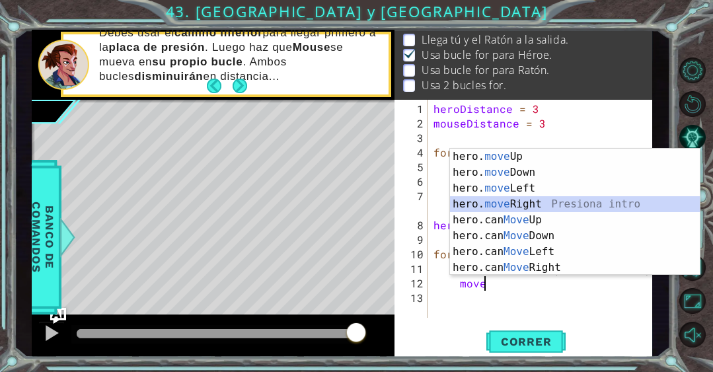
click at [577, 201] on div "hero. move Up Presiona intro hero. move Down Presiona intro hero. move Left Pre…" at bounding box center [575, 228] width 250 height 158
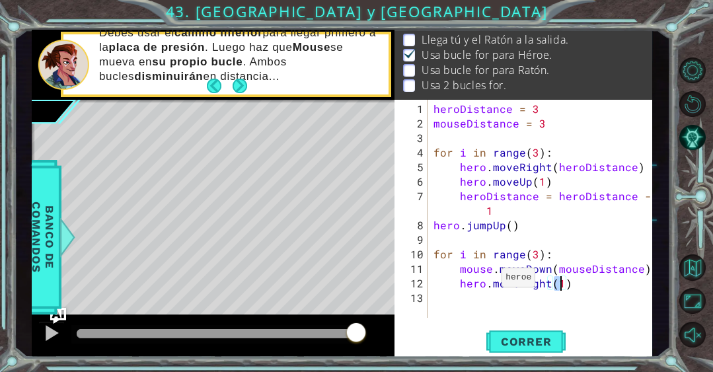
click at [485, 282] on div "heroDistance = 3 mouseDistance = 3 for i in range ( 3 ) : hero . moveRight ( he…" at bounding box center [543, 225] width 225 height 247
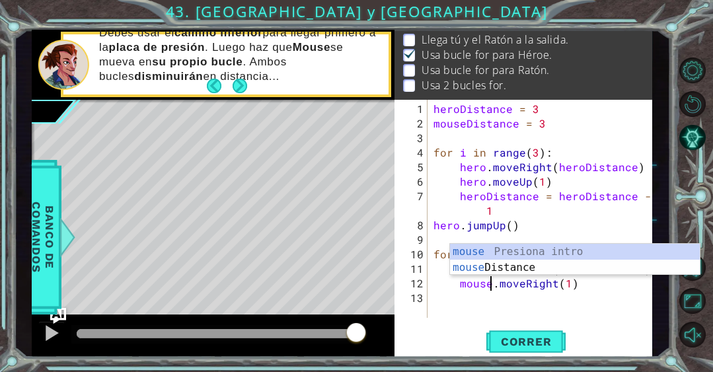
scroll to position [0, 3]
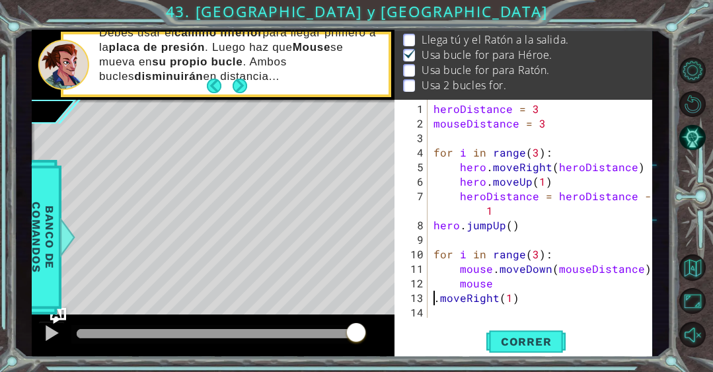
type textarea "mouse.moveRight(1)"
click at [594, 291] on div "heroDistance = 3 mouseDistance = 3 for i in range ( 3 ) : hero . moveRight ( he…" at bounding box center [543, 225] width 225 height 247
click at [599, 284] on div "heroDistance = 3 mouseDistance = 3 for i in range ( 3 ) : hero . moveRight ( he…" at bounding box center [543, 225] width 225 height 247
type textarea "mouse.moveRight(1)"
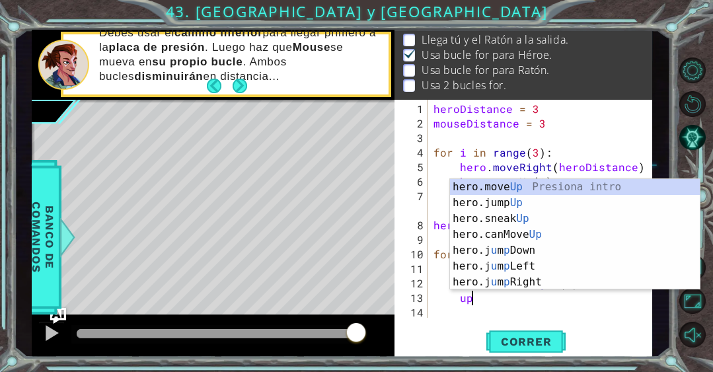
scroll to position [0, 1]
click at [553, 183] on div "hero.move Up Presiona intro hero.jump Up Presiona intro hero.sneak Up Presiona …" at bounding box center [575, 250] width 250 height 143
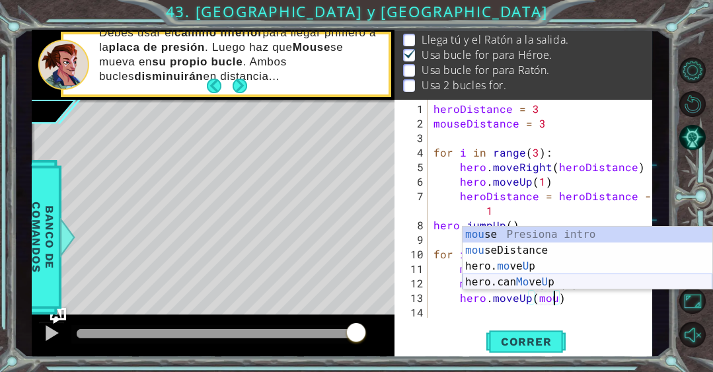
scroll to position [0, 7]
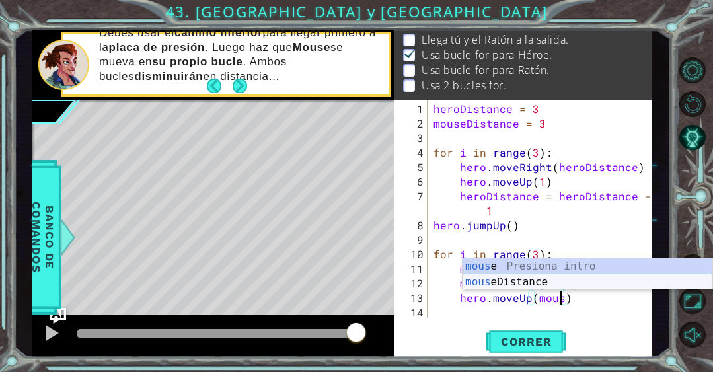
click at [553, 275] on div "mous e Presiona intro mous eDistance Presiona intro" at bounding box center [587, 289] width 250 height 63
type textarea "hero.moveUp(mouseDistance)"
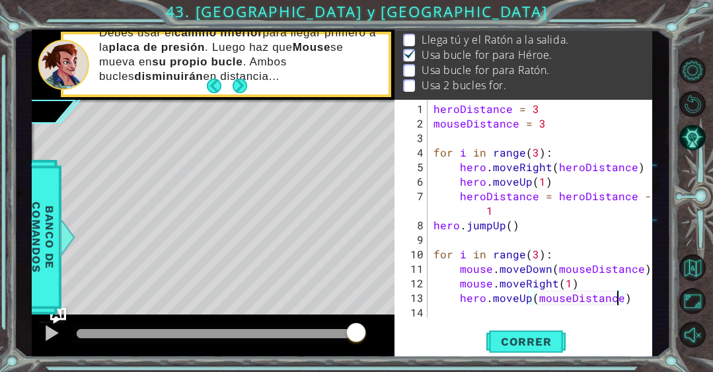
click at [543, 310] on div "heroDistance = 3 mouseDistance = 3 for i in range ( 3 ) : hero . moveRight ( he…" at bounding box center [543, 225] width 225 height 247
click at [632, 297] on div "heroDistance = 3 mouseDistance = 3 for i in range ( 3 ) : hero . moveRight ( he…" at bounding box center [543, 225] width 225 height 247
type textarea "hero.moveUp(mouseDistance)"
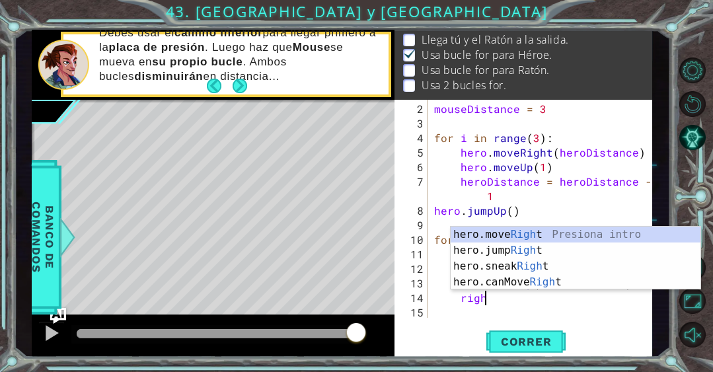
scroll to position [0, 3]
click at [585, 231] on div "hero.move Right Presiona intro hero.jump Right Presiona intro hero.sneak Right …" at bounding box center [575, 274] width 250 height 95
type textarea "hero.moveRight(1)"
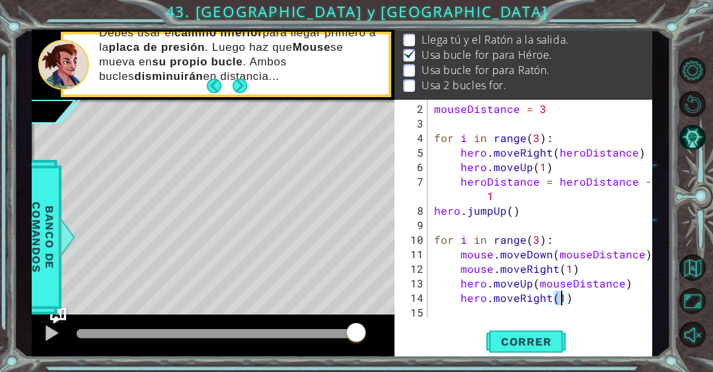
click at [606, 289] on div "mouseDistance = 3 for i in range ( 3 ) : hero . moveRight ( heroDistance ) hero…" at bounding box center [543, 225] width 225 height 247
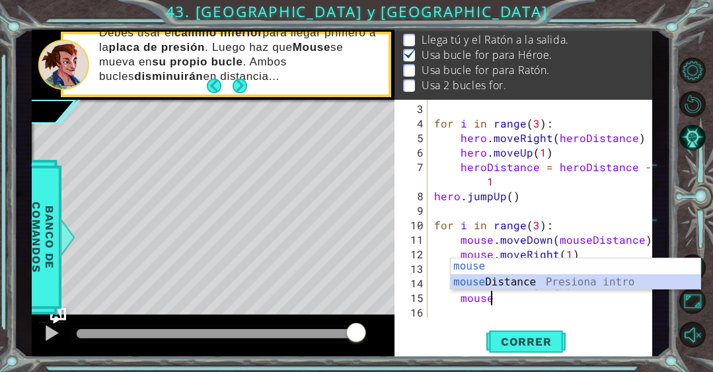
click at [573, 280] on div "mouse Presiona intro mouse Distance Presiona intro" at bounding box center [575, 289] width 250 height 63
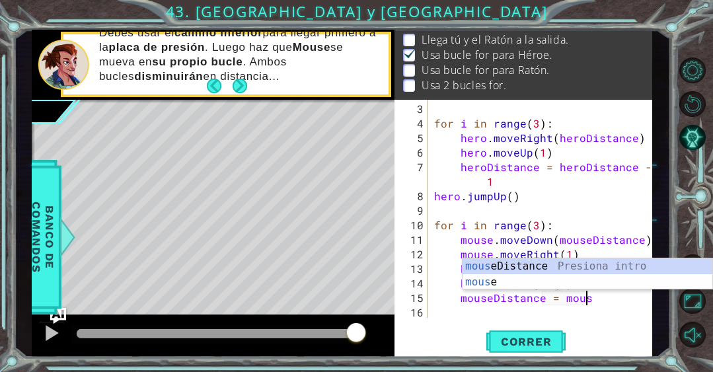
scroll to position [0, 9]
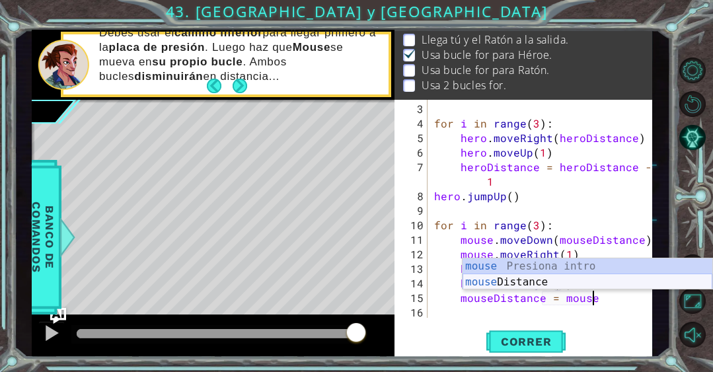
click at [536, 280] on div "mouse Presiona intro mouse Distance Presiona intro" at bounding box center [587, 289] width 250 height 63
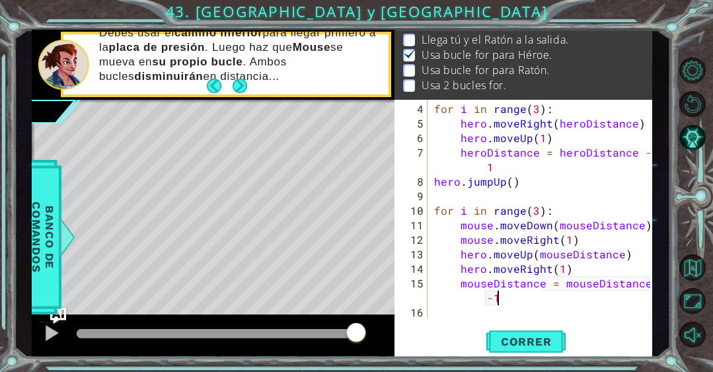
scroll to position [0, 13]
type textarea "mouseDistance = mouseDistance - 1"
click at [530, 306] on div "for i in range ( 3 ) : hero . moveRight ( heroDistance ) hero . moveUp ( 1 ) he…" at bounding box center [543, 225] width 225 height 247
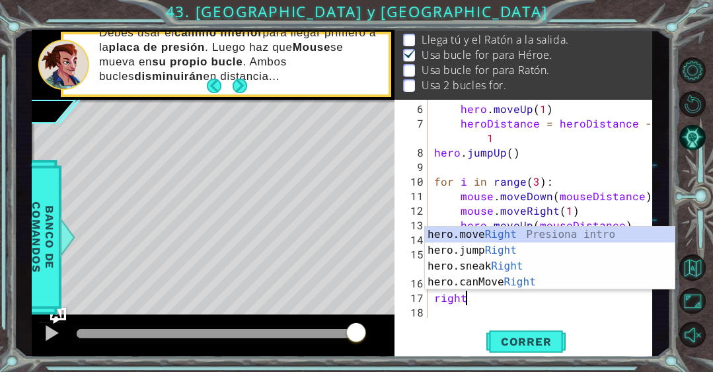
scroll to position [0, 1]
click at [476, 233] on div "hero.move Right Presiona intro hero.jump Right Presiona intro hero.sneak Right …" at bounding box center [550, 274] width 250 height 95
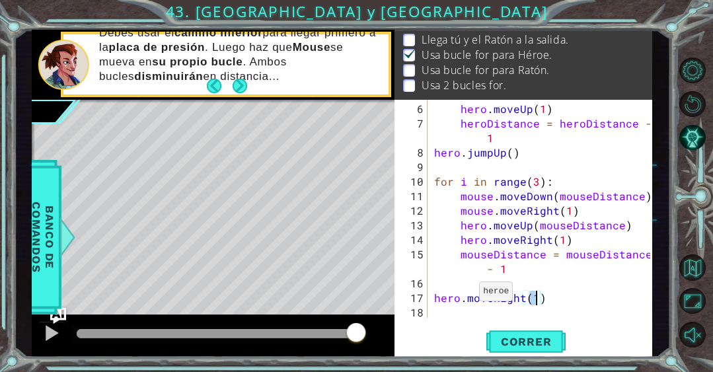
click at [462, 296] on div "hero . moveUp ( 1 ) heroDistance = heroDistance - 1 hero . jumpUp ( ) for i in …" at bounding box center [543, 225] width 225 height 247
click at [485, 238] on div "hero . moveUp ( 1 ) heroDistance = heroDistance - 1 hero . jumpUp ( ) for i in …" at bounding box center [543, 225] width 225 height 247
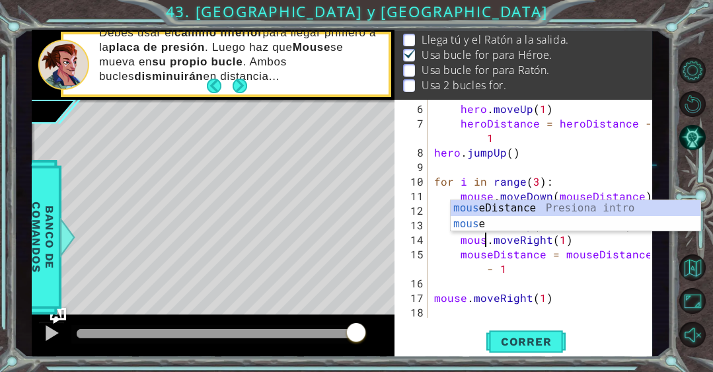
type textarea "mouse.moveRight(1)"
click at [489, 166] on div "hero . moveUp ( 1 ) heroDistance = heroDistance - 1 hero . jumpUp ( ) for i in …" at bounding box center [543, 225] width 225 height 247
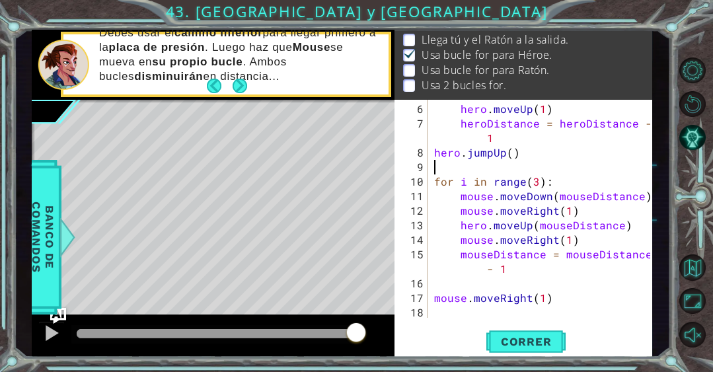
scroll to position [0, 0]
click at [483, 224] on div "hero . moveUp ( 1 ) heroDistance = heroDistance - 1 hero . jumpUp ( ) for i in …" at bounding box center [543, 225] width 225 height 247
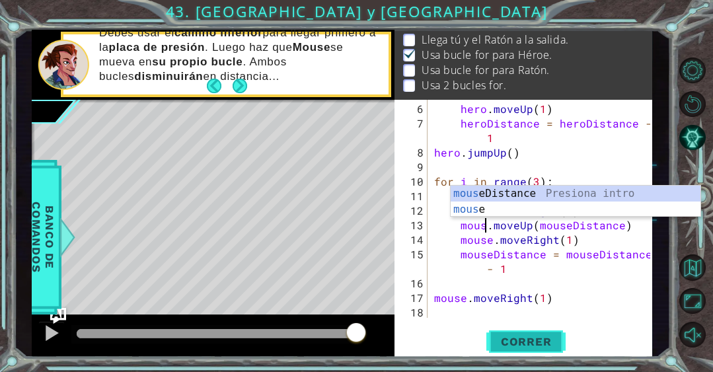
type textarea "mouse.moveUp(mouseDistance)"
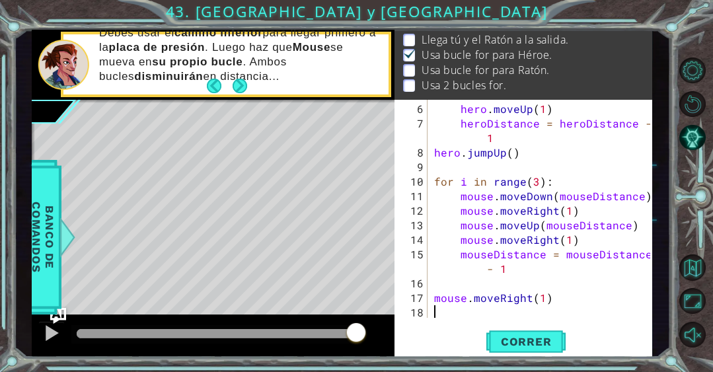
click at [493, 304] on div "hero . moveUp ( 1 ) heroDistance = heroDistance - 1 hero . jumpUp ( ) for i in …" at bounding box center [543, 225] width 225 height 247
click at [503, 340] on span "Correr" at bounding box center [525, 341] width 77 height 13
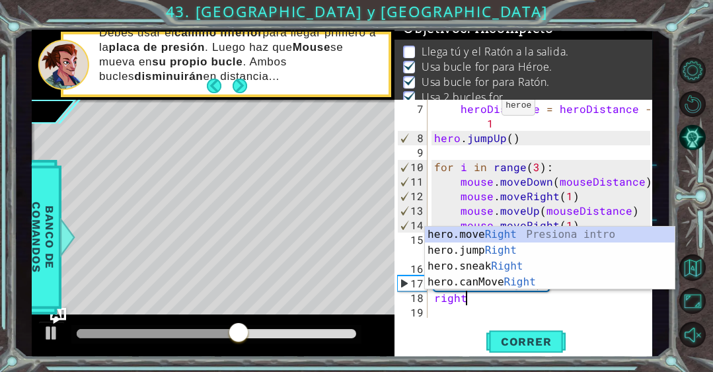
scroll to position [0, 1]
click at [497, 232] on div "hero.move Right Presiona intro hero.jump Right Presiona intro hero.sneak Right …" at bounding box center [550, 274] width 250 height 95
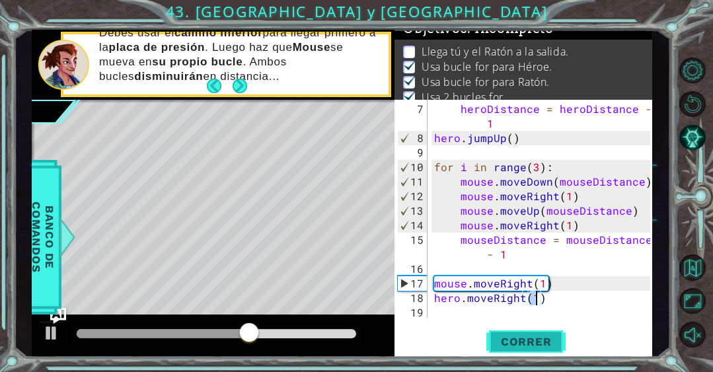
type textarea "hero.moveRight(1)"
click at [518, 335] on span "Correr" at bounding box center [525, 341] width 77 height 13
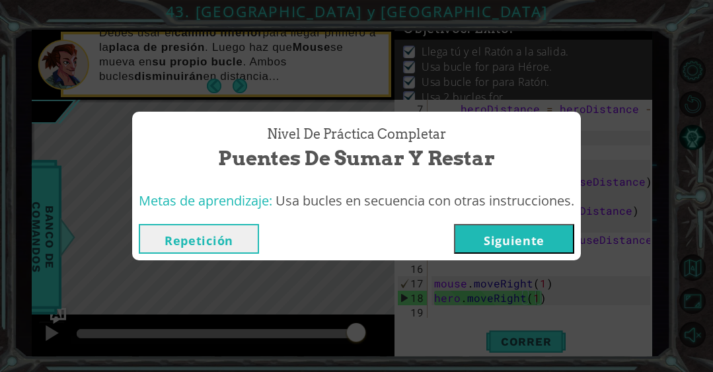
click at [531, 242] on button "Siguiente" at bounding box center [514, 239] width 120 height 30
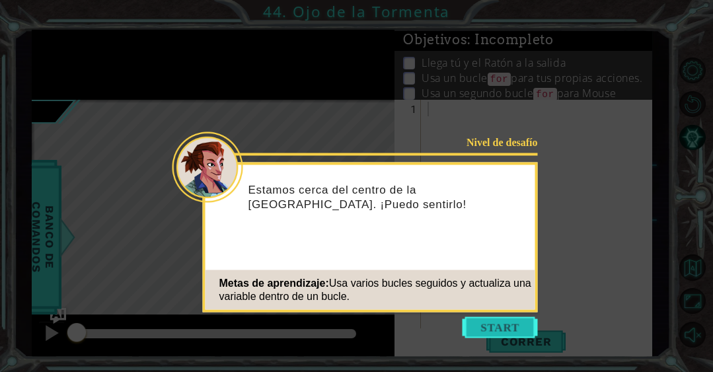
click at [500, 328] on button "Start" at bounding box center [499, 327] width 75 height 21
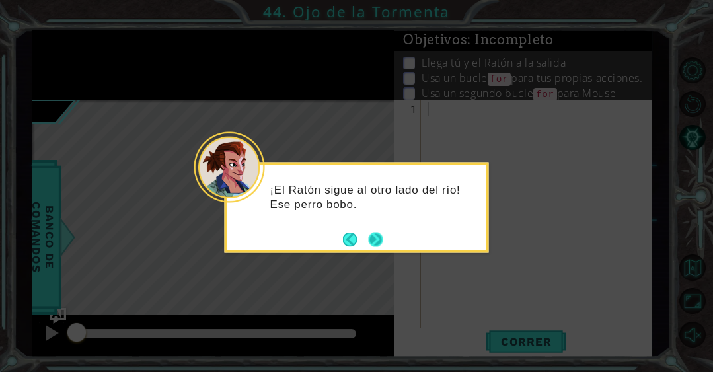
click at [377, 236] on button "Next" at bounding box center [376, 239] width 22 height 22
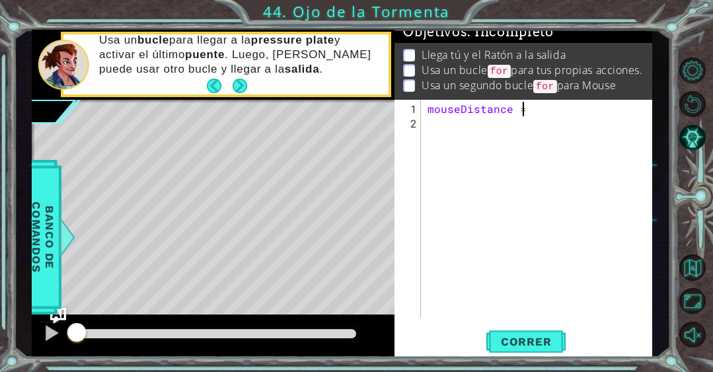
scroll to position [0, 5]
type textarea "mouseDistance = 1"
type textarea "heroDistance = 3"
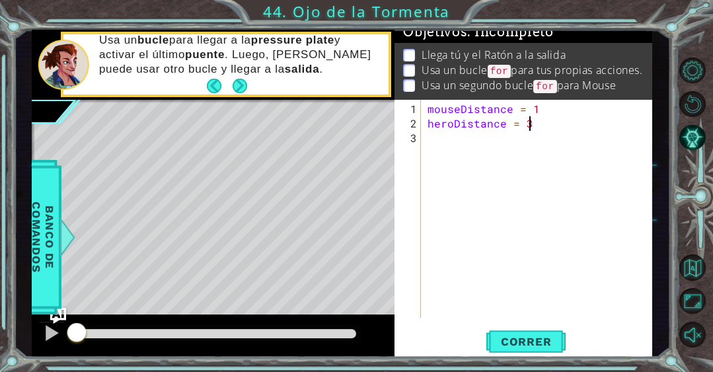
click at [435, 146] on div "mouseDistance = 1 heroDistance = 3" at bounding box center [540, 225] width 231 height 247
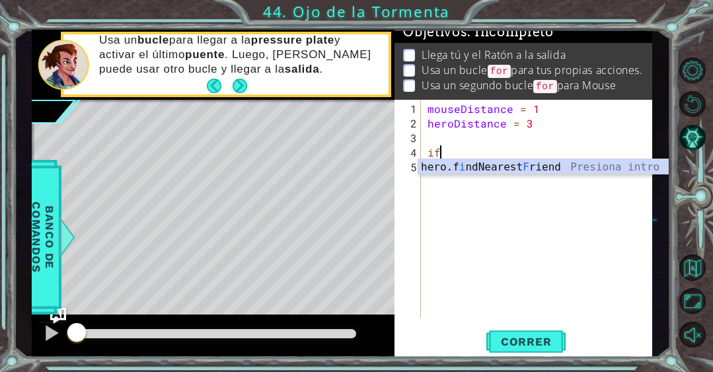
type textarea "i"
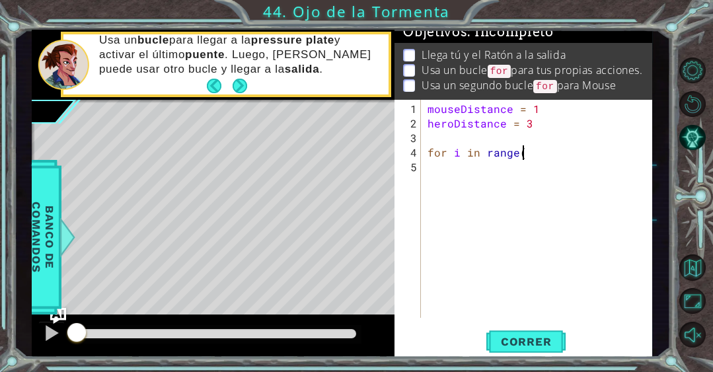
scroll to position [0, 5]
type textarea "for i in range(4)"
type textarea "for i in range(4):"
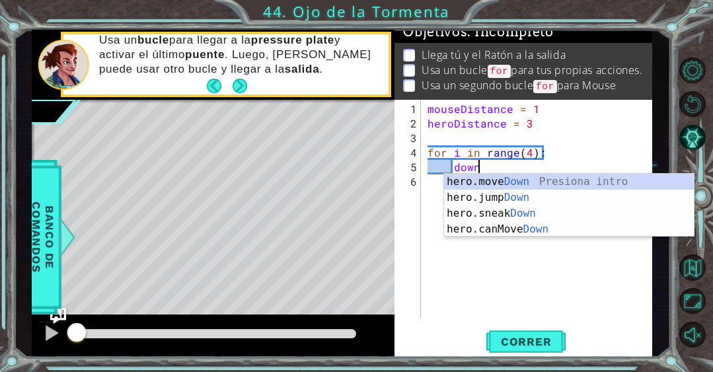
scroll to position [0, 2]
click at [479, 182] on div "hero.move Down Presiona intro hero.jump Down Presiona intro hero.sneak Down Pre…" at bounding box center [569, 221] width 250 height 95
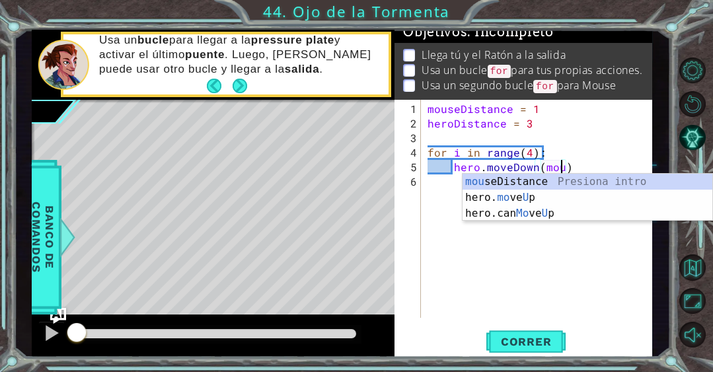
scroll to position [0, 8]
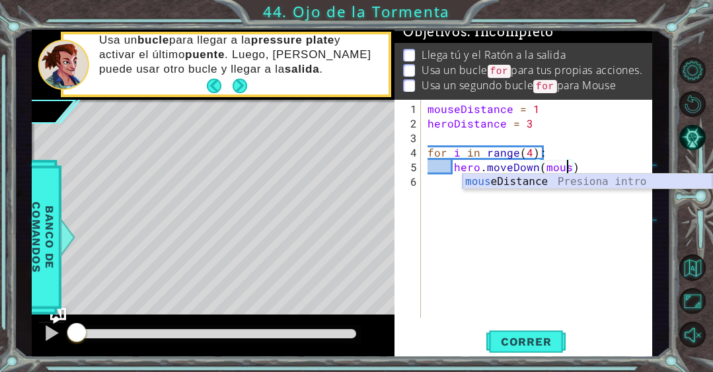
click at [470, 184] on div "mous eDistance Presiona intro" at bounding box center [587, 198] width 250 height 48
type textarea "hero.moveDown(mouseDistance)"
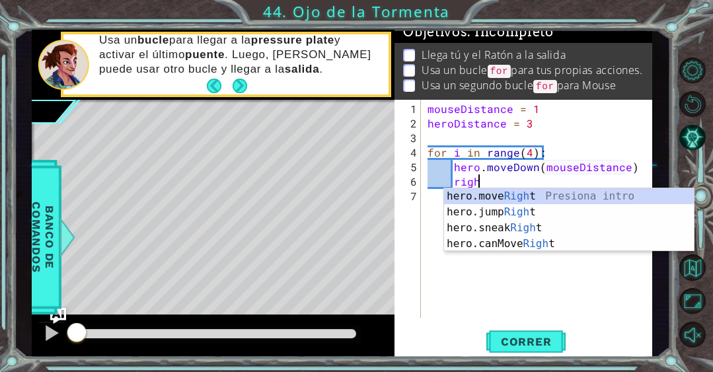
scroll to position [0, 3]
click at [489, 196] on div "hero.move Right Presiona intro hero.jump Right Presiona intro hero.sneak Right …" at bounding box center [569, 235] width 250 height 95
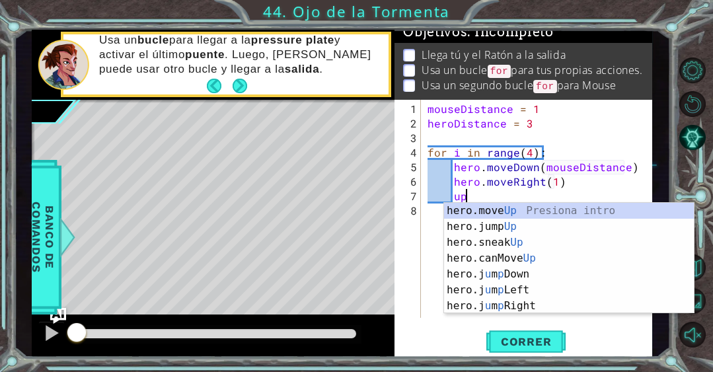
scroll to position [0, 8]
click at [479, 211] on div "hero.move Up Presiona intro hero.jump Up Presiona intro hero.sneak Up Presiona …" at bounding box center [569, 274] width 250 height 143
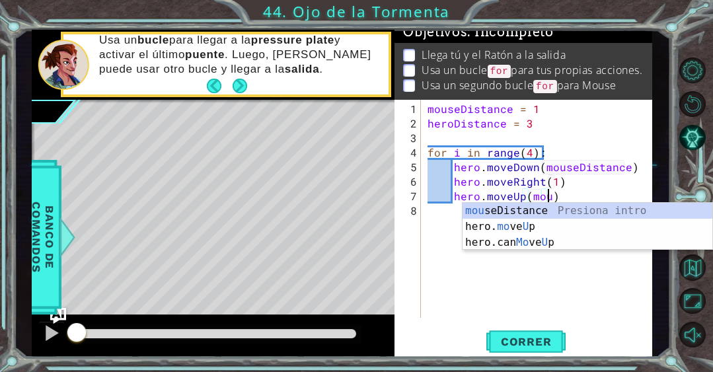
scroll to position [0, 7]
click at [488, 207] on div "mou seDistance Presiona intro hero. mo ve U p Presiona intro hero.can Mo ve U p…" at bounding box center [587, 242] width 250 height 79
type textarea "hero.moveUp(mouseDistance)"
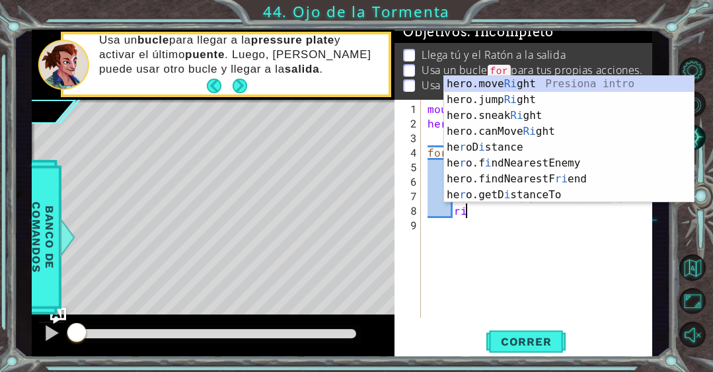
scroll to position [0, 2]
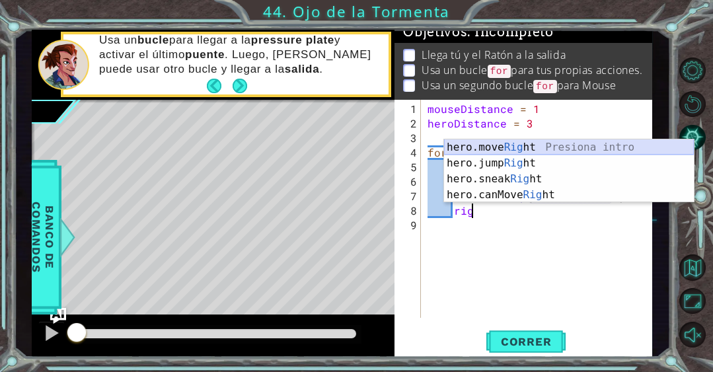
click at [515, 145] on div "hero.move Rig ht Presiona intro hero.jump Rig ht Presiona intro hero.sneak Rig …" at bounding box center [569, 186] width 250 height 95
type textarea "hero.moveRight(1)"
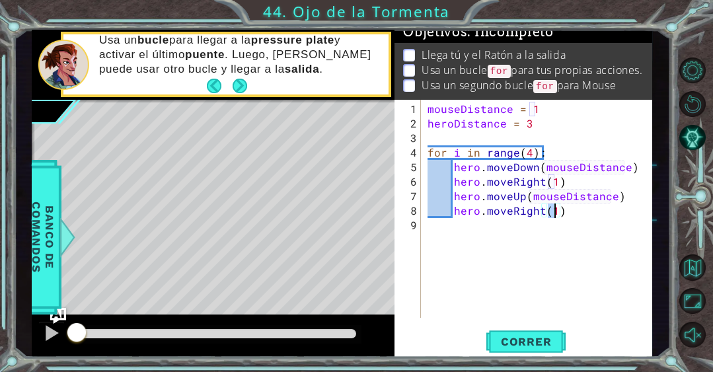
click at [545, 242] on div "mouseDistance = 1 heroDistance = 3 for i in range ( 4 ) : hero . moveDown ( mou…" at bounding box center [540, 225] width 231 height 247
click at [523, 342] on span "Correr" at bounding box center [525, 341] width 77 height 13
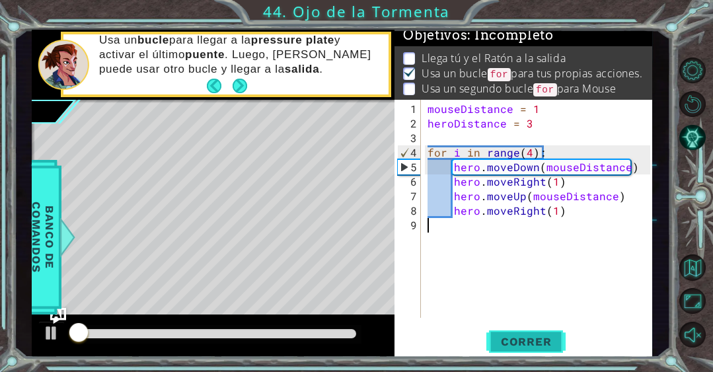
scroll to position [4, 0]
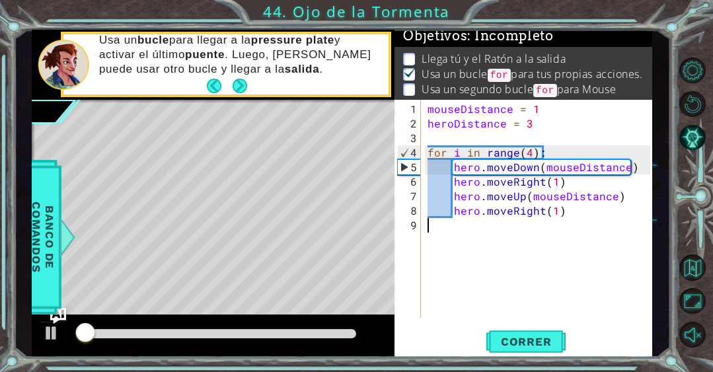
click at [527, 216] on div "mouseDistance = 1 heroDistance = 3 for i in range ( 4 ) : hero . moveDown ( mou…" at bounding box center [540, 225] width 231 height 247
click at [516, 228] on div "mouseDistance = 1 heroDistance = 3 for i in range ( 4 ) : hero . moveDown ( mou…" at bounding box center [540, 225] width 231 height 247
click at [569, 208] on div "mouseDistance = 1 heroDistance = 3 for i in range ( 4 ) : hero . moveDown ( mou…" at bounding box center [540, 225] width 231 height 247
type textarea "hero.moveRight(1)"
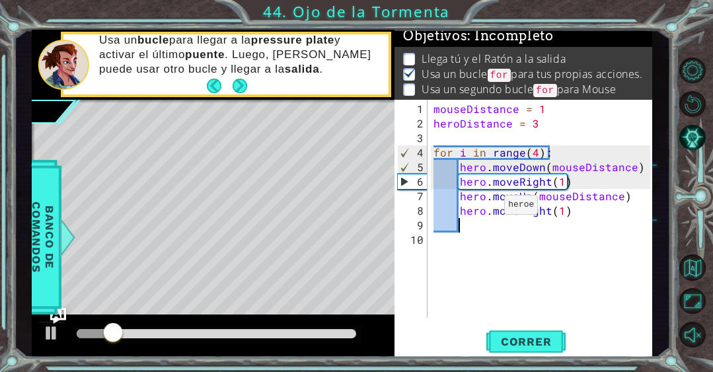
click at [485, 209] on div "mouseDistance = 1 heroDistance = 3 for i in range ( 4 ) : hero . moveDown ( mou…" at bounding box center [543, 225] width 225 height 247
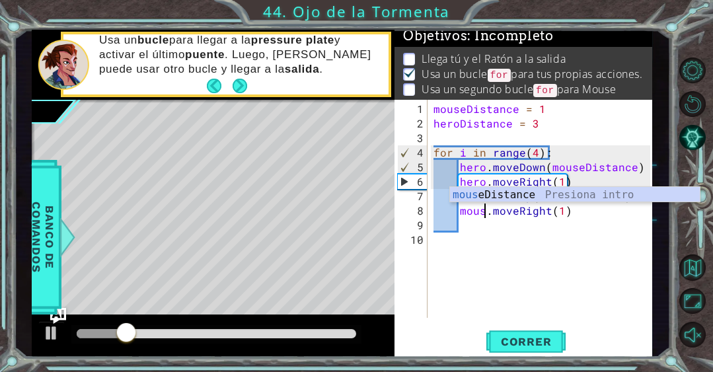
scroll to position [0, 3]
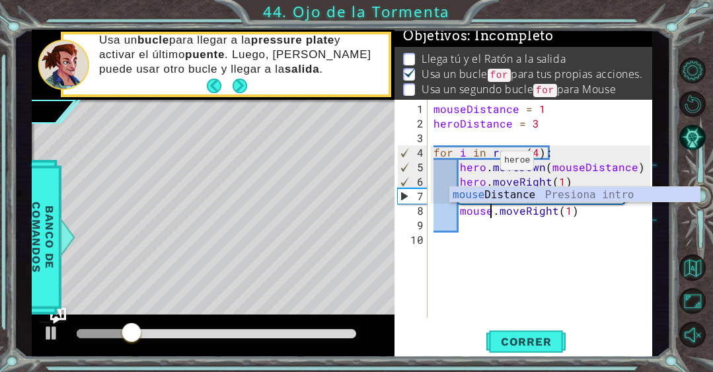
click at [483, 165] on div "mouseDistance = 1 heroDistance = 3 for i in range ( 4 ) : hero . moveDown ( mou…" at bounding box center [543, 225] width 225 height 247
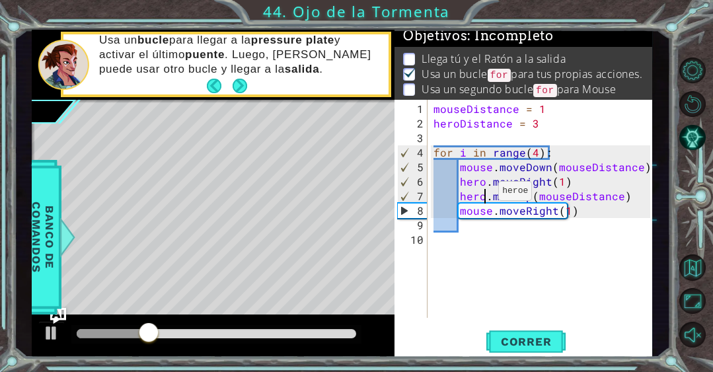
click at [481, 195] on div "mouseDistance = 1 heroDistance = 3 for i in range ( 4 ) : mouse . moveDown ( mo…" at bounding box center [543, 225] width 225 height 247
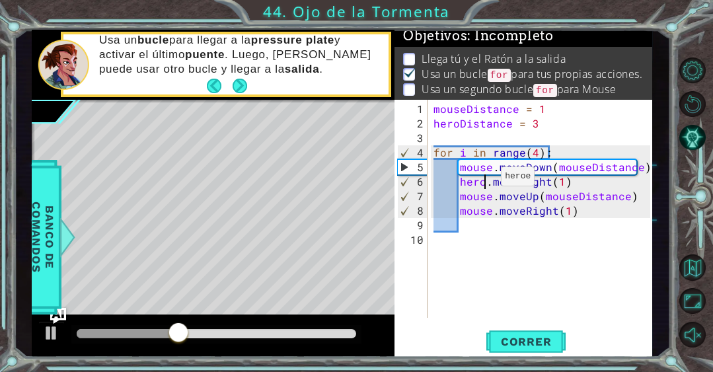
click at [484, 181] on div "mouseDistance = 1 heroDistance = 3 for i in range ( 4 ) : mouse . moveDown ( mo…" at bounding box center [543, 225] width 225 height 247
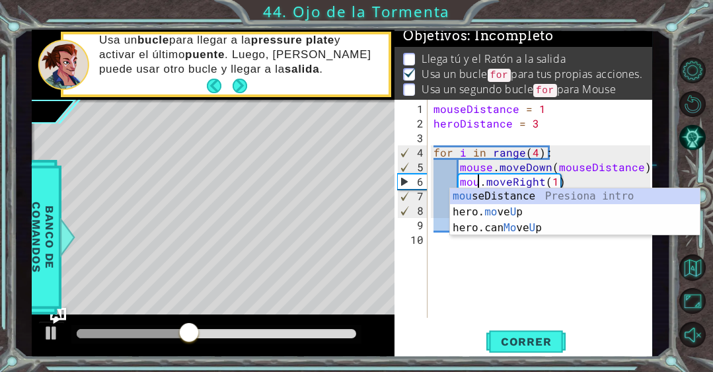
type textarea "mouse.moveRight(1)"
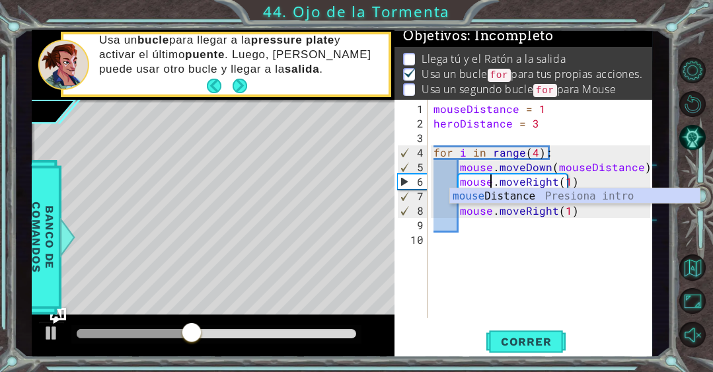
click at [511, 289] on div "mouseDistance = 1 heroDistance = 3 for i in range ( 4 ) : mouse . moveDown ( mo…" at bounding box center [543, 225] width 225 height 247
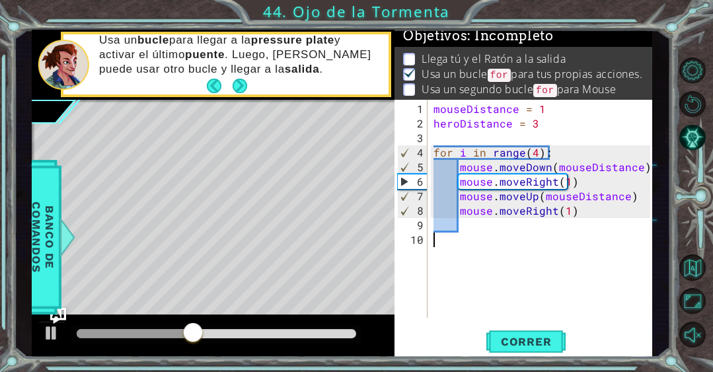
scroll to position [0, 0]
click at [504, 250] on div "mouseDistance = 1 heroDistance = 3 for i in range ( 4 ) : mouse . moveDown ( mo…" at bounding box center [543, 225] width 225 height 247
click at [504, 239] on div "mouseDistance = 1 heroDistance = 3 for i in range ( 4 ) : mouse . moveDown ( mo…" at bounding box center [543, 225] width 225 height 247
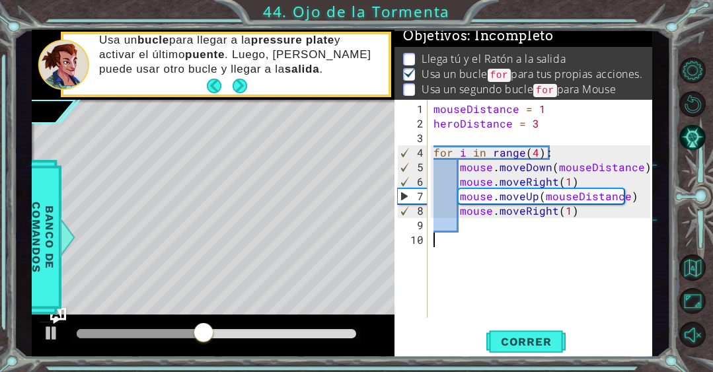
click at [514, 231] on div "mouseDistance = 1 heroDistance = 3 for i in range ( 4 ) : mouse . moveDown ( mo…" at bounding box center [543, 225] width 225 height 247
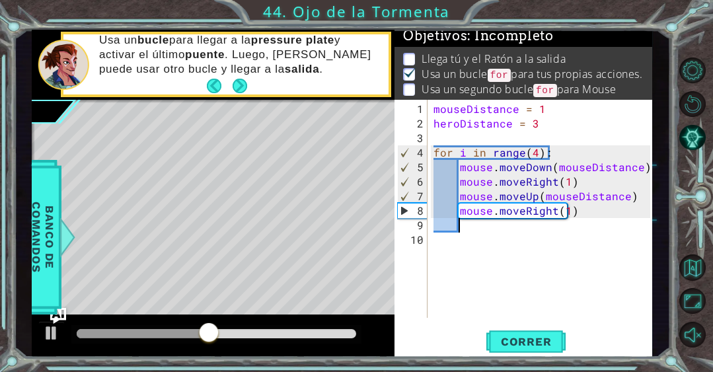
click at [584, 217] on div "mouseDistance = 1 heroDistance = 3 for i in range ( 4 ) : mouse . moveDown ( mo…" at bounding box center [543, 225] width 225 height 247
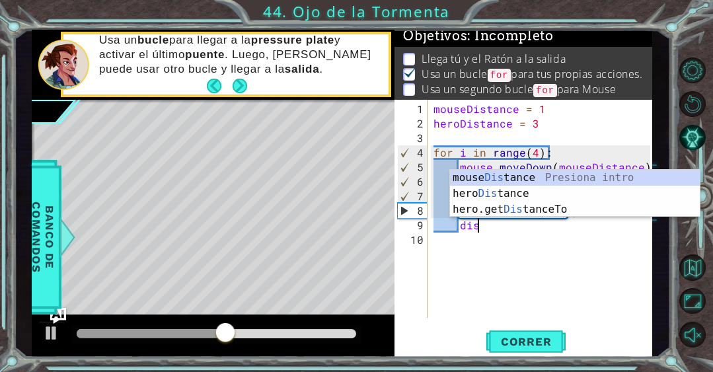
scroll to position [0, 2]
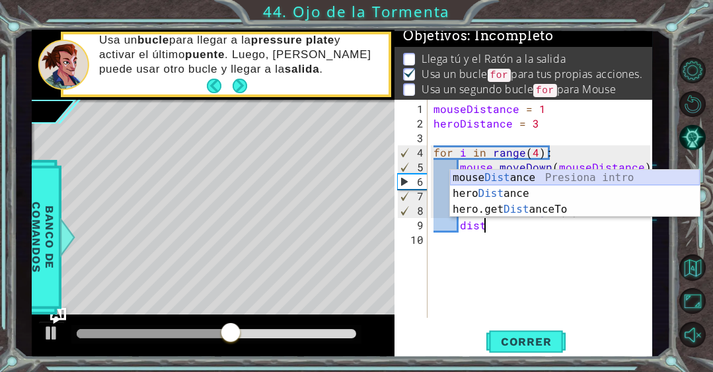
click at [538, 175] on div "mouse Dist ance Presiona intro hero Dist ance Presiona intro hero.get Dist ance…" at bounding box center [575, 209] width 250 height 79
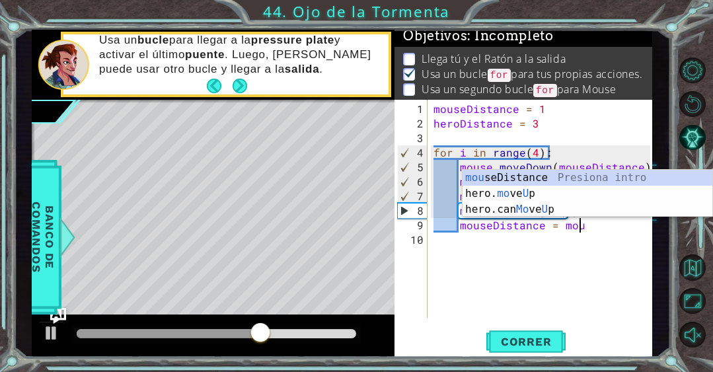
scroll to position [0, 8]
click at [546, 176] on div "mou seDistance Presiona intro hero. mo ve U p Presiona intro hero.can Mo ve U p…" at bounding box center [587, 209] width 250 height 79
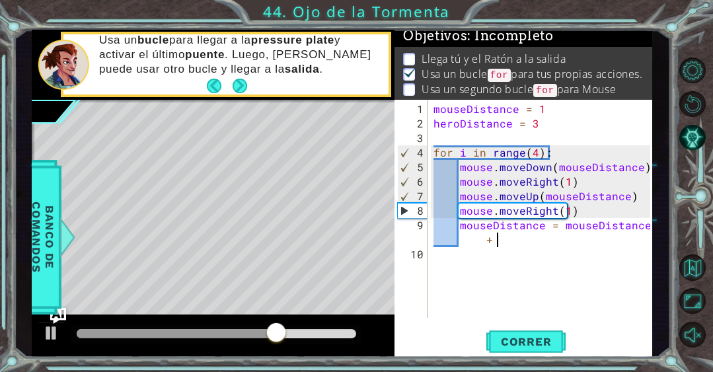
scroll to position [0, 14]
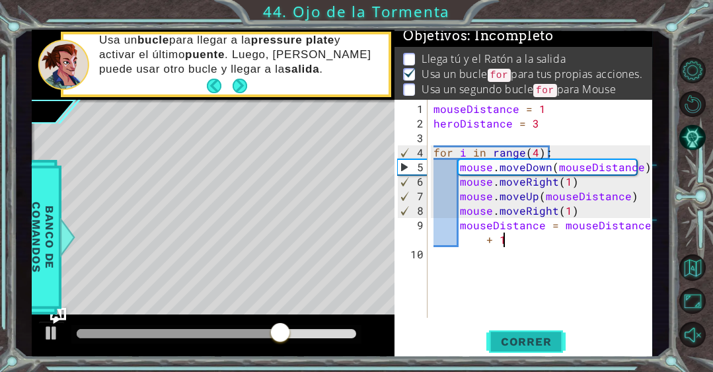
type textarea "mouseDistance = mouseDistance + 1"
click at [523, 341] on span "Correr" at bounding box center [525, 341] width 77 height 13
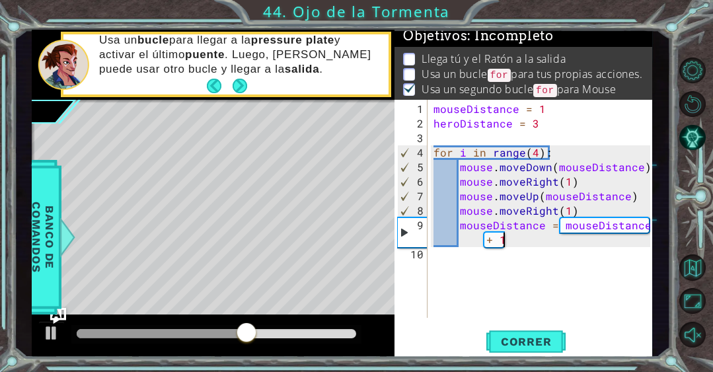
click at [547, 251] on div "mouseDistance = 1 heroDistance = 3 for i in range ( 4 ) : mouse . moveDown ( mo…" at bounding box center [543, 225] width 225 height 247
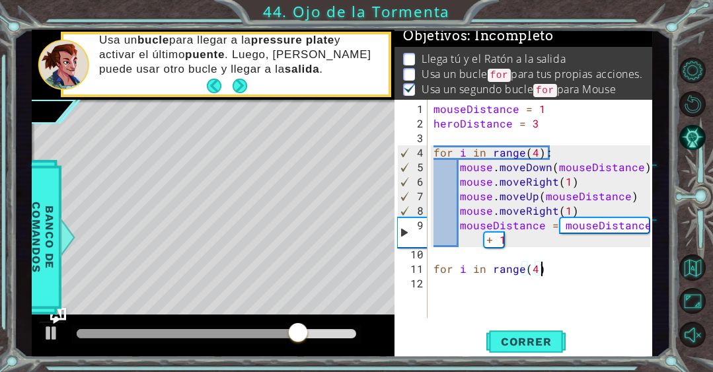
scroll to position [0, 6]
type textarea "for i in range(4):"
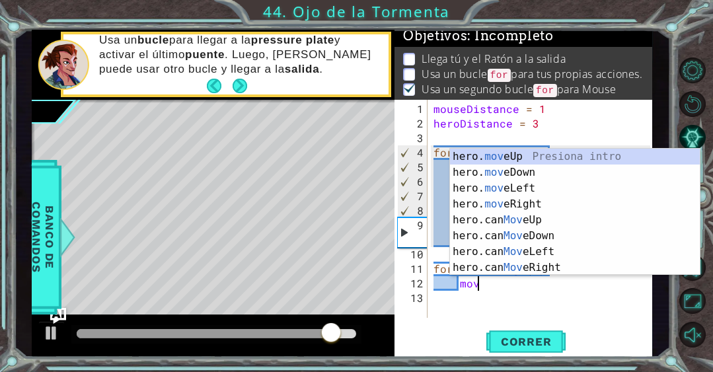
scroll to position [0, 2]
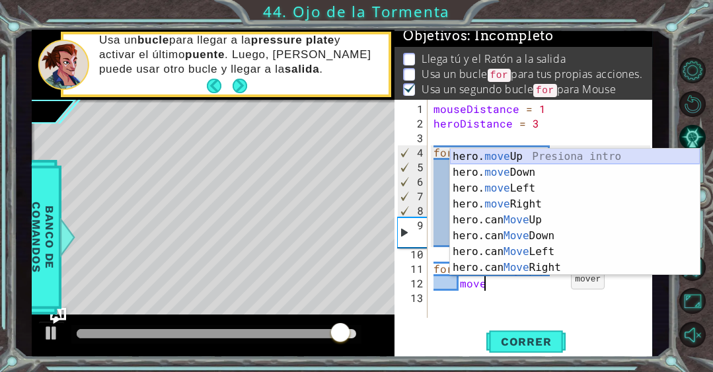
click at [530, 157] on div "hero. move Up Presiona intro hero. move Down Presiona intro hero. move Left Pre…" at bounding box center [575, 228] width 250 height 158
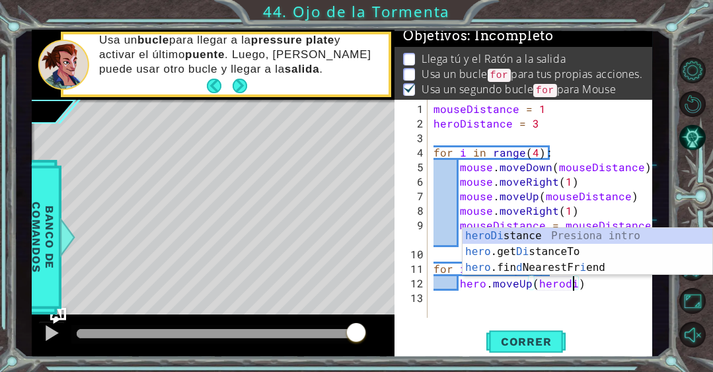
scroll to position [0, 9]
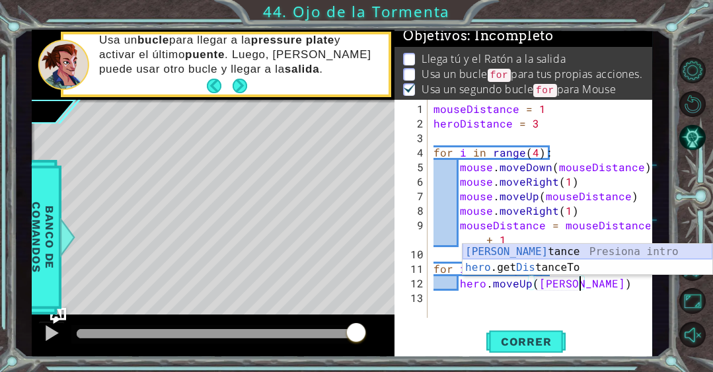
click at [482, 256] on div "heroDis tance Presiona intro hero .get Dis tanceTo Presiona intro" at bounding box center [587, 275] width 250 height 63
type textarea "hero.moveUp(heroDistance)"
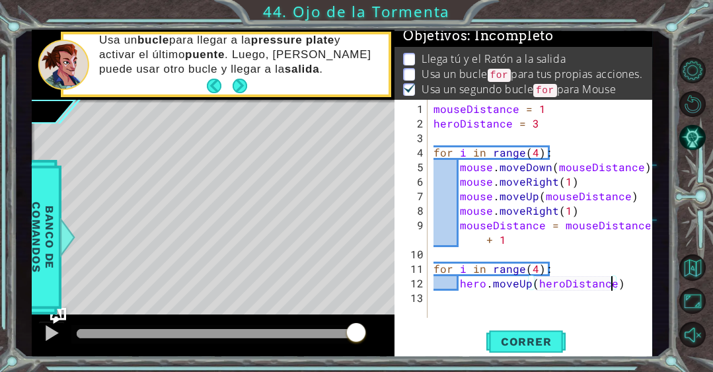
click at [588, 301] on div "mouseDistance = 1 heroDistance = 3 for i in range ( 4 ) : mouse . moveDown ( mo…" at bounding box center [543, 225] width 225 height 247
click at [625, 280] on div "mouseDistance = 1 heroDistance = 3 for i in range ( 4 ) : mouse . moveDown ( mo…" at bounding box center [543, 225] width 225 height 247
type textarea "hero.moveUp(heroDistance)"
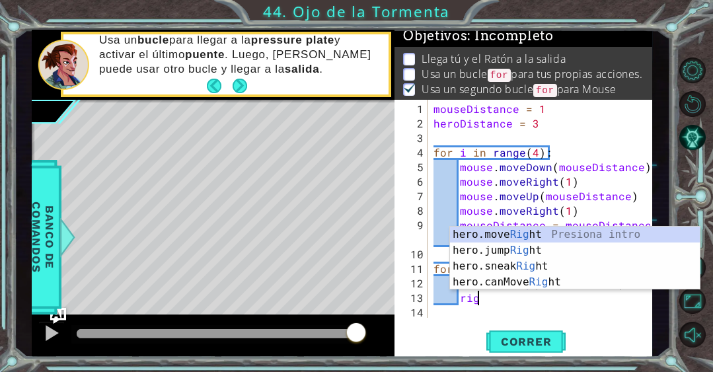
scroll to position [0, 2]
click at [590, 233] on div "hero.move Righ t Presiona intro hero.jump Righ t Presiona intro hero.sneak Righ…" at bounding box center [575, 274] width 250 height 95
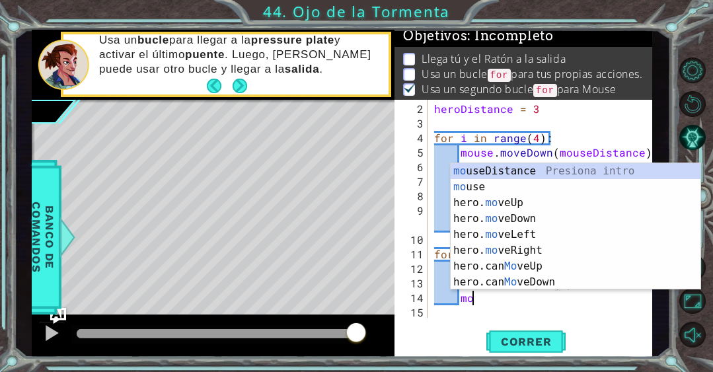
scroll to position [0, 9]
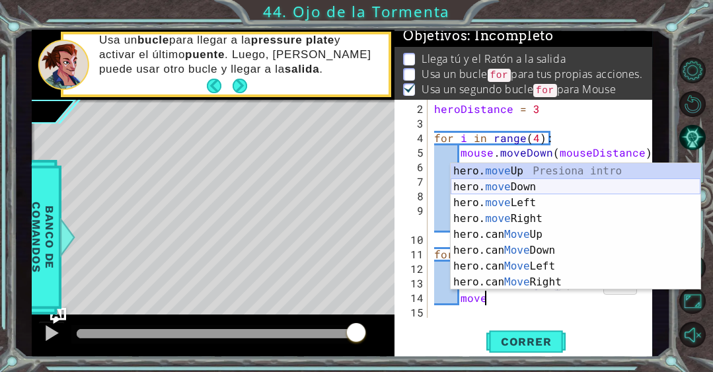
click at [526, 189] on div "hero. move Up Presiona intro hero. move Down Presiona intro hero. move Left Pre…" at bounding box center [575, 242] width 250 height 158
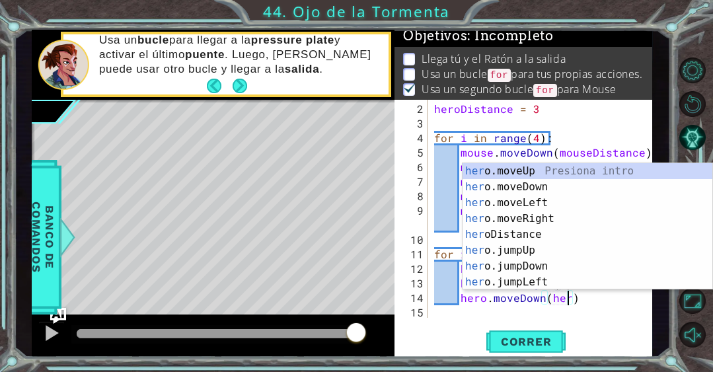
scroll to position [0, 8]
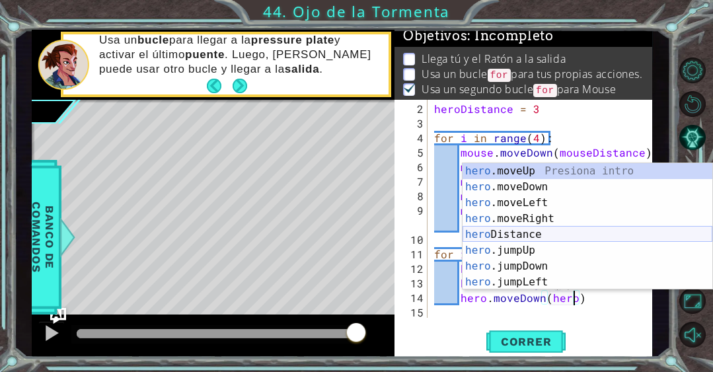
click at [538, 233] on div "hero .moveUp Presiona intro hero .moveDown Presiona intro hero .moveLeft Presio…" at bounding box center [587, 242] width 250 height 158
type textarea "hero.moveDown(heroDistance)"
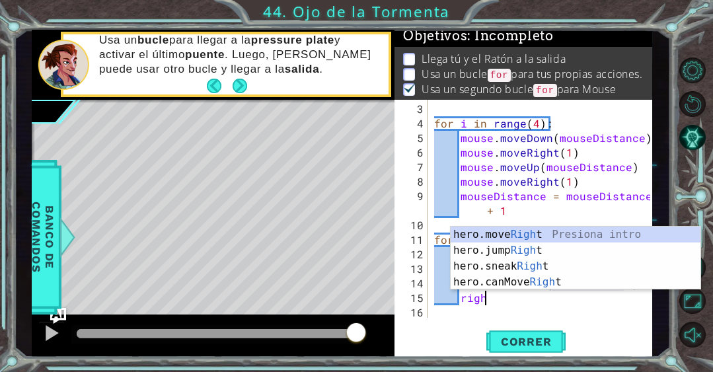
scroll to position [0, 3]
click at [511, 233] on div "hero.move Right Presiona intro hero.jump Right Presiona intro hero.sneak Right …" at bounding box center [575, 274] width 250 height 95
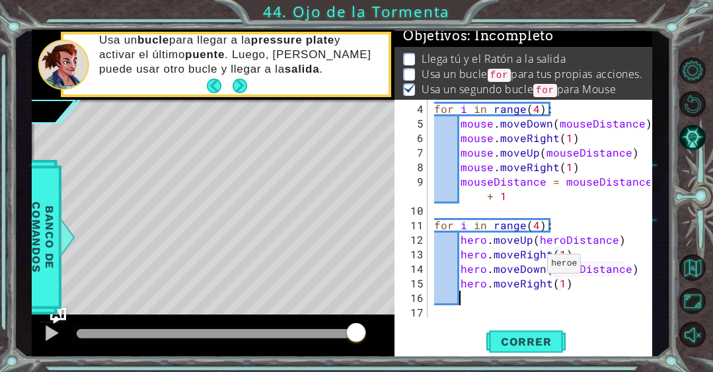
scroll to position [44, 0]
click at [538, 227] on div "for i in range ( 4 ) : mouse . moveDown ( mouseDistance ) mouse . moveRight ( 1…" at bounding box center [543, 225] width 225 height 247
click at [534, 285] on div "for i in range ( 4 ) : mouse . moveDown ( mouseDistance ) mouse . moveRight ( 1…" at bounding box center [543, 225] width 225 height 247
type textarea "hero.moveRight(1)"
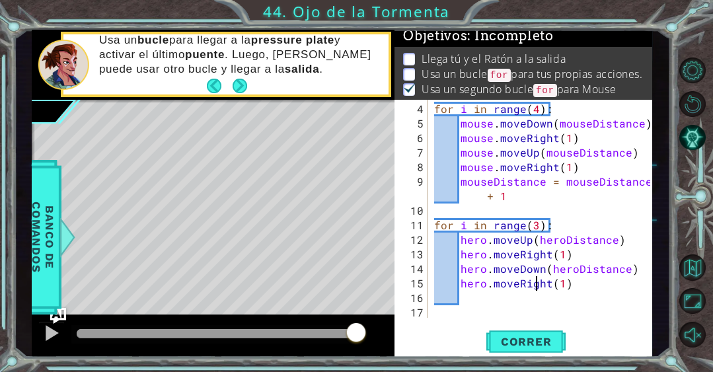
click at [534, 299] on div "for i in range ( 4 ) : mouse . moveDown ( mouseDistance ) mouse . moveRight ( 1…" at bounding box center [543, 225] width 225 height 247
type textarea "m"
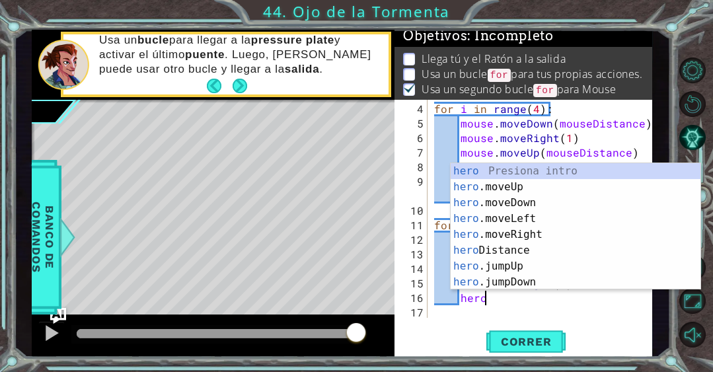
scroll to position [0, 2]
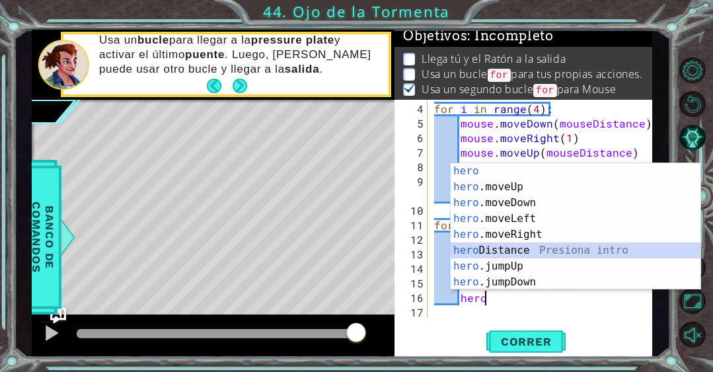
click at [528, 249] on div "hero Presiona intro hero .moveUp Presiona intro hero .moveDown Presiona intro h…" at bounding box center [575, 242] width 250 height 158
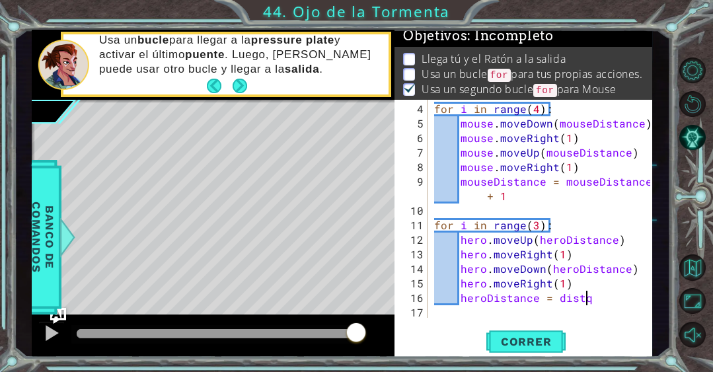
scroll to position [0, 9]
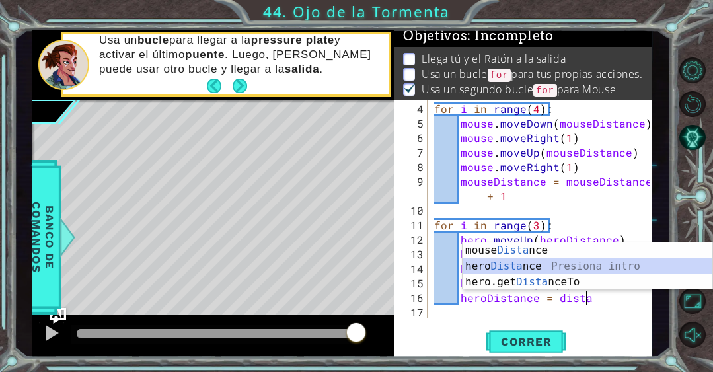
click at [531, 265] on div "mouse Dista nce Presiona intro hero Dista nce Presiona intro hero.get Dista nce…" at bounding box center [587, 281] width 250 height 79
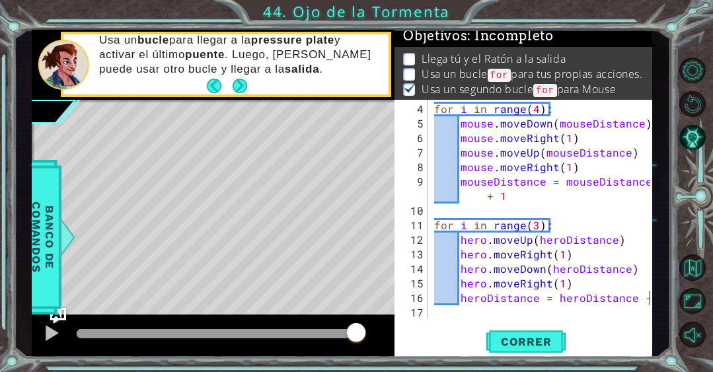
scroll to position [58, 0]
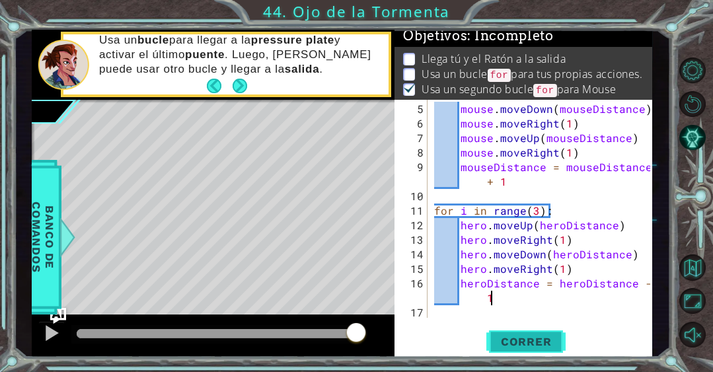
type textarea "heroDistance = heroDistance - 1"
click at [542, 335] on span "Correr" at bounding box center [525, 341] width 77 height 13
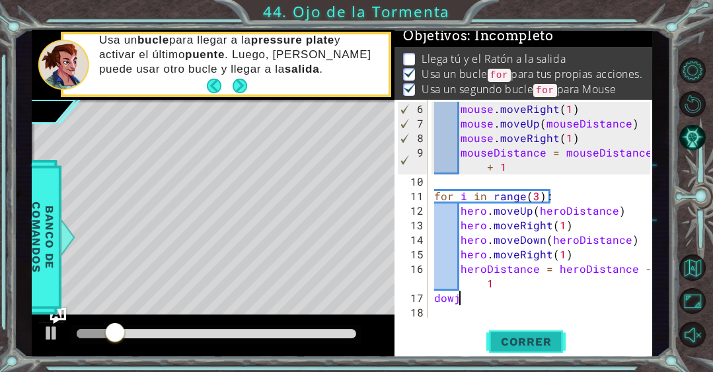
scroll to position [0, 1]
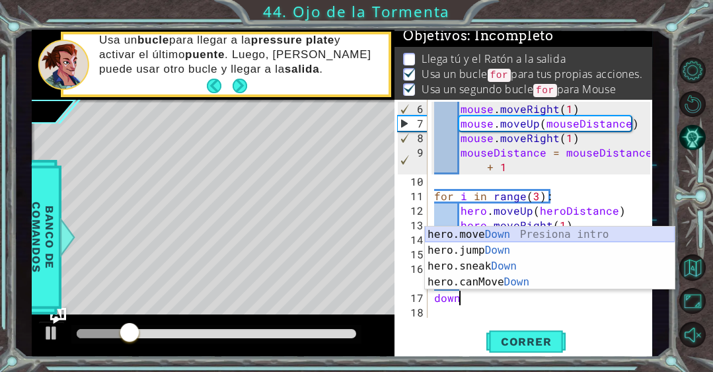
click at [520, 236] on div "hero.move Down Presiona intro hero.jump Down Presiona intro hero.sneak Down Pre…" at bounding box center [550, 274] width 250 height 95
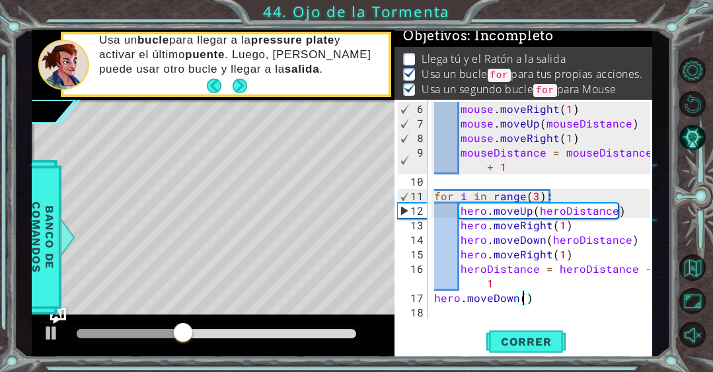
scroll to position [0, 5]
click at [458, 298] on div "mouse . moveRight ( 1 ) mouse . moveUp ( mouseDistance ) mouse . moveRight ( 1 …" at bounding box center [543, 225] width 225 height 247
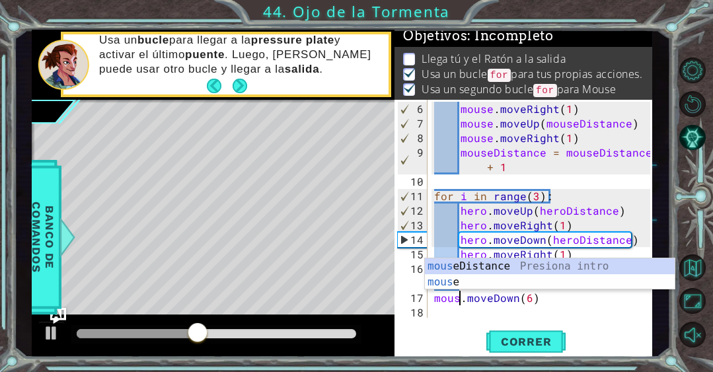
scroll to position [0, 1]
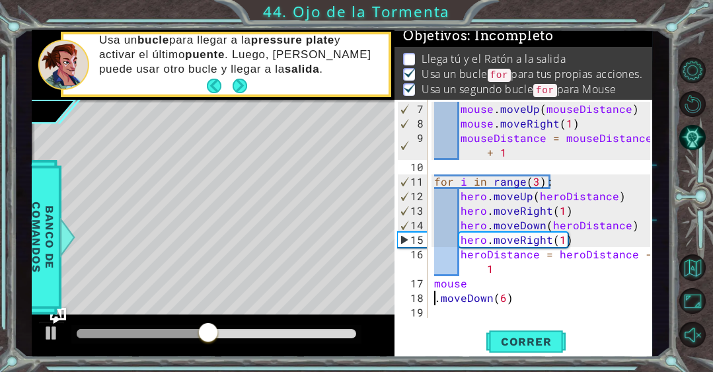
type textarea "mouse.moveDown(6)"
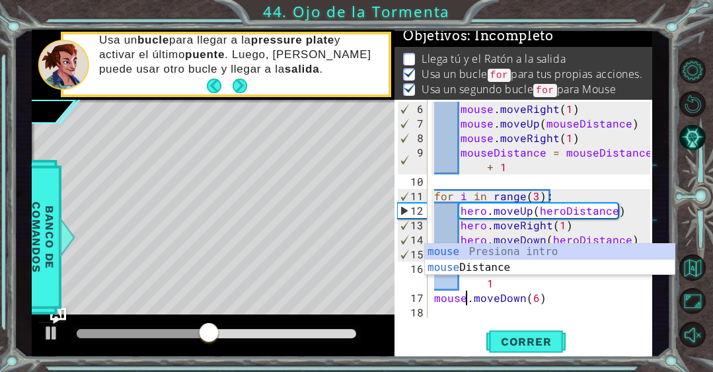
scroll to position [73, 0]
click at [552, 289] on div "mouse . moveRight ( 1 ) mouse . moveUp ( mouseDistance ) mouse . moveRight ( 1 …" at bounding box center [543, 225] width 225 height 247
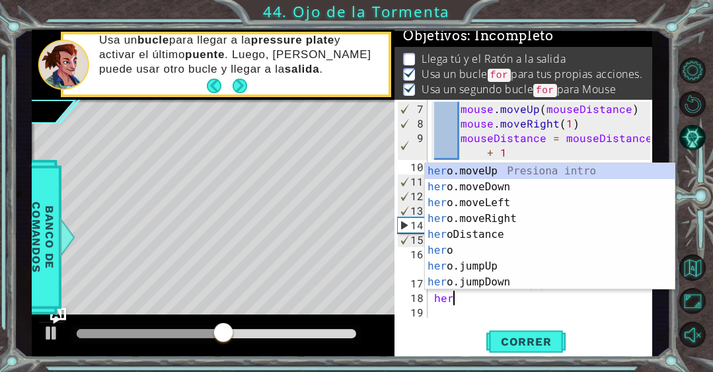
scroll to position [0, 1]
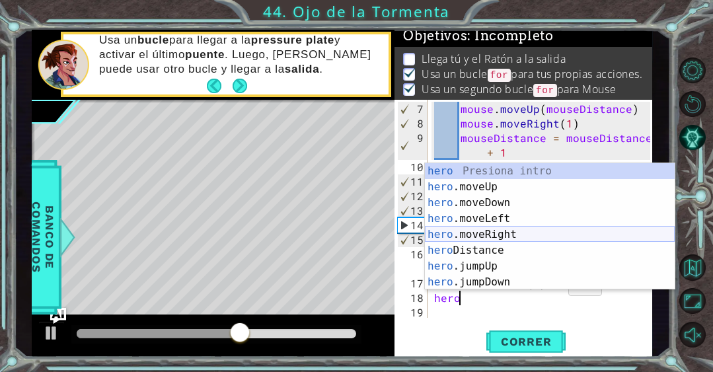
click at [513, 232] on div "hero Presiona intro hero .moveUp Presiona intro hero .moveDown Presiona intro h…" at bounding box center [550, 242] width 250 height 158
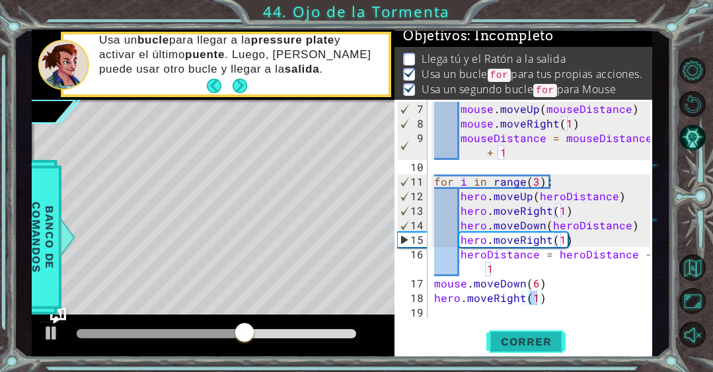
click at [521, 339] on span "Correr" at bounding box center [525, 341] width 77 height 13
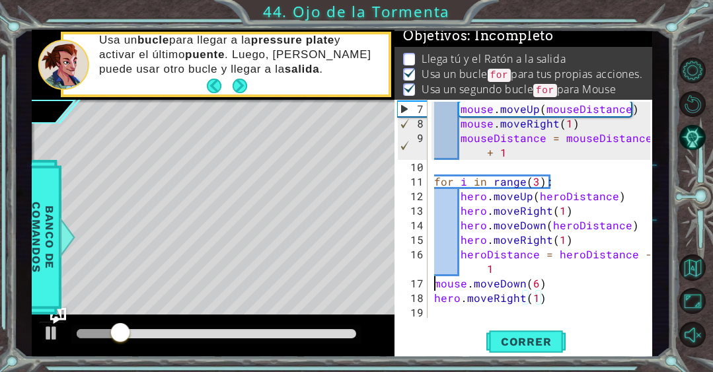
click at [433, 280] on div "mouse . moveUp ( mouseDistance ) mouse . moveRight ( 1 ) mouseDistance = mouseD…" at bounding box center [543, 225] width 225 height 247
type textarea "mouse.moveDown(6)"
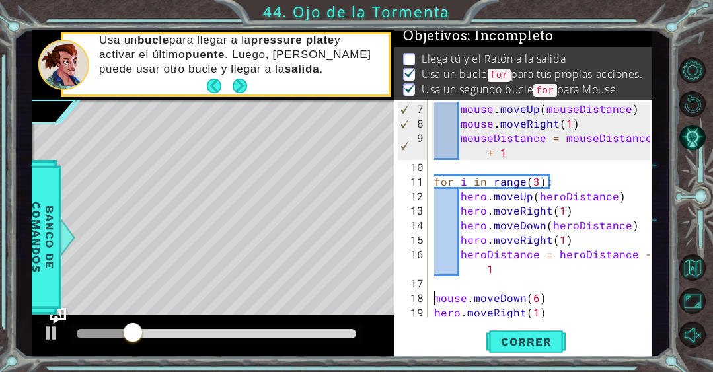
click at [439, 286] on div "mouse . moveUp ( mouseDistance ) mouse . moveRight ( 1 ) mouseDistance = mouseD…" at bounding box center [543, 225] width 225 height 247
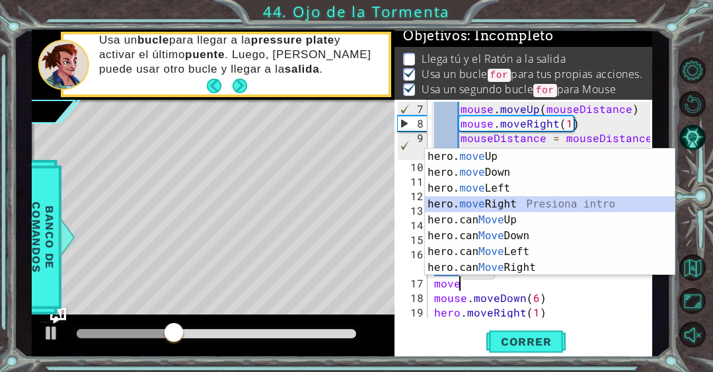
click at [505, 202] on div "hero. move Up Presiona intro hero. move Down Presiona intro hero. move Left Pre…" at bounding box center [550, 228] width 250 height 158
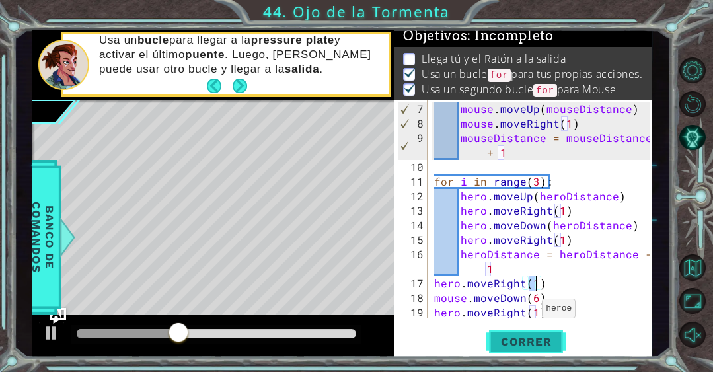
type textarea "hero.moveRight(1)"
click at [525, 341] on span "Correr" at bounding box center [525, 341] width 77 height 13
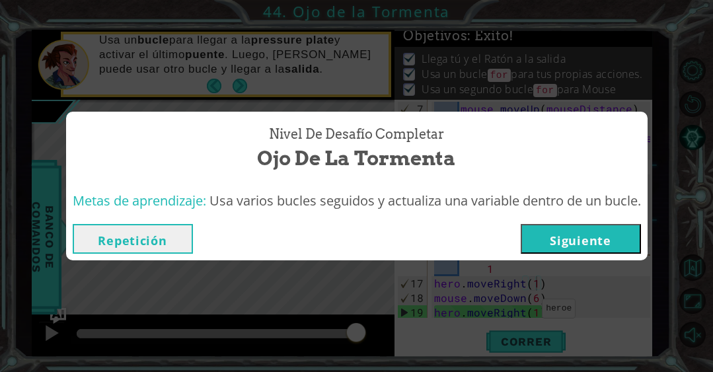
click at [624, 236] on button "Siguiente" at bounding box center [580, 239] width 120 height 30
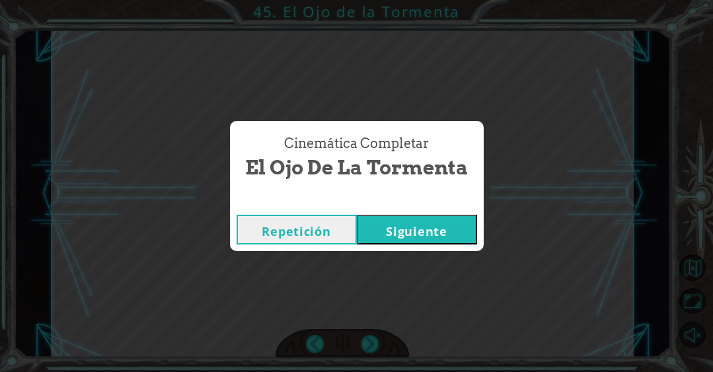
click at [466, 219] on button "Siguiente" at bounding box center [417, 230] width 120 height 30
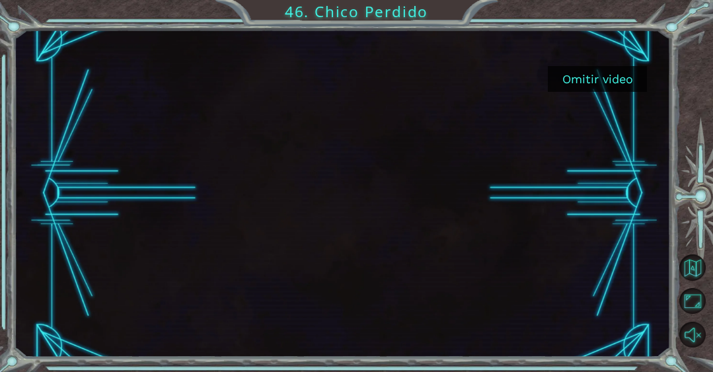
click at [602, 80] on button "Omitir video" at bounding box center [596, 79] width 99 height 26
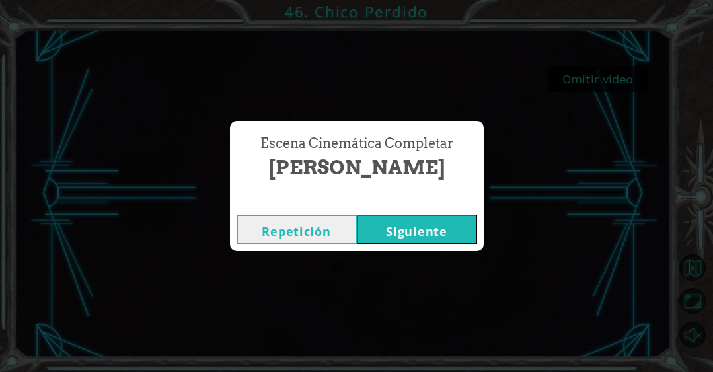
click at [448, 227] on button "Siguiente" at bounding box center [417, 230] width 120 height 30
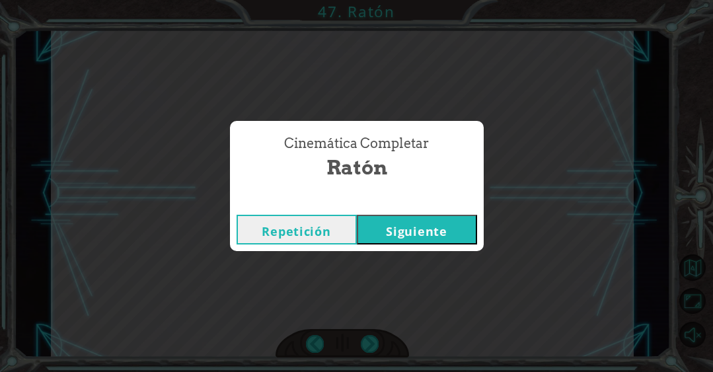
click at [418, 228] on button "Siguiente" at bounding box center [417, 230] width 120 height 30
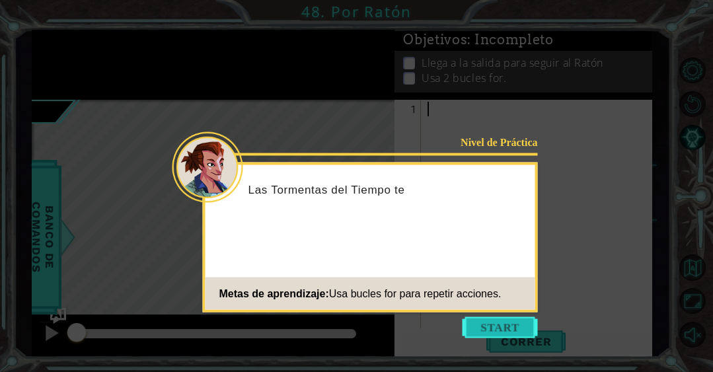
click at [489, 330] on button "Start" at bounding box center [499, 327] width 75 height 21
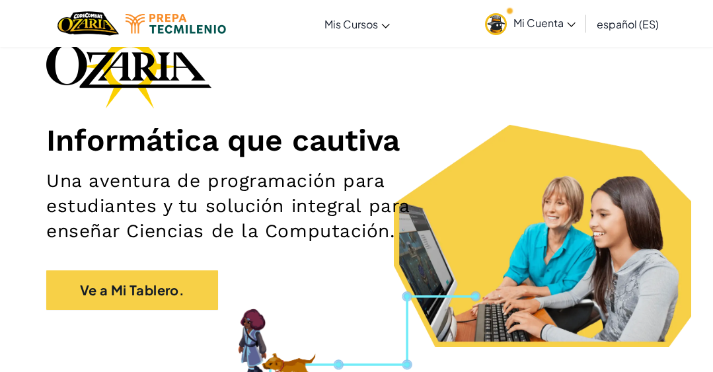
scroll to position [101, 0]
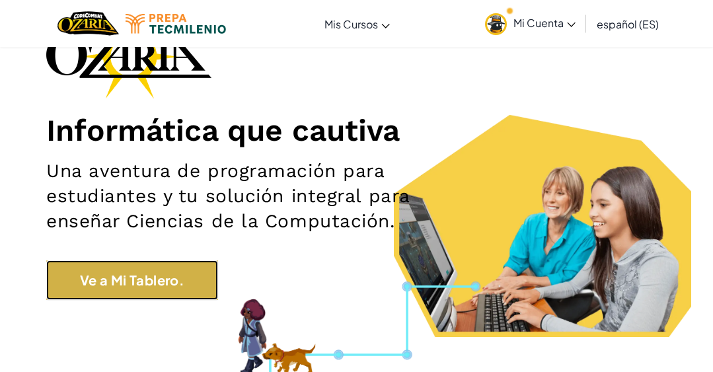
click at [154, 274] on link "Ve a Mi Tablero." at bounding box center [132, 280] width 172 height 40
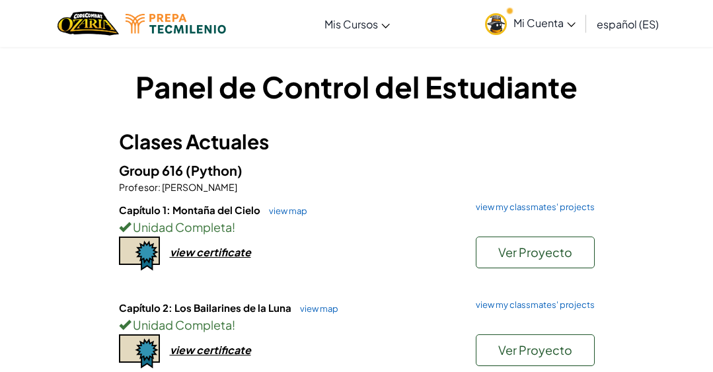
click at [532, 22] on span "Mi Cuenta" at bounding box center [544, 23] width 62 height 14
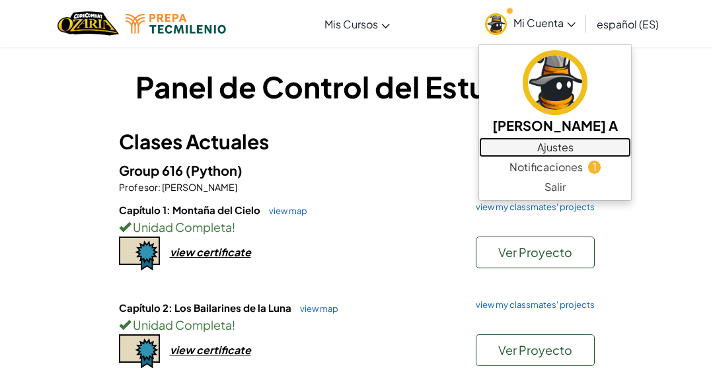
click at [550, 149] on link "Ajustes" at bounding box center [555, 147] width 152 height 20
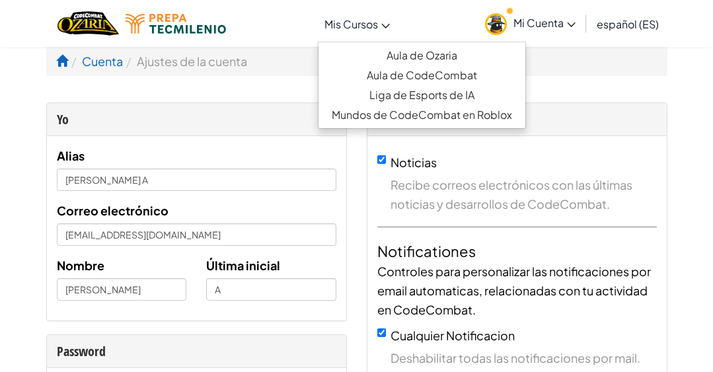
click at [345, 11] on link "Mis Cursos" at bounding box center [357, 24] width 79 height 36
click at [346, 19] on span "Mis Cursos" at bounding box center [350, 24] width 53 height 14
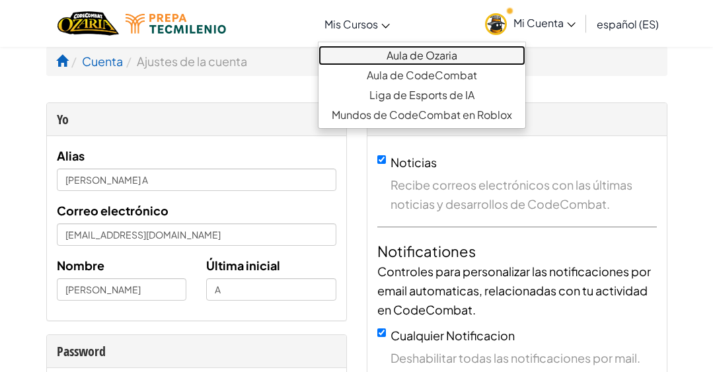
click at [406, 52] on link "Aula de Ozaria" at bounding box center [421, 56] width 207 height 20
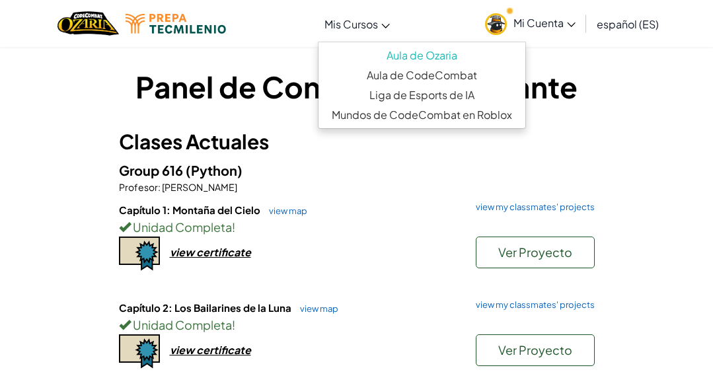
click at [386, 30] on link "Mis Cursos" at bounding box center [357, 24] width 79 height 36
click at [359, 22] on span "Mis Cursos" at bounding box center [350, 24] width 53 height 14
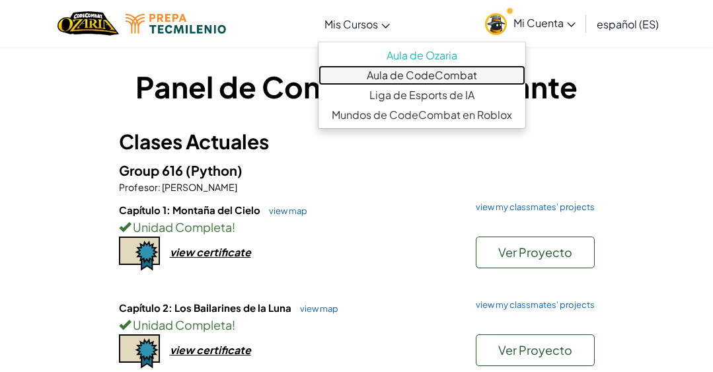
click at [388, 77] on link "Aula de CodeCombat" at bounding box center [421, 75] width 207 height 20
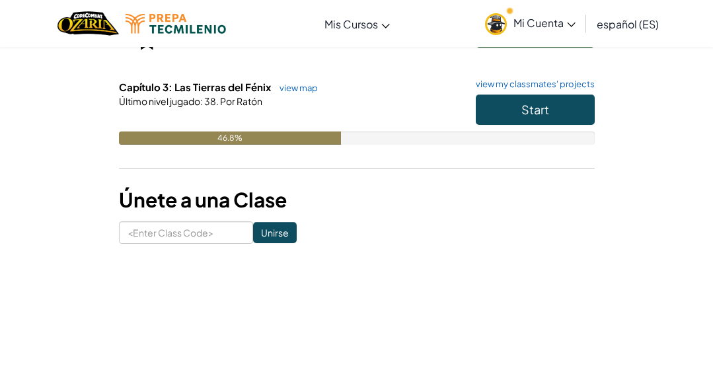
scroll to position [318, 0]
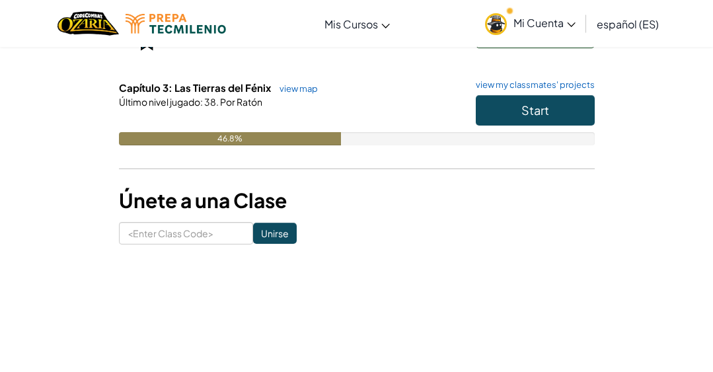
click at [551, 29] on span "Mi Cuenta" at bounding box center [544, 23] width 62 height 14
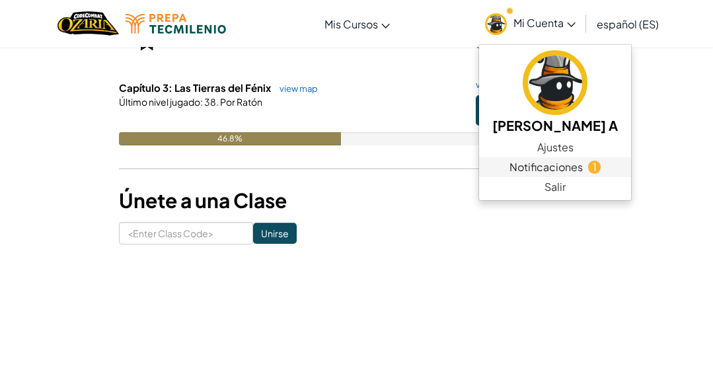
click at [524, 165] on span "Notificaciones" at bounding box center [545, 167] width 73 height 16
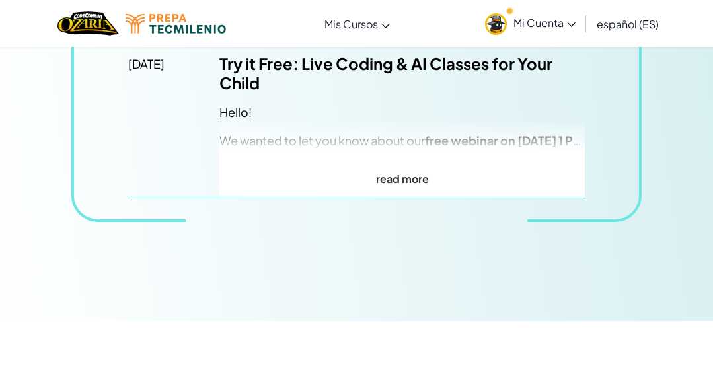
scroll to position [127, 0]
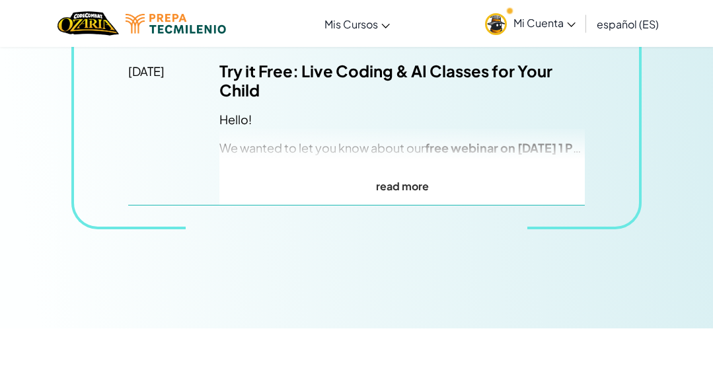
click at [452, 186] on p "read more" at bounding box center [401, 185] width 365 height 19
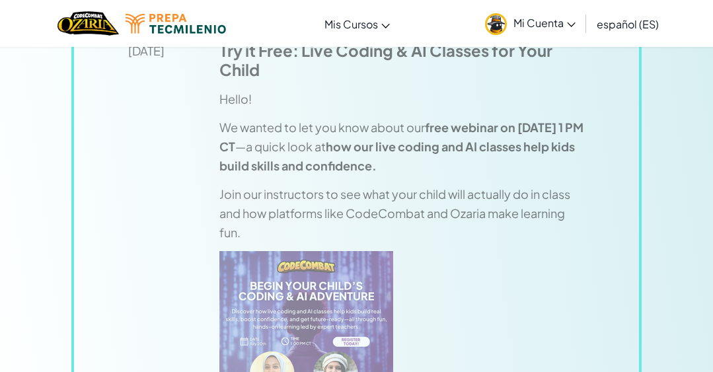
scroll to position [0, 0]
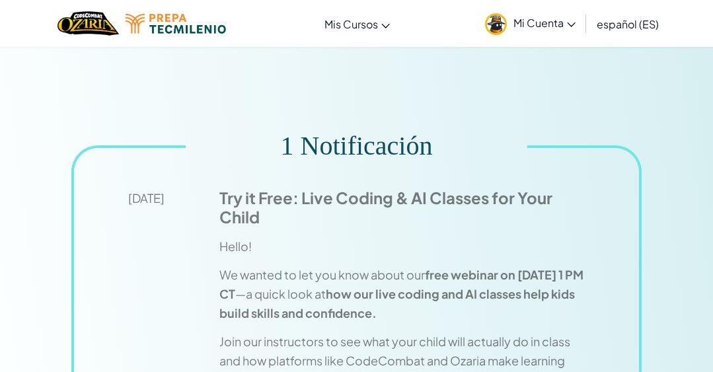
click at [536, 21] on span "Mi Cuenta" at bounding box center [544, 23] width 62 height 14
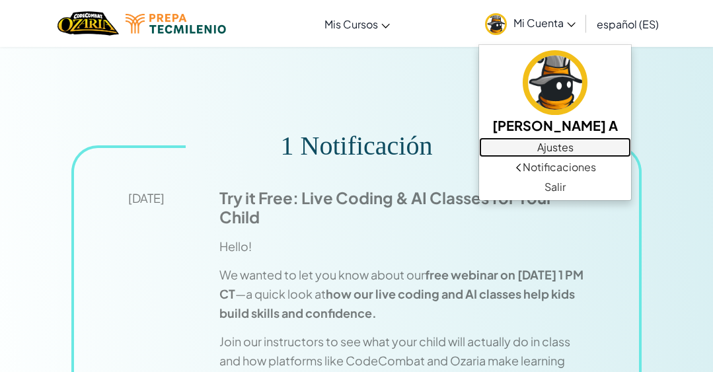
click at [546, 151] on link "Ajustes" at bounding box center [555, 147] width 152 height 20
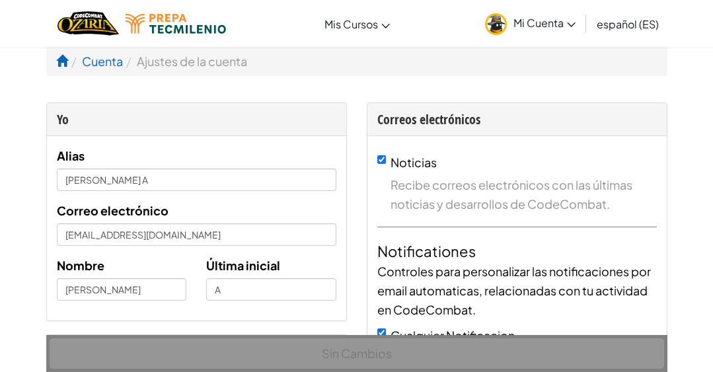
click at [520, 28] on span "Mi Cuenta" at bounding box center [544, 23] width 62 height 14
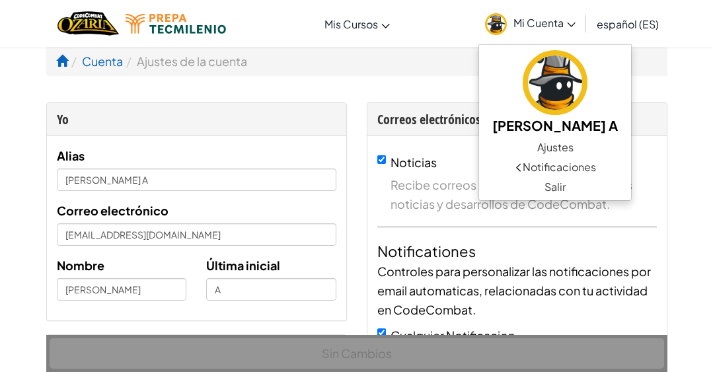
click at [399, 116] on div "Correos electrónicos" at bounding box center [516, 119] width 279 height 19
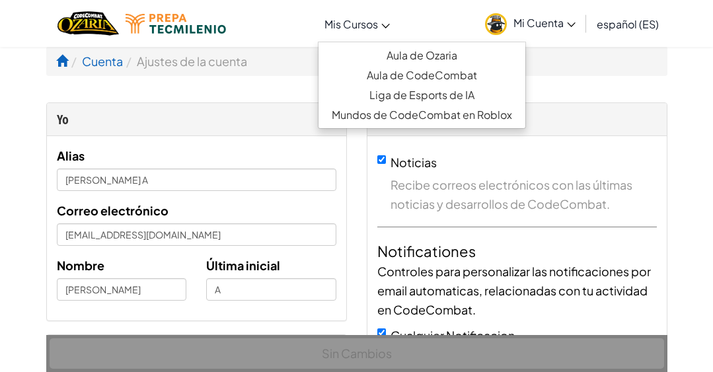
click at [335, 13] on link "Mis Cursos" at bounding box center [357, 24] width 79 height 36
click at [345, 26] on span "Mis Cursos" at bounding box center [350, 24] width 53 height 14
click at [167, 14] on img at bounding box center [175, 24] width 100 height 20
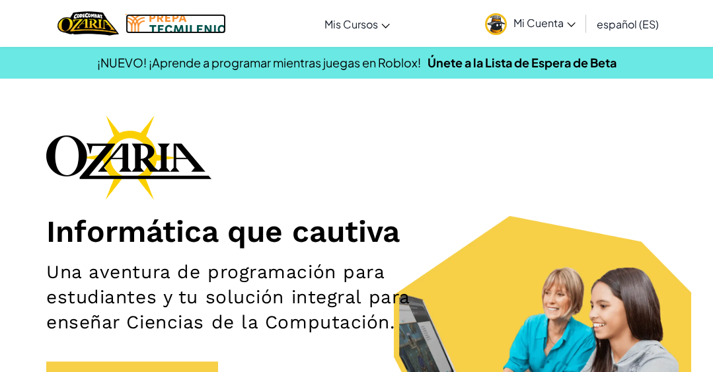
click at [165, 24] on img at bounding box center [175, 24] width 100 height 20
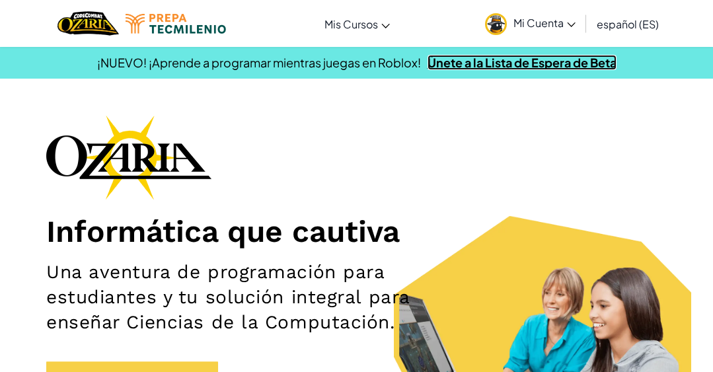
click at [472, 63] on link "Únete a la Lista de Espera de Beta" at bounding box center [521, 62] width 189 height 15
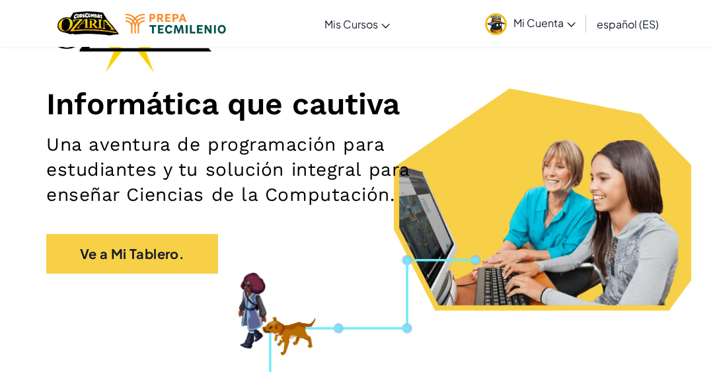
scroll to position [158, 0]
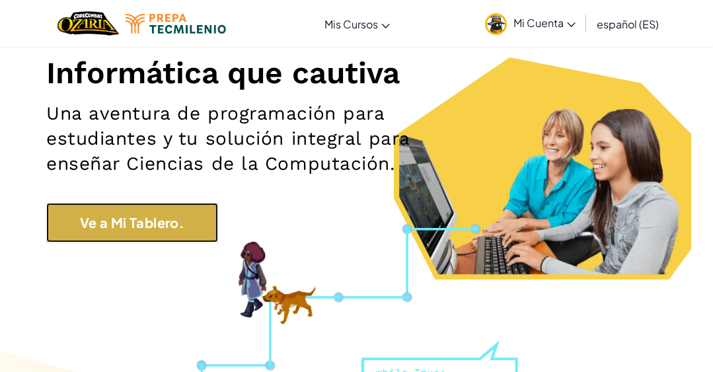
click at [178, 228] on link "Ve a Mi Tablero." at bounding box center [132, 223] width 172 height 40
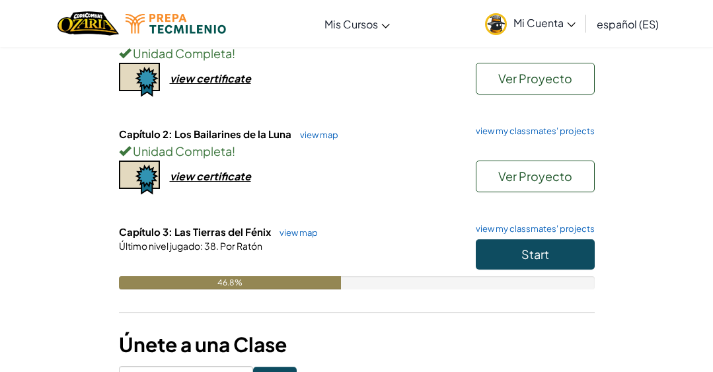
scroll to position [176, 0]
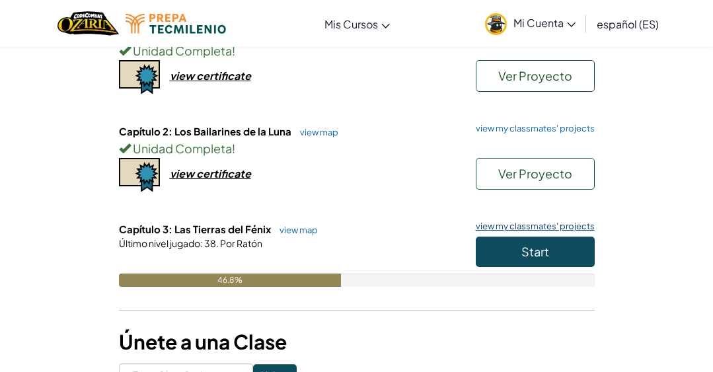
click at [488, 226] on link "view my classmates' projects" at bounding box center [531, 226] width 125 height 9
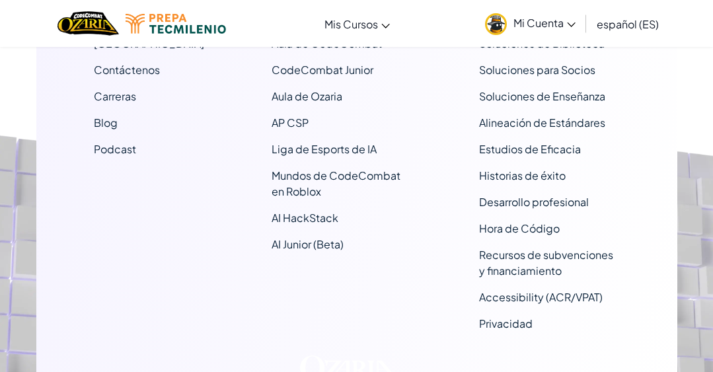
scroll to position [110, 0]
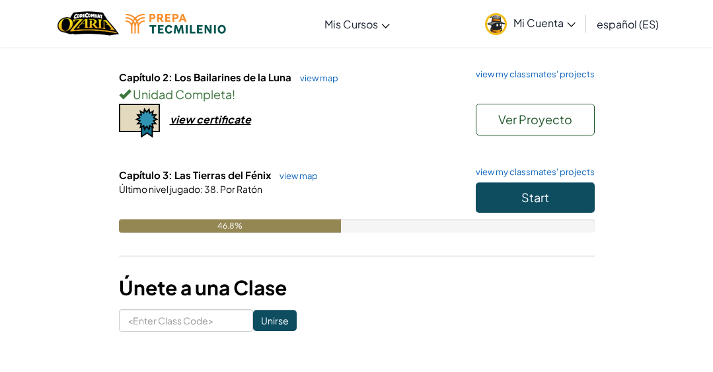
scroll to position [233, 0]
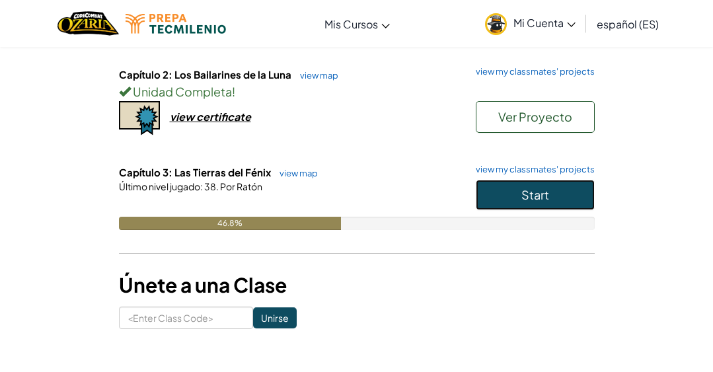
click at [514, 192] on button "Start" at bounding box center [534, 195] width 119 height 30
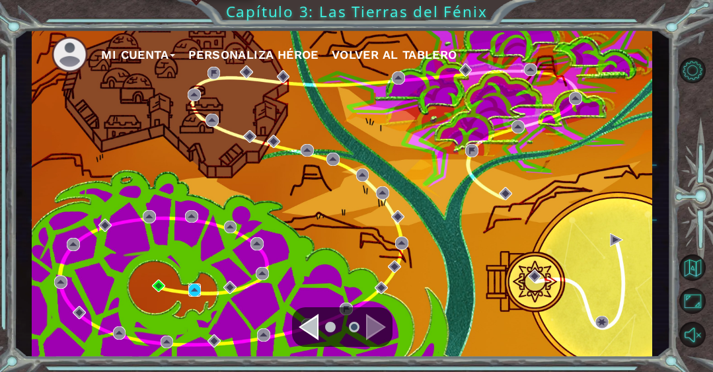
click at [192, 285] on img at bounding box center [194, 289] width 13 height 13
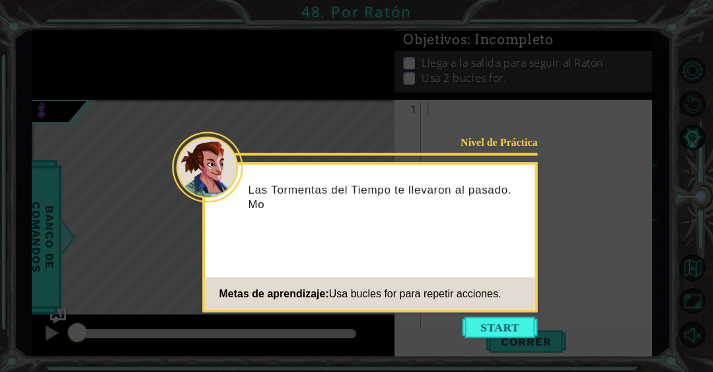
click at [468, 344] on icon at bounding box center [356, 186] width 713 height 372
click at [474, 330] on button "Start" at bounding box center [499, 327] width 75 height 21
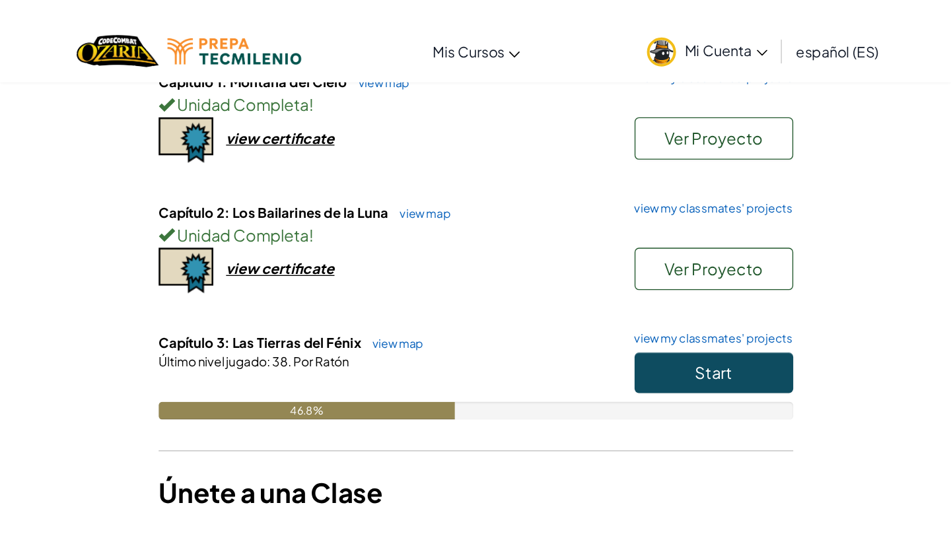
scroll to position [164, 0]
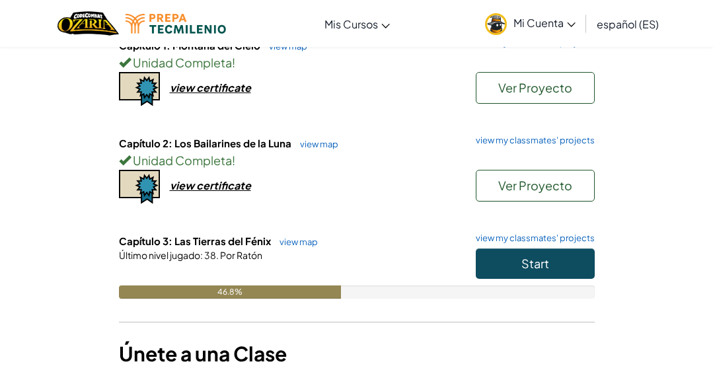
click at [512, 23] on link "Mi Cuenta" at bounding box center [530, 24] width 104 height 42
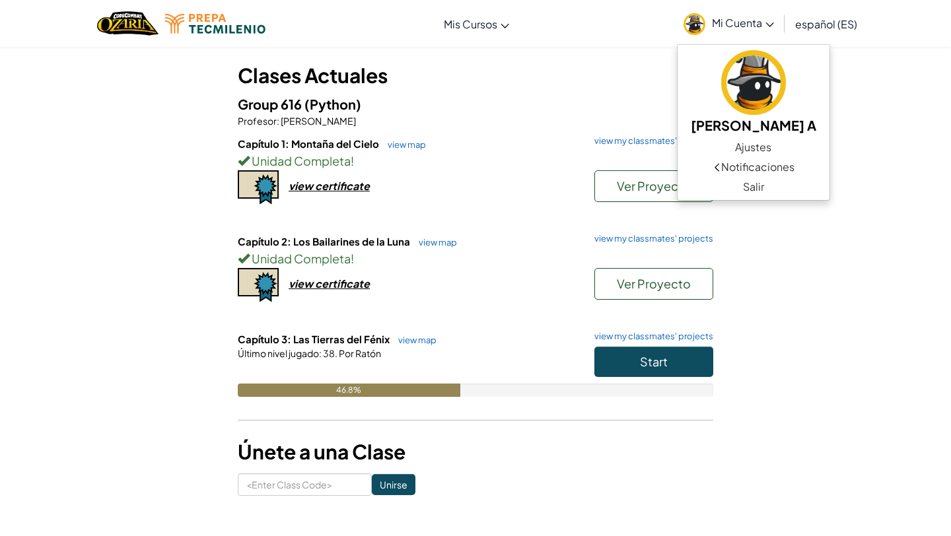
scroll to position [67, 0]
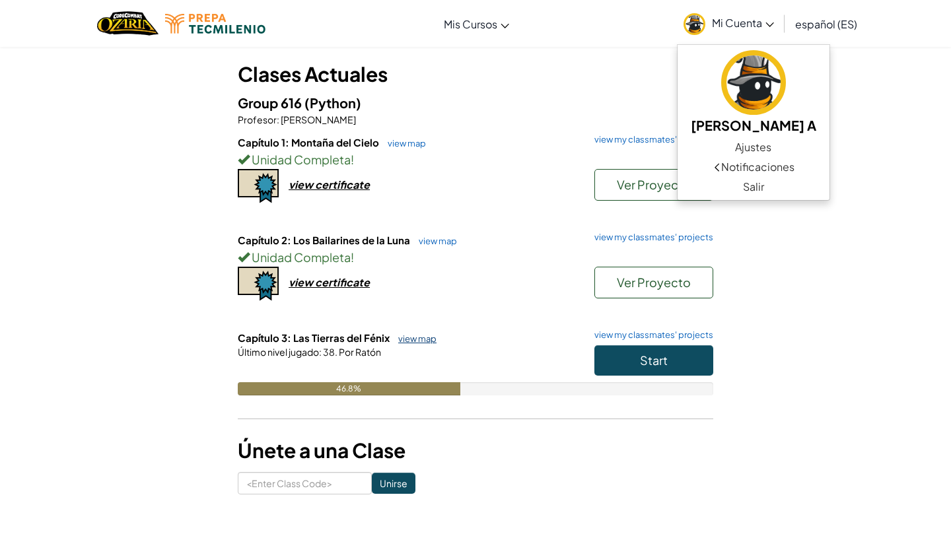
click at [422, 340] on link "view map" at bounding box center [414, 338] width 45 height 11
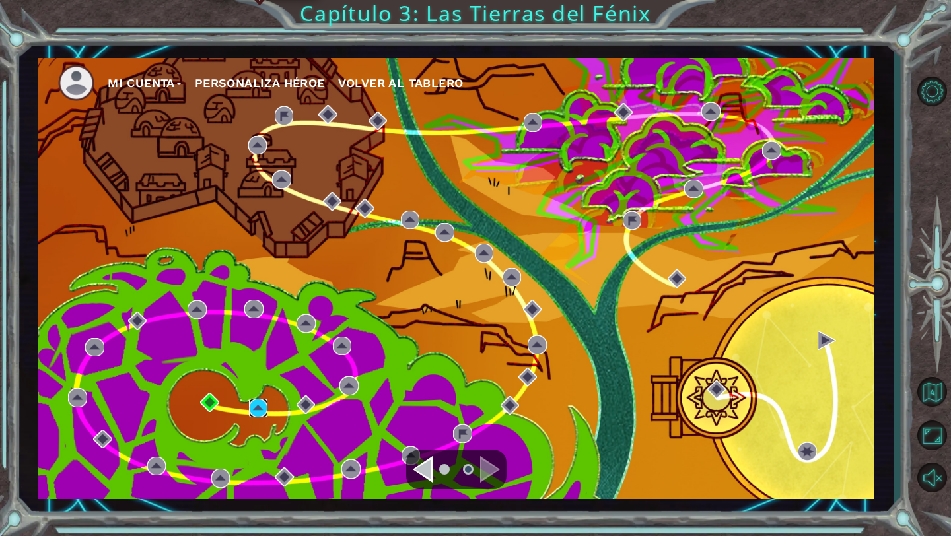
click at [256, 371] on img at bounding box center [258, 408] width 18 height 18
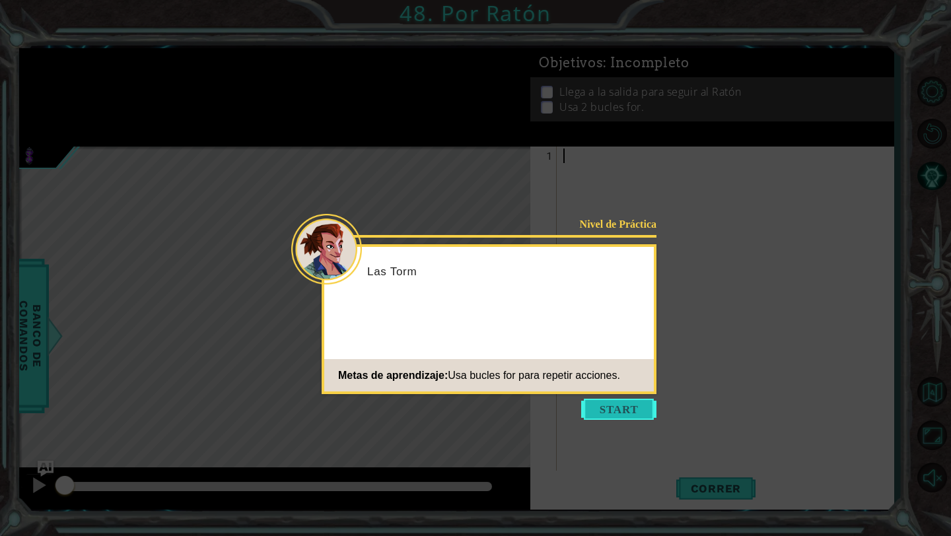
click at [614, 371] on button "Start" at bounding box center [618, 409] width 75 height 21
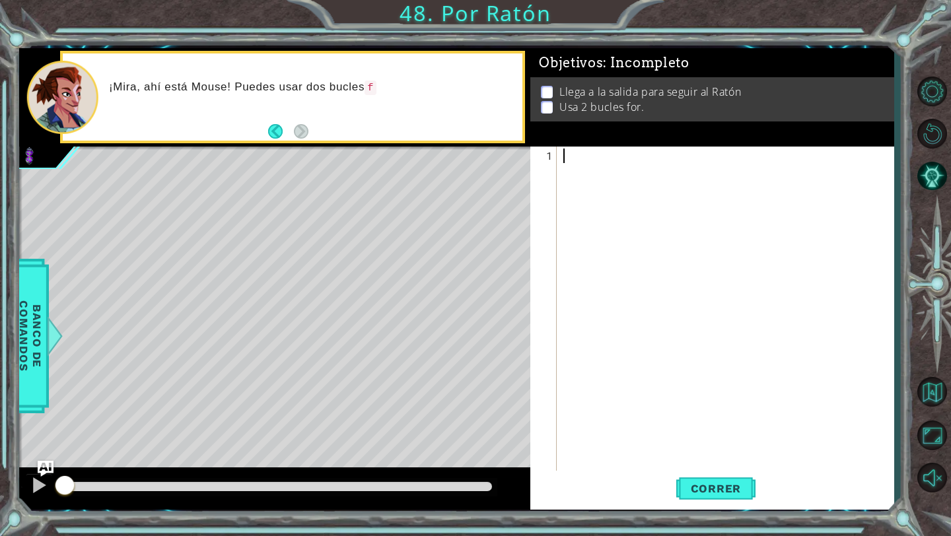
click at [600, 349] on div at bounding box center [729, 330] width 336 height 363
